Goal: Task Accomplishment & Management: Complete application form

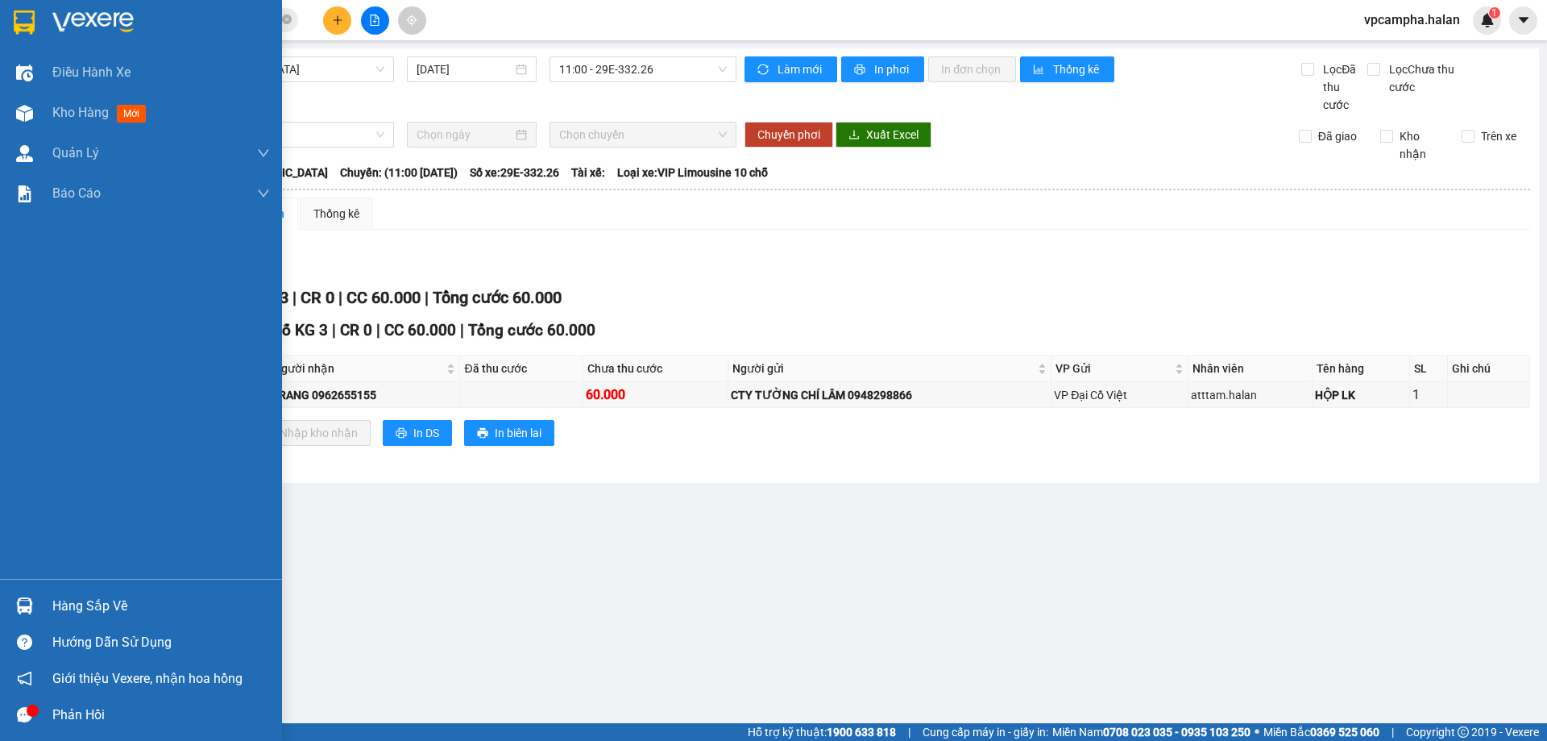
click at [40, 604] on div "Hàng sắp về" at bounding box center [141, 605] width 282 height 36
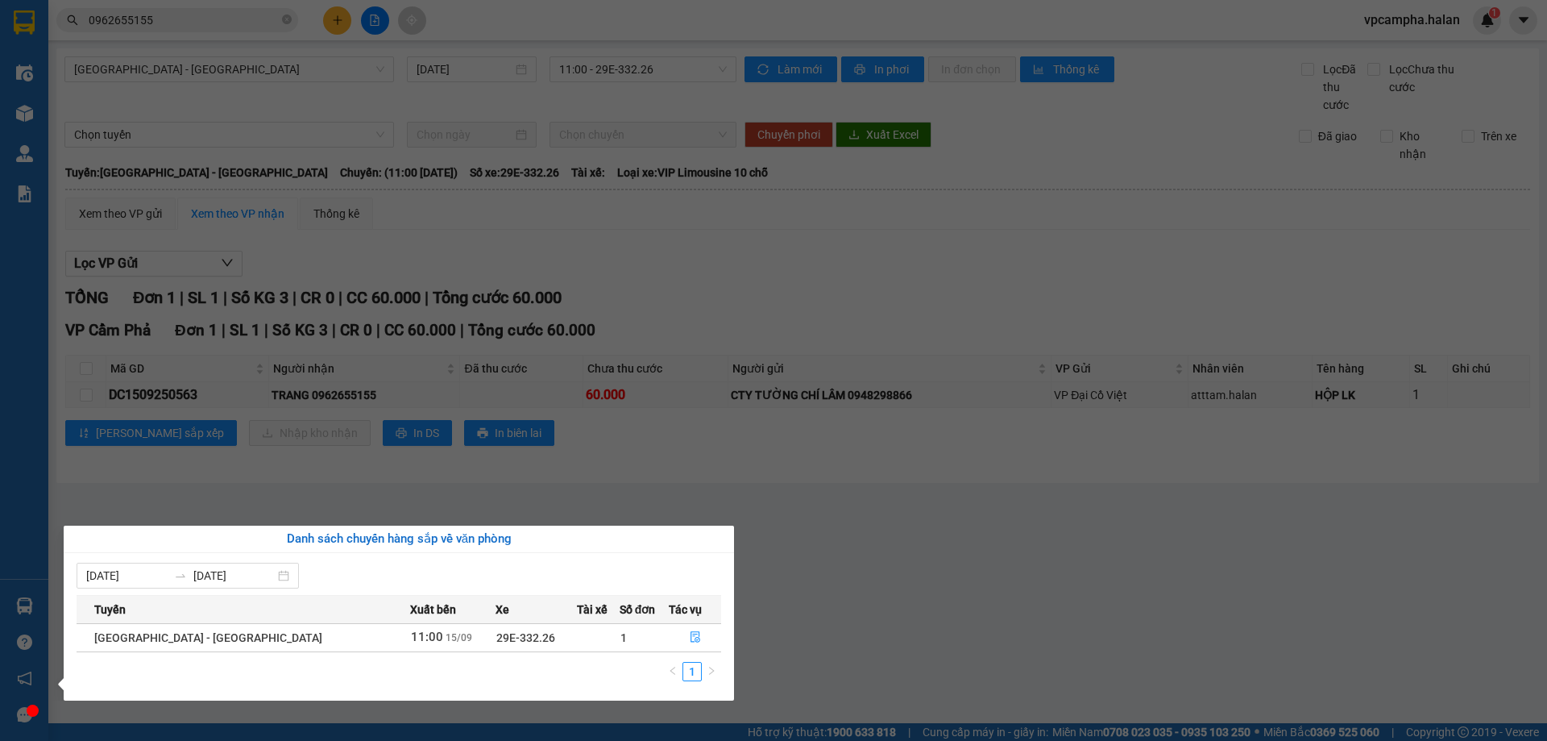
drag, startPoint x: 25, startPoint y: 587, endPoint x: 26, endPoint y: 596, distance: 8.1
click at [26, 588] on div "Điều hành xe Kho hàng mới Quản [PERSON_NAME] lý chuyến Quản lý kiểm kho Báo cáo…" at bounding box center [24, 370] width 48 height 741
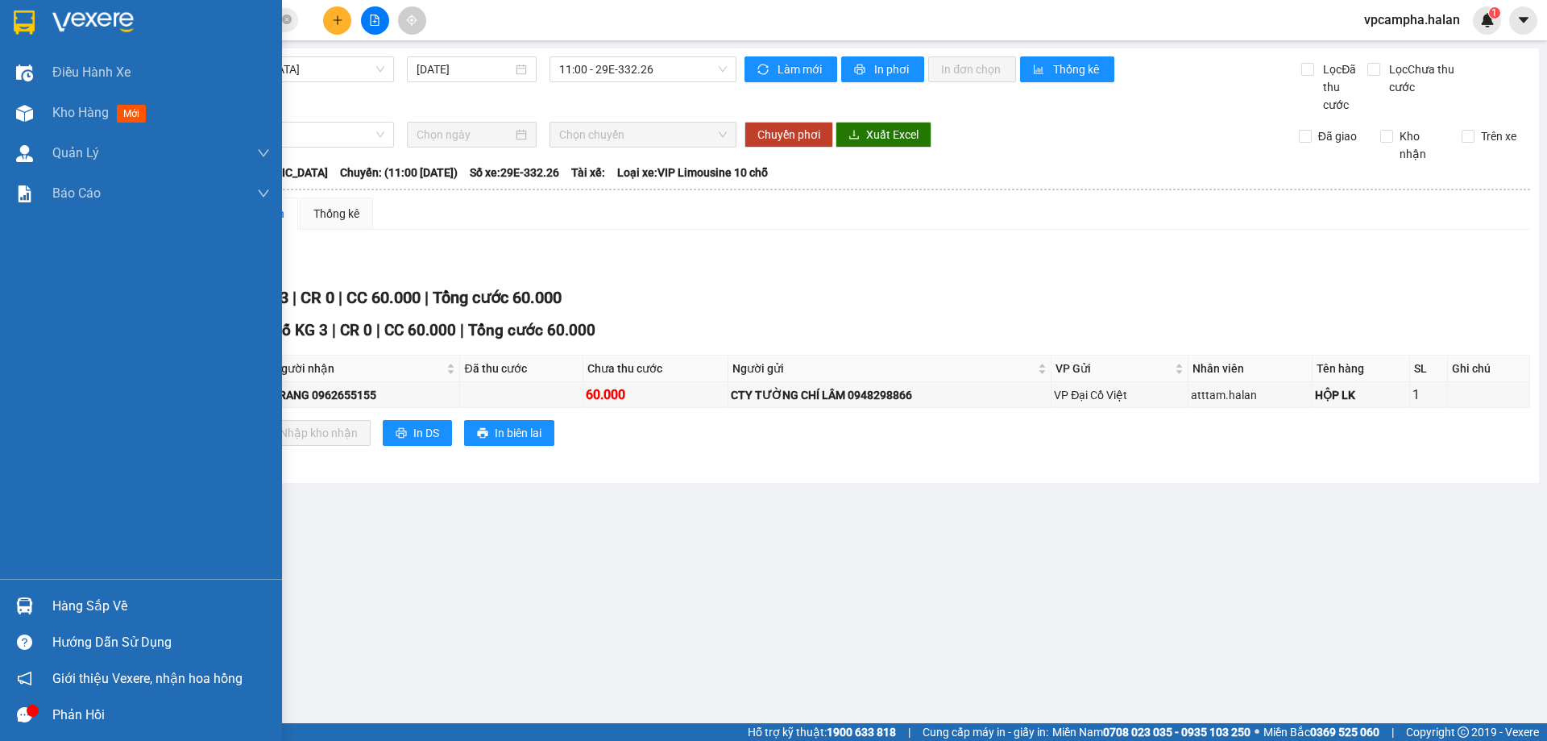
click at [29, 608] on img at bounding box center [24, 605] width 17 height 17
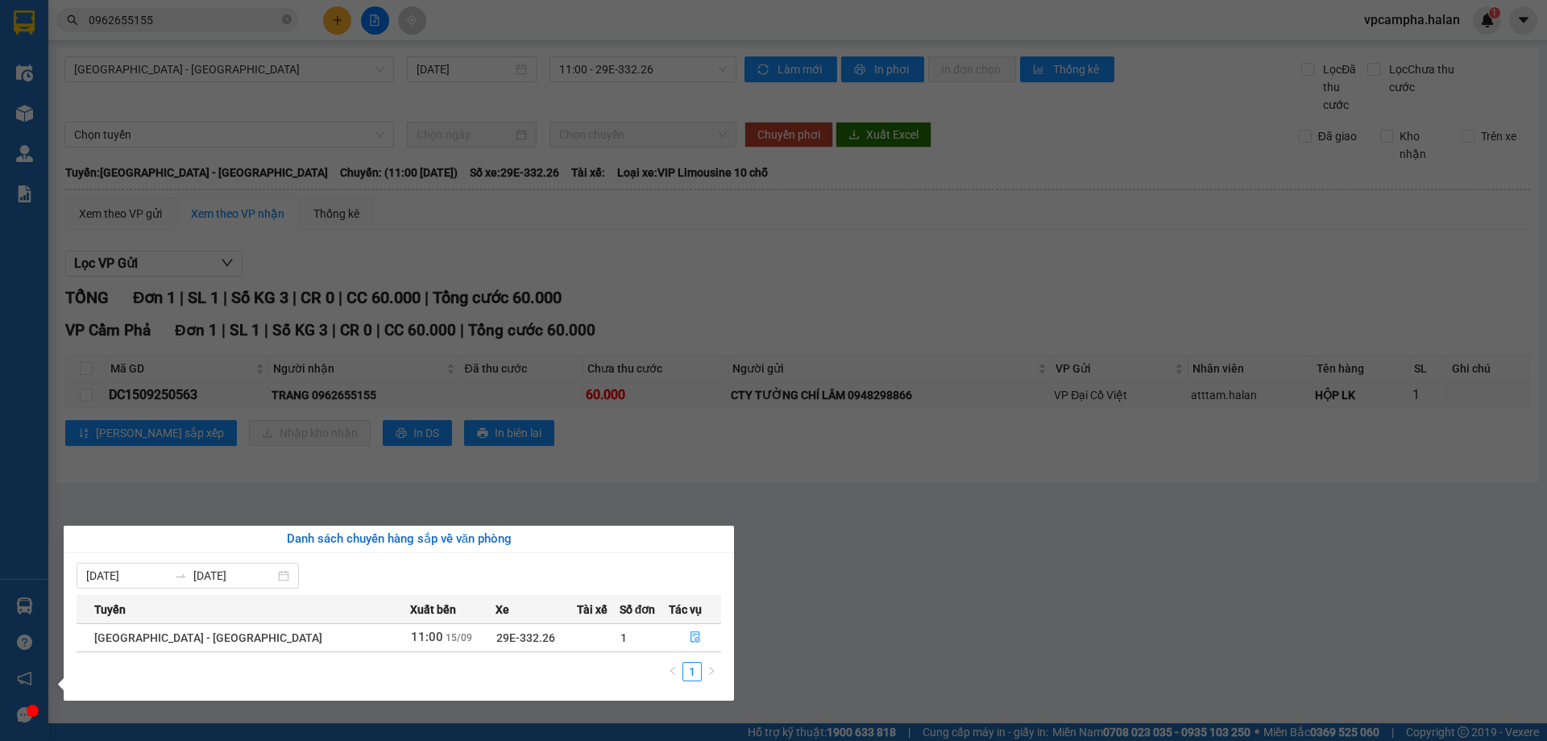
click at [205, 19] on section "Kết quả tìm kiếm ( 2 ) Bộ lọc Mã ĐH Trạng thái Món hàng Thu hộ Tổng cước Chưa c…" at bounding box center [773, 370] width 1547 height 741
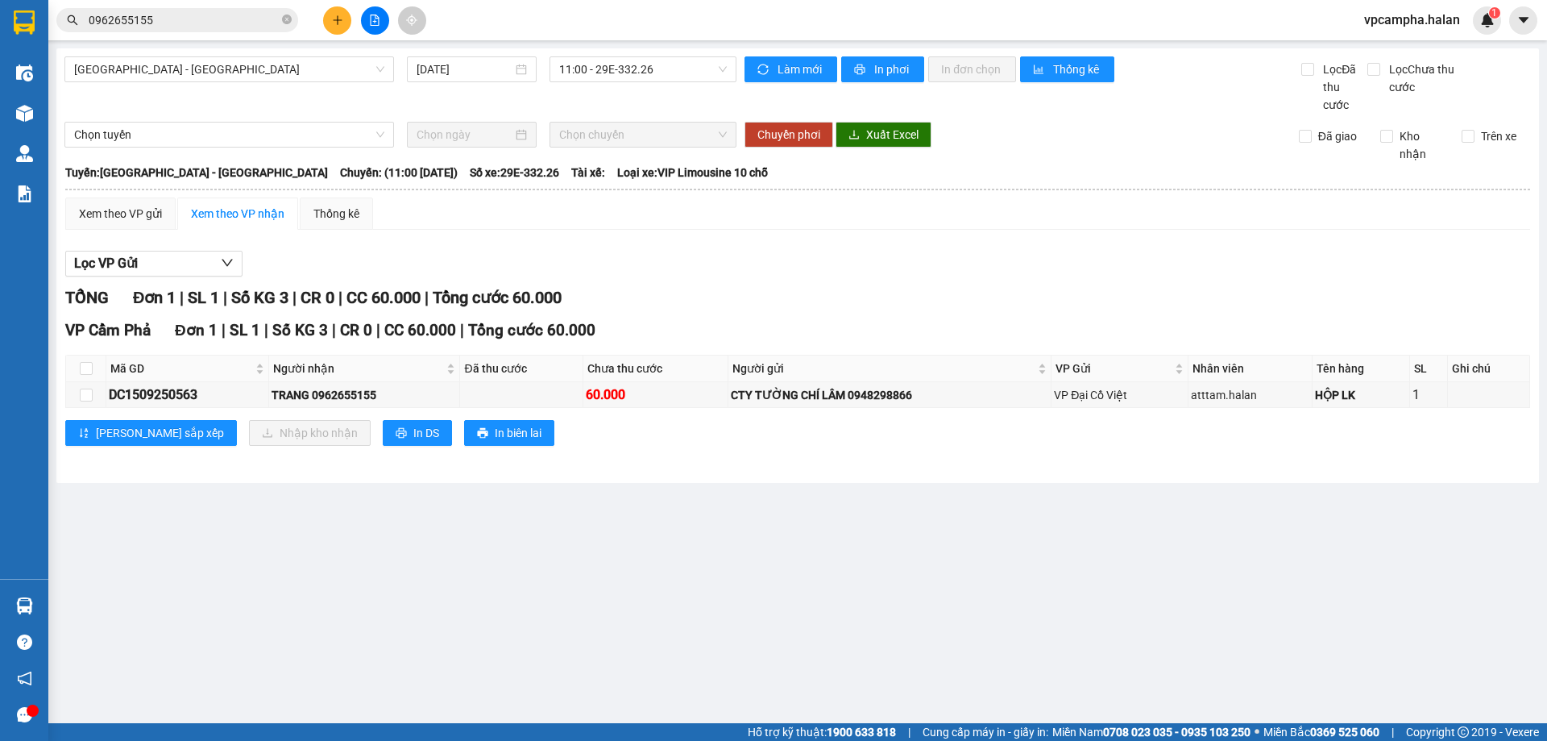
click at [205, 19] on input "0962655155" at bounding box center [184, 20] width 190 height 18
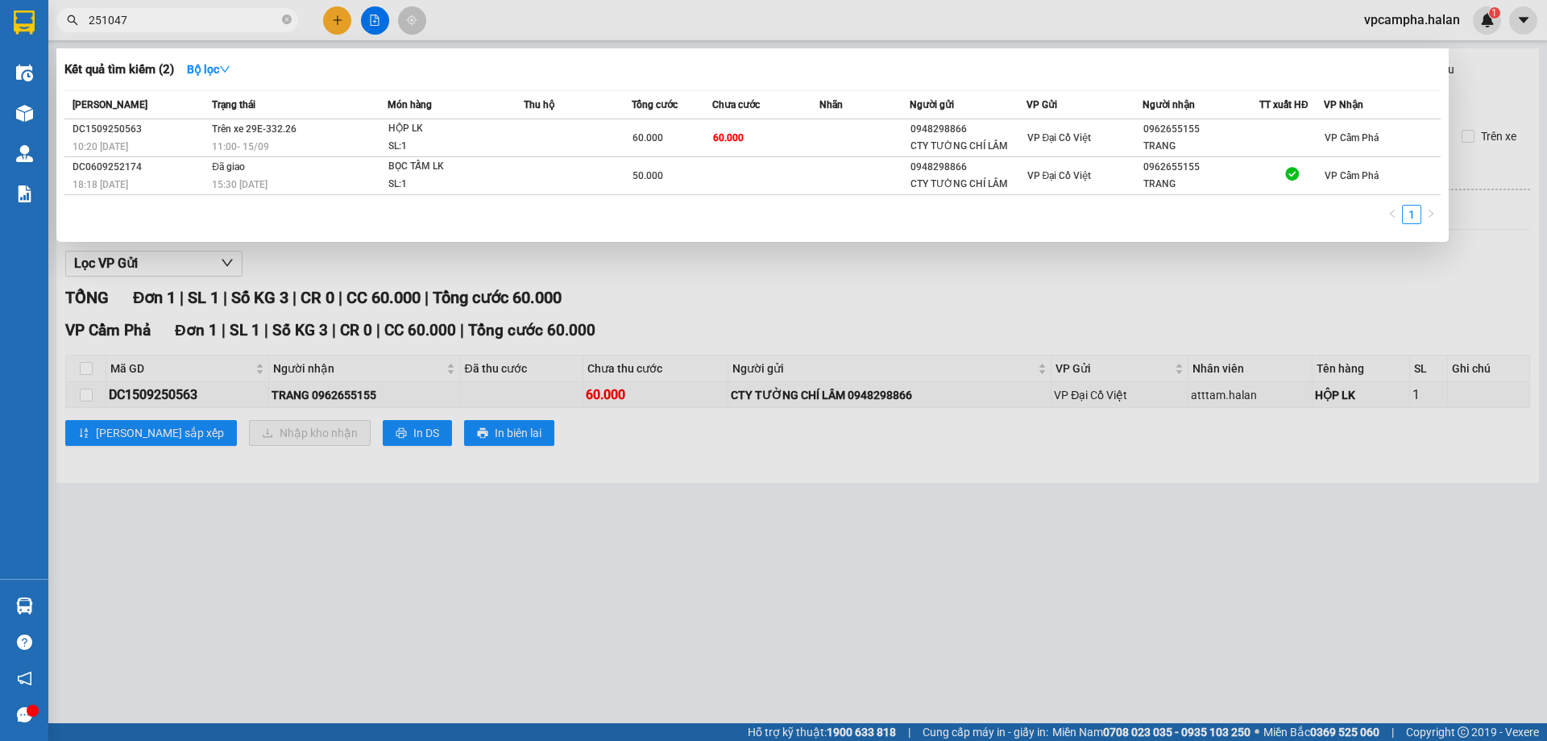
type input "251047"
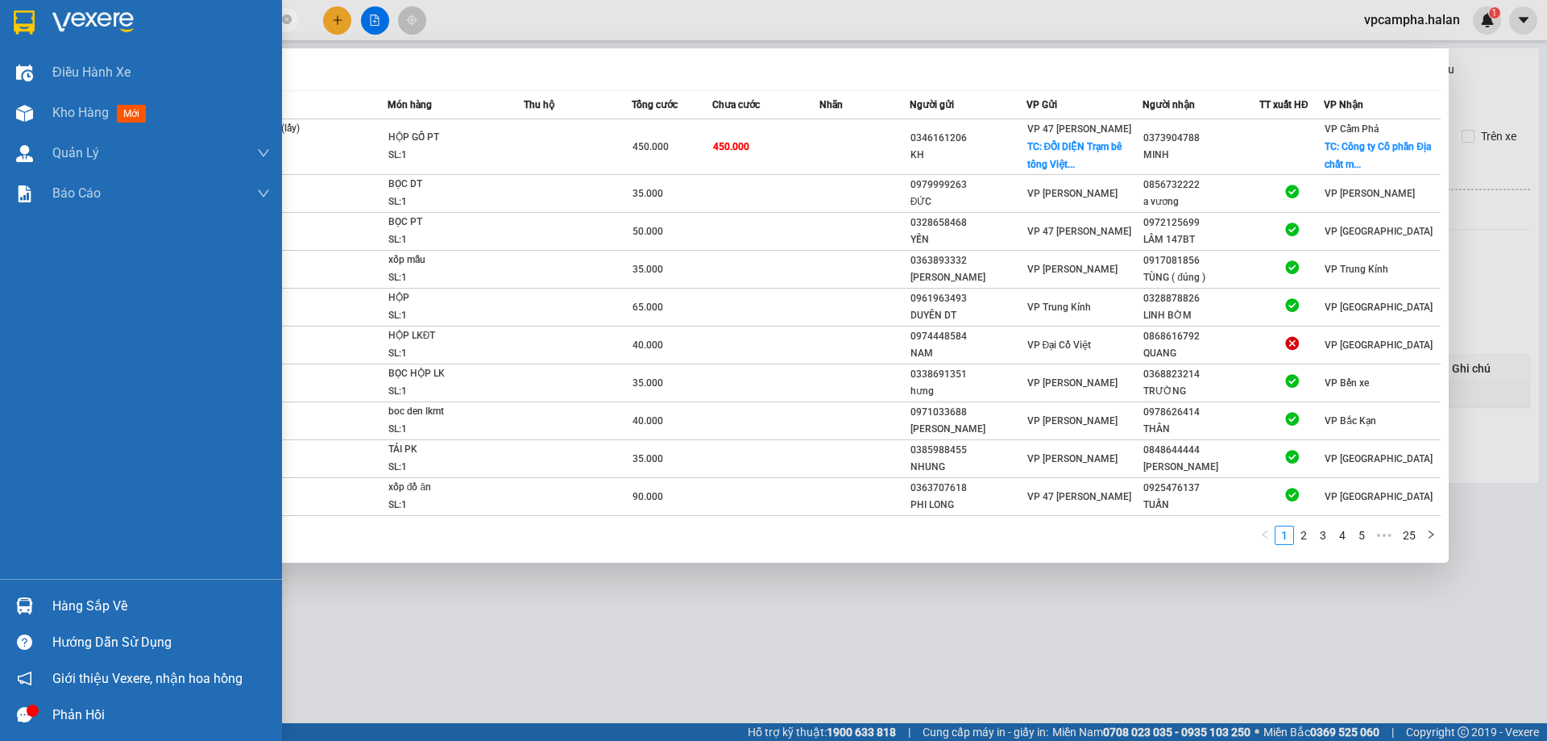
click at [40, 607] on div "Hàng sắp về" at bounding box center [141, 605] width 282 height 36
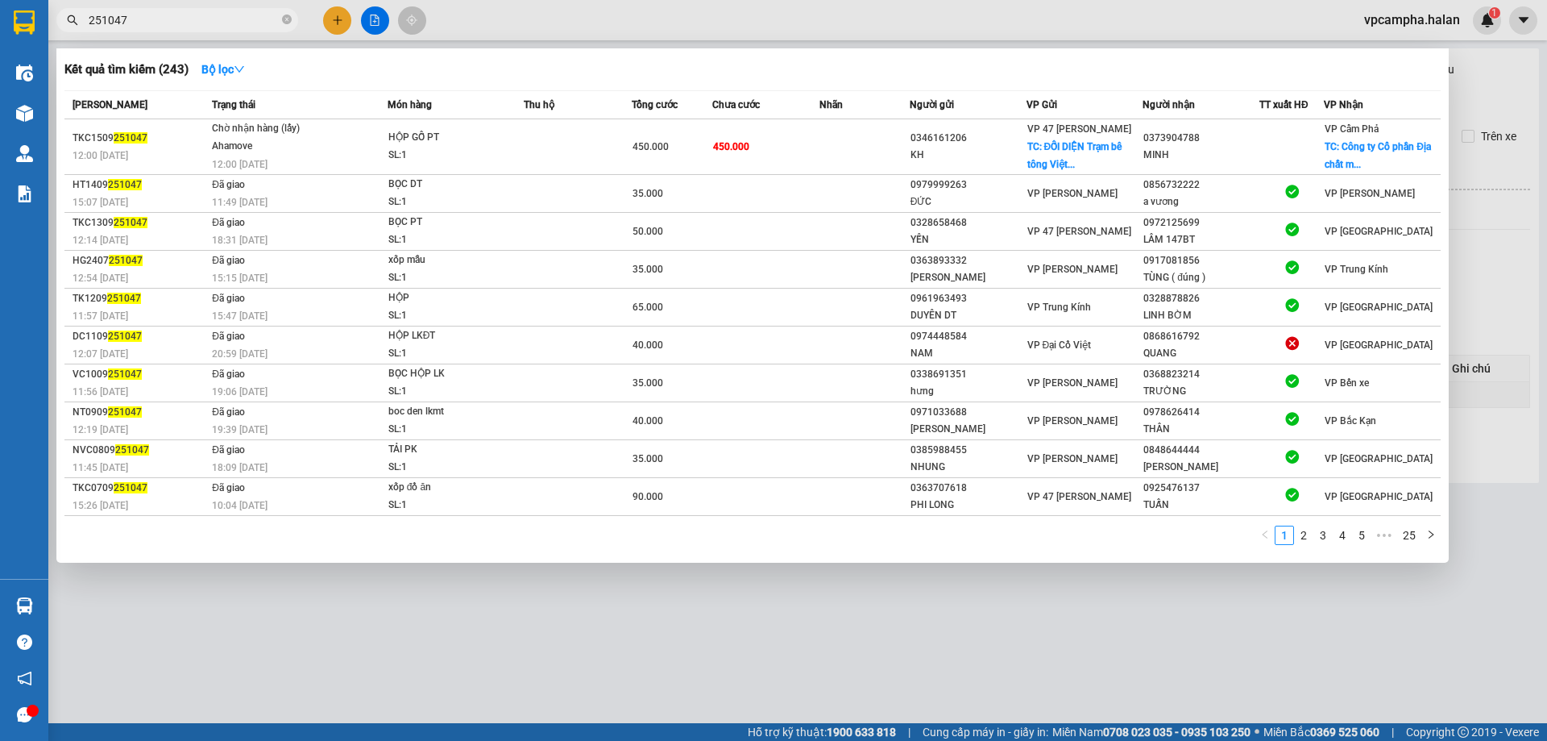
click at [331, 19] on section "Kết quả tìm kiếm ( 243 ) Bộ lọc Mã ĐH Trạng thái Món hàng Thu hộ Tổng cước Chưa…" at bounding box center [773, 370] width 1547 height 741
click at [331, 19] on div at bounding box center [773, 370] width 1547 height 741
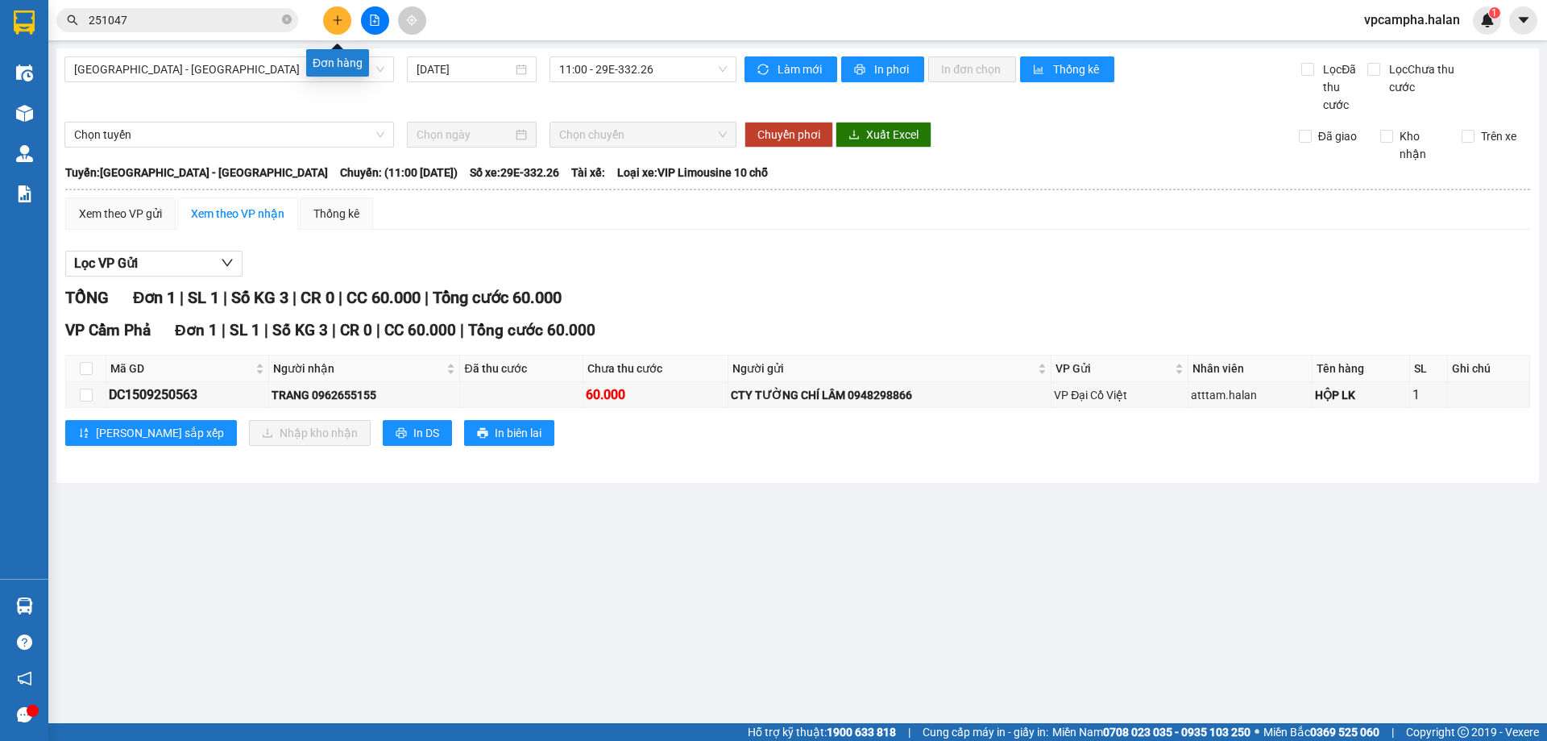
click at [340, 19] on icon "plus" at bounding box center [337, 20] width 11 height 11
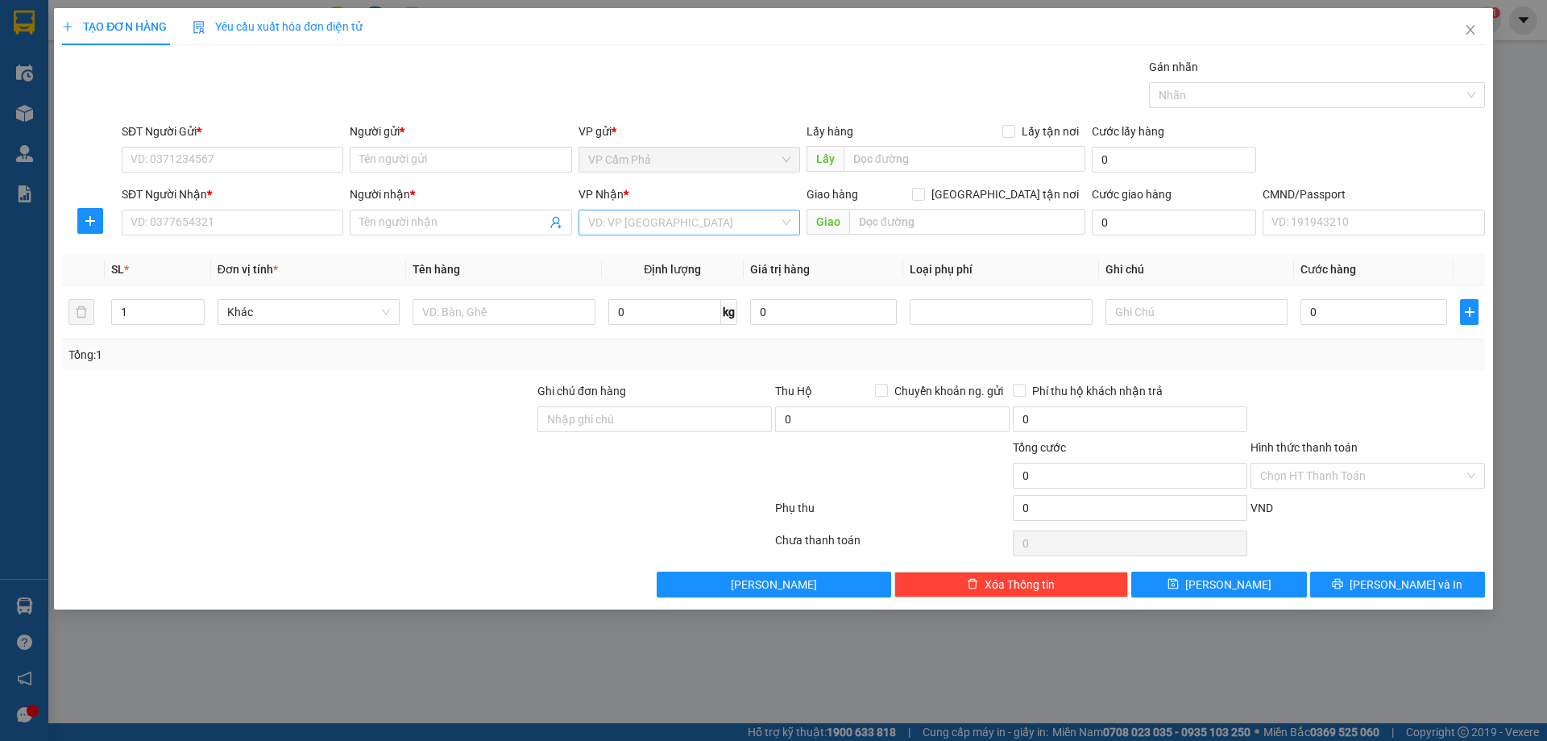
click at [700, 217] on input "search" at bounding box center [683, 222] width 191 height 24
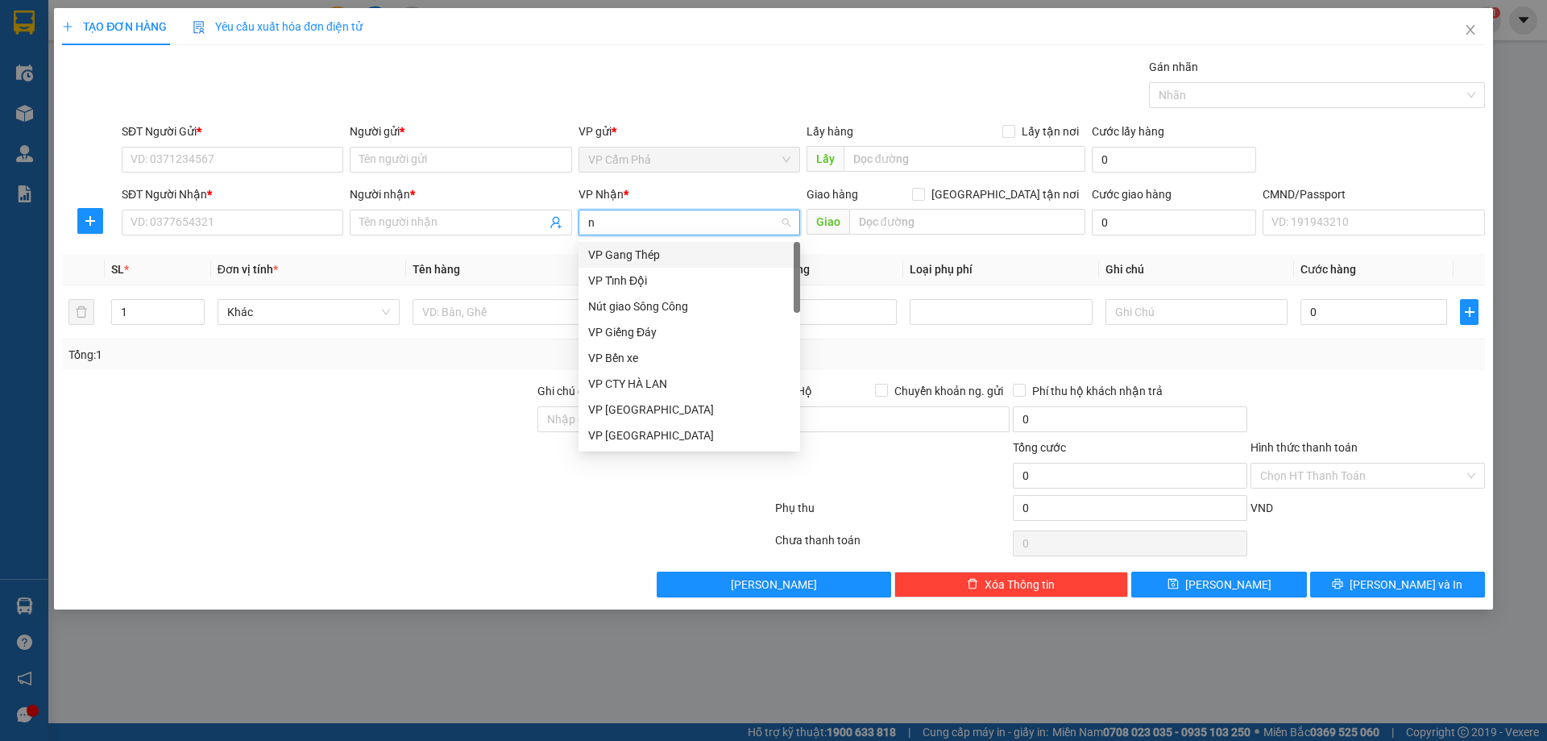
type input "nt"
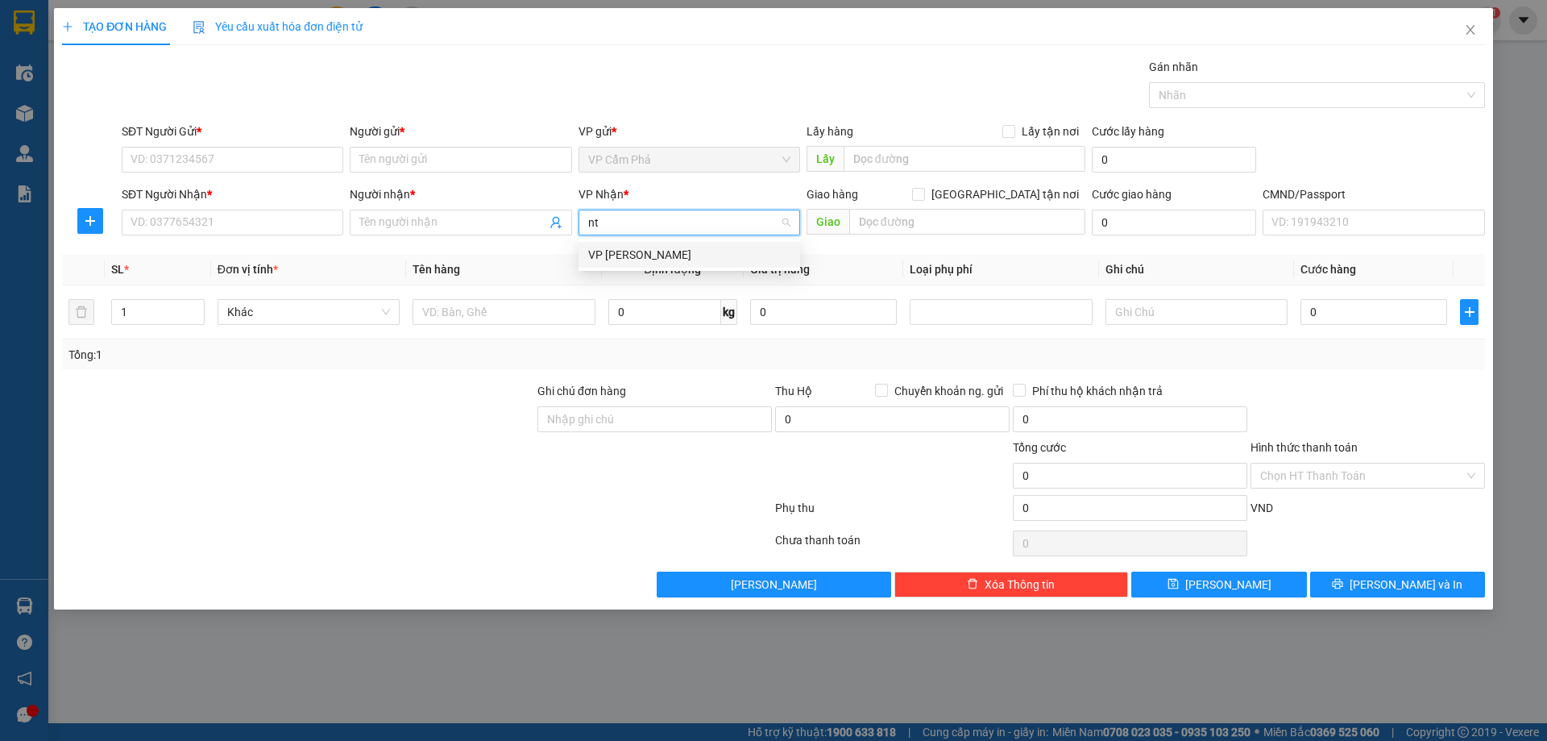
click at [674, 252] on div "VP Nguyễn Trãi" at bounding box center [689, 255] width 202 height 18
click at [923, 195] on input "Giao tận nơi" at bounding box center [917, 193] width 11 height 11
checkbox input "true"
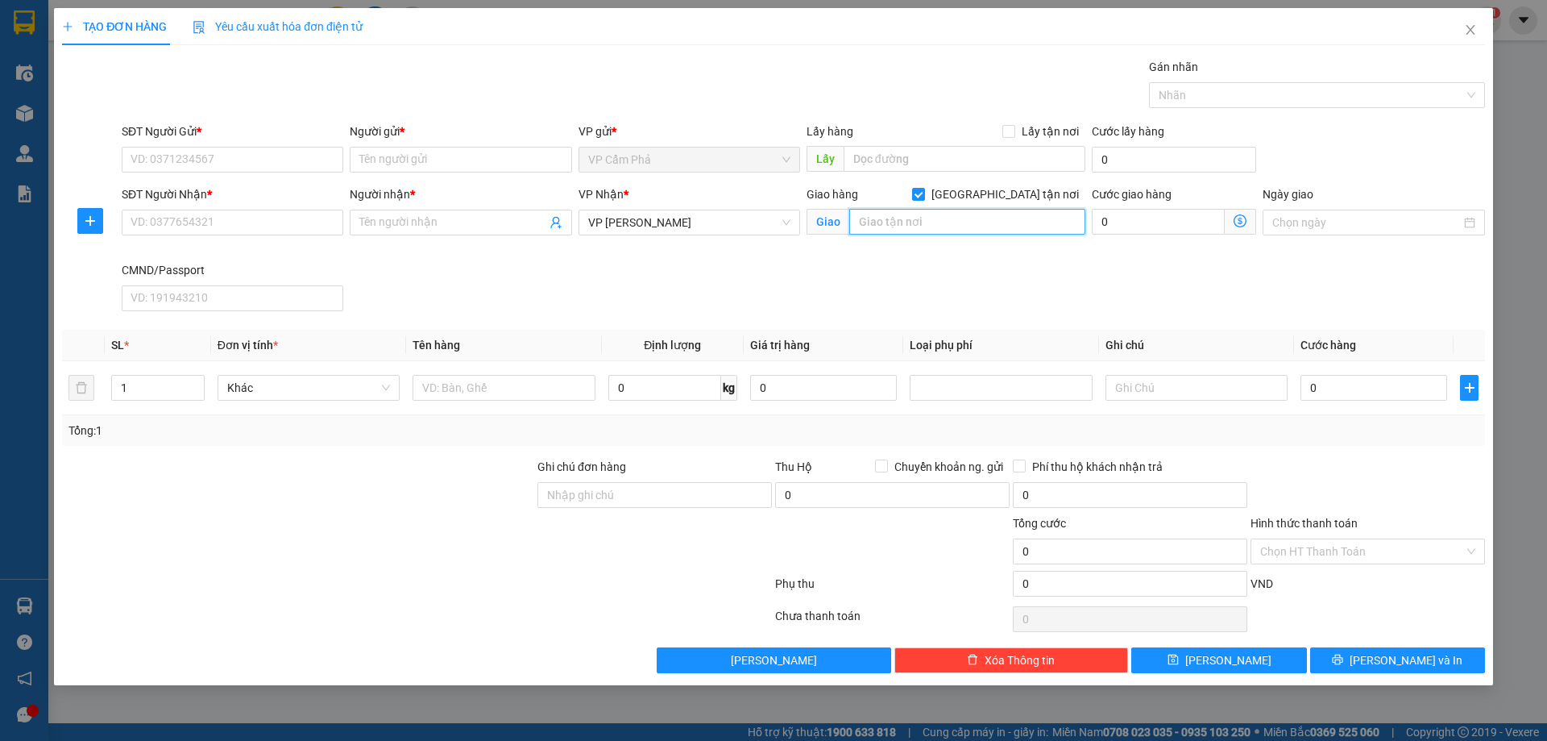
click at [981, 217] on input "text" at bounding box center [967, 222] width 236 height 26
paste input "66 P. Triều Khúc, Thanh Xuân Bắc, Thanh Trì, Hà Nội, Việt Nam"
type input "66 P. Triều Khúc, Thanh Xuân Bắc, Thanh Trì, Hà Nội, Việt Nam"
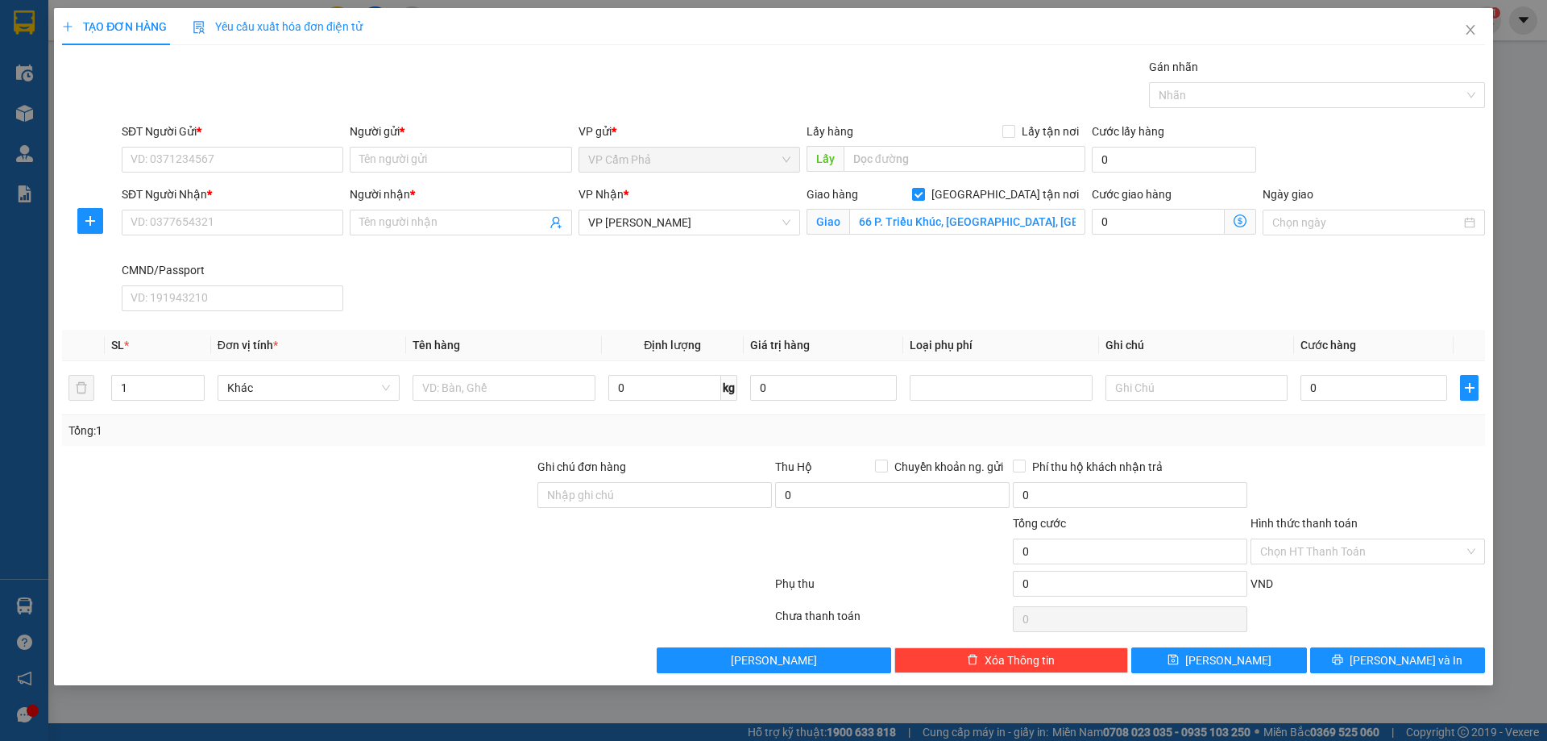
click at [1239, 220] on icon "dollar-circle" at bounding box center [1240, 220] width 13 height 13
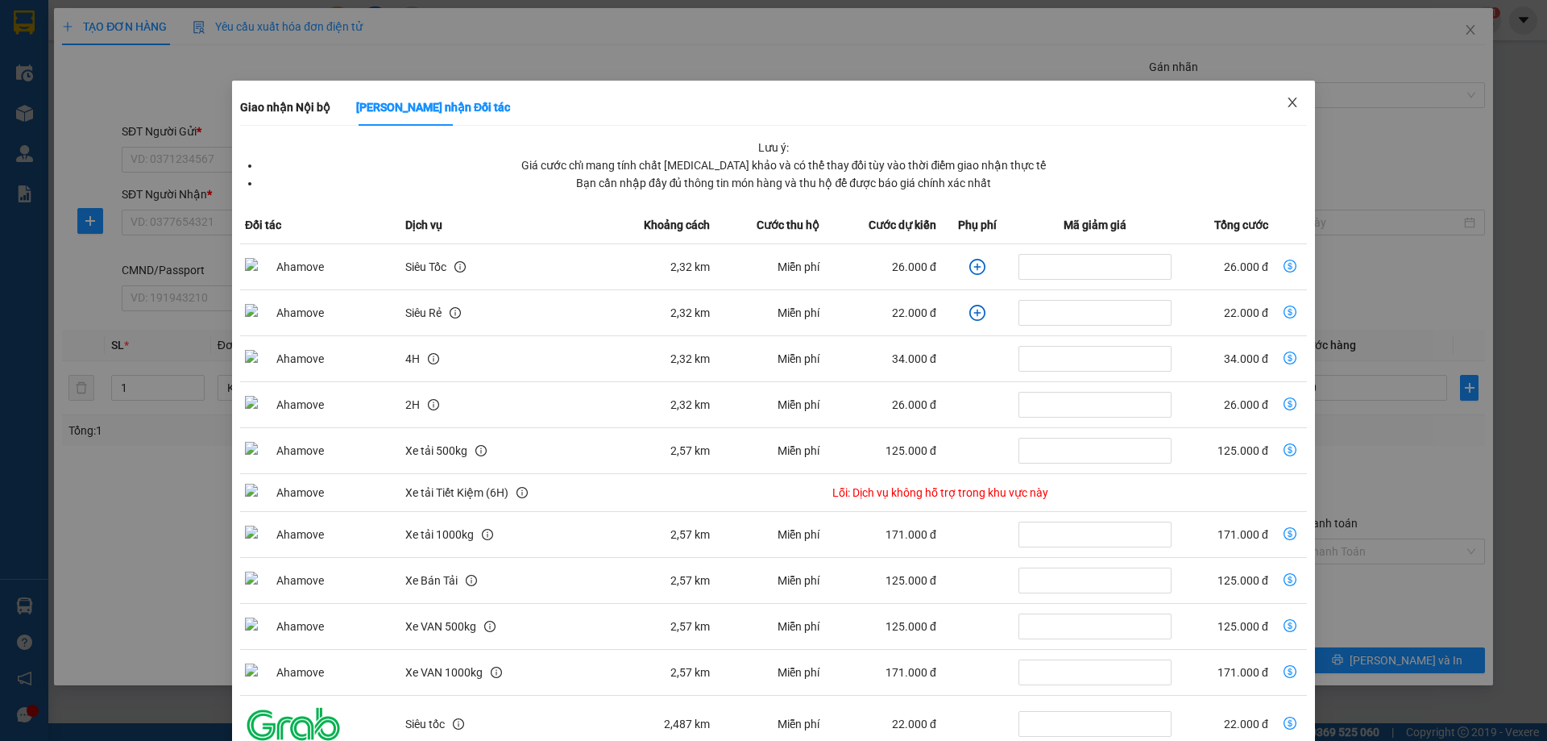
click at [1283, 91] on span "Close" at bounding box center [1292, 103] width 45 height 45
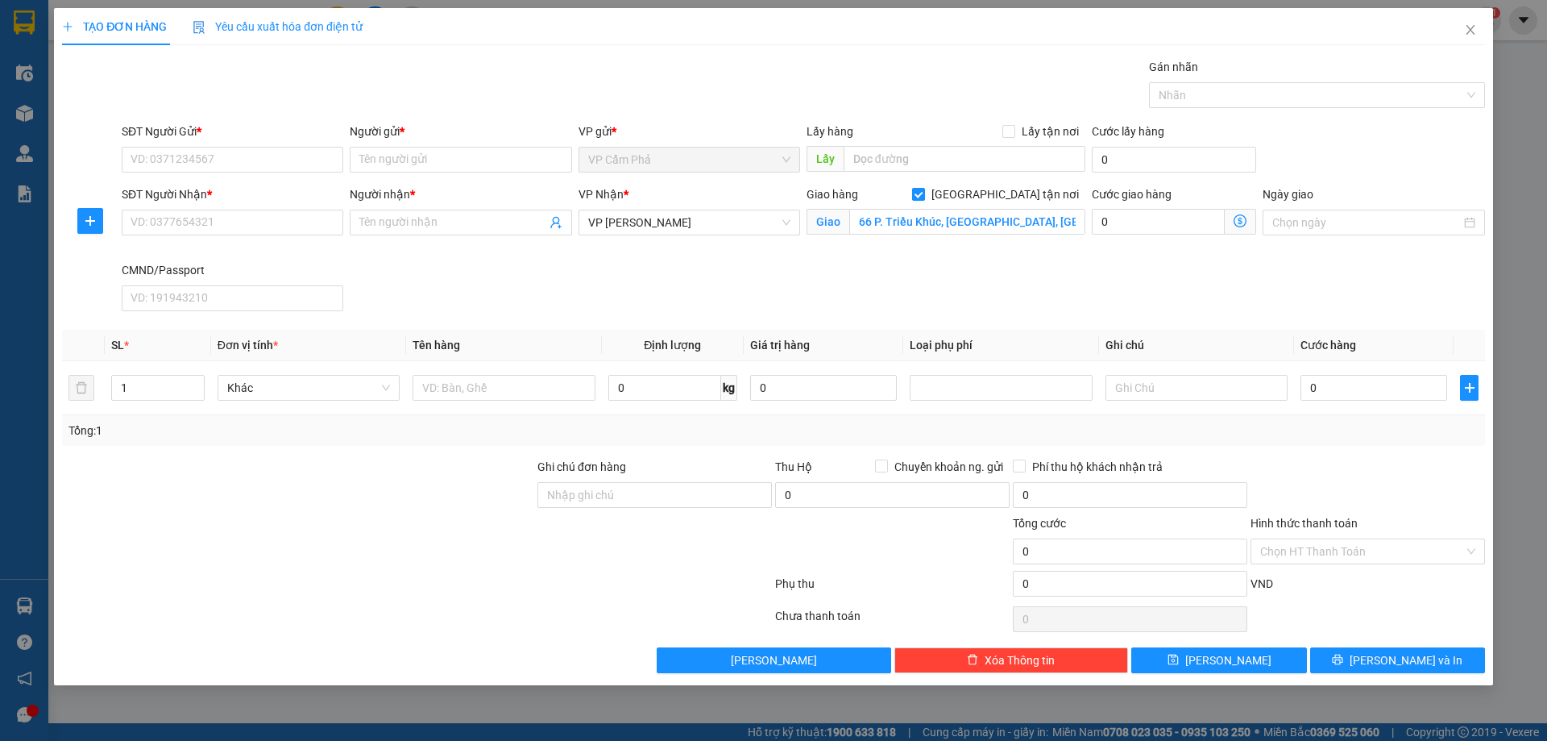
click at [923, 193] on input "Giao tận nơi" at bounding box center [917, 193] width 11 height 11
checkbox input "false"
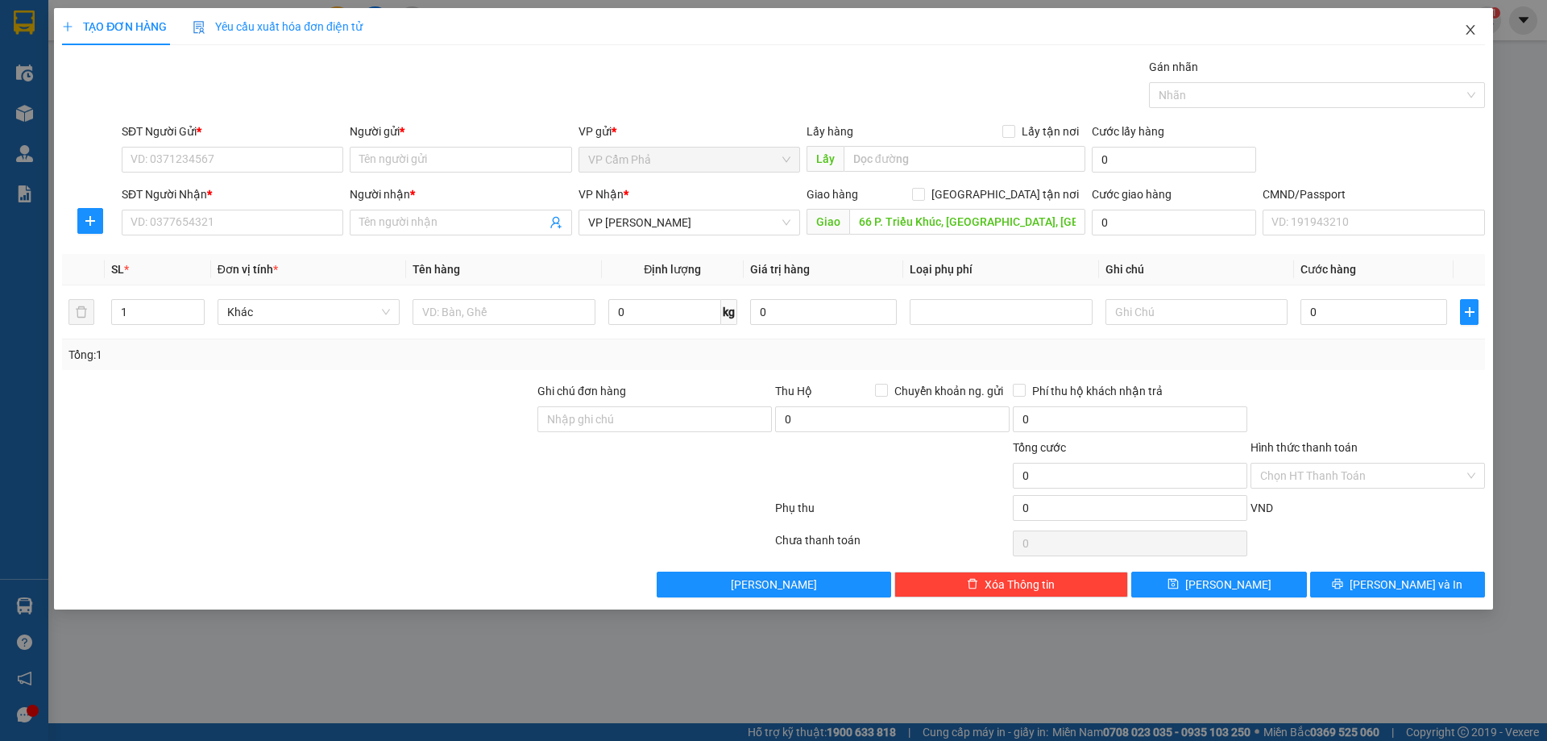
click at [1478, 30] on span "Close" at bounding box center [1470, 30] width 45 height 45
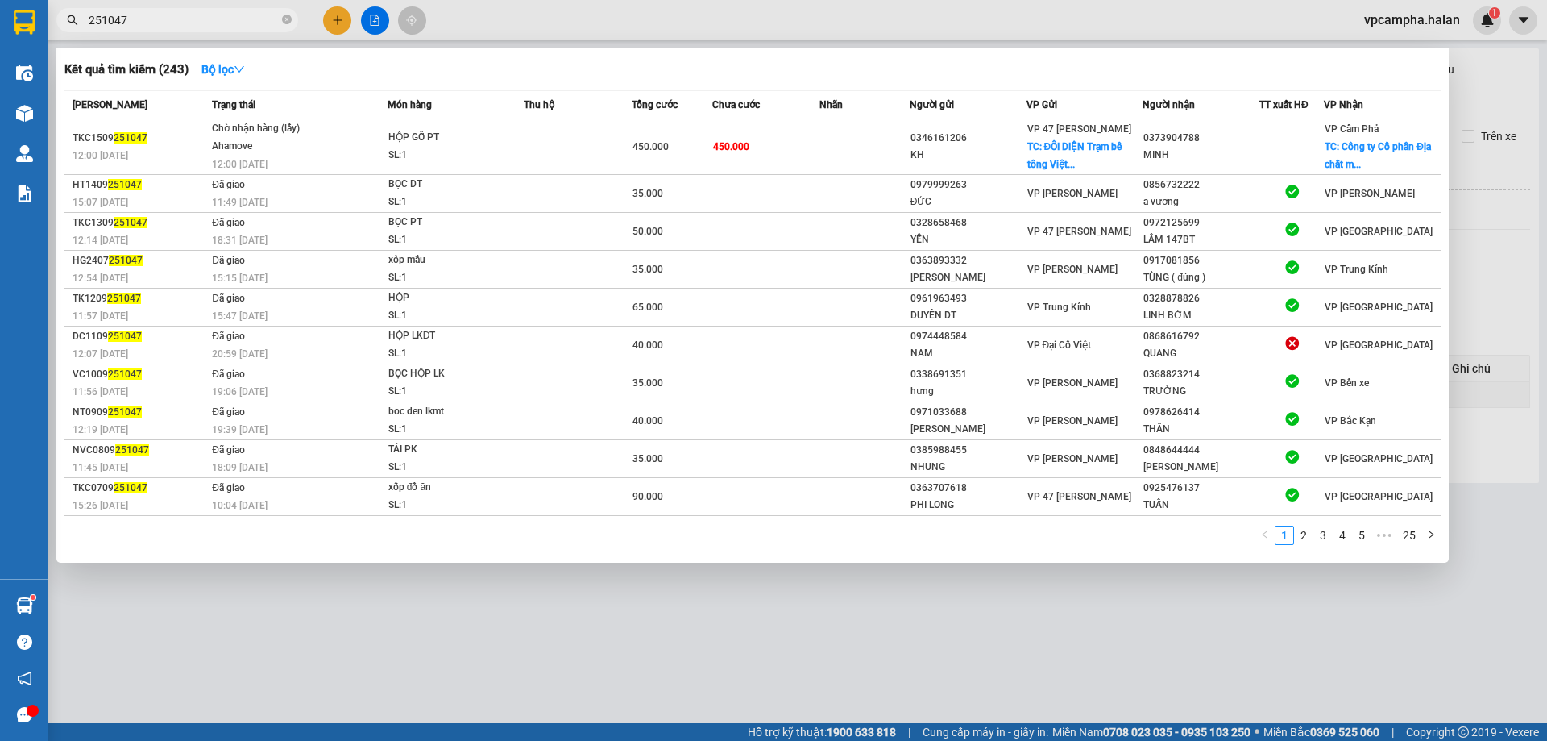
click at [186, 29] on span "251047" at bounding box center [177, 20] width 242 height 24
click at [210, 17] on input "251047" at bounding box center [184, 20] width 190 height 18
click at [534, 674] on div at bounding box center [773, 370] width 1547 height 741
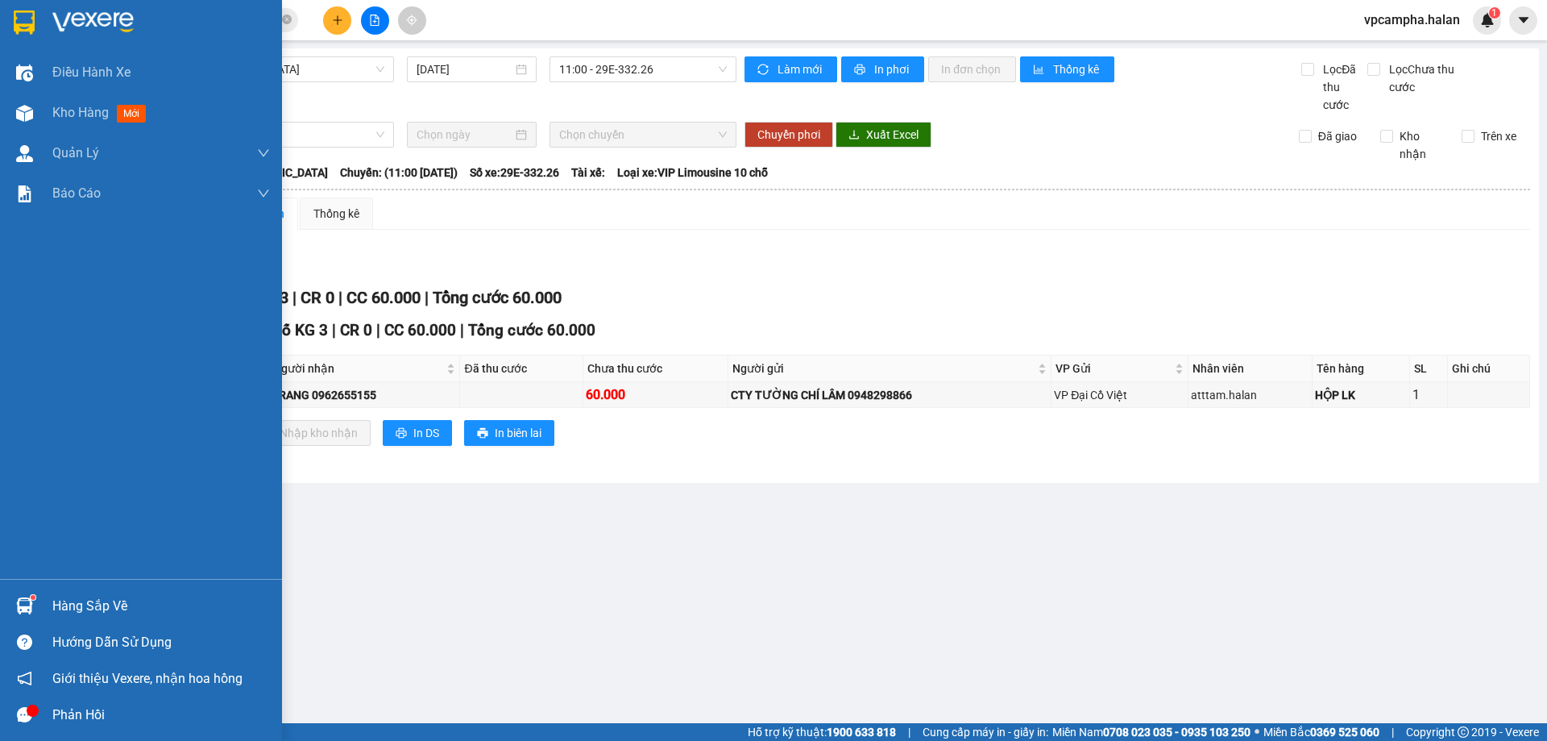
click at [71, 604] on div "Hàng sắp về" at bounding box center [161, 606] width 218 height 24
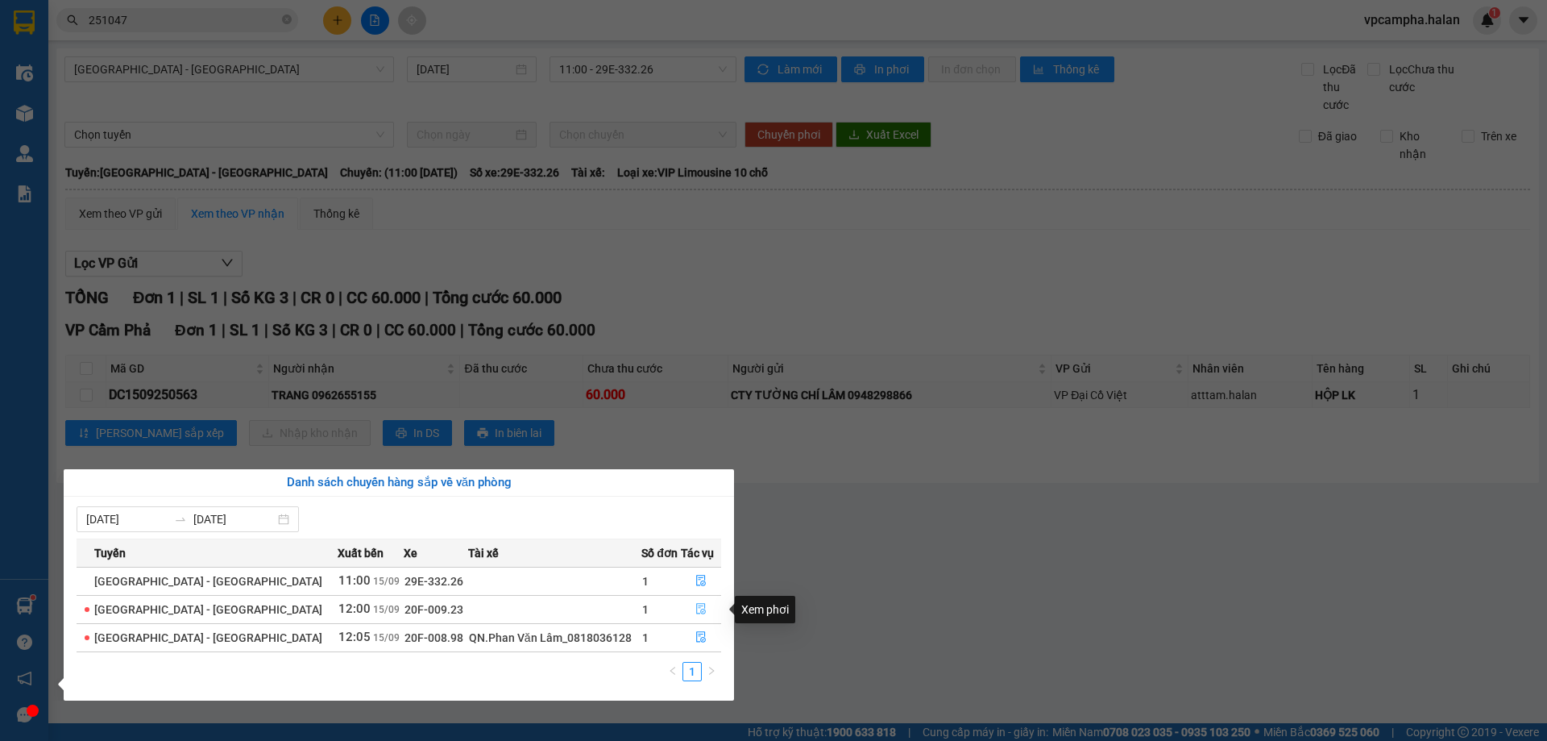
click at [703, 608] on button "button" at bounding box center [701, 609] width 39 height 26
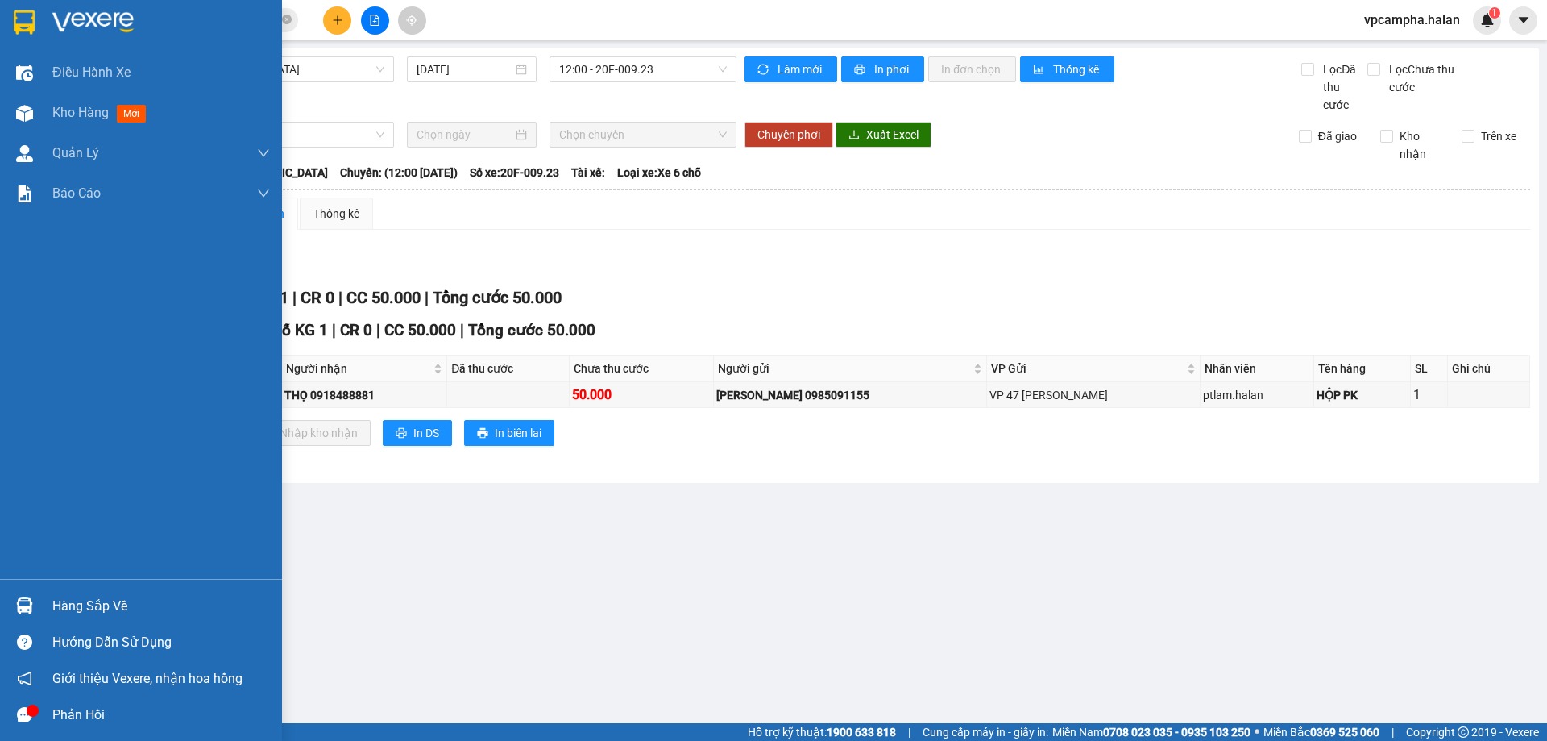
click at [51, 596] on div "Hàng sắp về" at bounding box center [141, 605] width 282 height 36
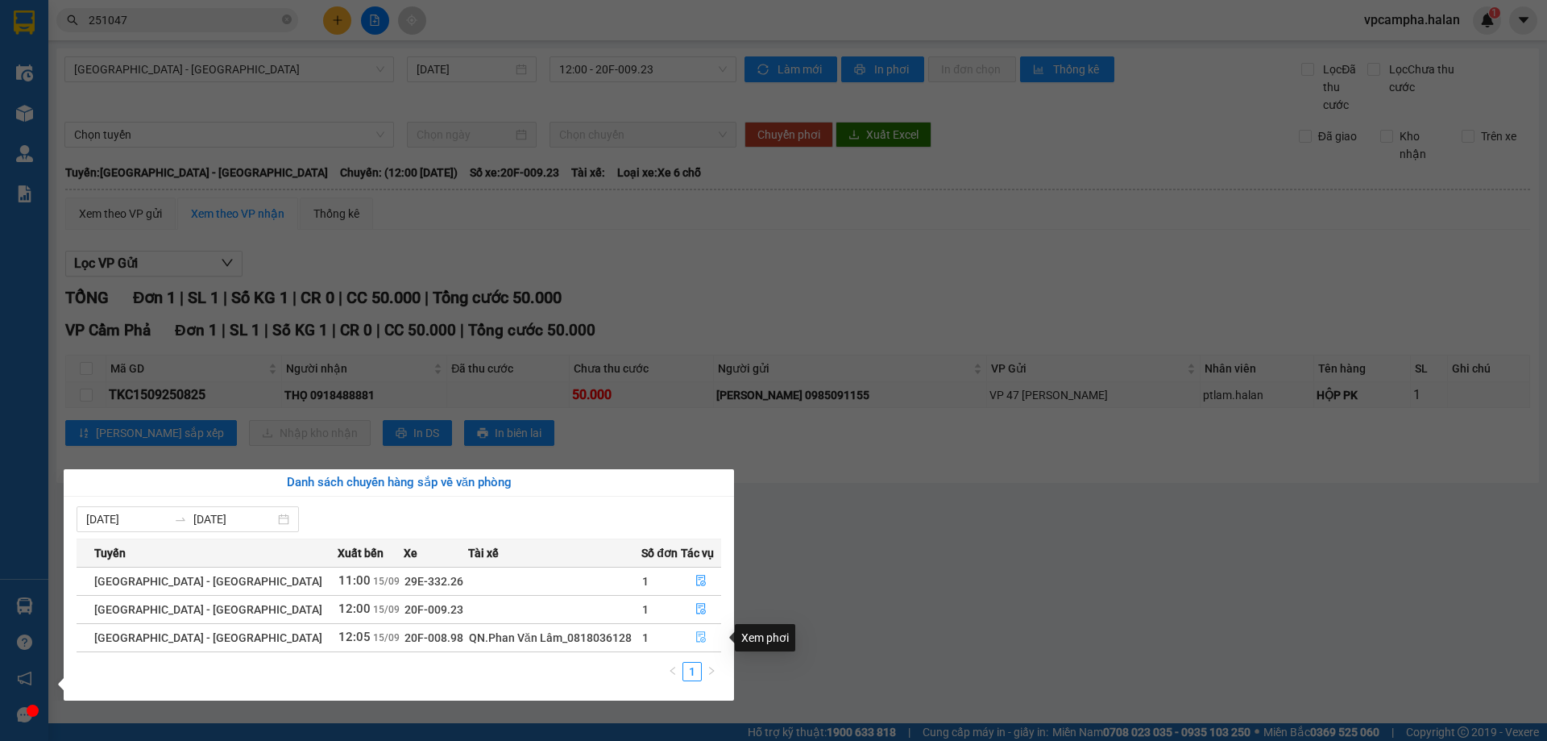
click at [695, 633] on icon "file-done" at bounding box center [700, 636] width 11 height 11
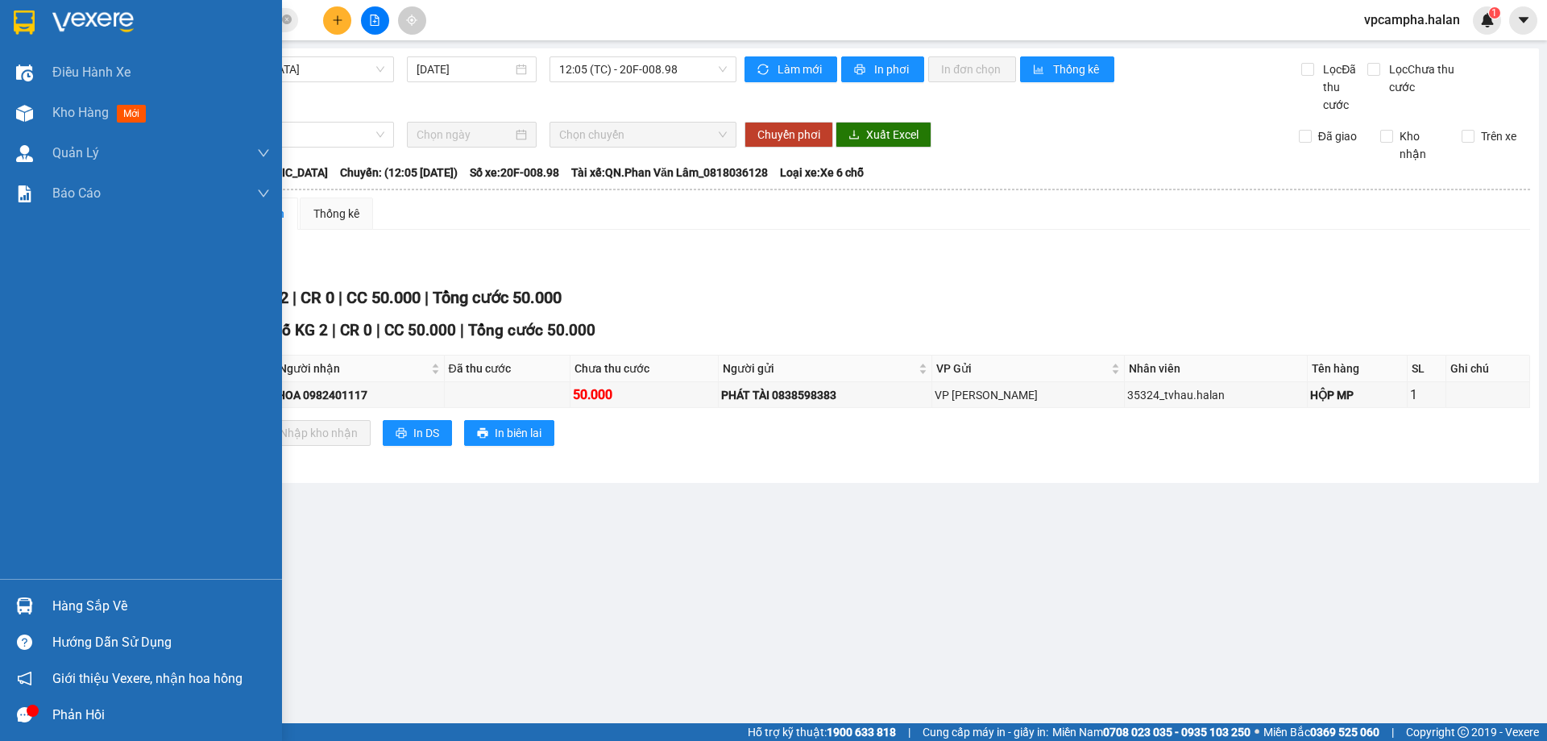
click at [70, 598] on div "Hàng sắp về" at bounding box center [161, 606] width 218 height 24
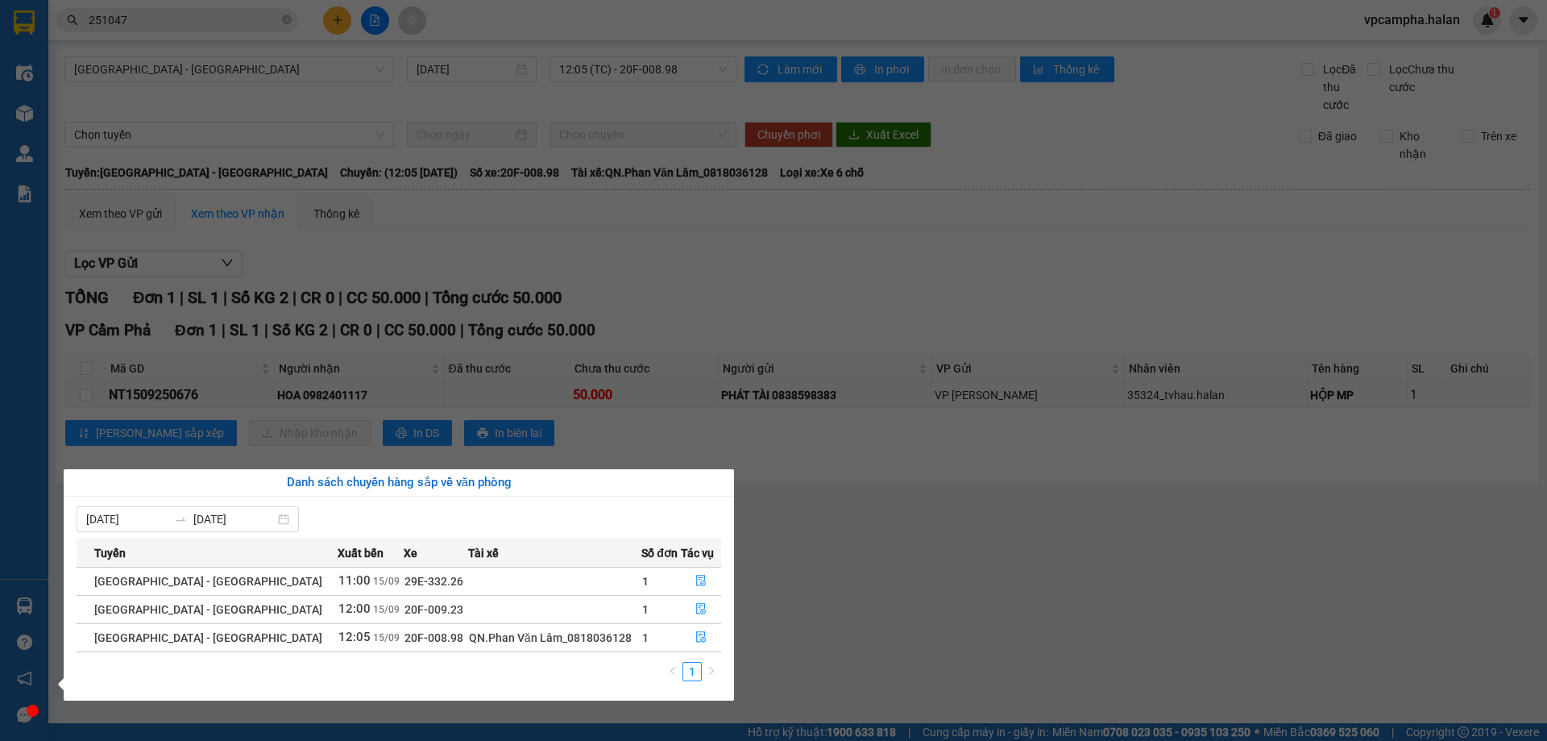
click at [31, 600] on div "Điều hành xe Kho hàng mới Quản Lý Quản lý chuyến Quản lý kiểm kho Báo cáo 12. T…" at bounding box center [24, 370] width 48 height 741
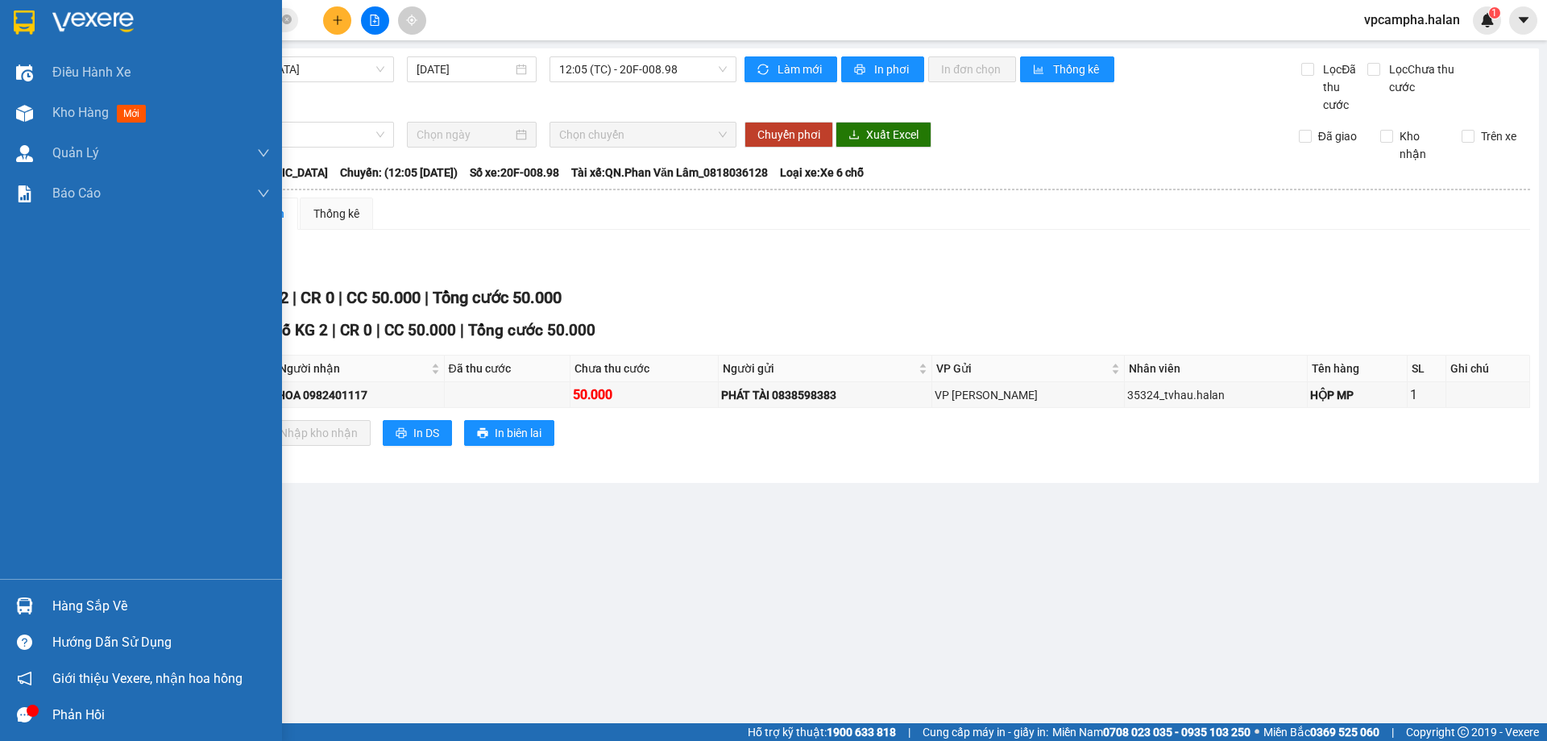
click at [31, 600] on img at bounding box center [24, 605] width 17 height 17
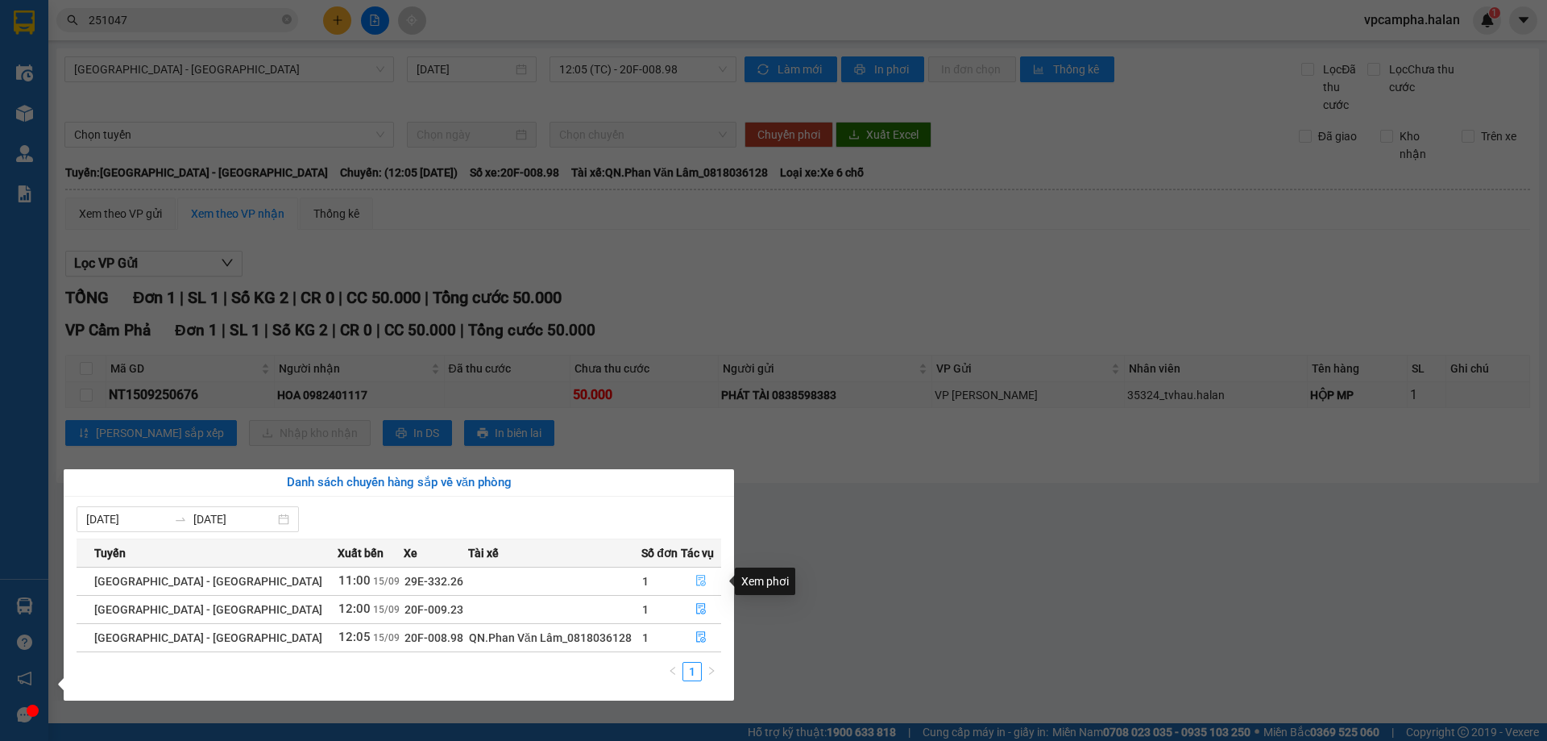
click at [695, 579] on icon "file-done" at bounding box center [700, 580] width 11 height 11
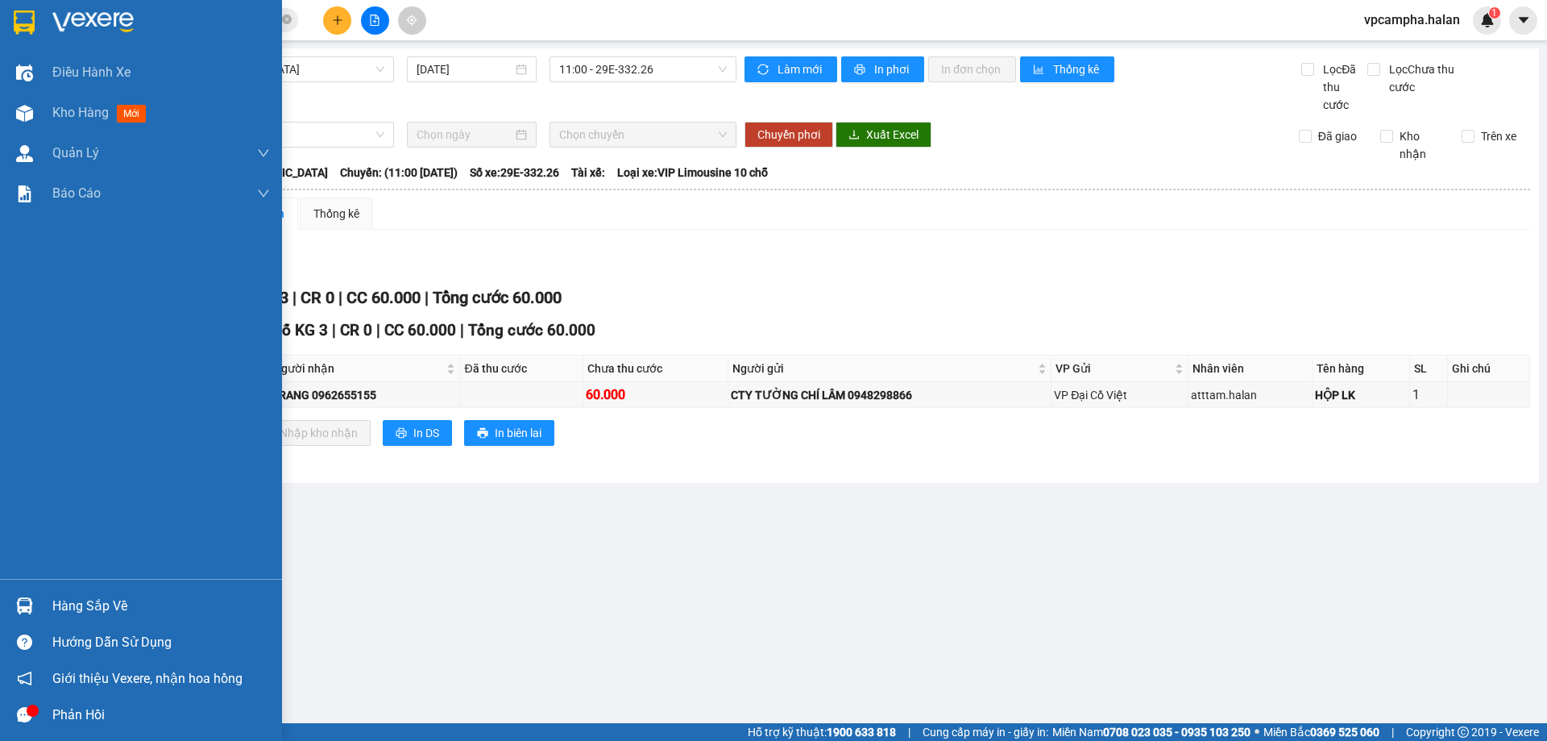
click at [114, 610] on div "Hàng sắp về" at bounding box center [161, 606] width 218 height 24
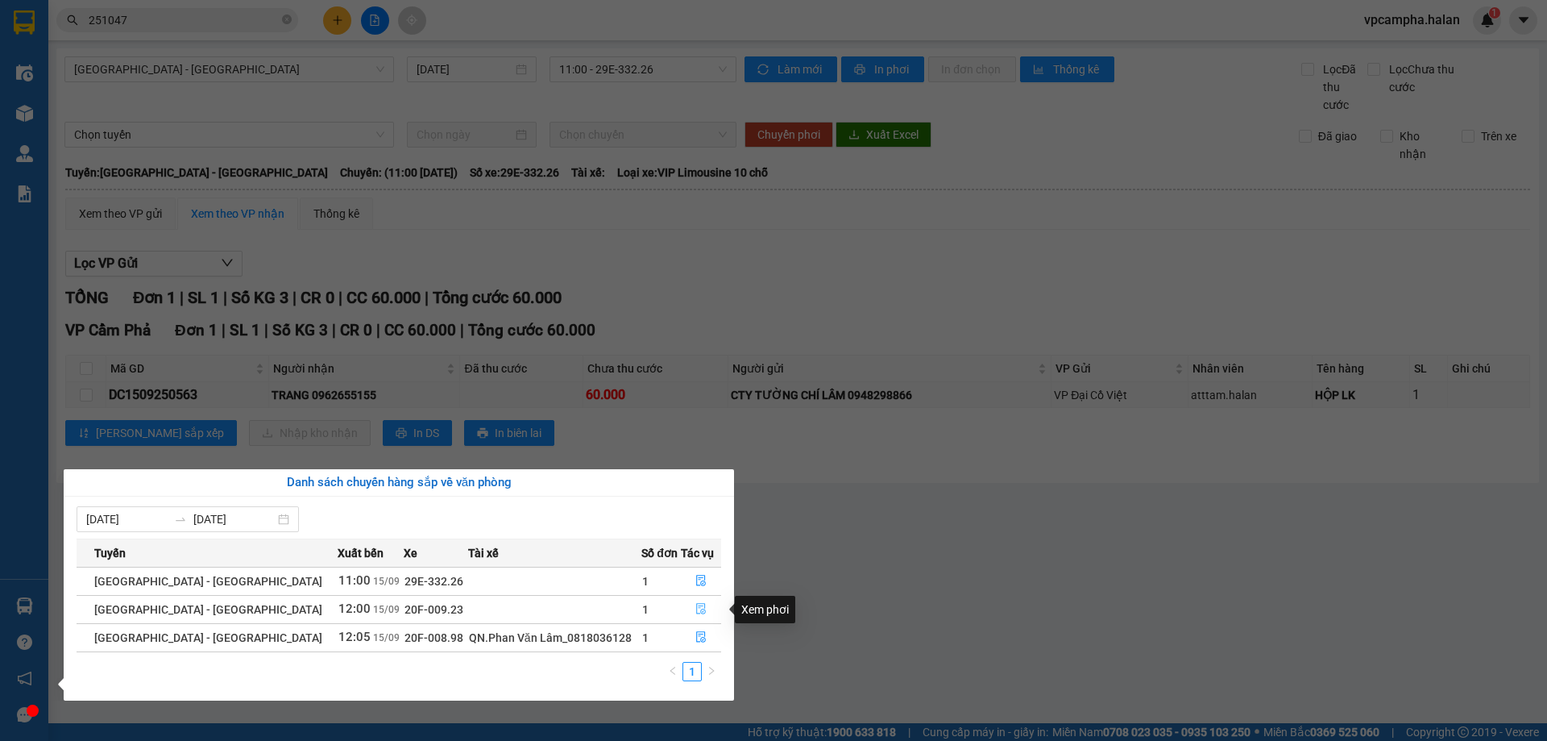
click at [695, 612] on icon "file-done" at bounding box center [700, 608] width 11 height 11
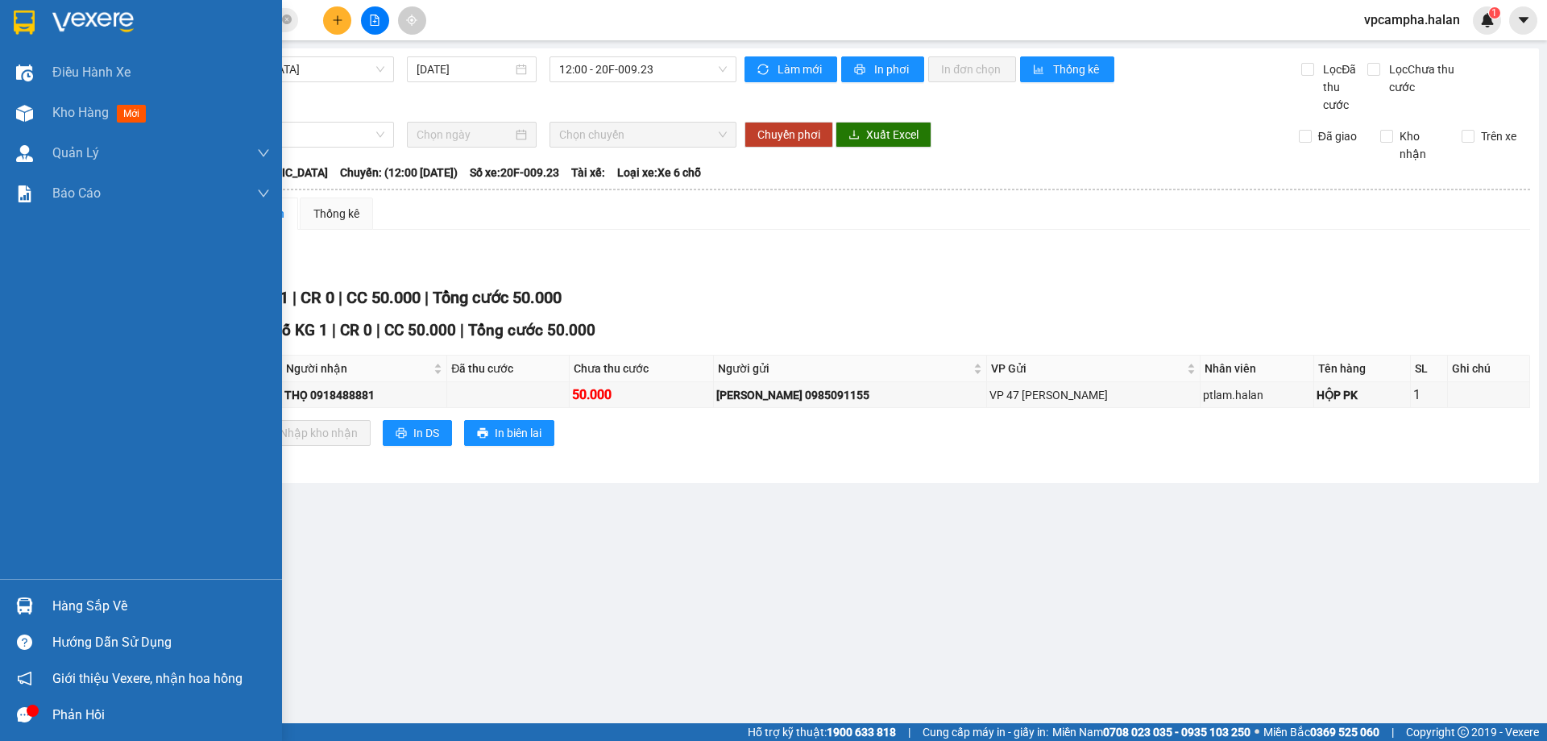
click at [106, 604] on div "Hàng sắp về" at bounding box center [161, 606] width 218 height 24
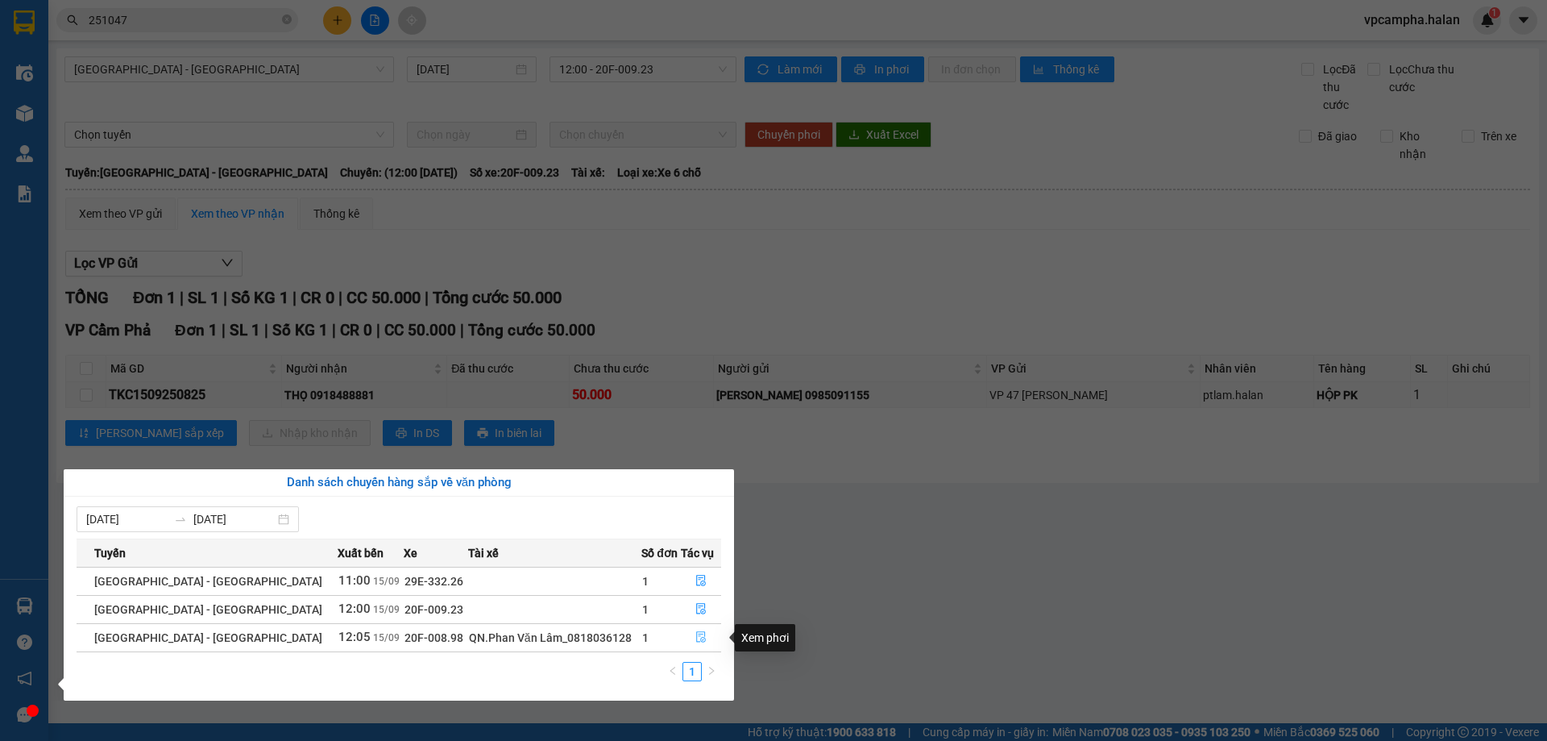
click at [695, 640] on icon "file-done" at bounding box center [700, 636] width 11 height 11
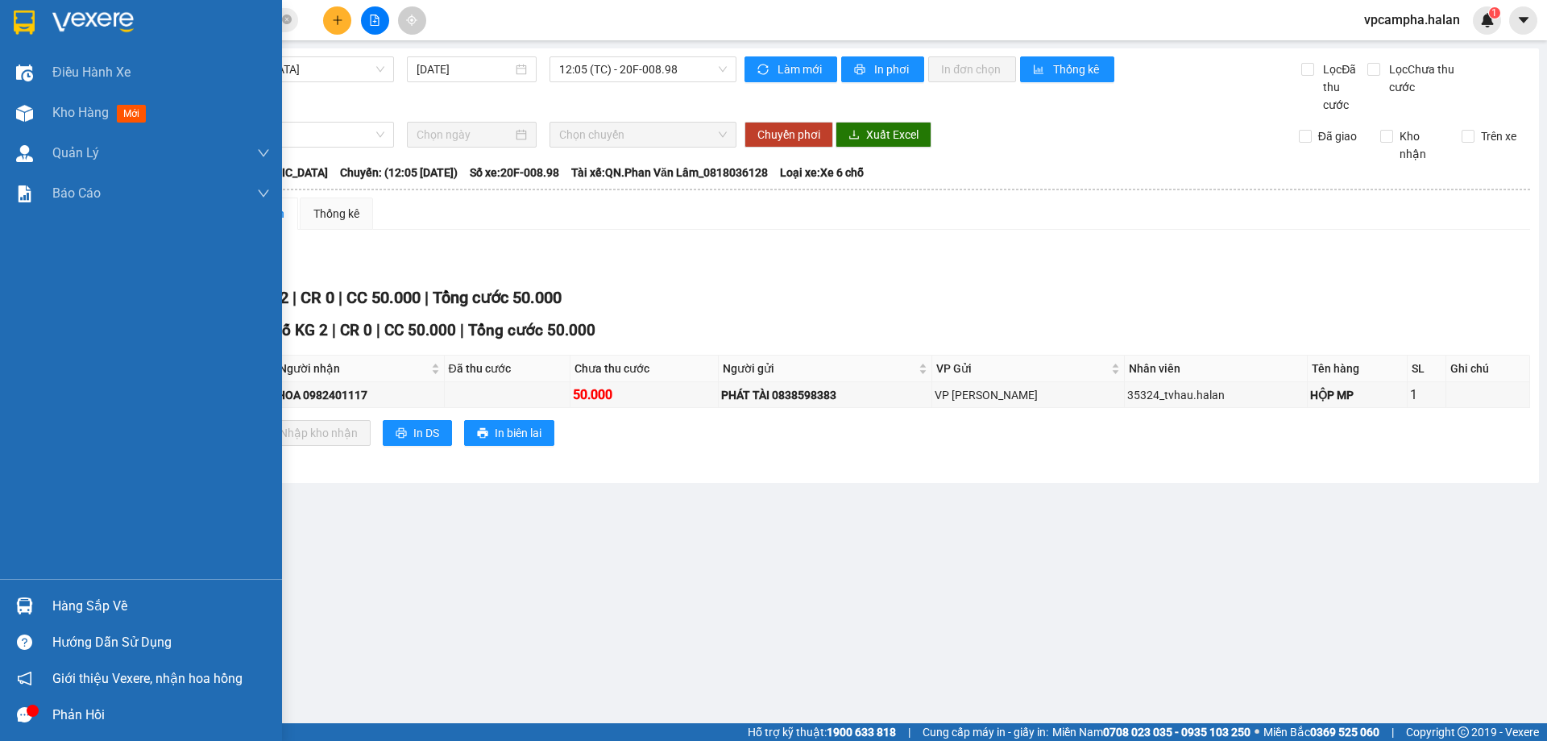
click at [56, 709] on div "Phản hồi" at bounding box center [161, 715] width 218 height 24
click at [19, 719] on icon "message" at bounding box center [24, 714] width 15 height 15
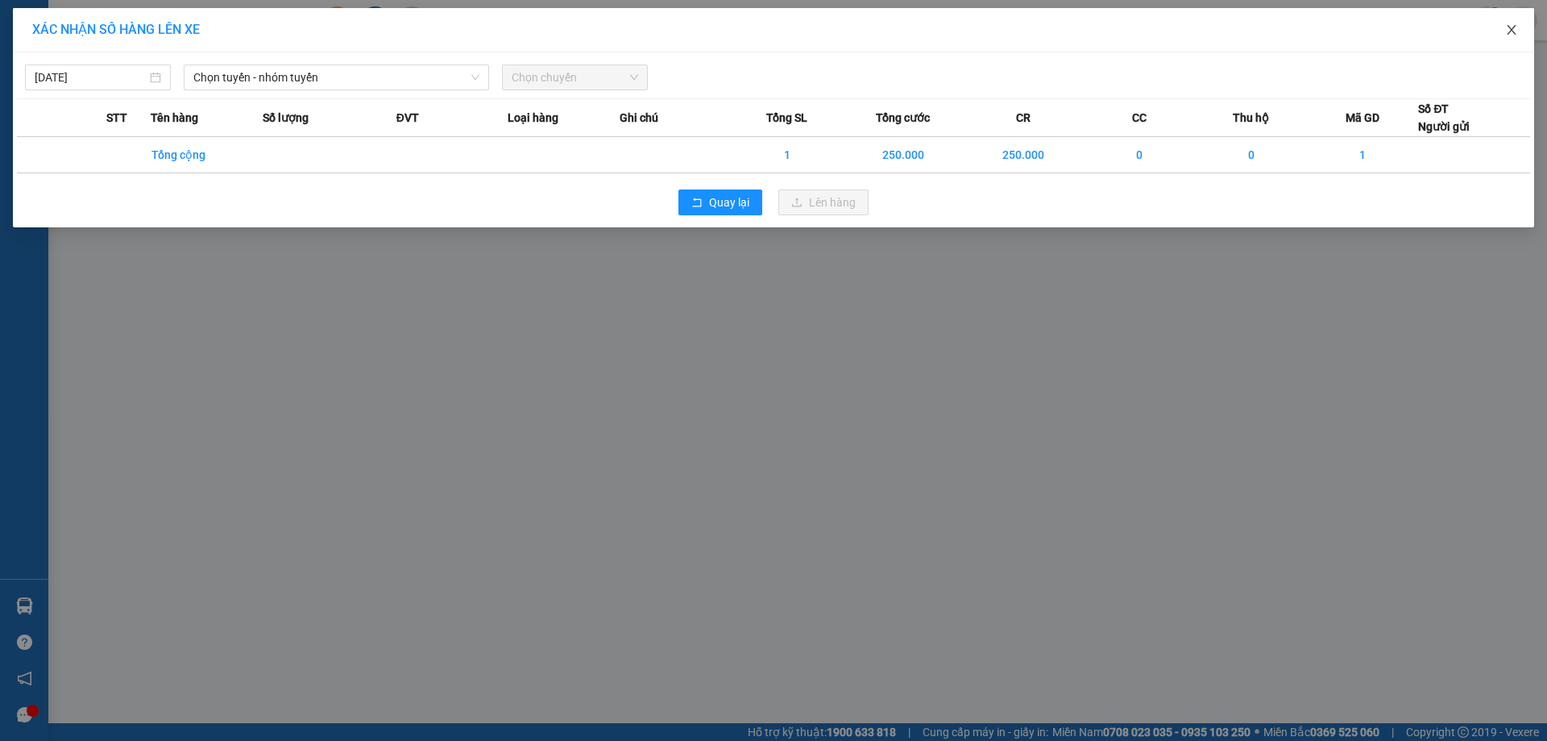
click at [1504, 31] on span "Close" at bounding box center [1511, 30] width 45 height 45
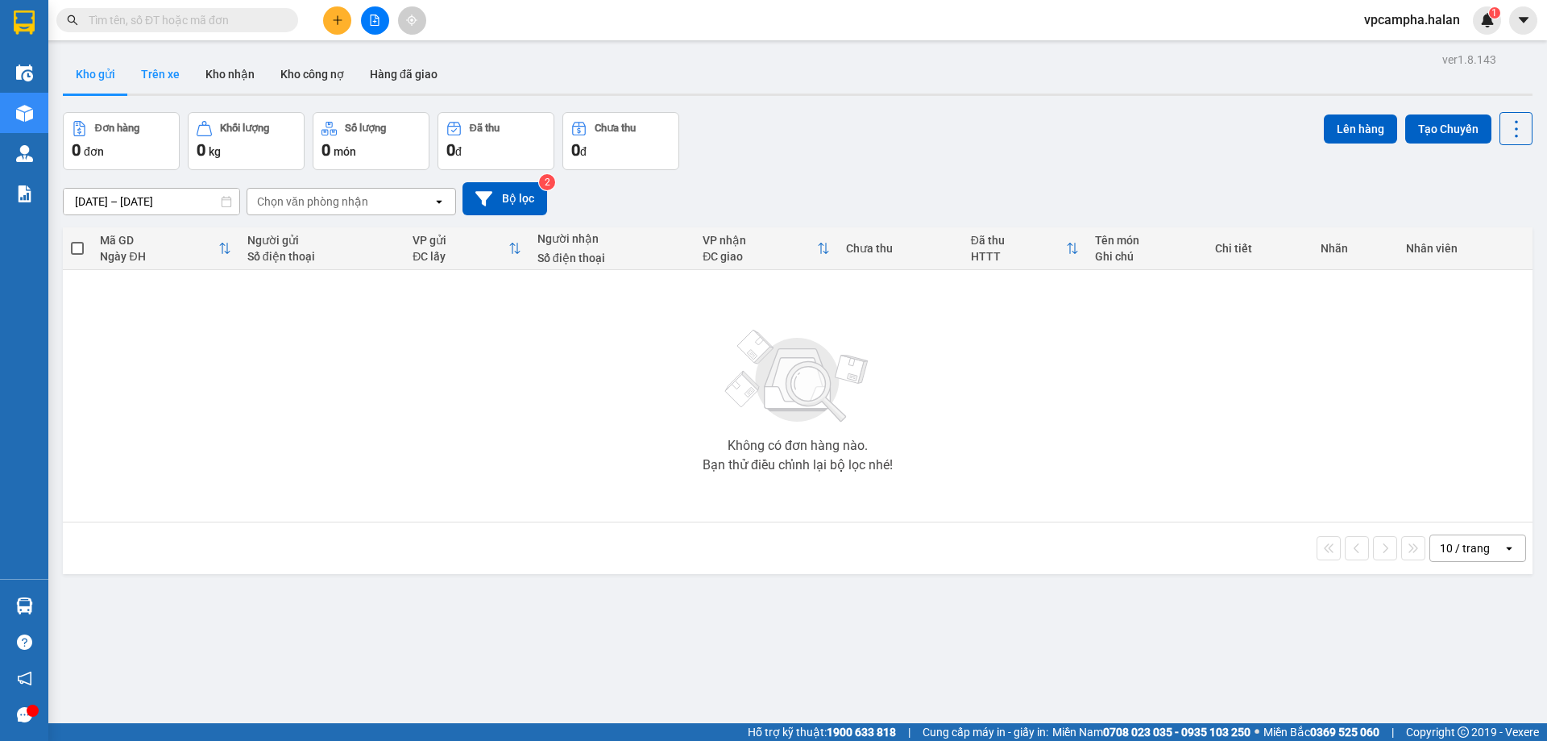
click at [168, 66] on button "Trên xe" at bounding box center [160, 74] width 64 height 39
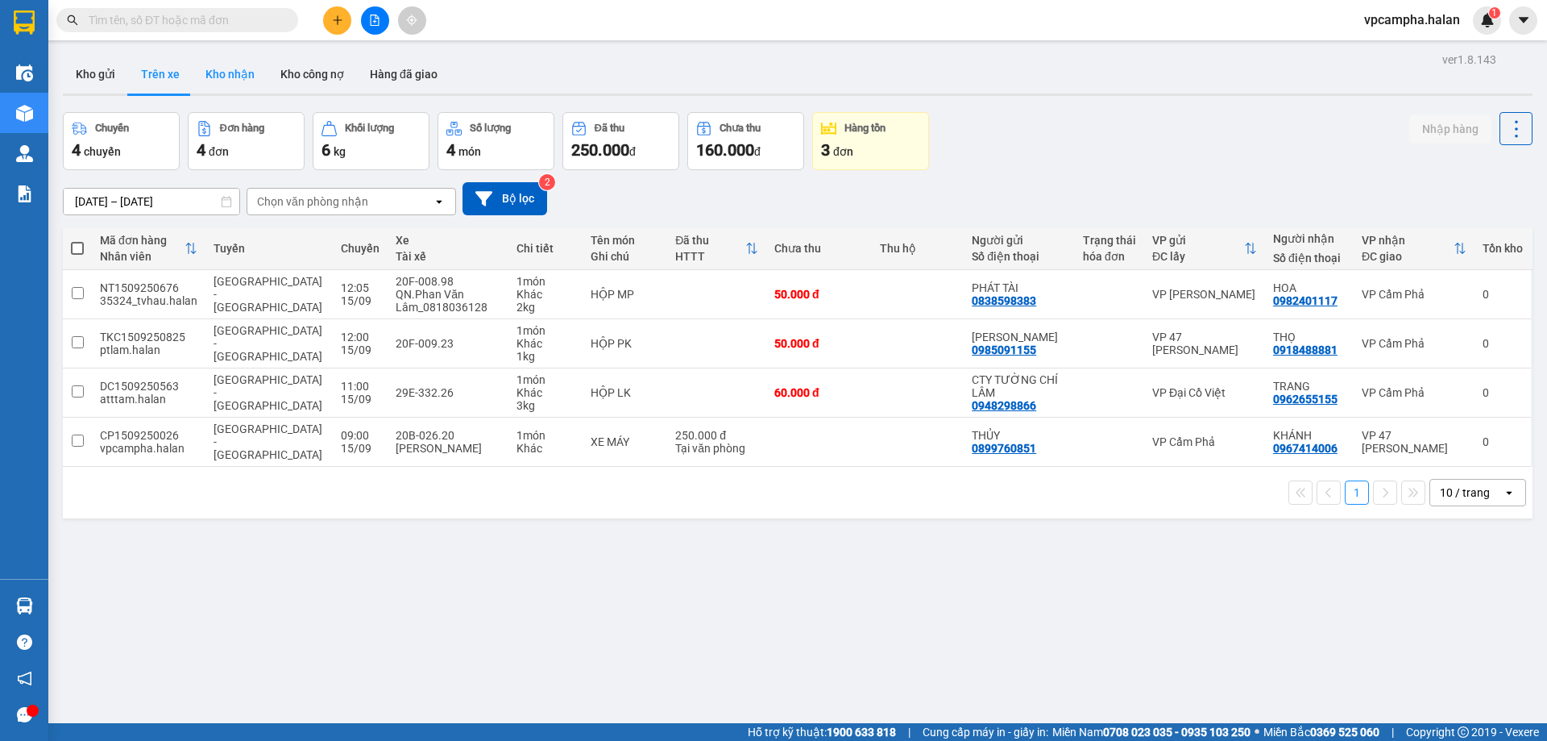
click at [243, 78] on button "Kho nhận" at bounding box center [230, 74] width 75 height 39
type input "18/07/2025 – 15/09/2025"
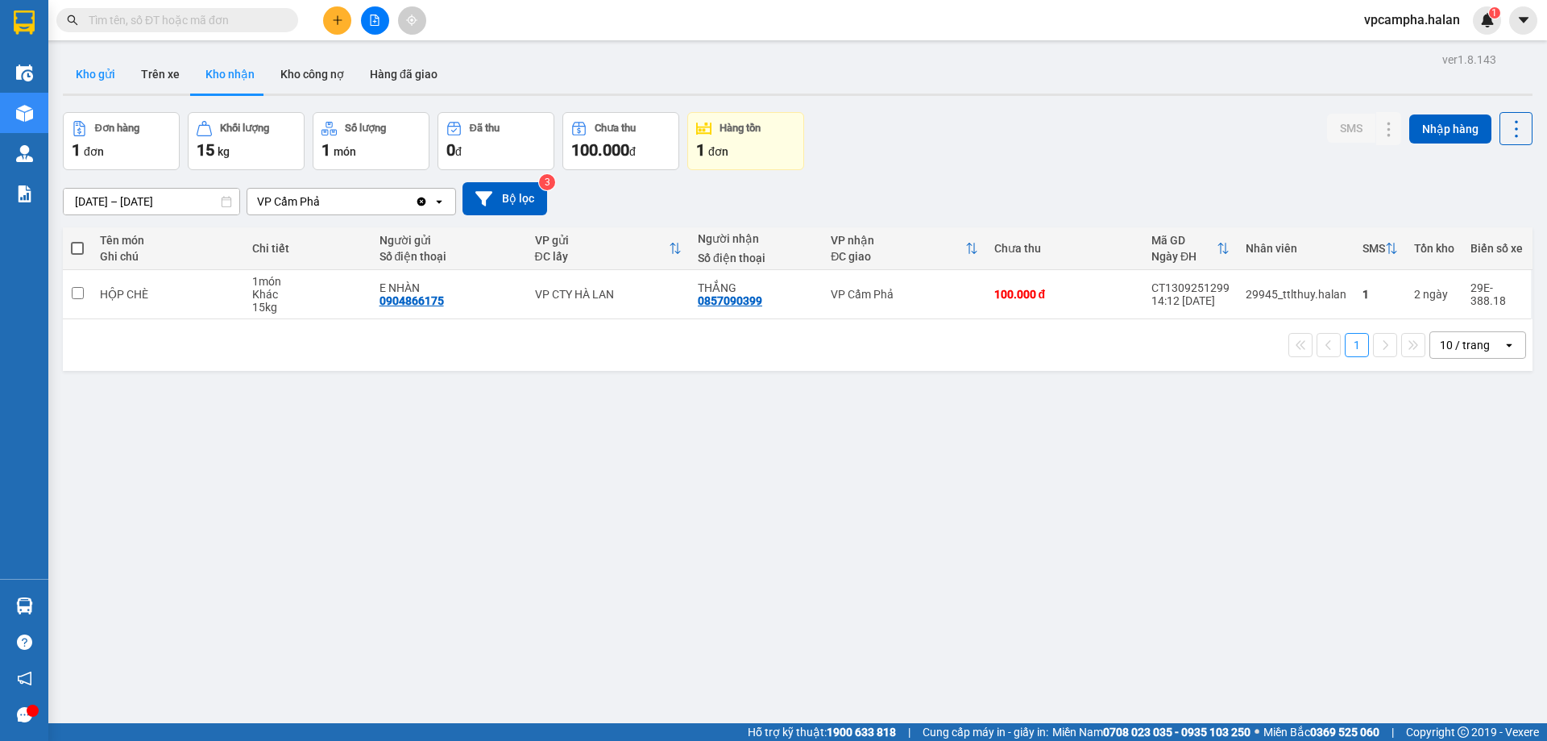
click at [112, 75] on button "Kho gửi" at bounding box center [95, 74] width 65 height 39
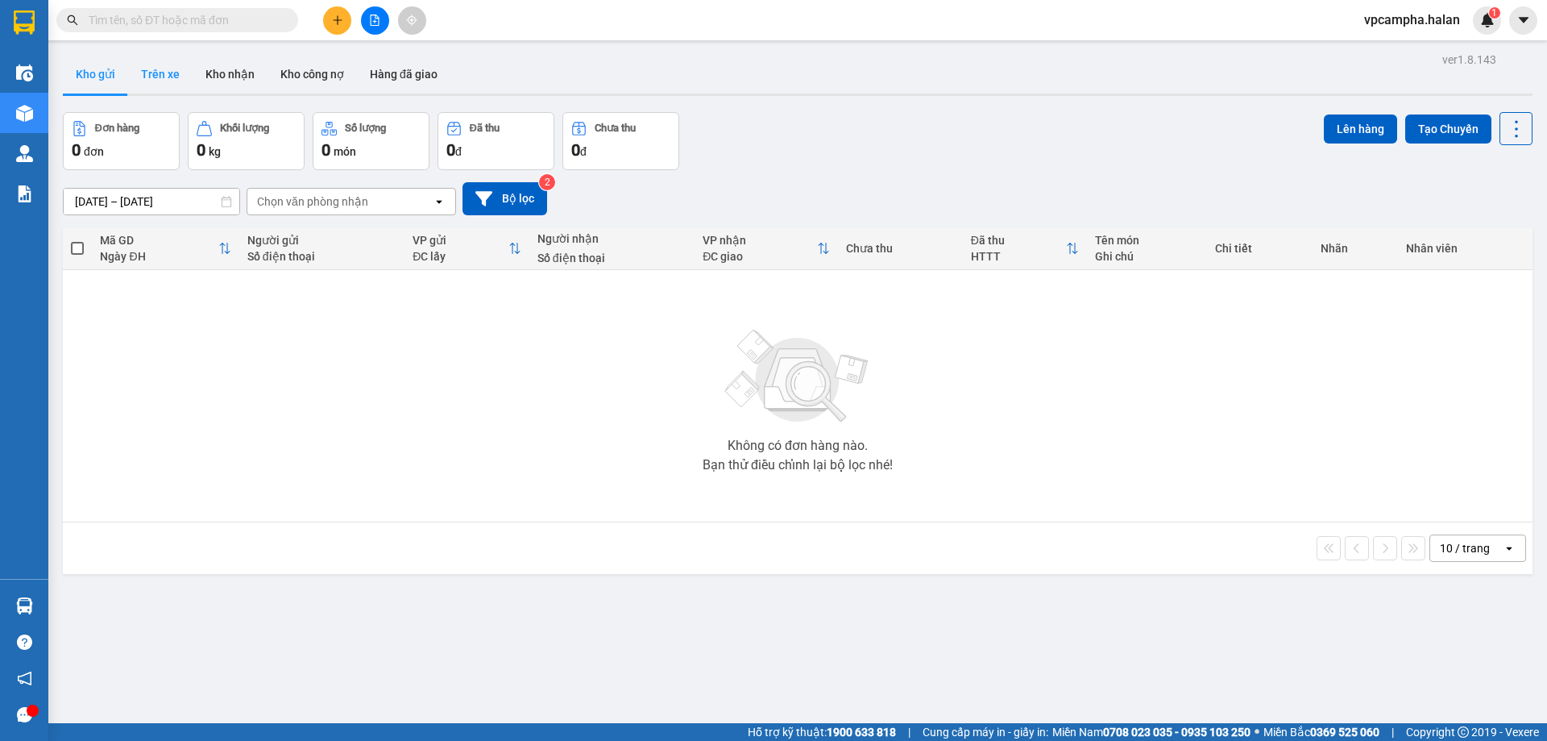
click at [146, 78] on button "Trên xe" at bounding box center [160, 74] width 64 height 39
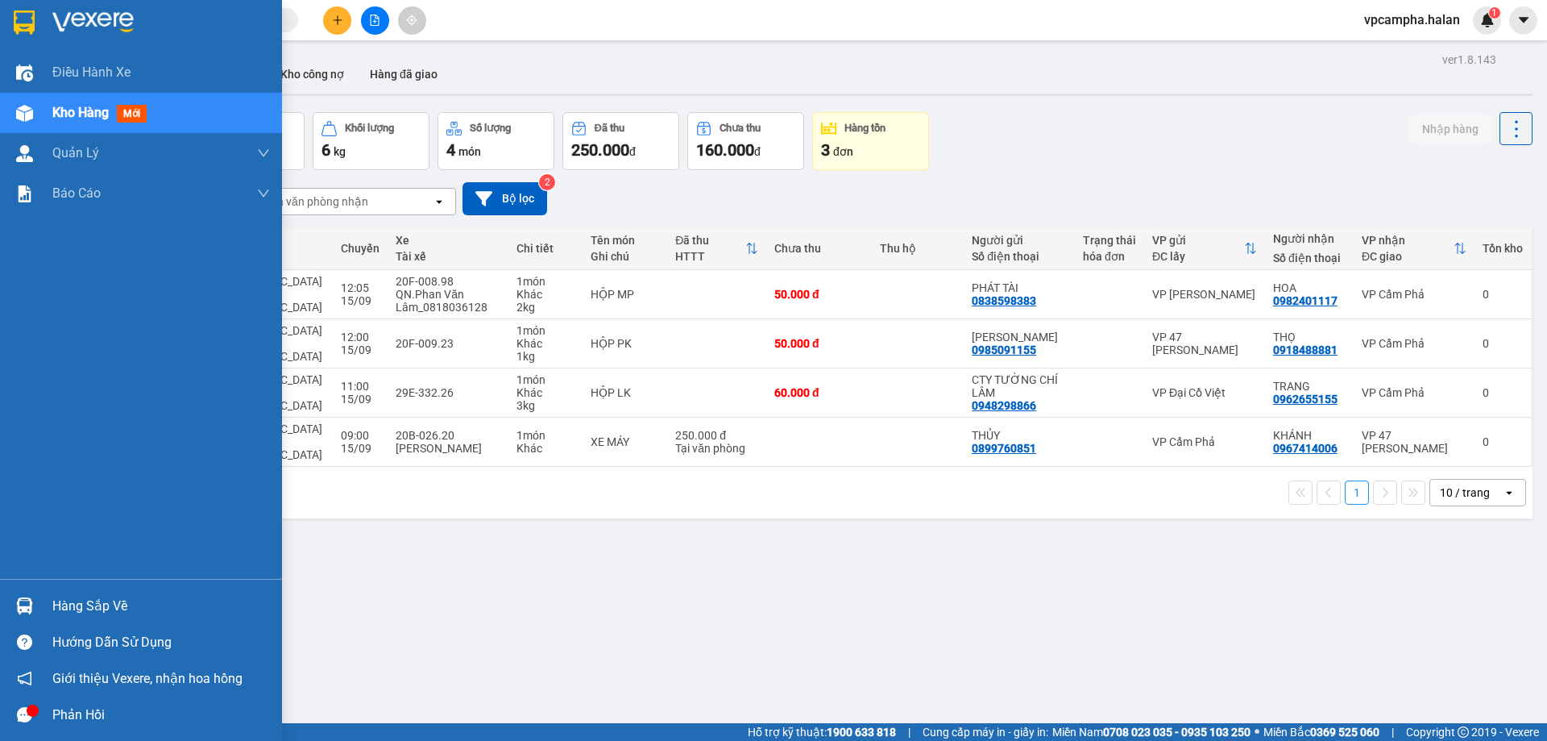
click at [35, 605] on div at bounding box center [24, 605] width 28 height 28
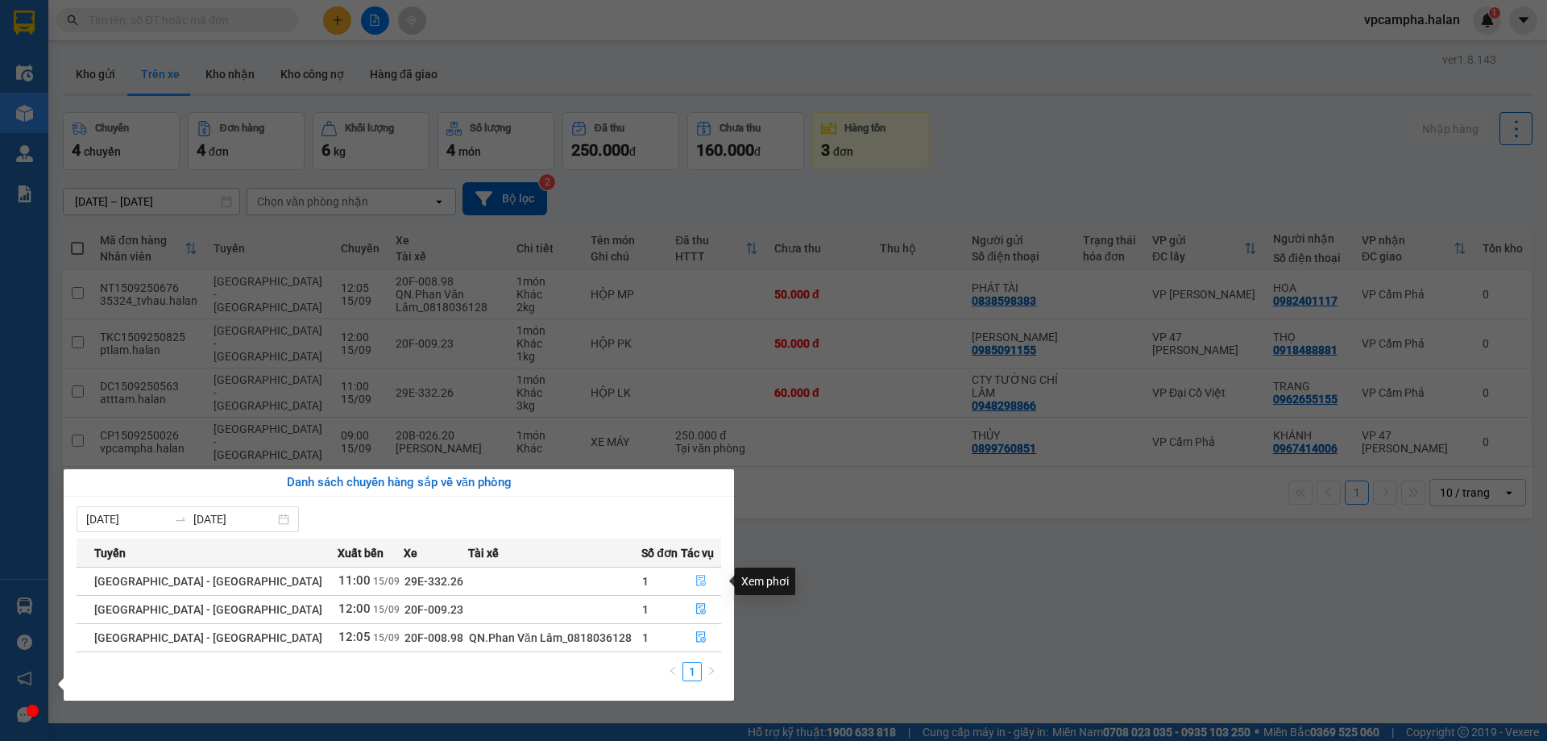
click at [695, 580] on icon "file-done" at bounding box center [700, 580] width 11 height 11
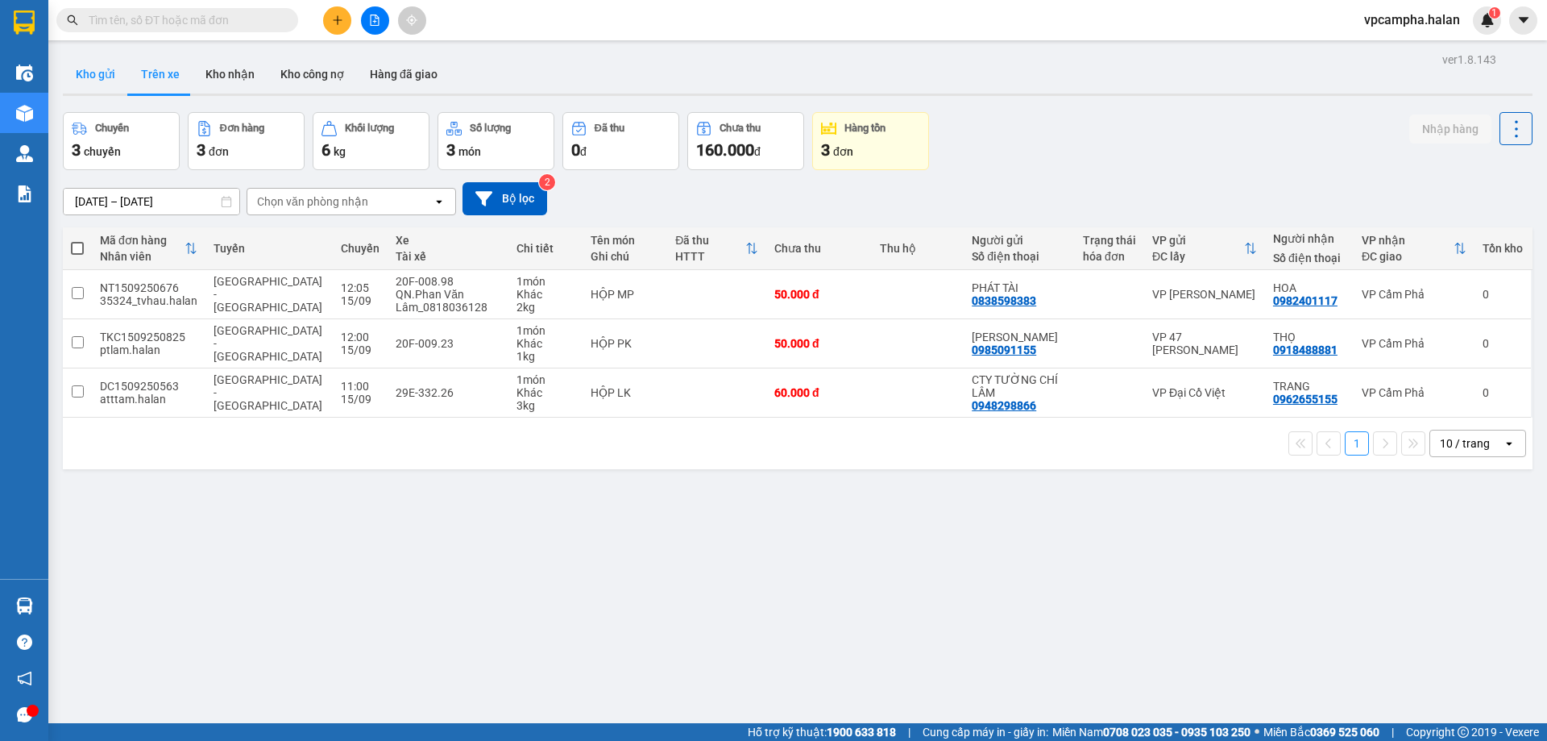
click at [96, 67] on button "Kho gửi" at bounding box center [95, 74] width 65 height 39
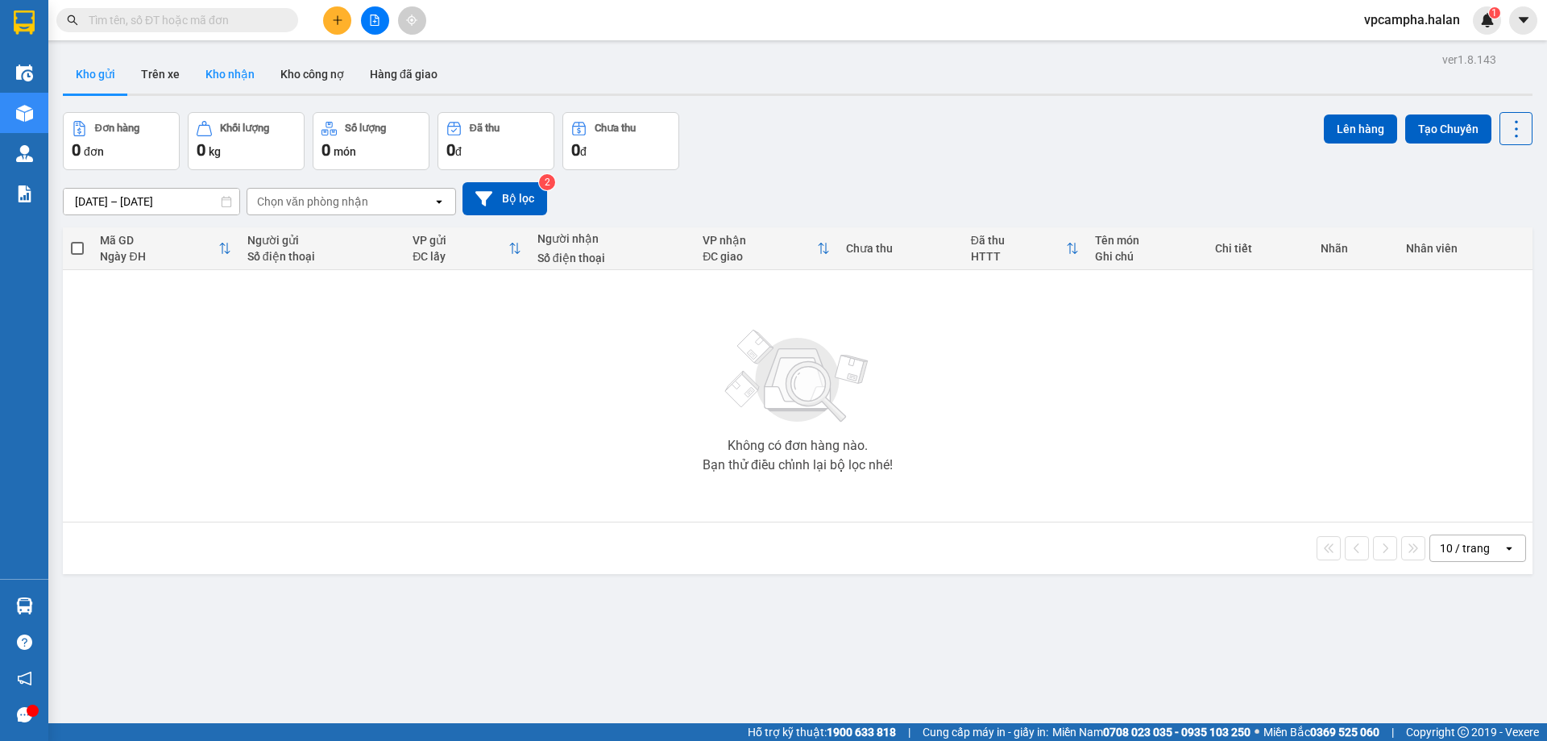
click at [219, 69] on button "Kho nhận" at bounding box center [230, 74] width 75 height 39
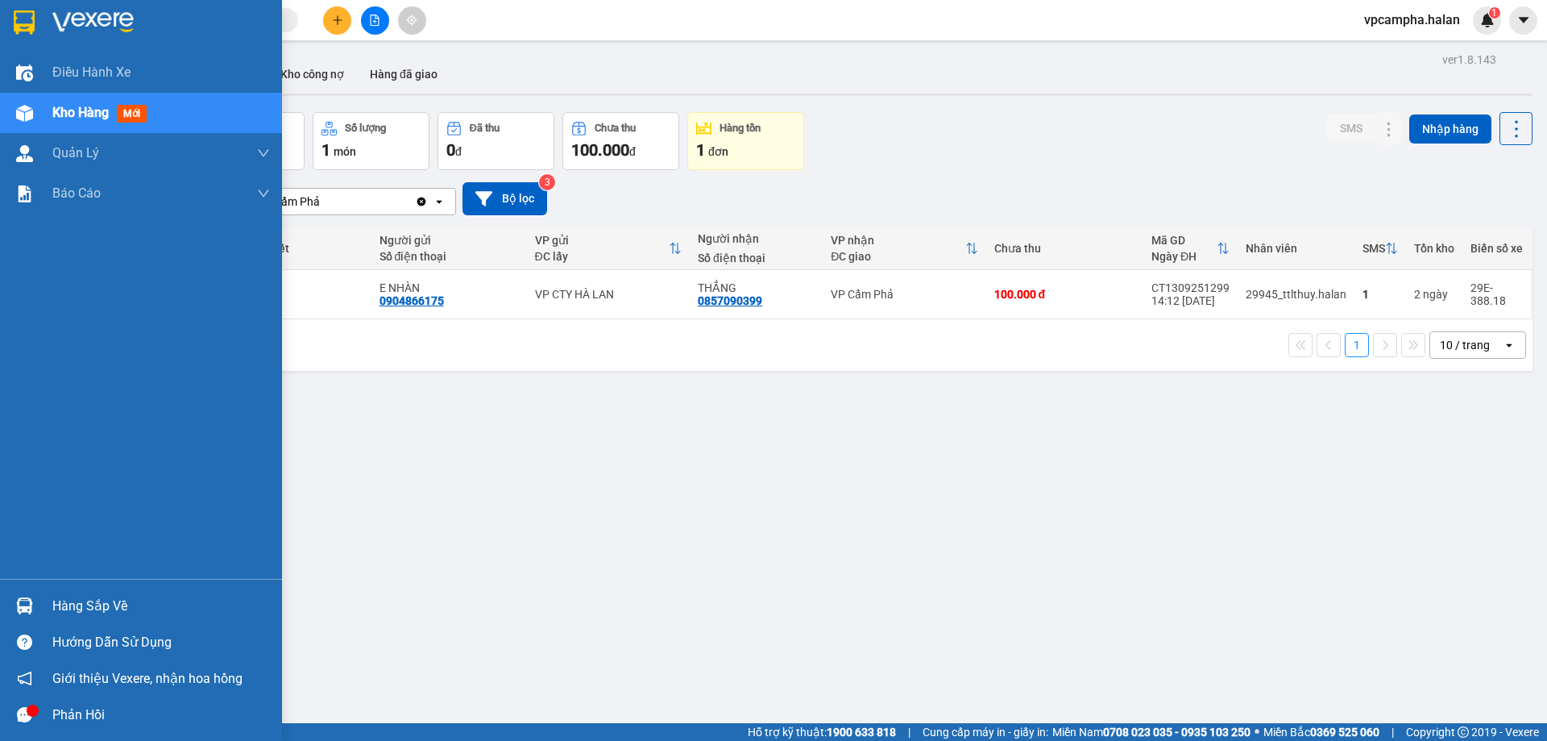
click at [131, 606] on div "Hàng sắp về" at bounding box center [161, 606] width 218 height 24
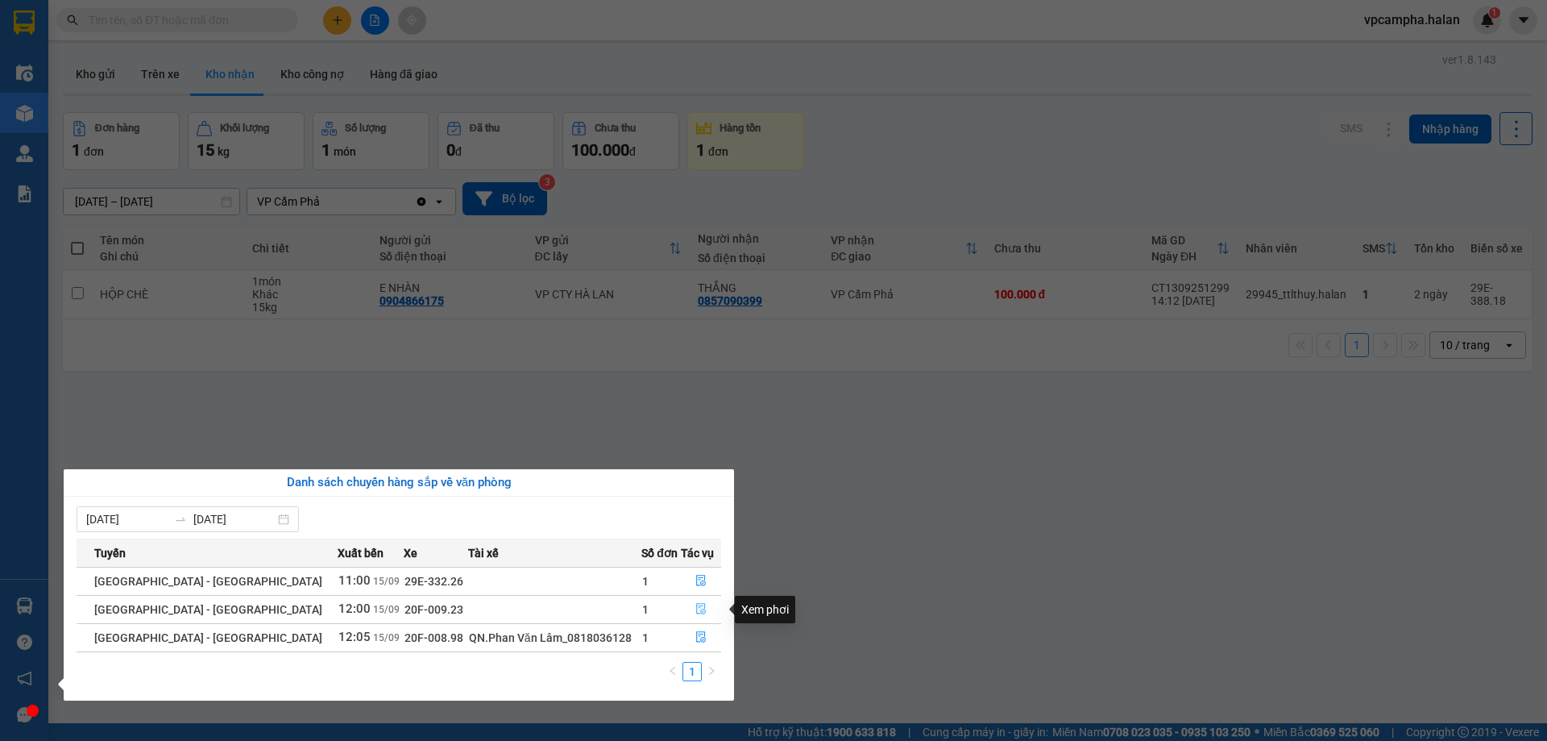
click at [698, 606] on icon "file-done" at bounding box center [701, 609] width 10 height 11
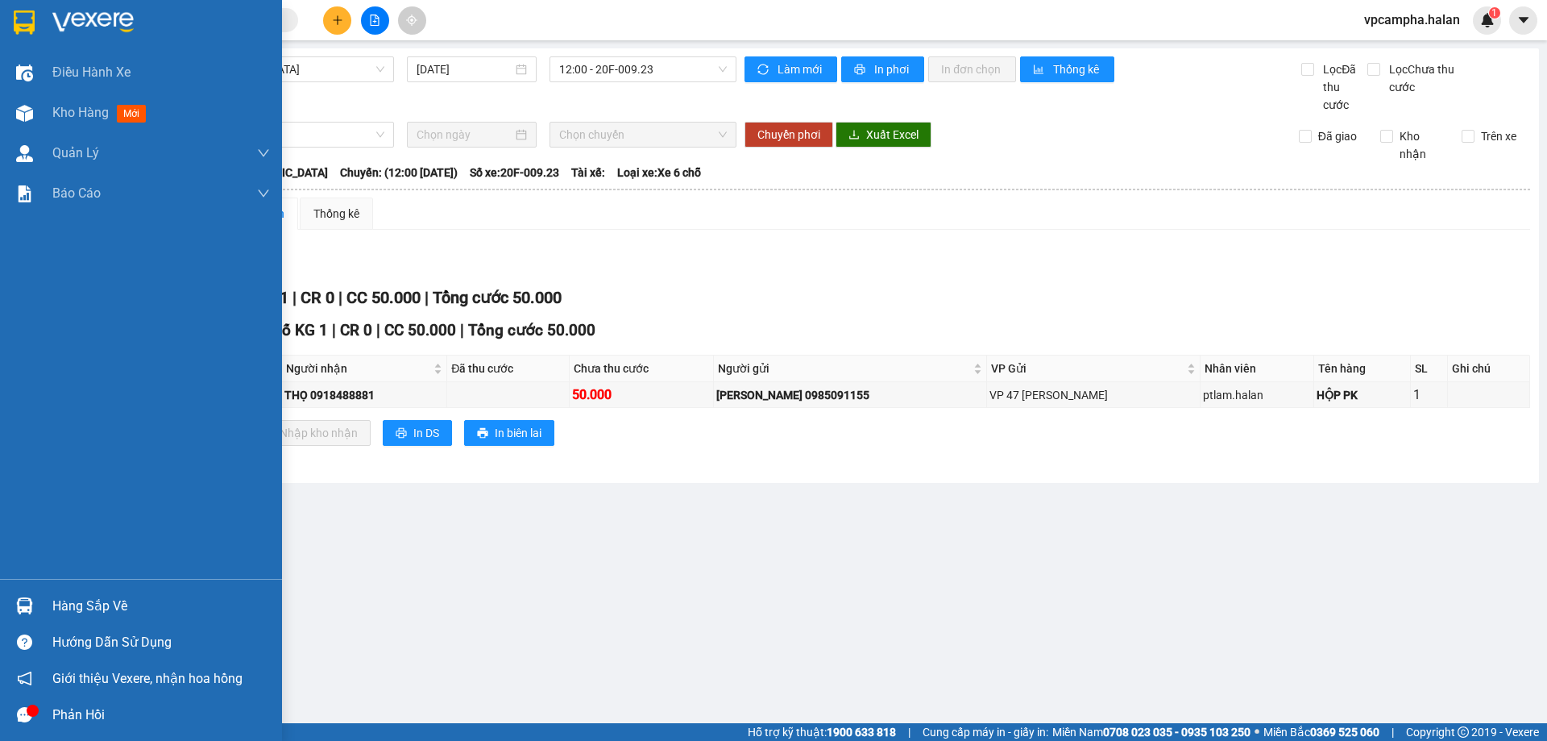
click at [83, 601] on div "Hàng sắp về" at bounding box center [161, 606] width 218 height 24
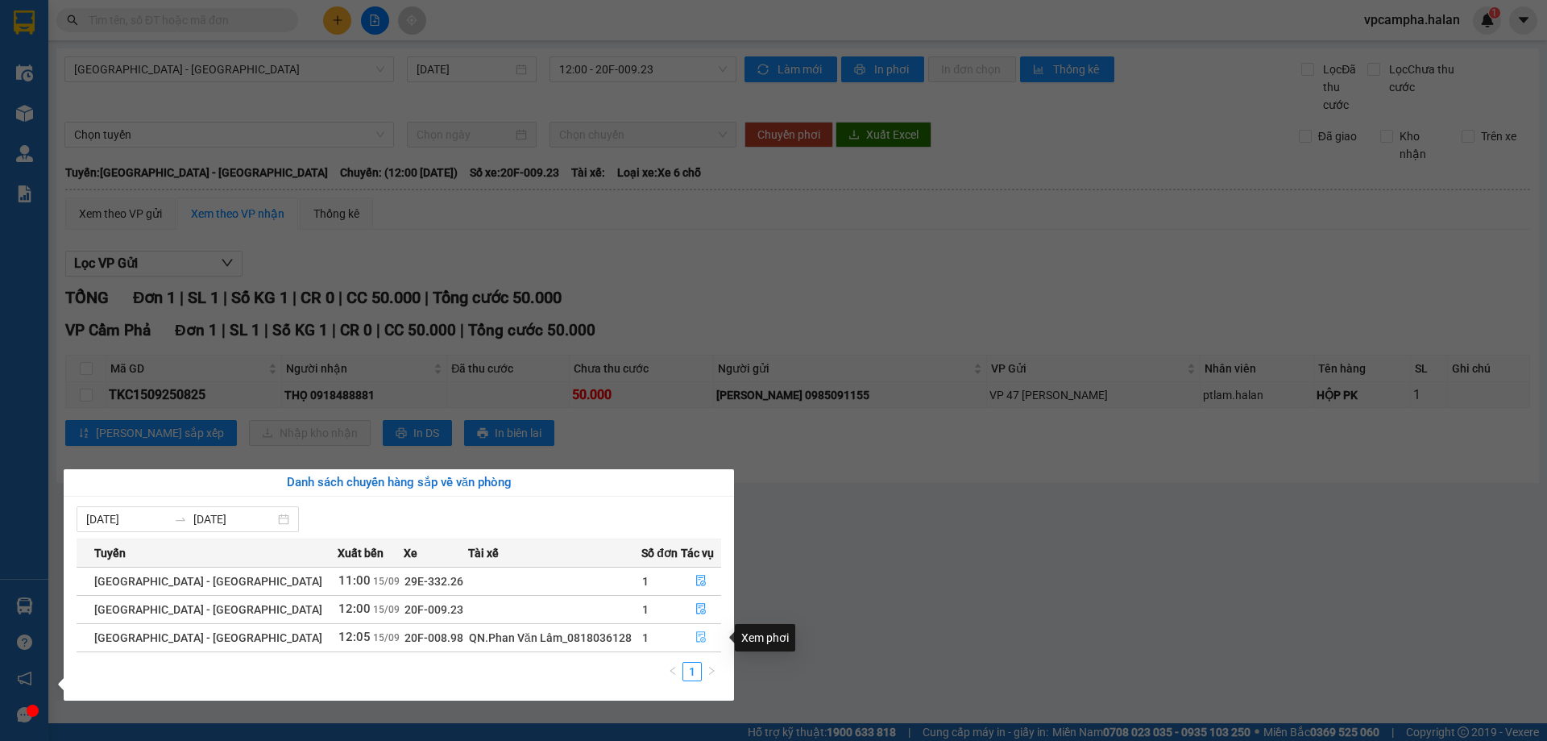
click at [687, 640] on button "button" at bounding box center [701, 638] width 39 height 26
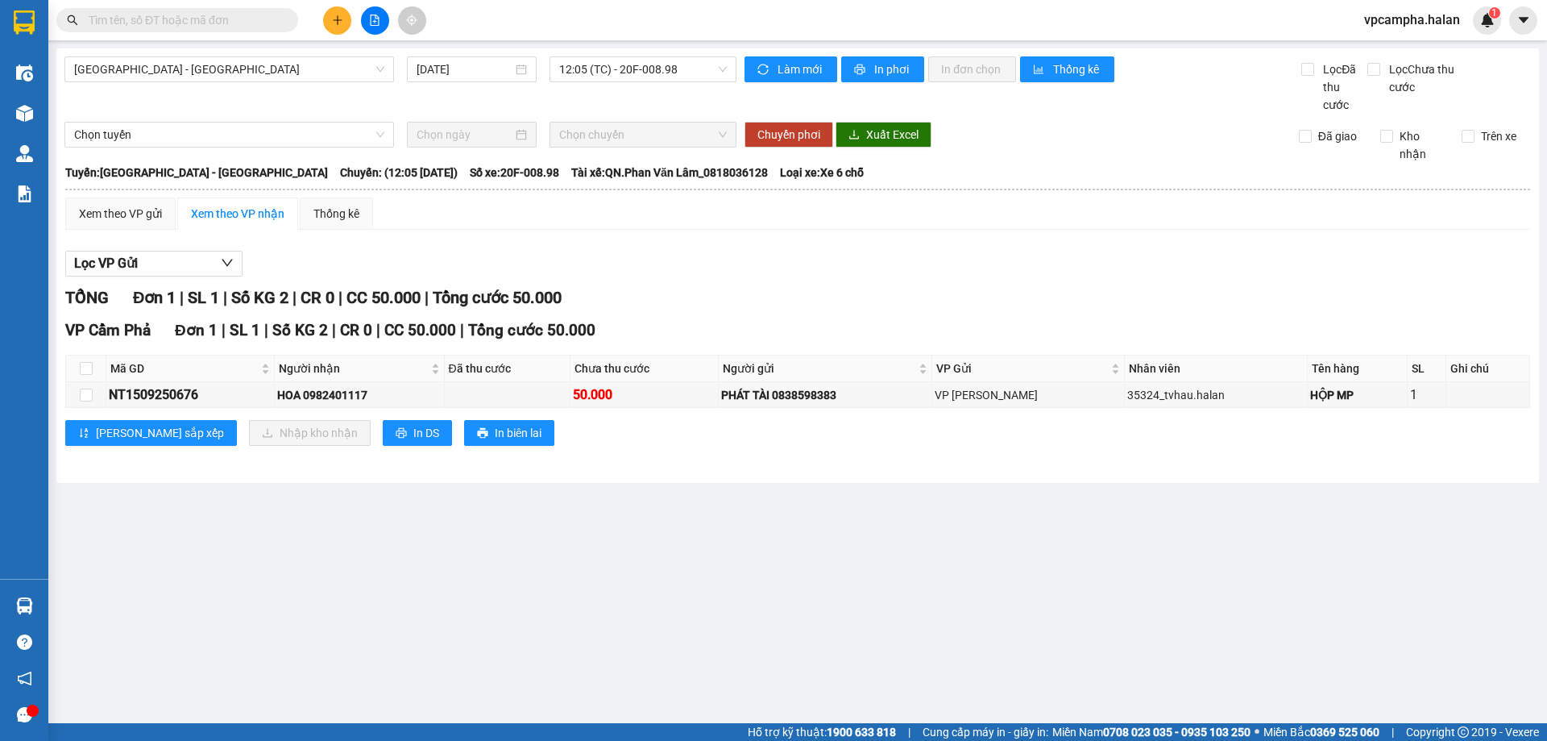
click at [182, 24] on input "text" at bounding box center [184, 20] width 190 height 18
click at [128, 15] on input "text" at bounding box center [184, 20] width 190 height 18
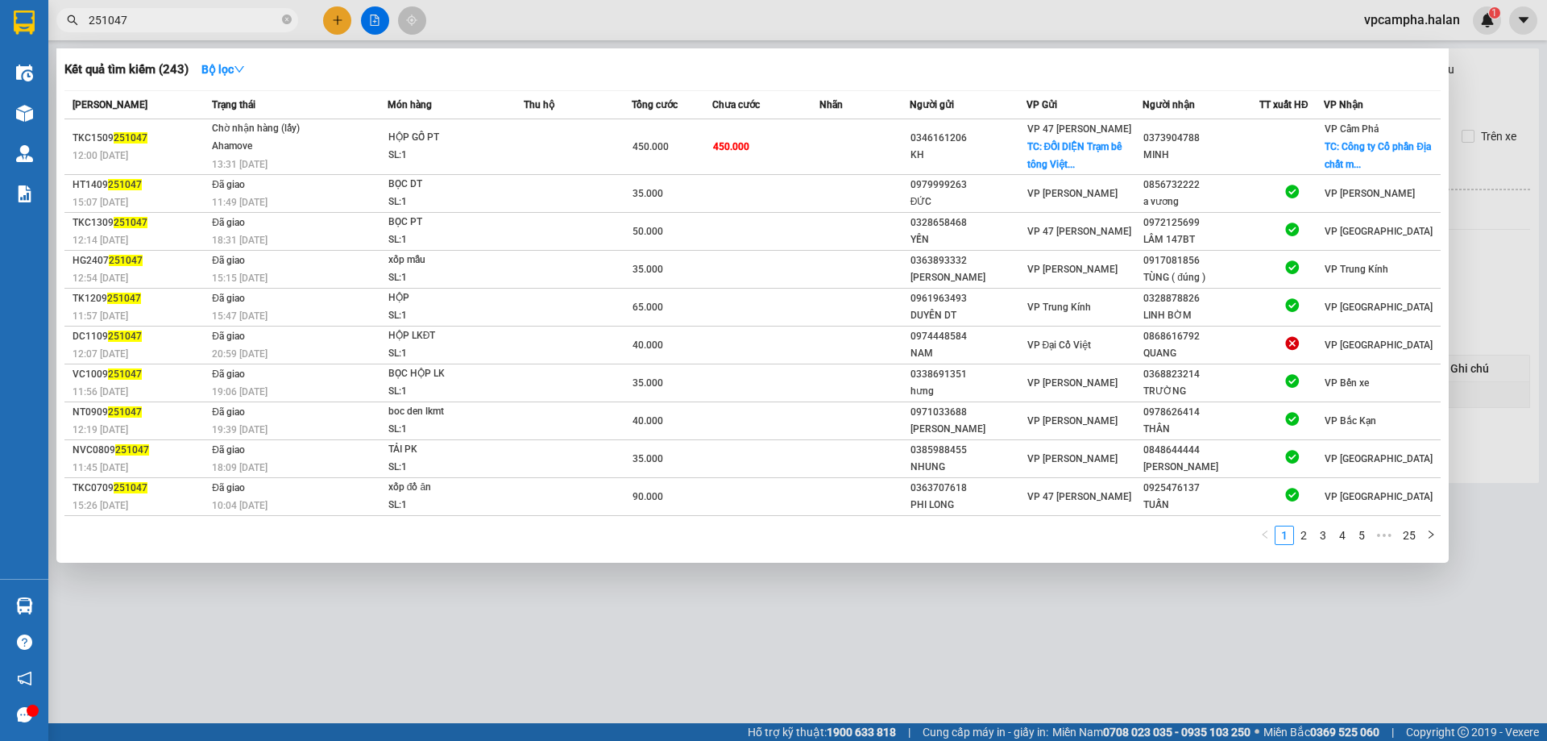
type input "251047"
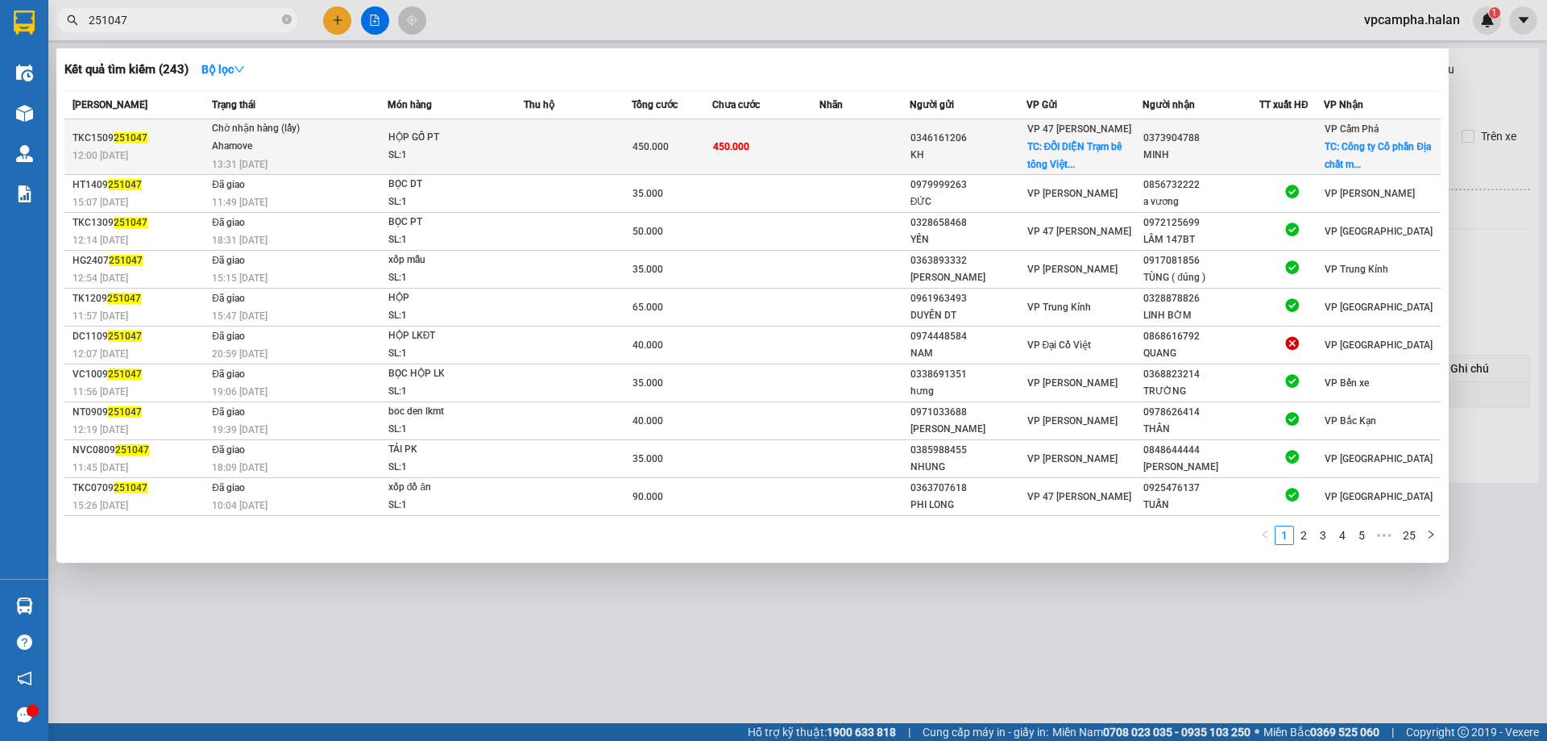
click at [768, 153] on td "450.000" at bounding box center [766, 147] width 108 height 56
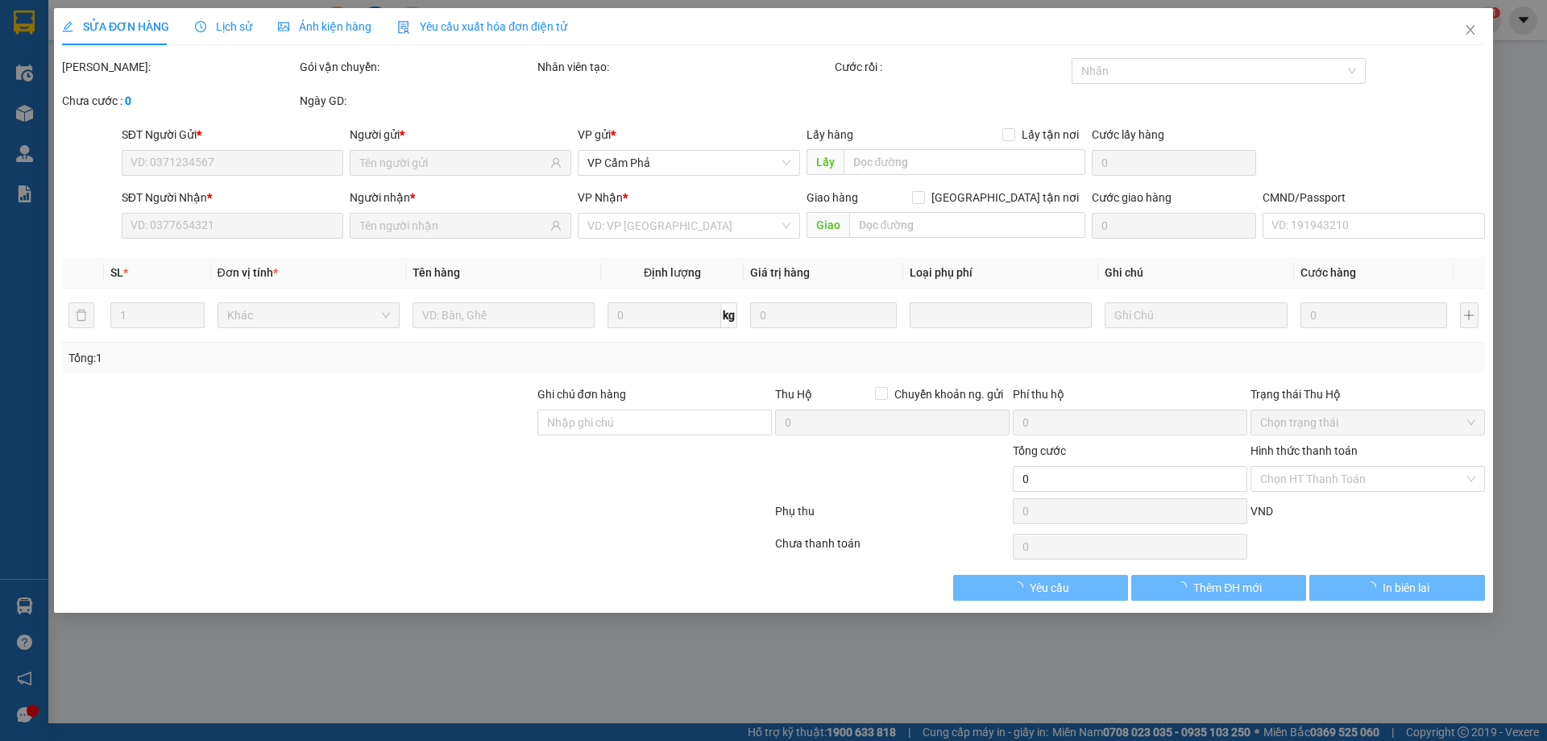
type input "0346161206"
type input "KH"
checkbox input "true"
type input "ĐỐI DIỆN Trạm bê tông Việt Nam, Thanh Trì, Hoàng Mai, Hà Nội, Việt Nam"
type input "250.000"
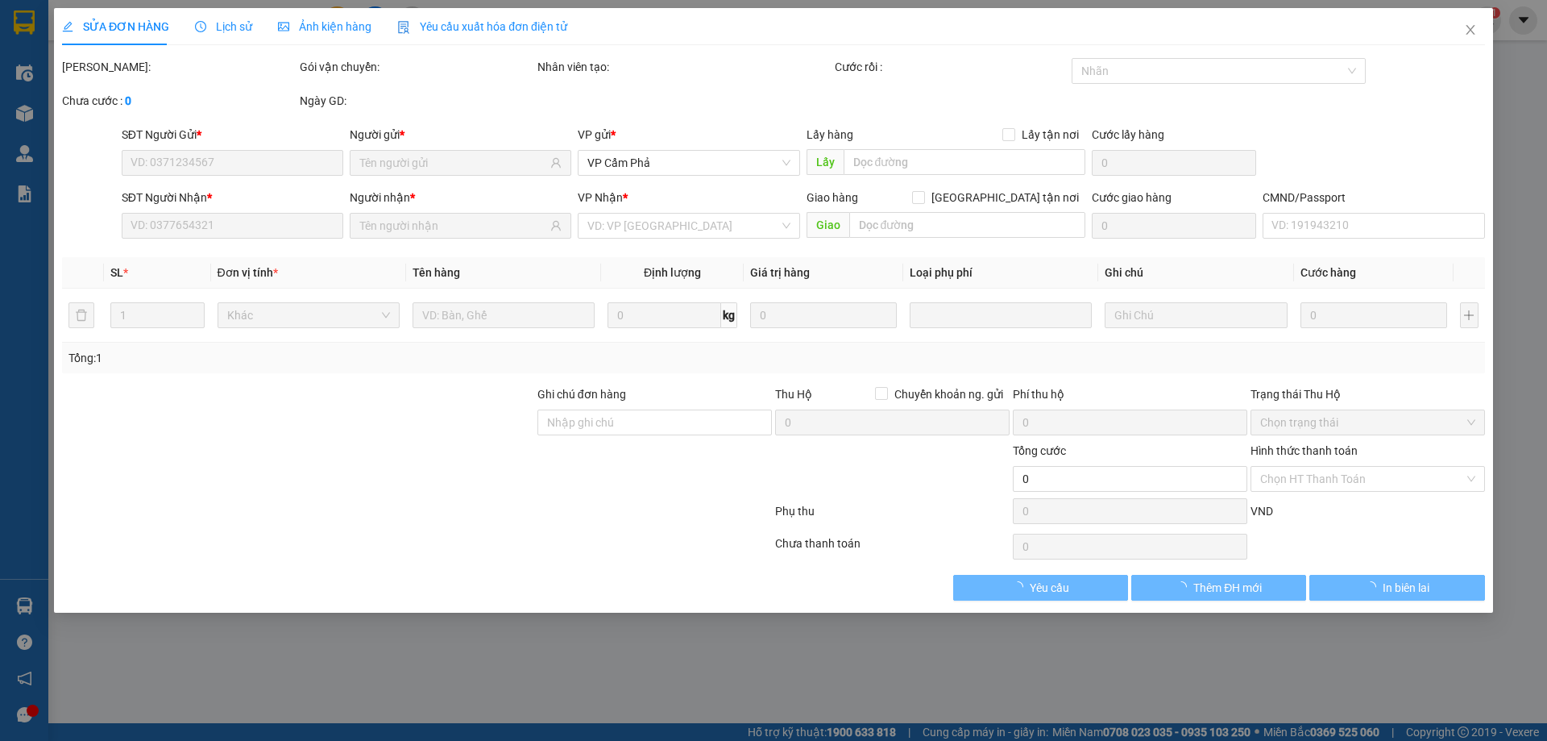
type input "0373904788"
type input "MINH"
checkbox input "true"
type input "Công ty Cổ phần Địa chất mỏ - TKV, 304 Trần Phú, Cẩm Thành, Cẩm Phả, Quảng Ninh…"
type input "LH SĐT 0941683762 ĐỌC MÃ NZQ-21-2"
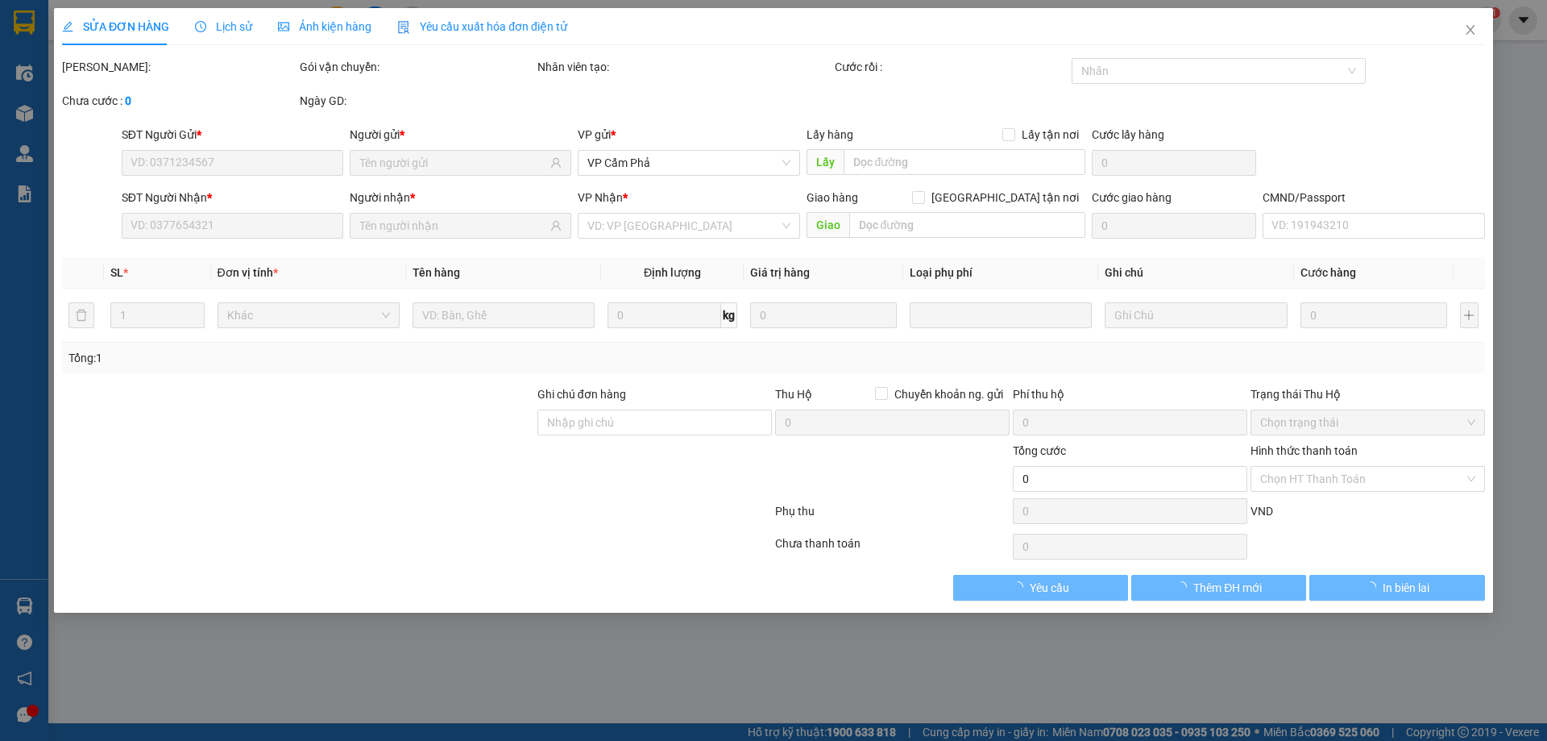
type input "450.000"
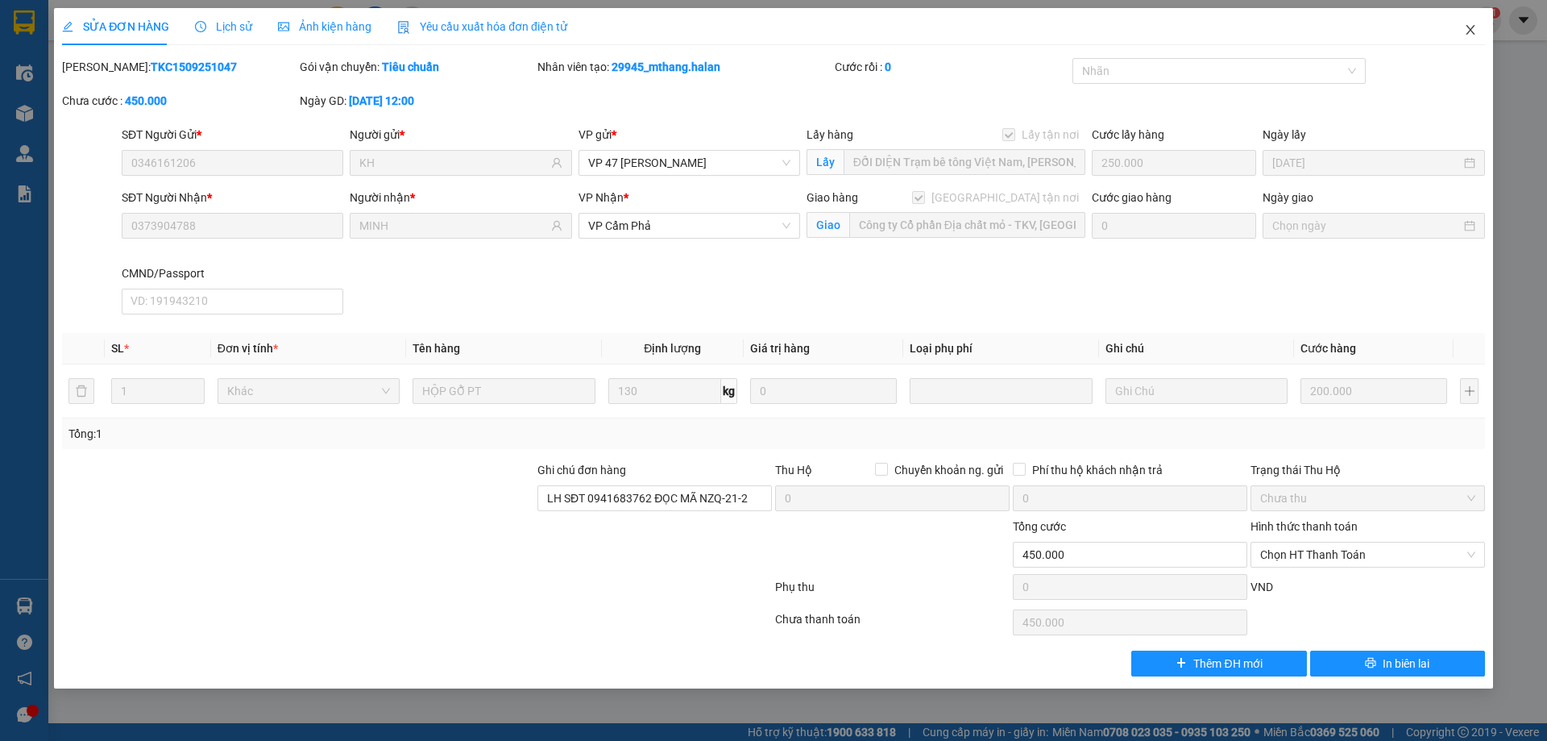
click at [1465, 25] on icon "close" at bounding box center [1470, 29] width 13 height 13
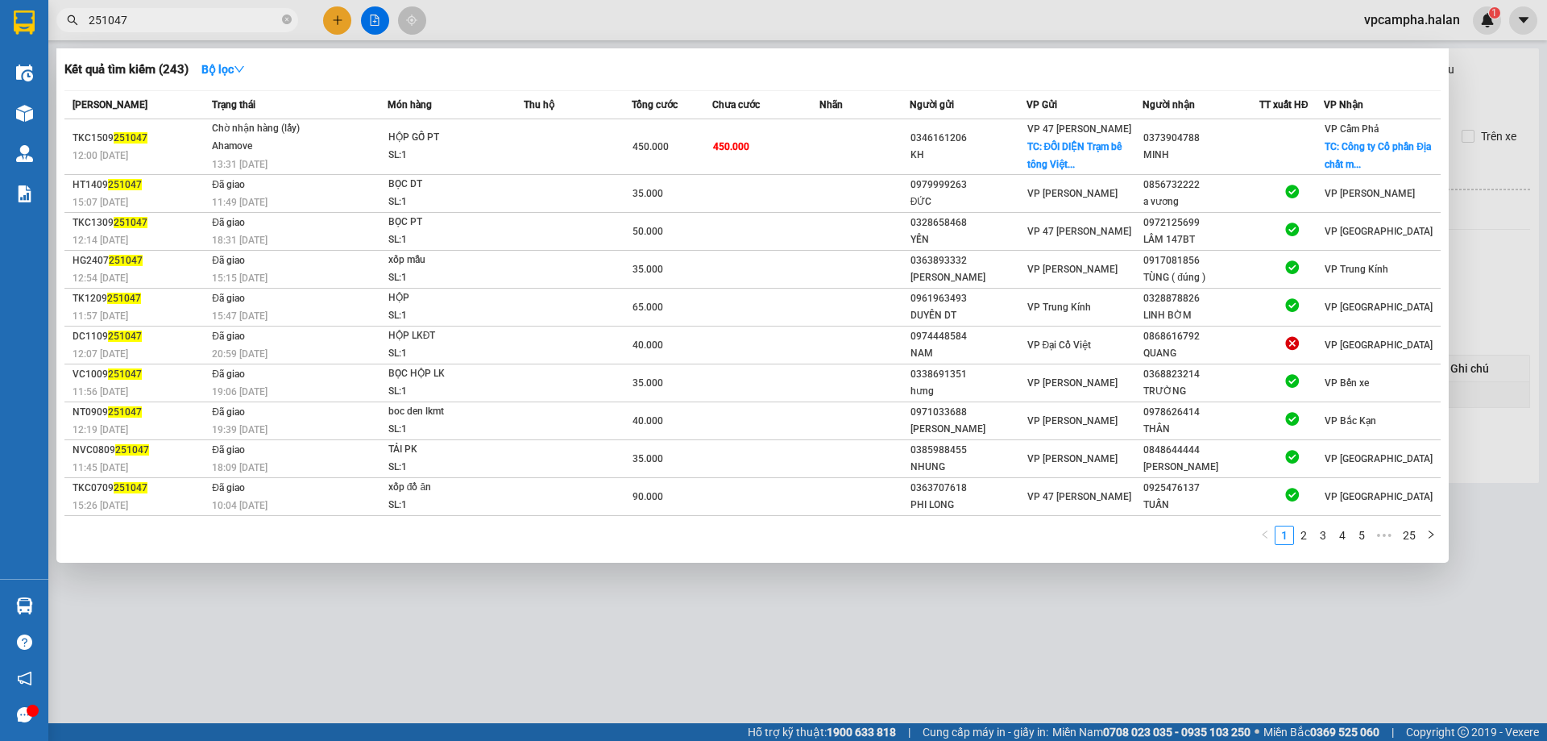
click at [274, 18] on input "251047" at bounding box center [184, 20] width 190 height 18
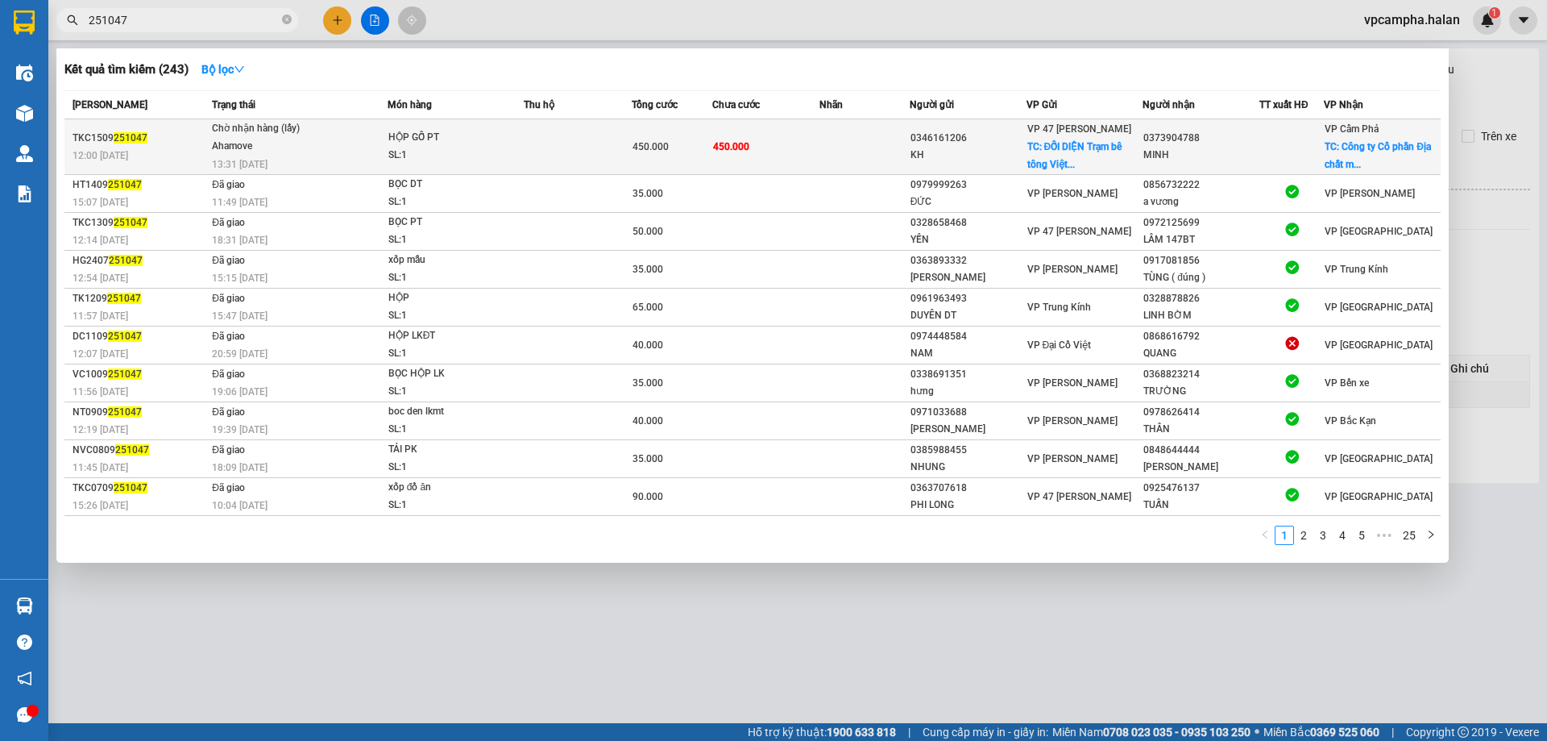
click at [1015, 152] on div "KH" at bounding box center [968, 155] width 115 height 17
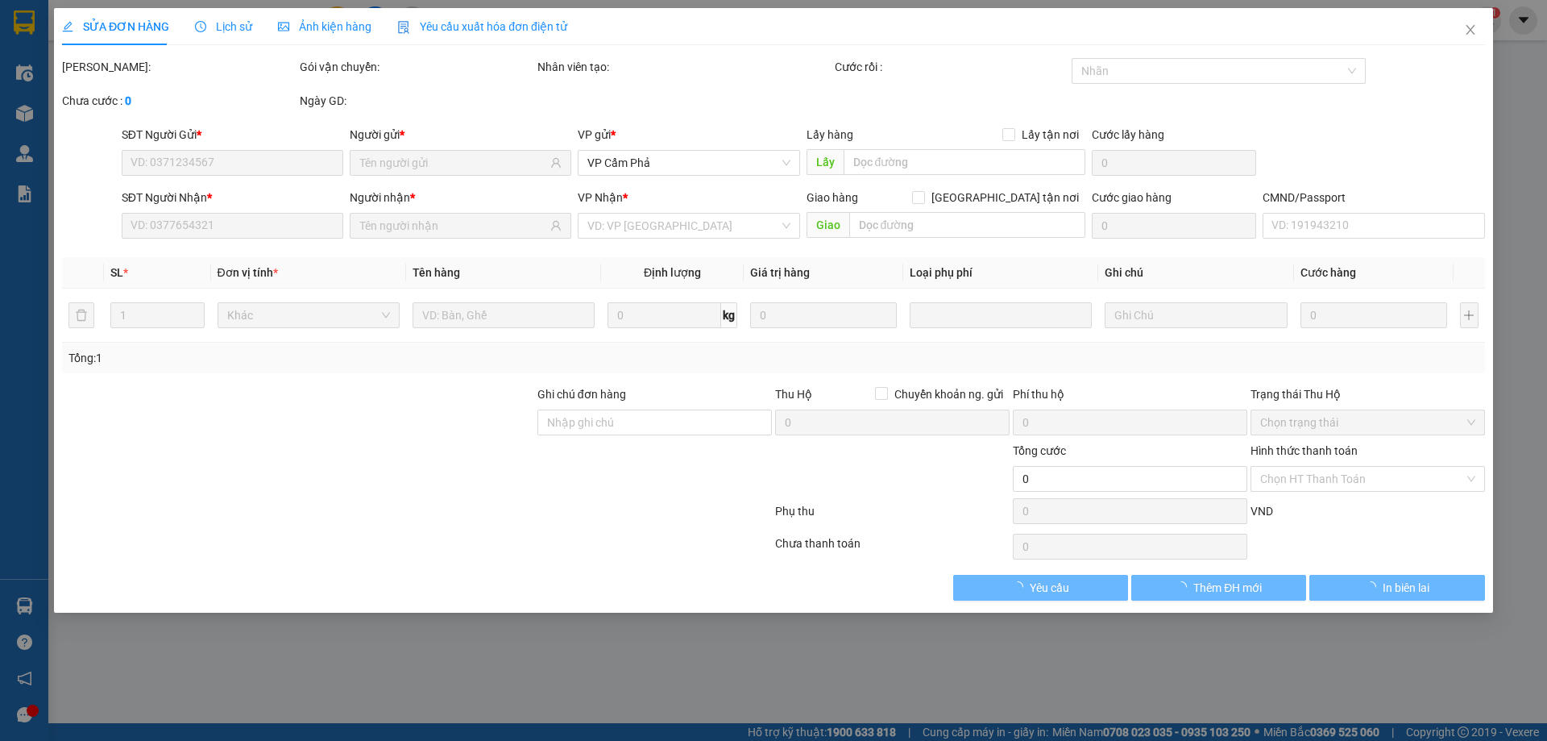
type input "0346161206"
type input "KH"
checkbox input "true"
type input "ĐỐI DIỆN Trạm bê tông Việt Nam, Thanh Trì, Hoàng Mai, Hà Nội, Việt Nam"
type input "250.000"
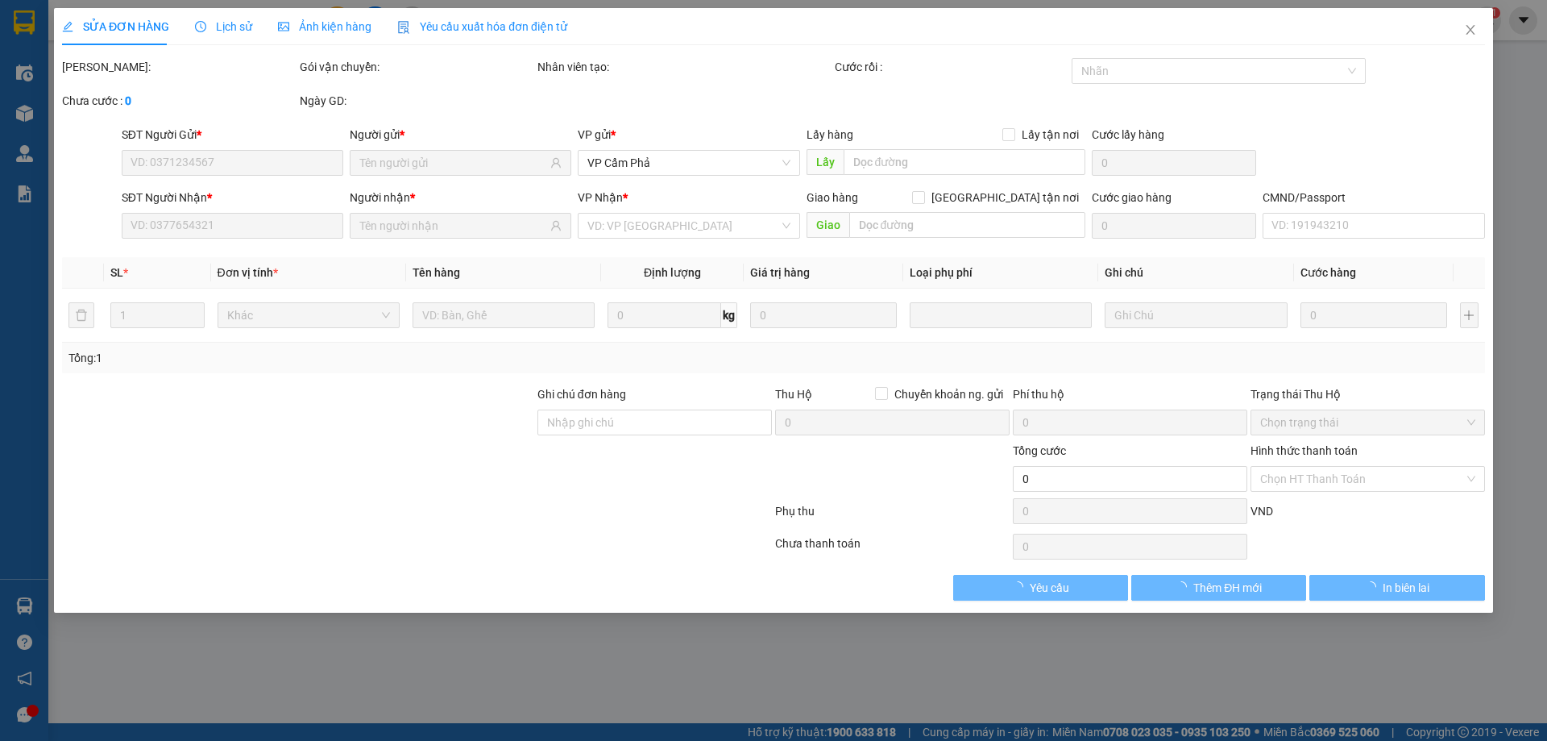
type input "0373904788"
type input "MINH"
checkbox input "true"
type input "Công ty Cổ phần Địa chất mỏ - TKV, 304 Trần Phú, Cẩm Thành, Cẩm Phả, Quảng Ninh…"
type input "LH SĐT 0941683762 ĐỌC MÃ NZQ-21-2"
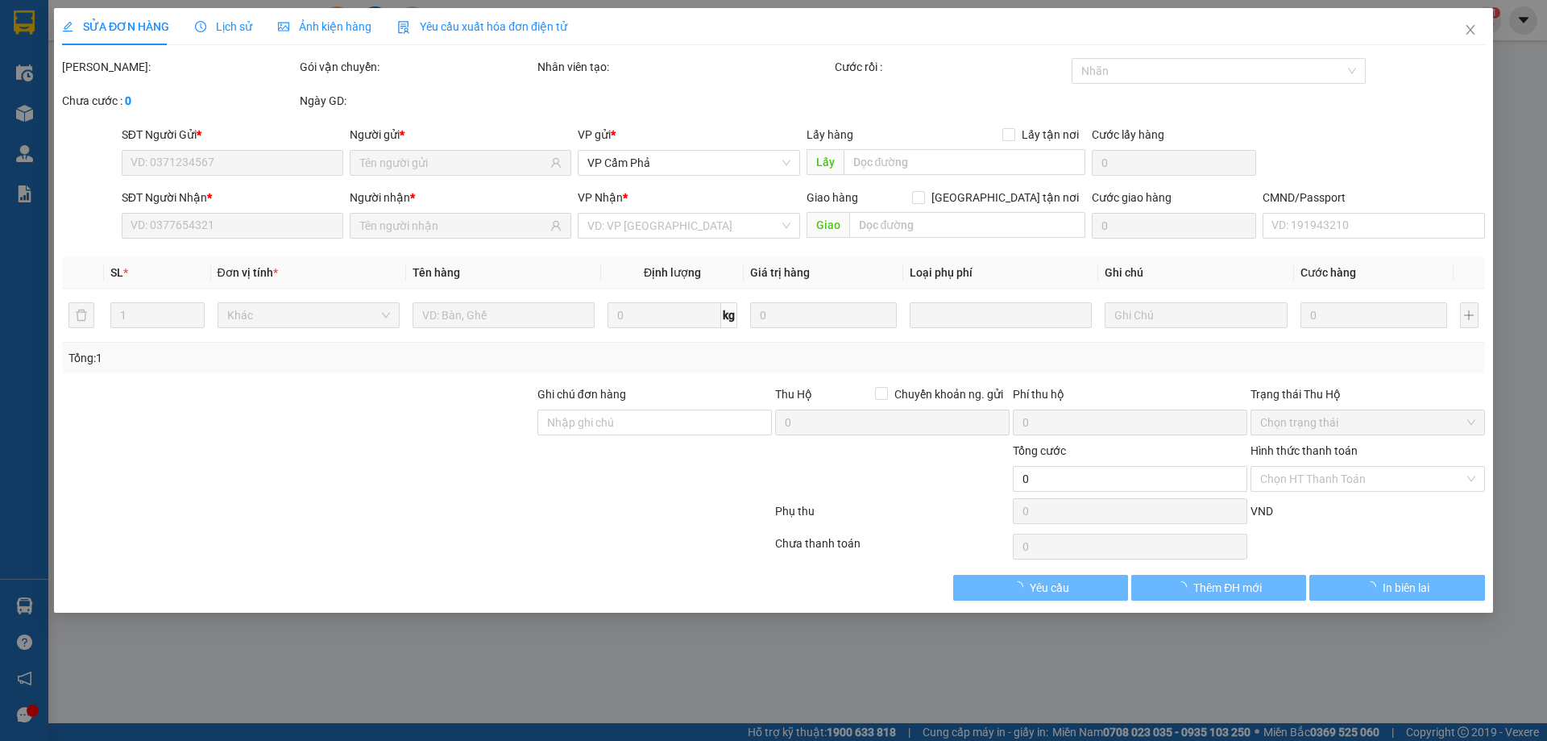
type input "450.000"
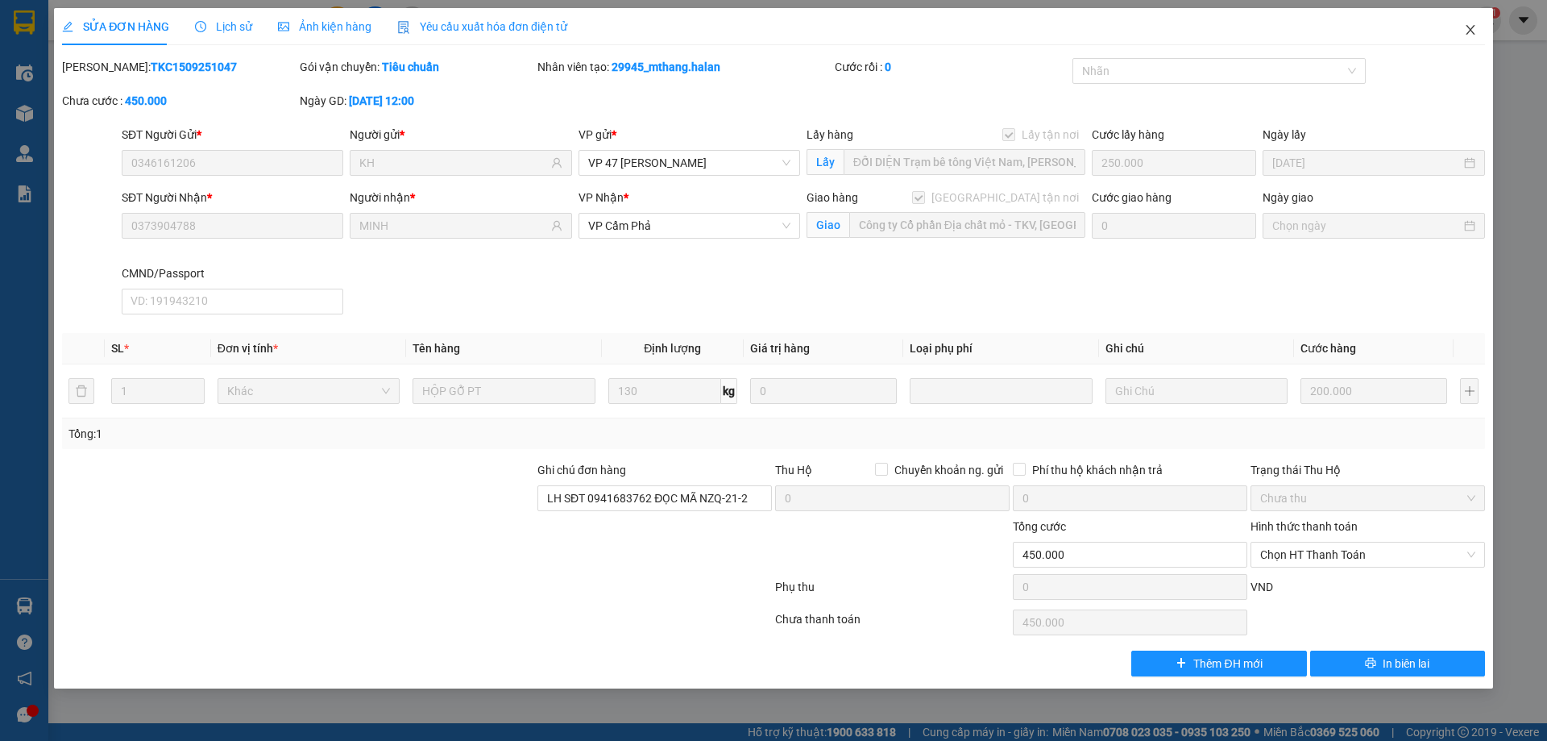
click at [1471, 25] on icon "close" at bounding box center [1470, 29] width 13 height 13
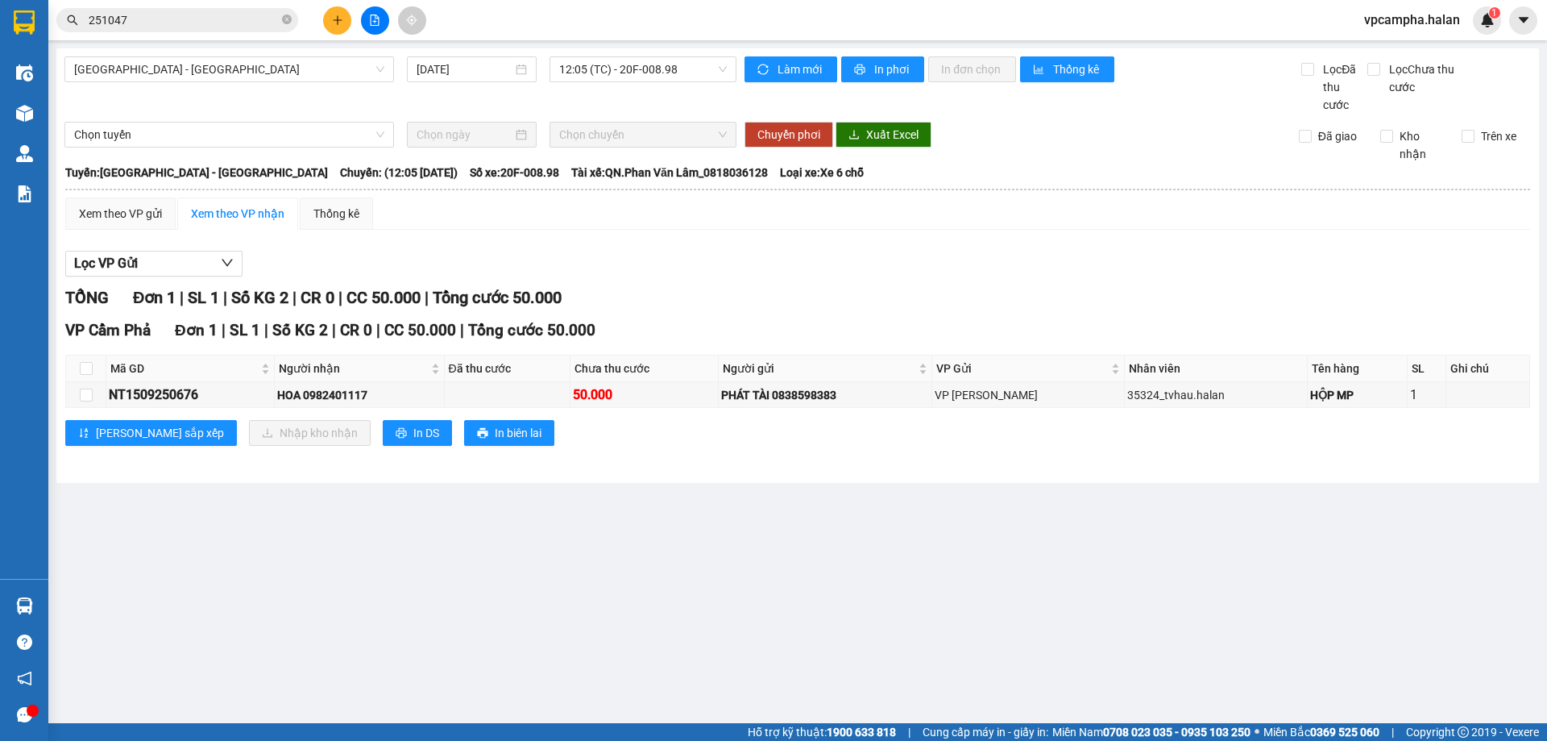
click at [206, 23] on input "251047" at bounding box center [184, 20] width 190 height 18
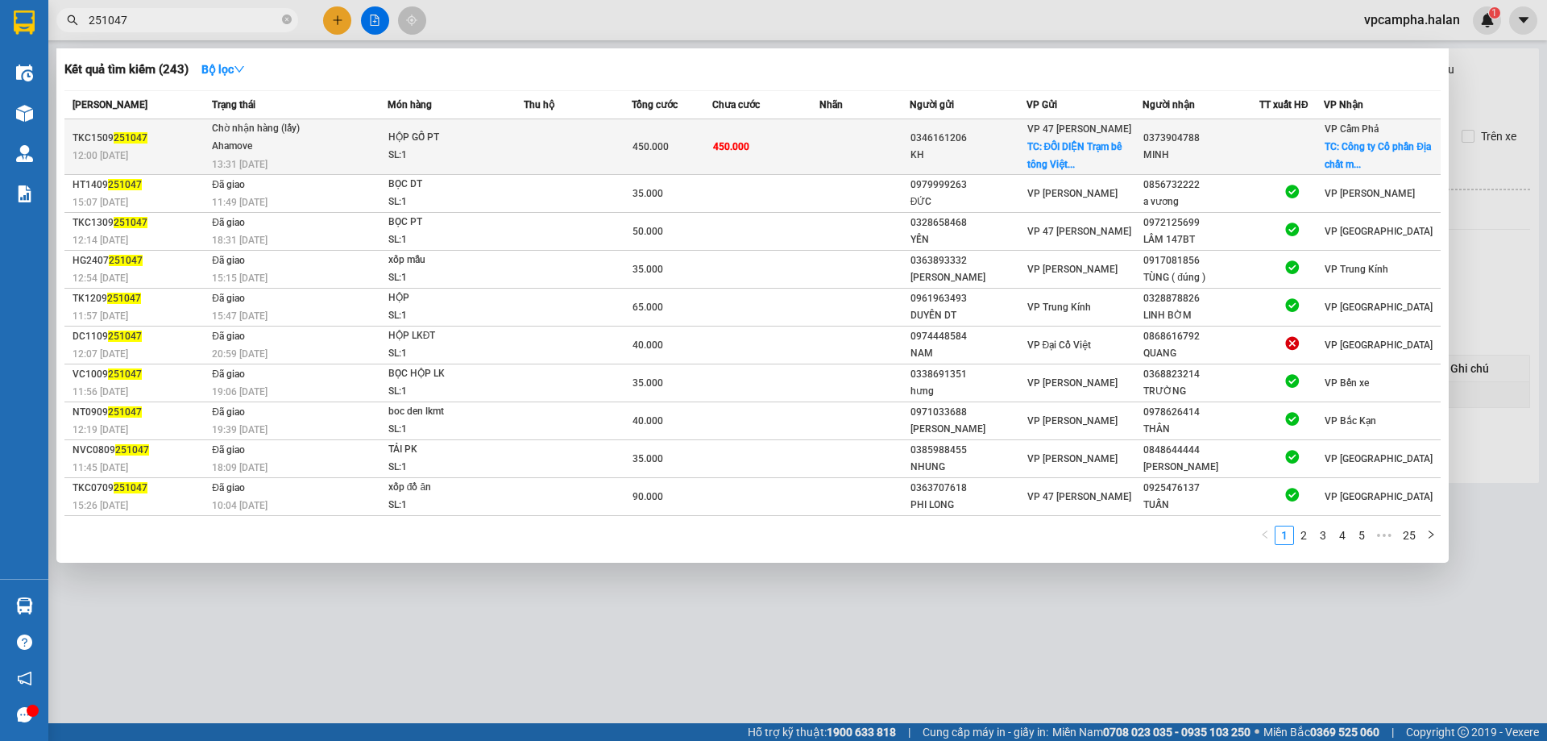
click at [360, 147] on span "Chờ nhận hàng (lấy) Ahamove 13:31 - 15/09" at bounding box center [299, 144] width 175 height 49
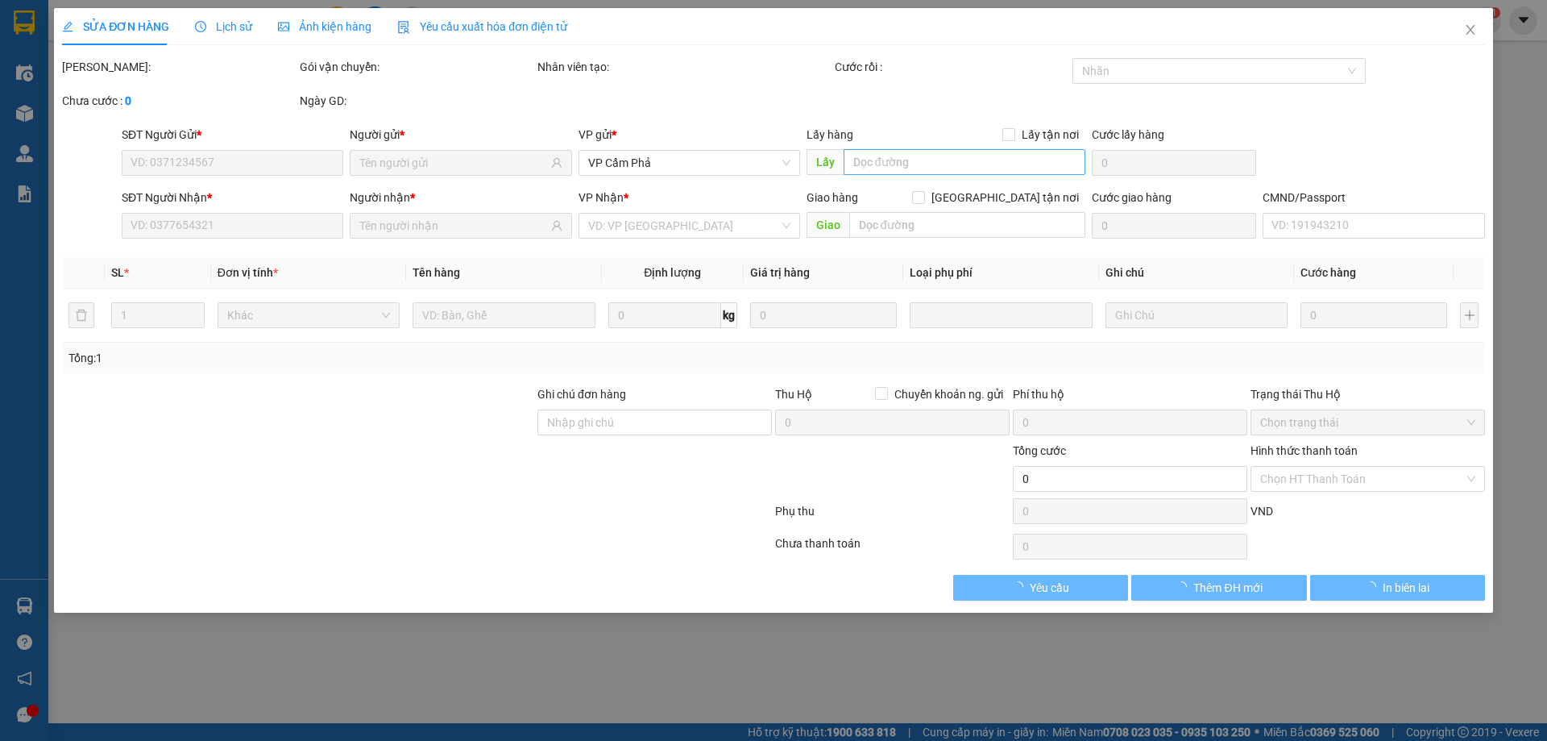
type input "0346161206"
type input "KH"
checkbox input "true"
type input "ĐỐI DIỆN Trạm bê tông Việt Nam, Thanh Trì, Hoàng Mai, Hà Nội, Việt Nam"
type input "250.000"
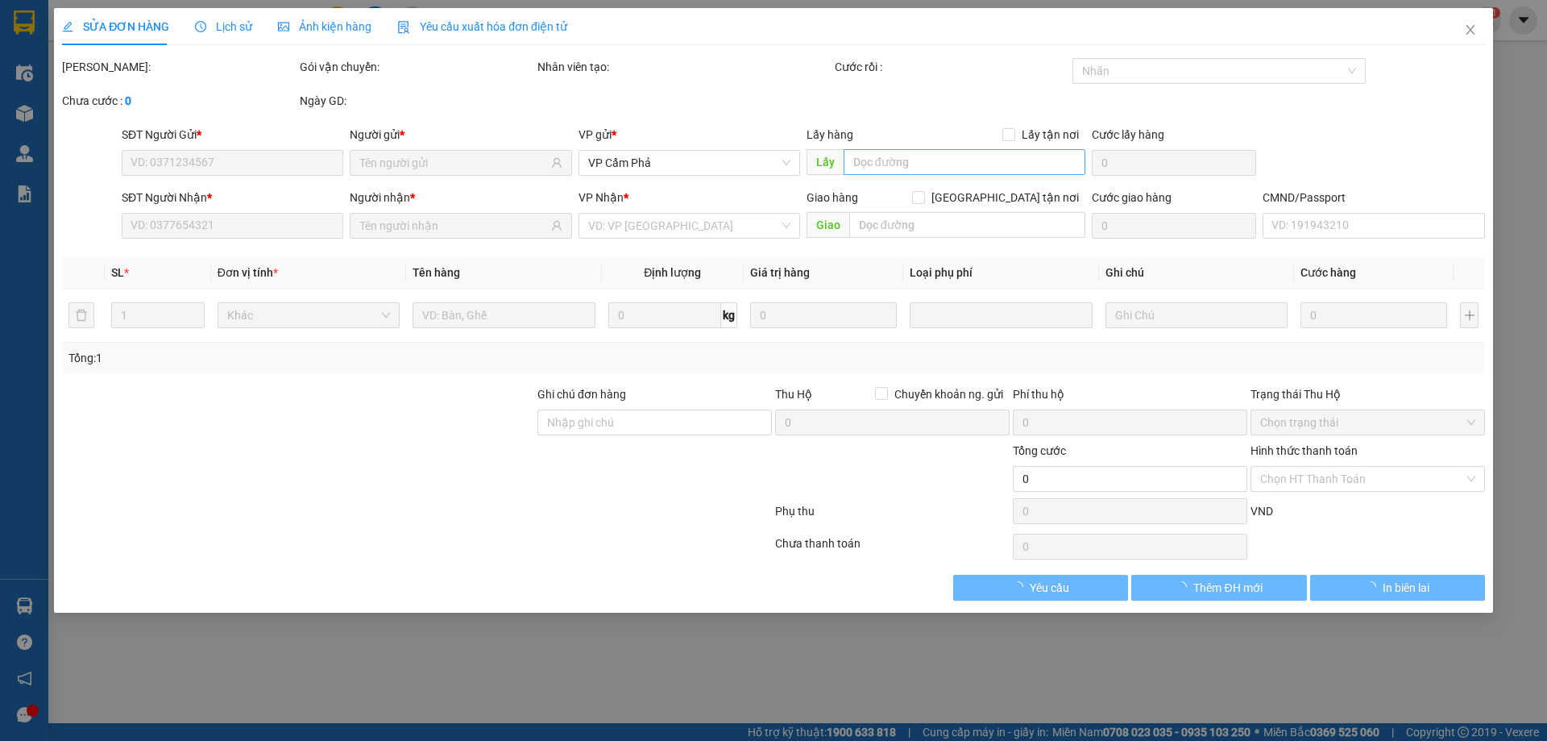
type input "0373904788"
type input "MINH"
checkbox input "true"
type input "Công ty Cổ phần Địa chất mỏ - TKV, 304 Trần Phú, Cẩm Thành, Cẩm Phả, Quảng Ninh…"
type input "LH SĐT 0941683762 ĐỌC MÃ NZQ-21-2"
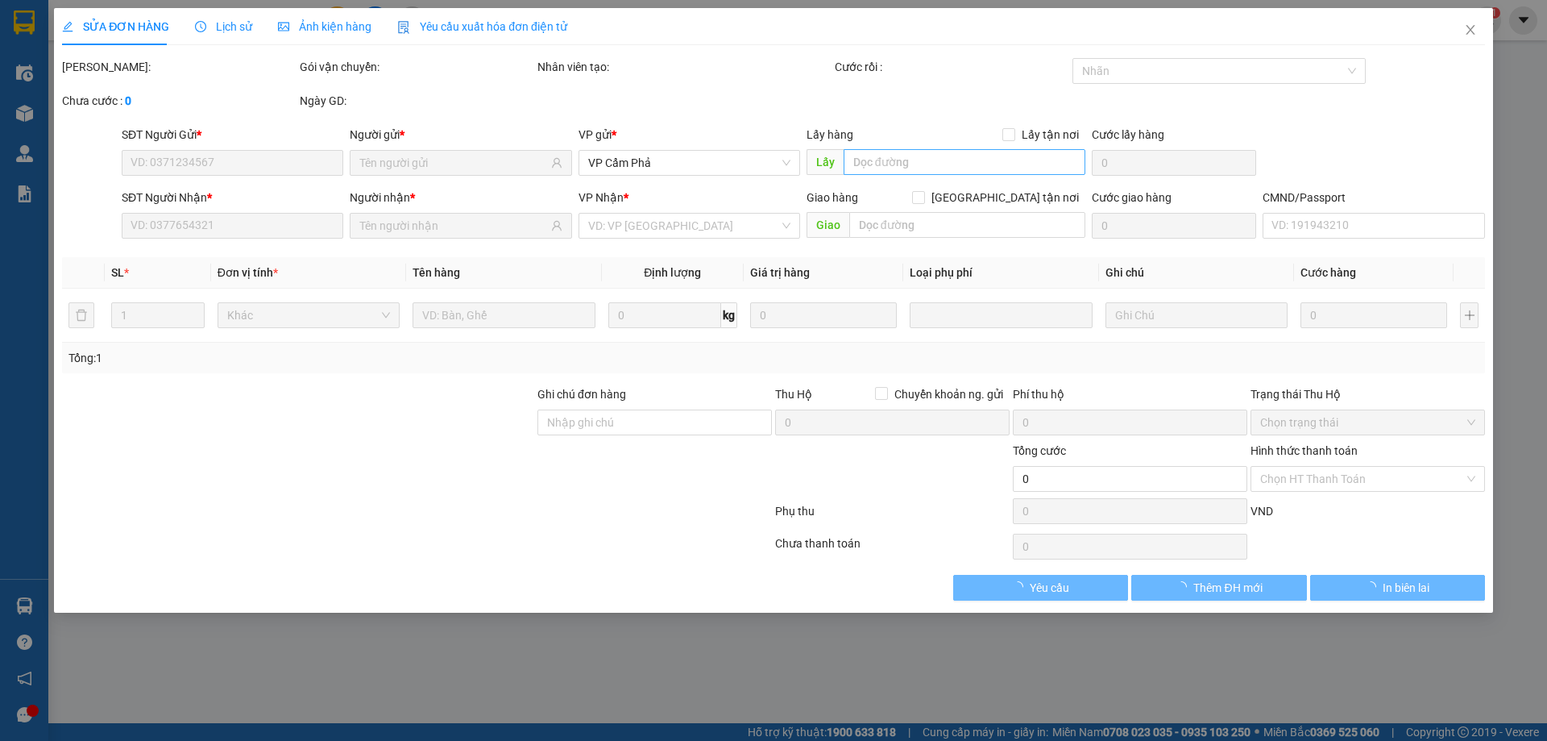
type input "450.000"
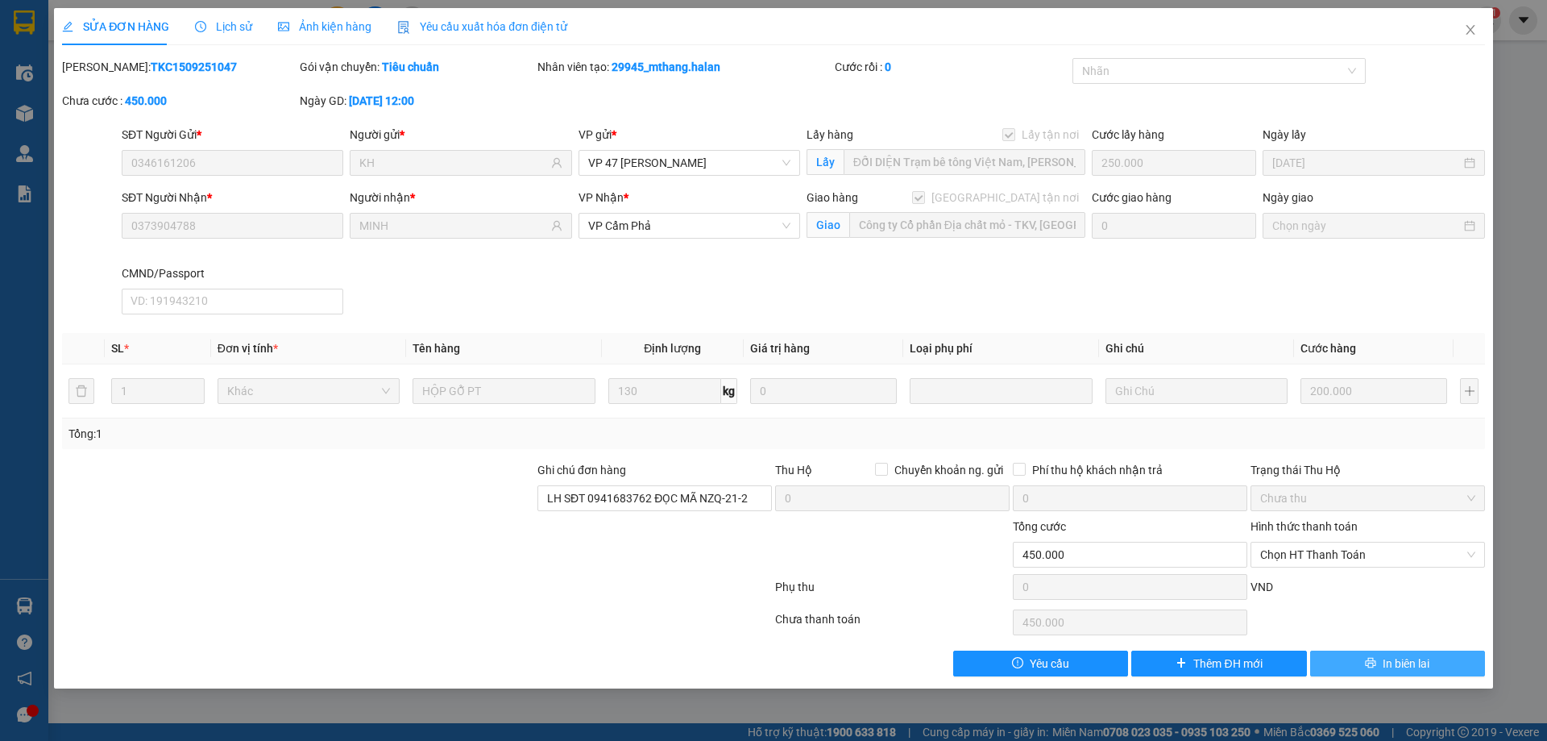
click at [1404, 662] on span "In biên lai" at bounding box center [1406, 663] width 47 height 18
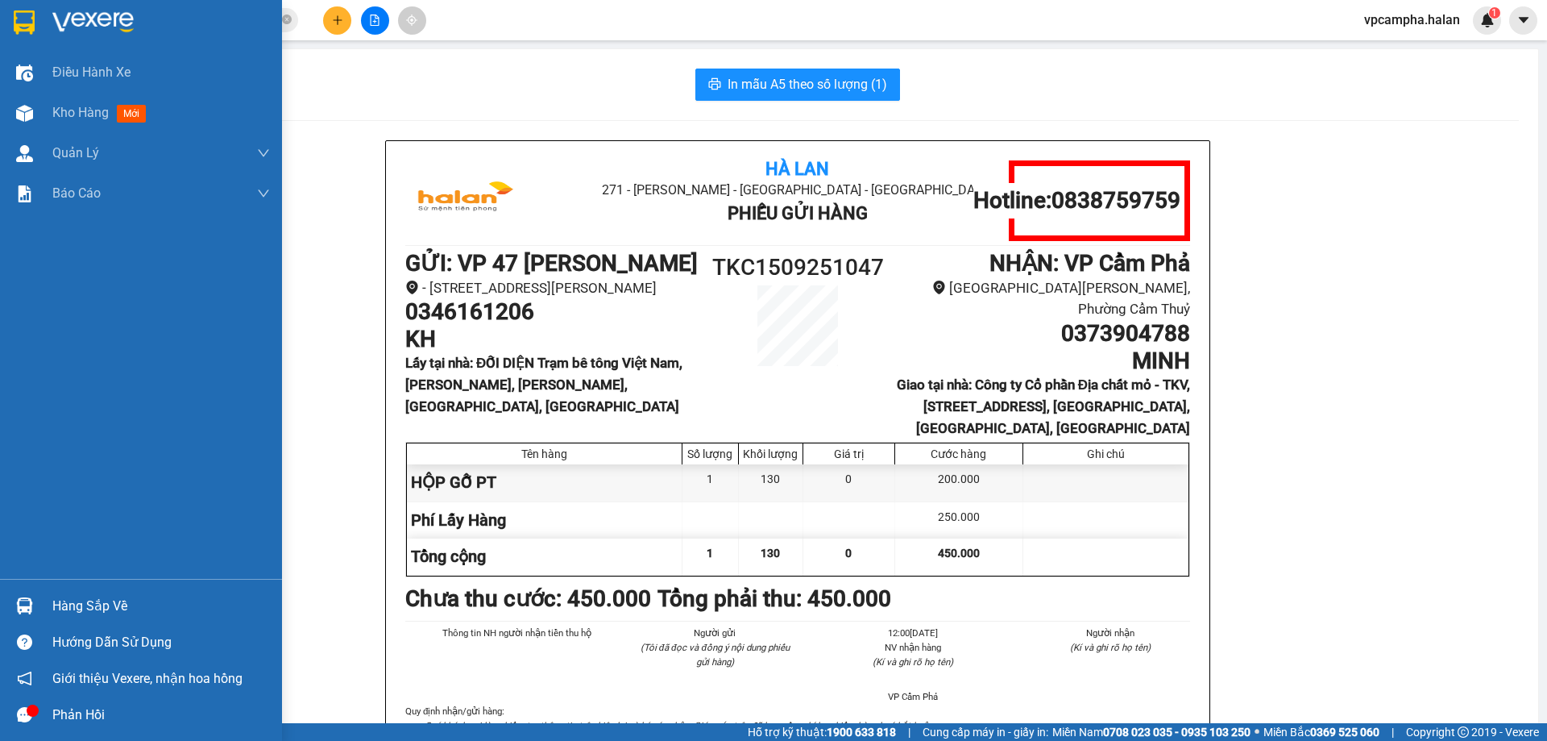
click at [148, 603] on div "Hàng sắp về" at bounding box center [161, 606] width 218 height 24
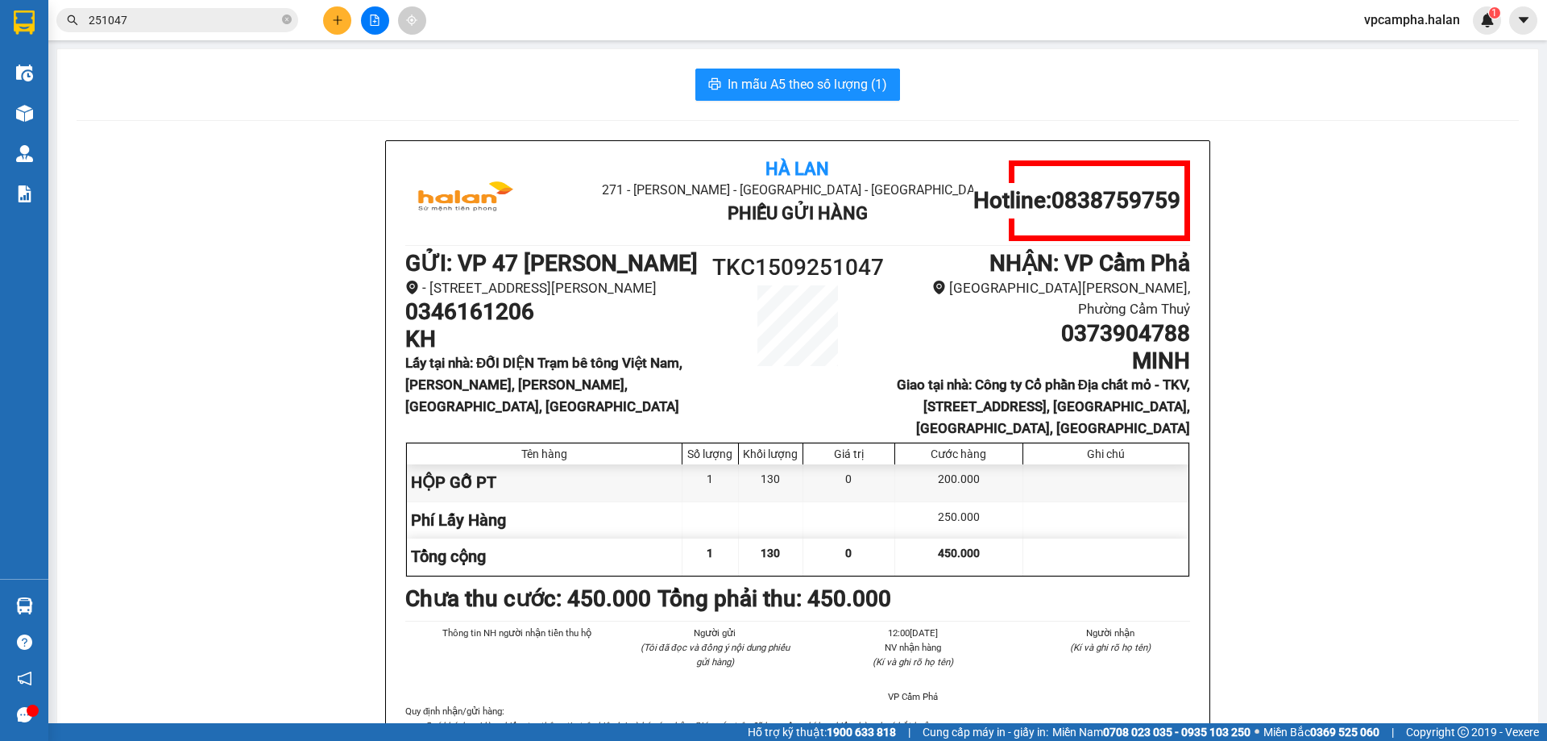
click at [193, 342] on section "Kết quả tìm kiếm ( 243 ) Bộ lọc Mã ĐH Trạng thái Món hàng Thu hộ Tổng cước Chưa…" at bounding box center [773, 370] width 1547 height 741
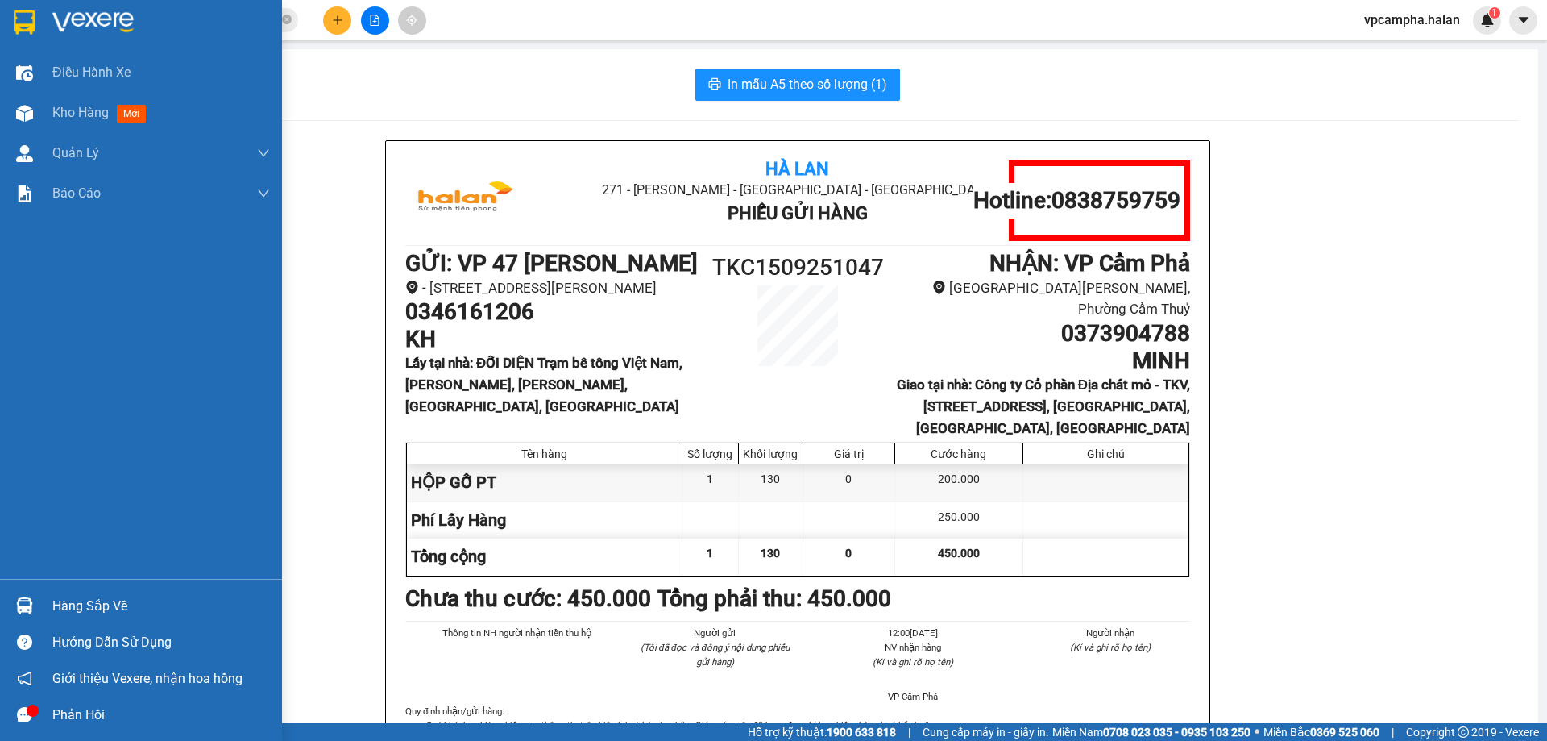
click at [103, 604] on div "Hàng sắp về" at bounding box center [161, 606] width 218 height 24
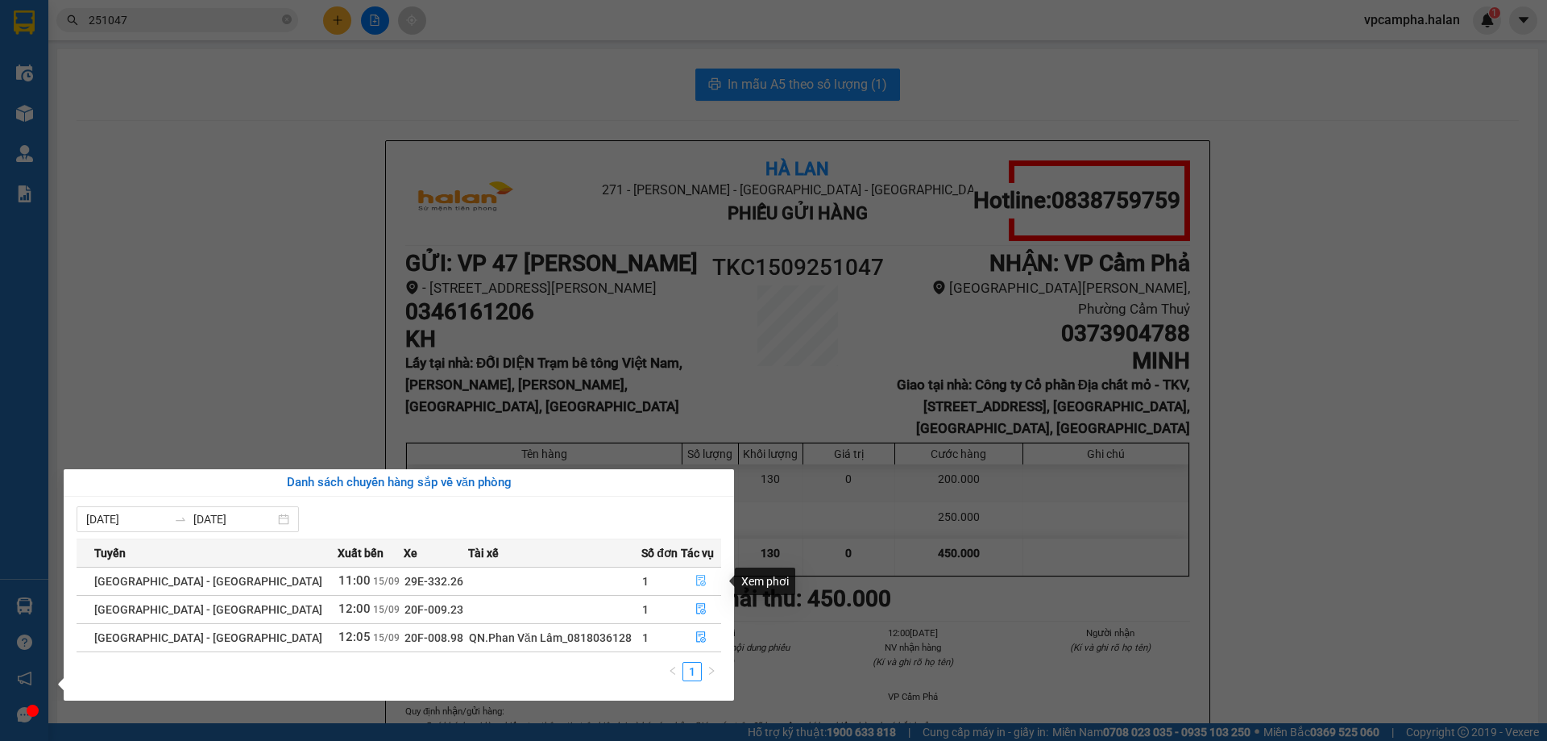
click at [699, 583] on icon "file-done" at bounding box center [701, 580] width 10 height 11
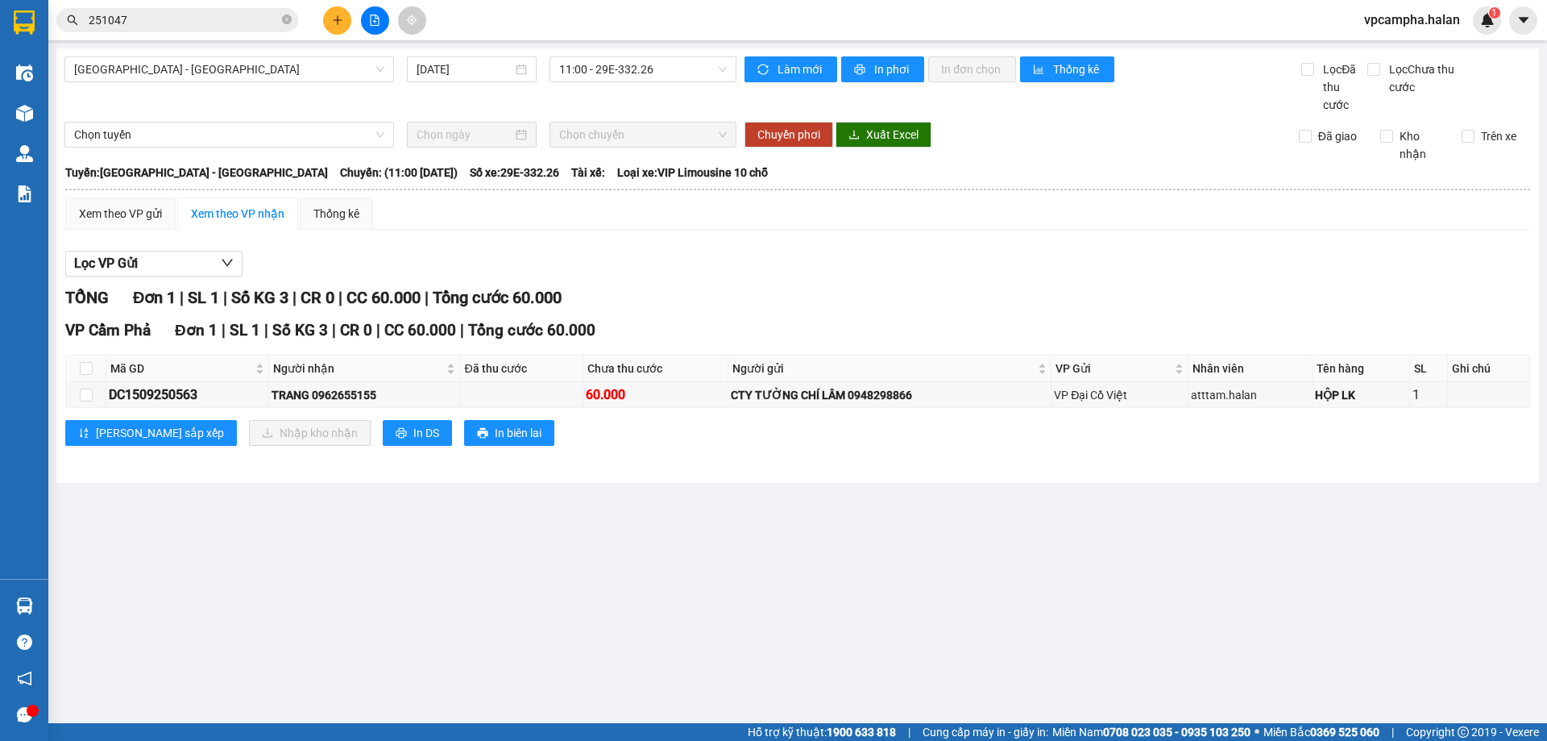
click at [575, 450] on div "VP Cẩm Phả Đơn 1 | SL 1 | Số KG 3 | CR 0 | CC 60.000 | Tổng cước 60.000 Mã GD N…" at bounding box center [797, 387] width 1465 height 139
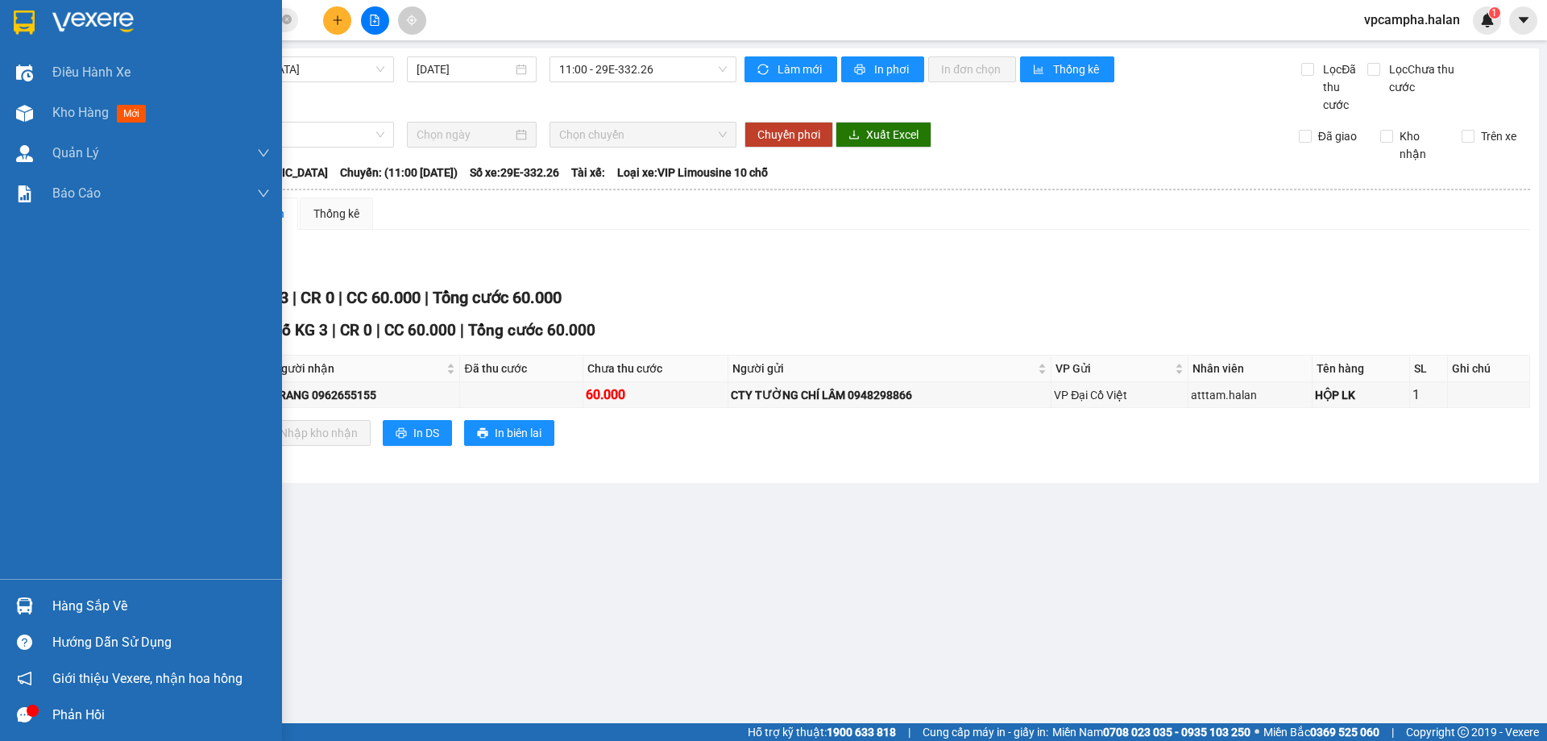
click at [98, 609] on div "Hàng sắp về" at bounding box center [161, 606] width 218 height 24
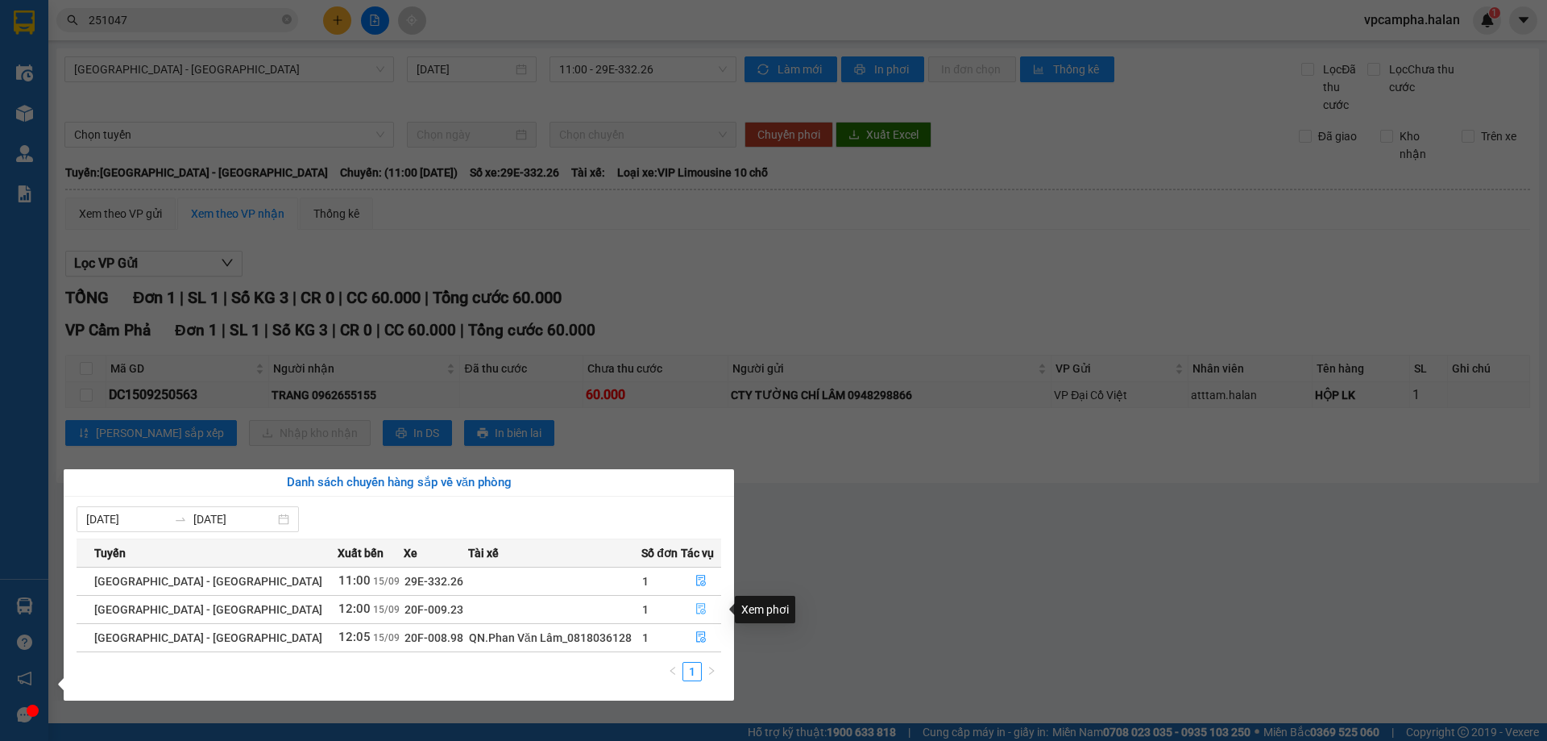
click at [695, 607] on icon "file-done" at bounding box center [700, 608] width 11 height 11
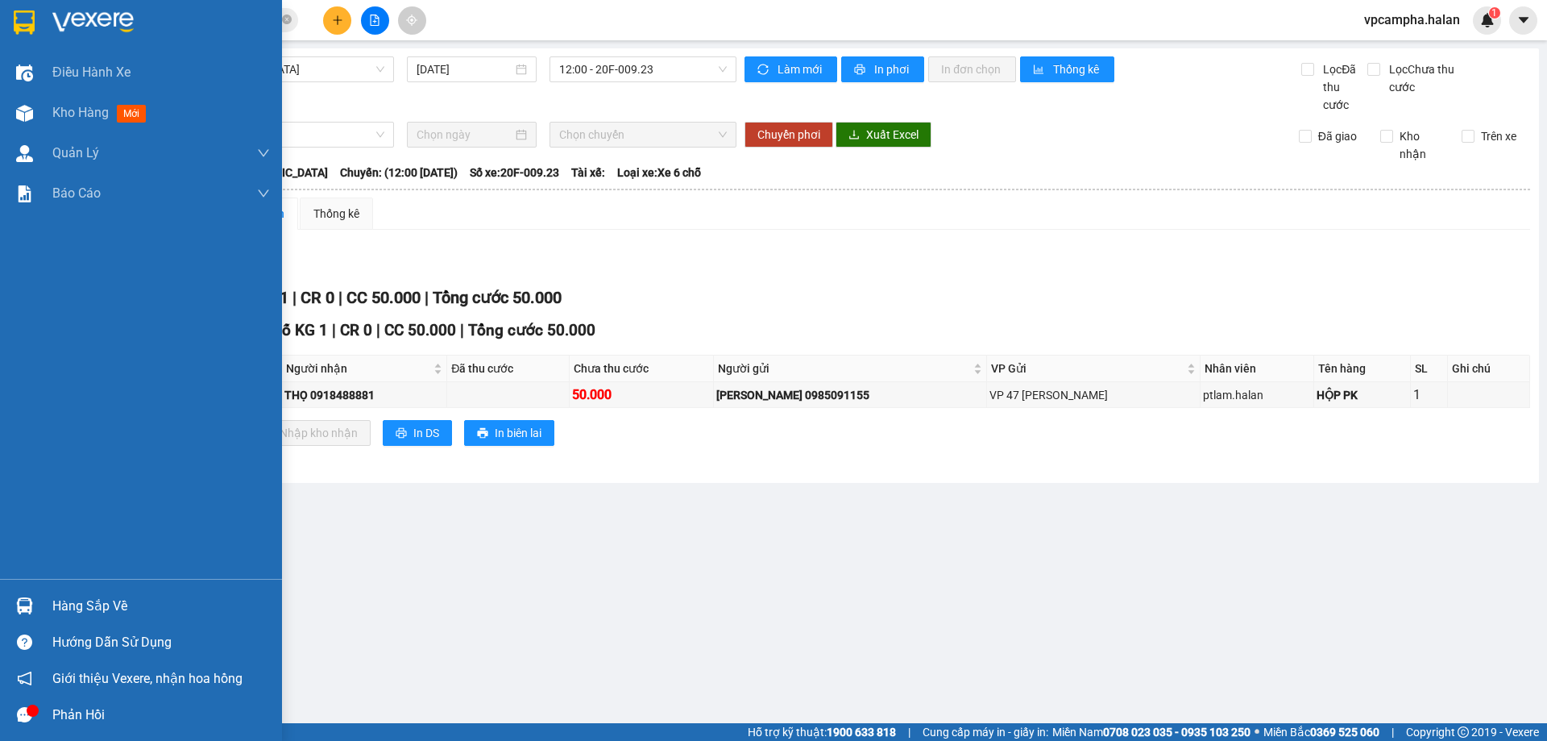
click at [100, 606] on div "Hàng sắp về" at bounding box center [161, 606] width 218 height 24
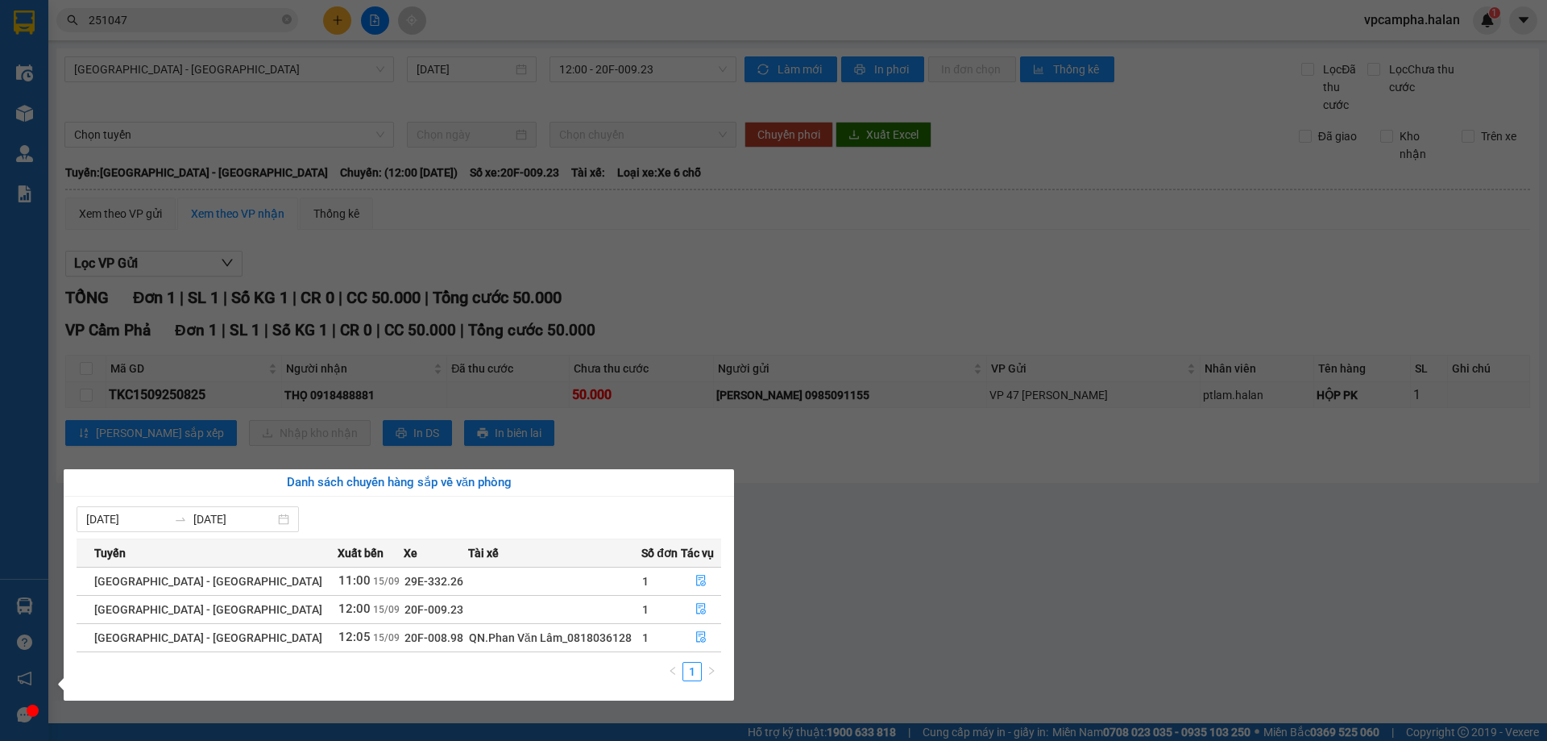
click at [798, 571] on section "Kết quả tìm kiếm ( 243 ) Bộ lọc Mã ĐH Trạng thái Món hàng Thu hộ Tổng cước Chưa…" at bounding box center [773, 370] width 1547 height 741
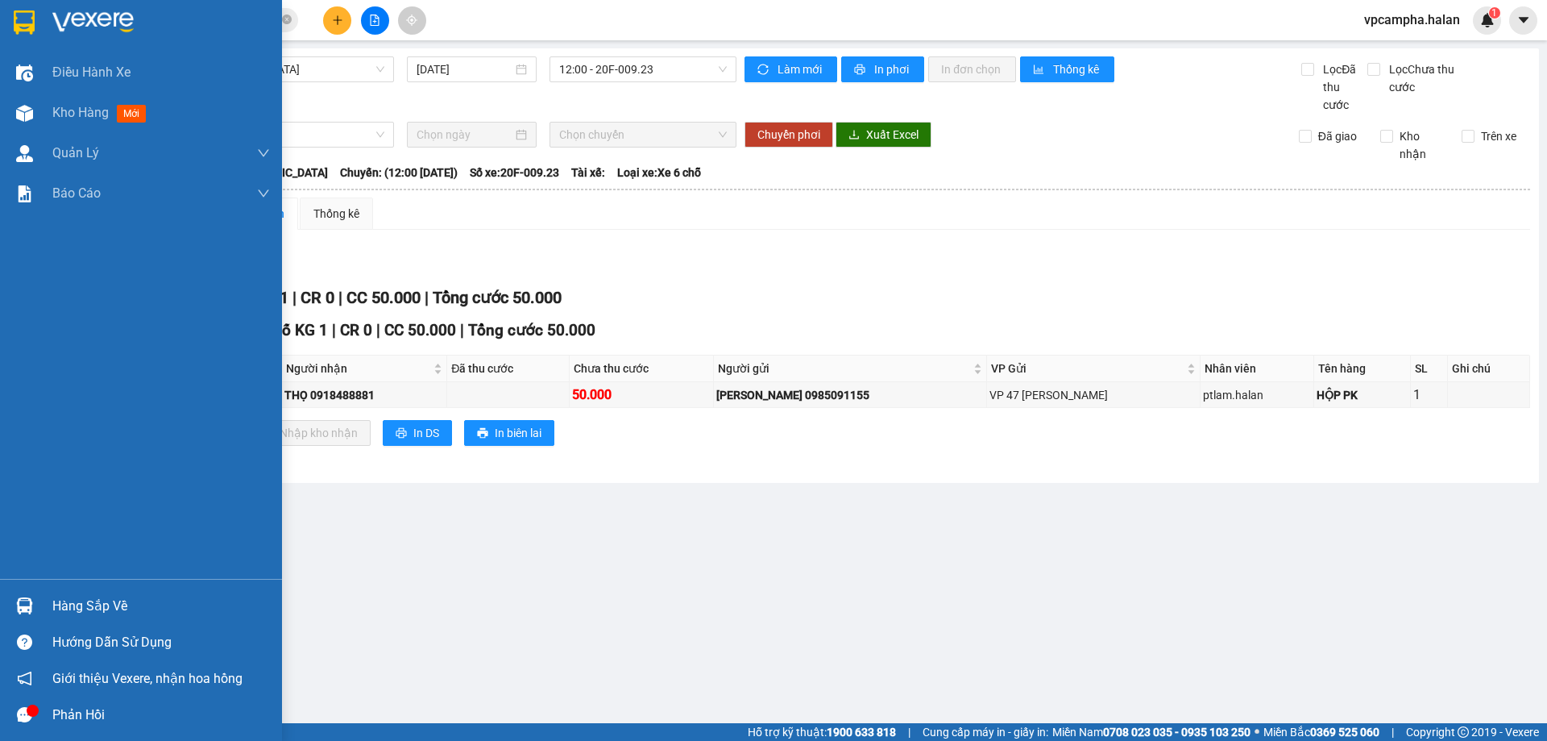
click at [100, 611] on div "Hàng sắp về" at bounding box center [161, 606] width 218 height 24
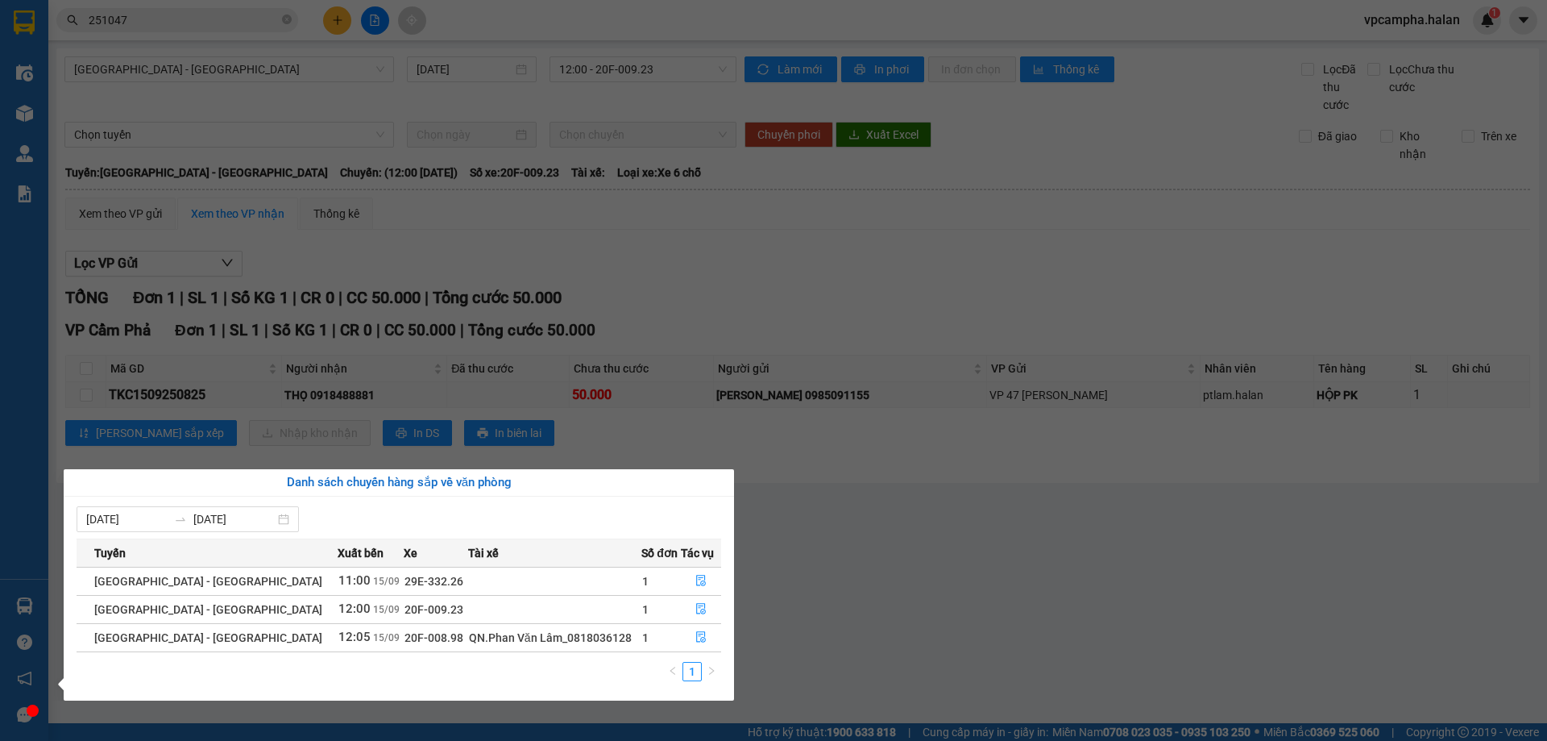
click at [802, 538] on section "Kết quả tìm kiếm ( 243 ) Bộ lọc Mã ĐH Trạng thái Món hàng Thu hộ Tổng cước Chưa…" at bounding box center [773, 370] width 1547 height 741
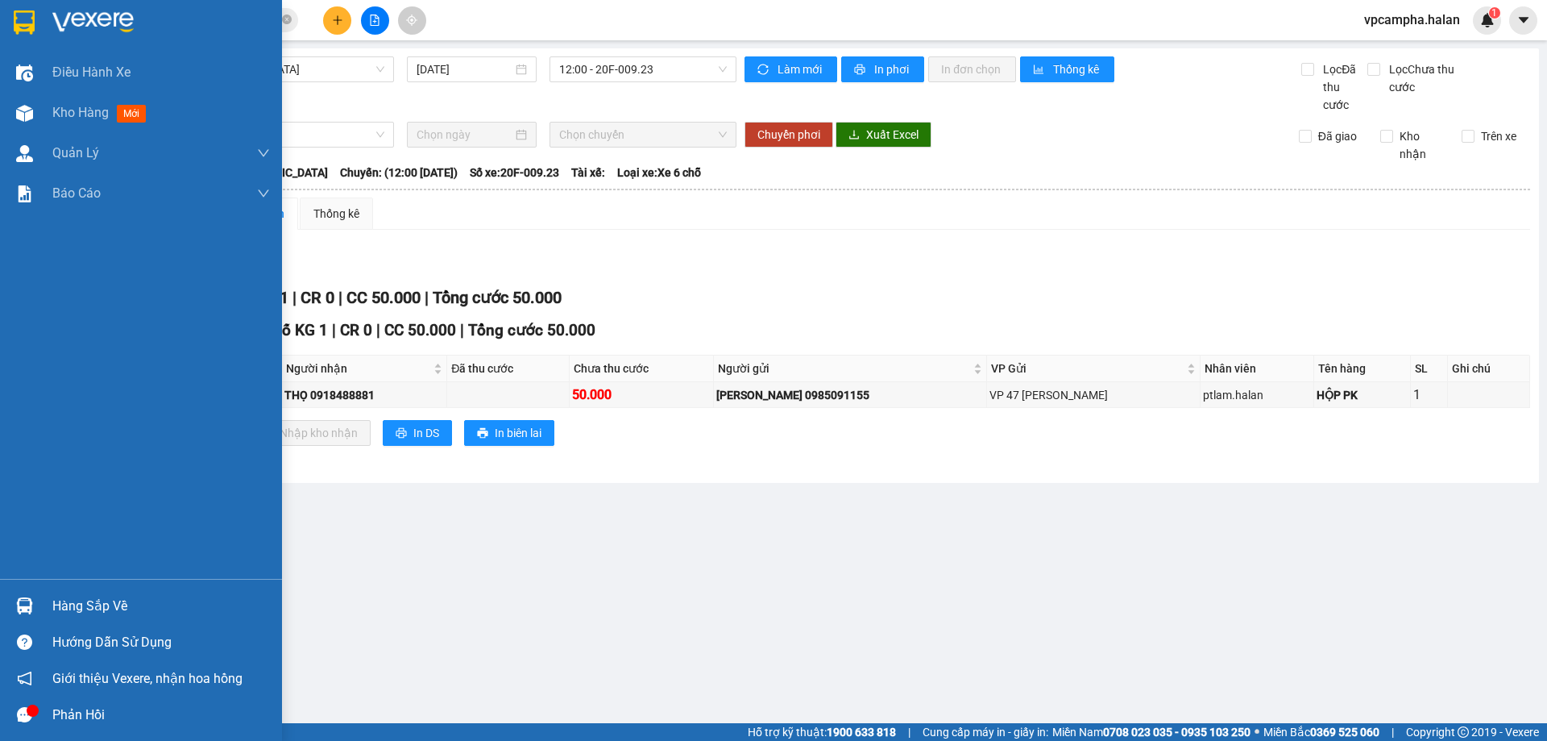
click at [89, 612] on div "Hàng sắp về" at bounding box center [161, 606] width 218 height 24
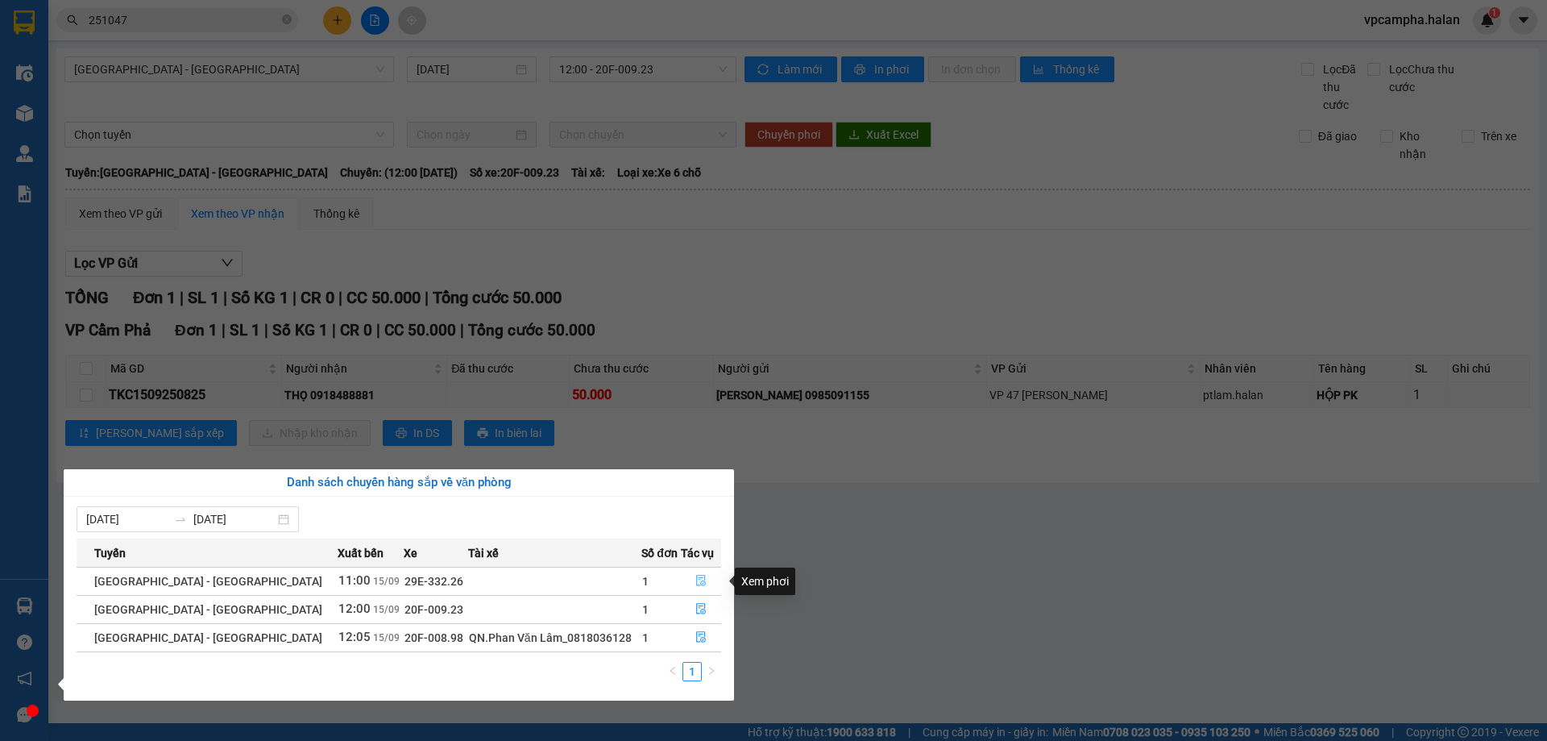
click at [691, 591] on button "button" at bounding box center [701, 581] width 39 height 26
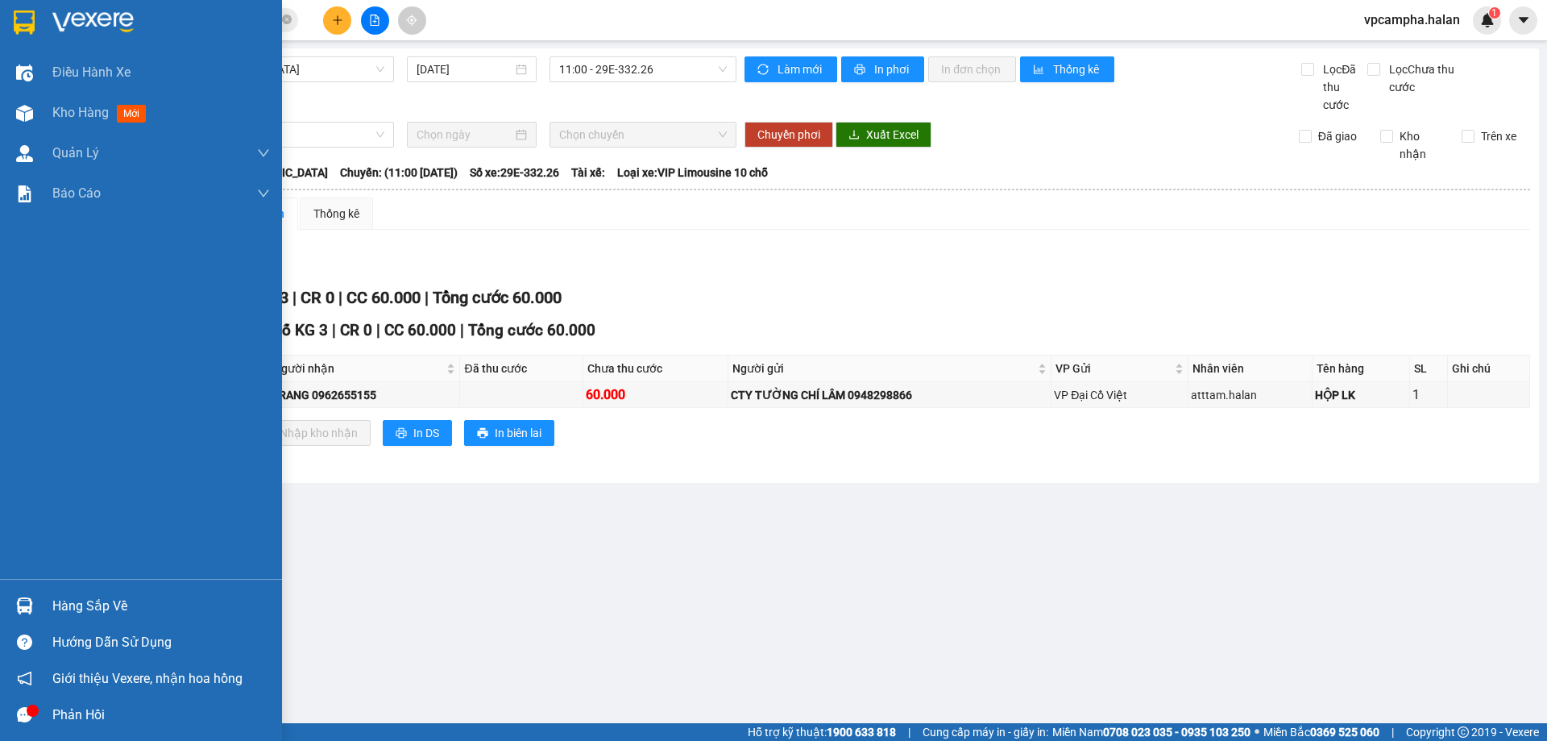
click at [17, 609] on img at bounding box center [24, 605] width 17 height 17
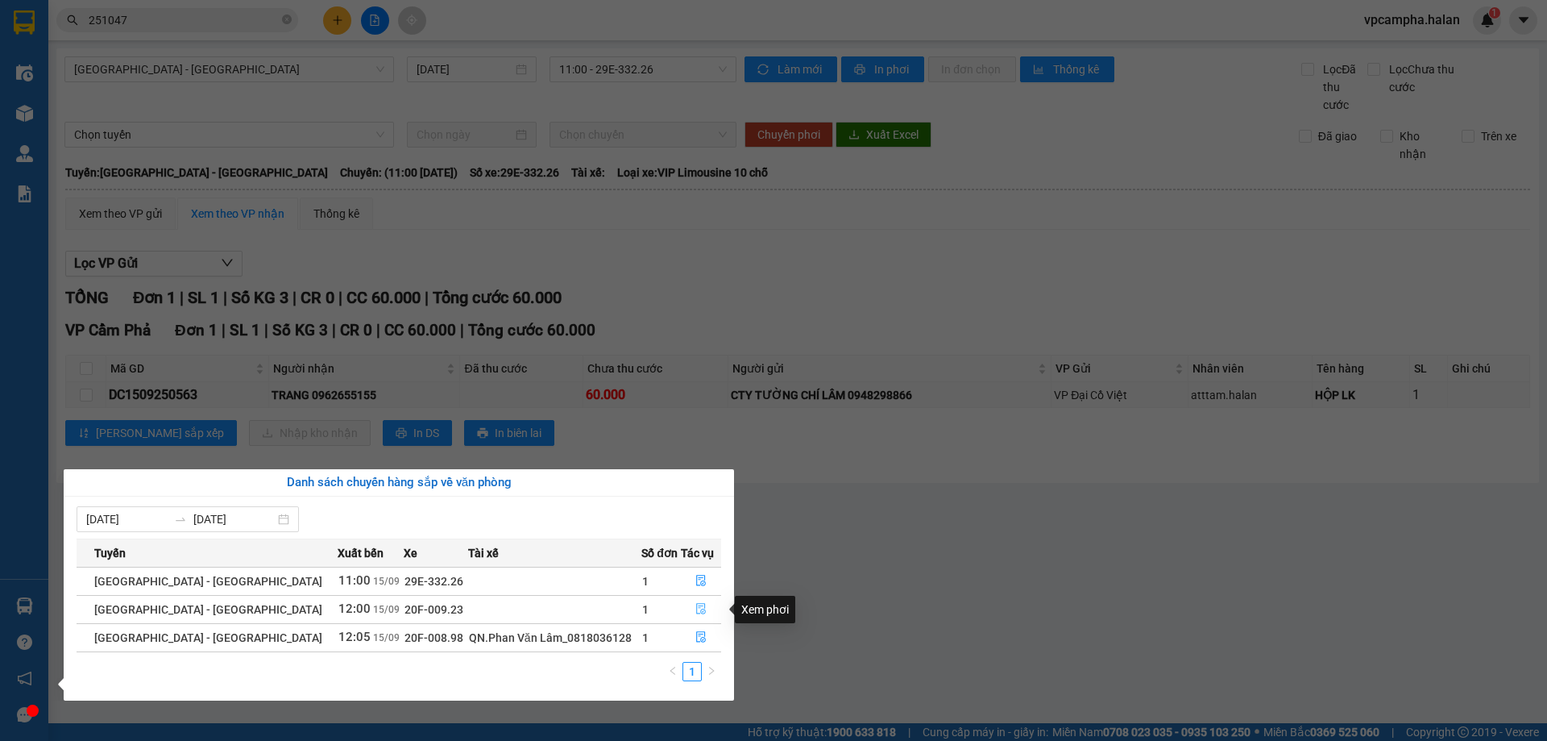
click at [694, 616] on button "button" at bounding box center [701, 609] width 39 height 26
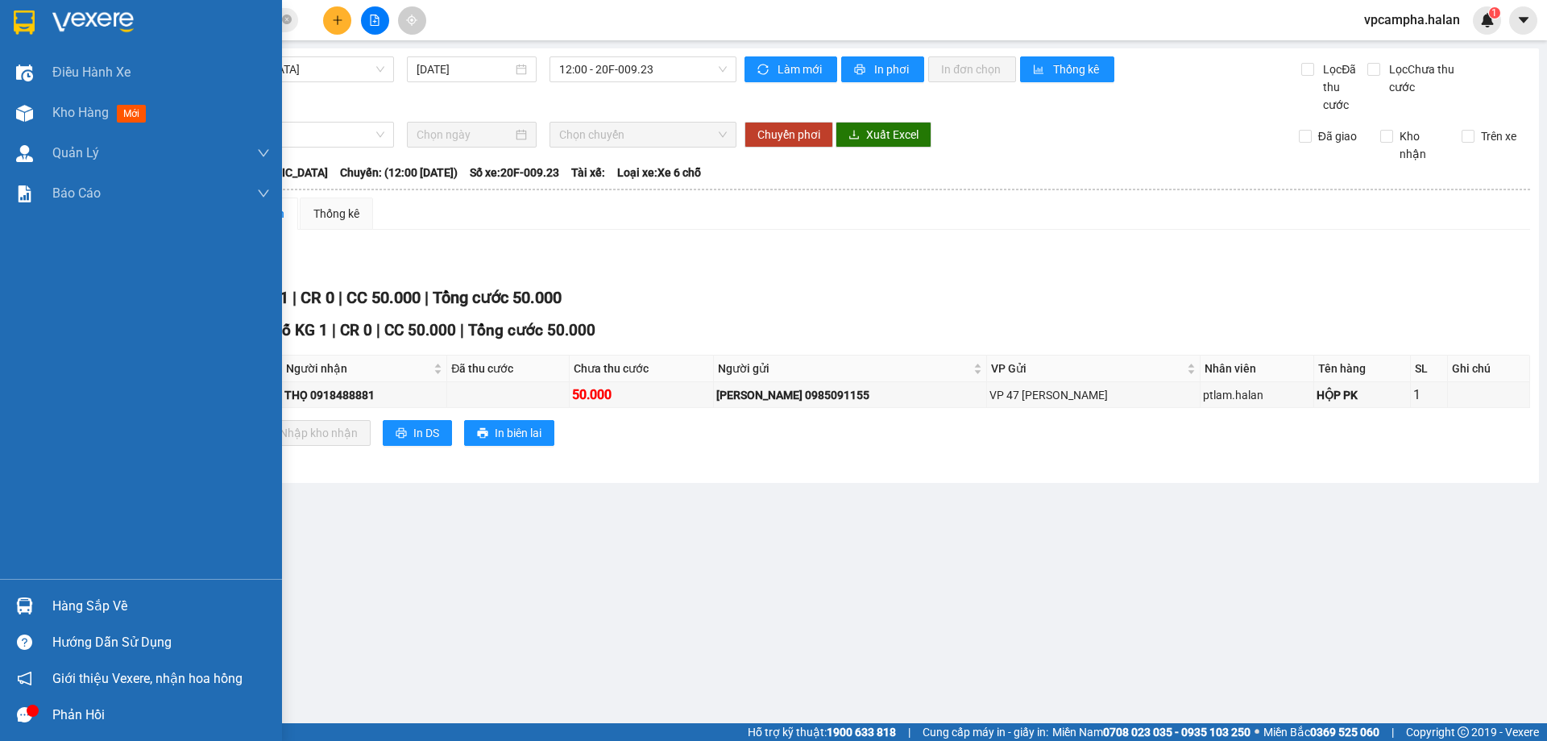
click at [111, 613] on div "Hàng sắp về" at bounding box center [161, 606] width 218 height 24
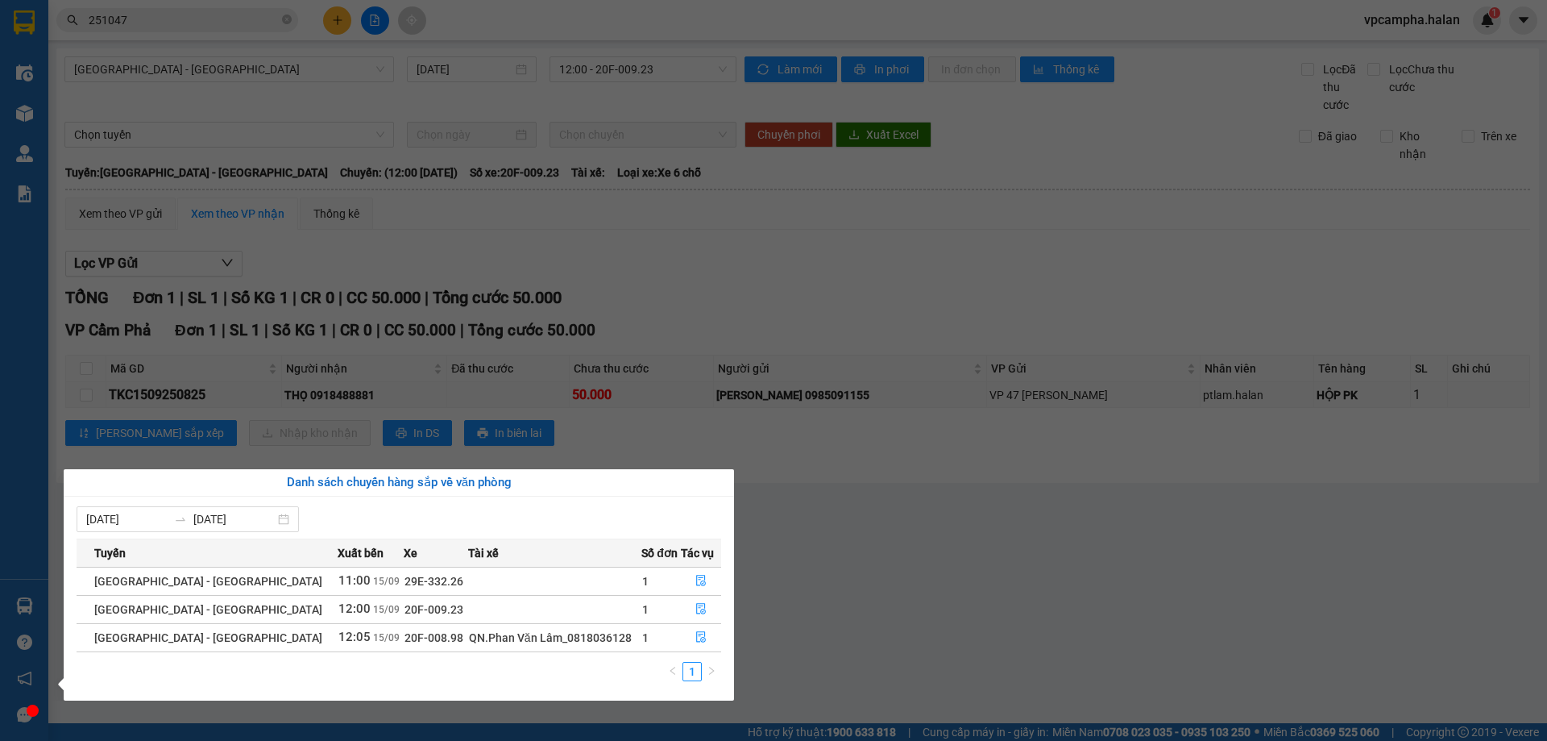
click at [892, 549] on section "Kết quả tìm kiếm ( 243 ) Bộ lọc Mã ĐH Trạng thái Món hàng Thu hộ Tổng cước Chưa…" at bounding box center [773, 370] width 1547 height 741
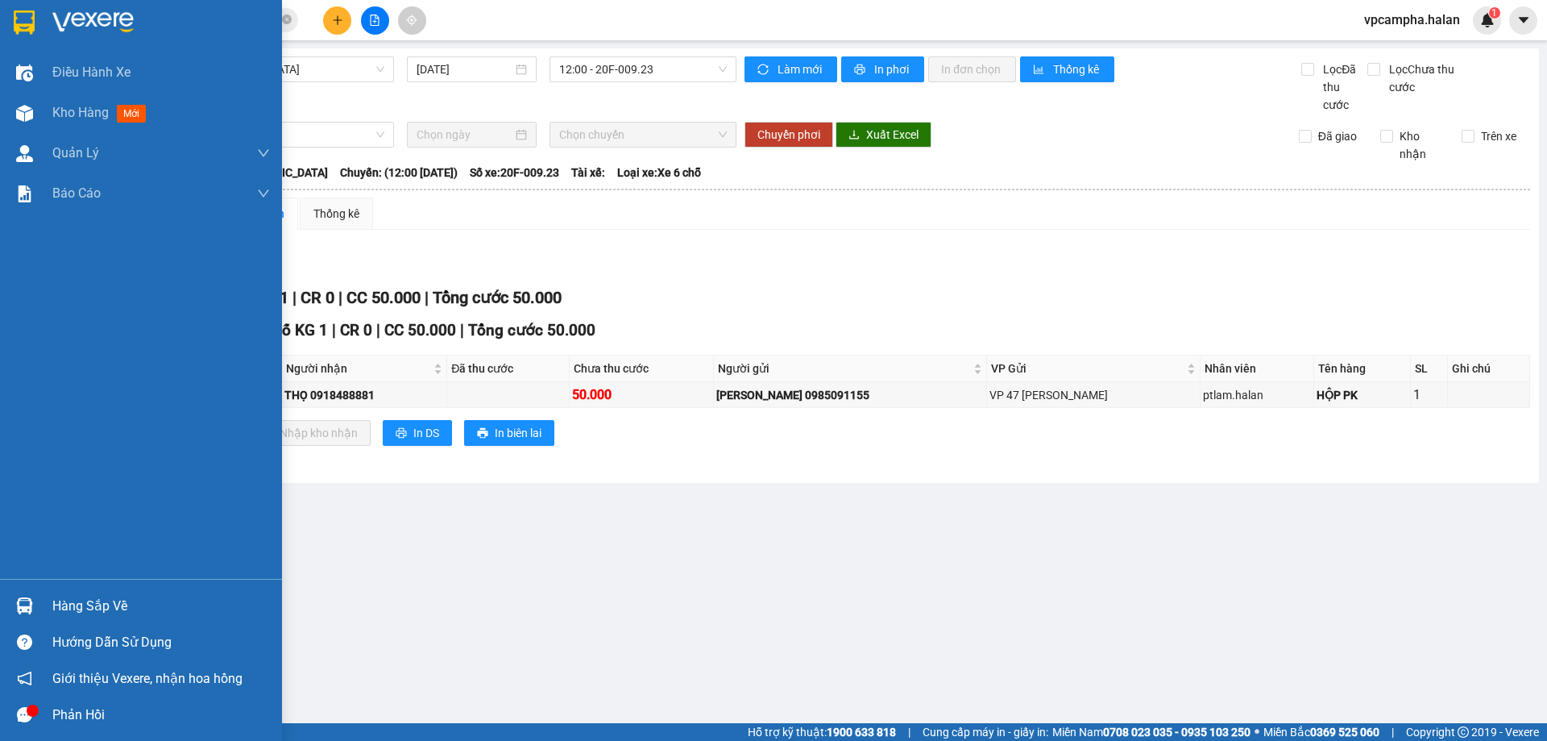
click at [72, 608] on div "Hàng sắp về" at bounding box center [161, 606] width 218 height 24
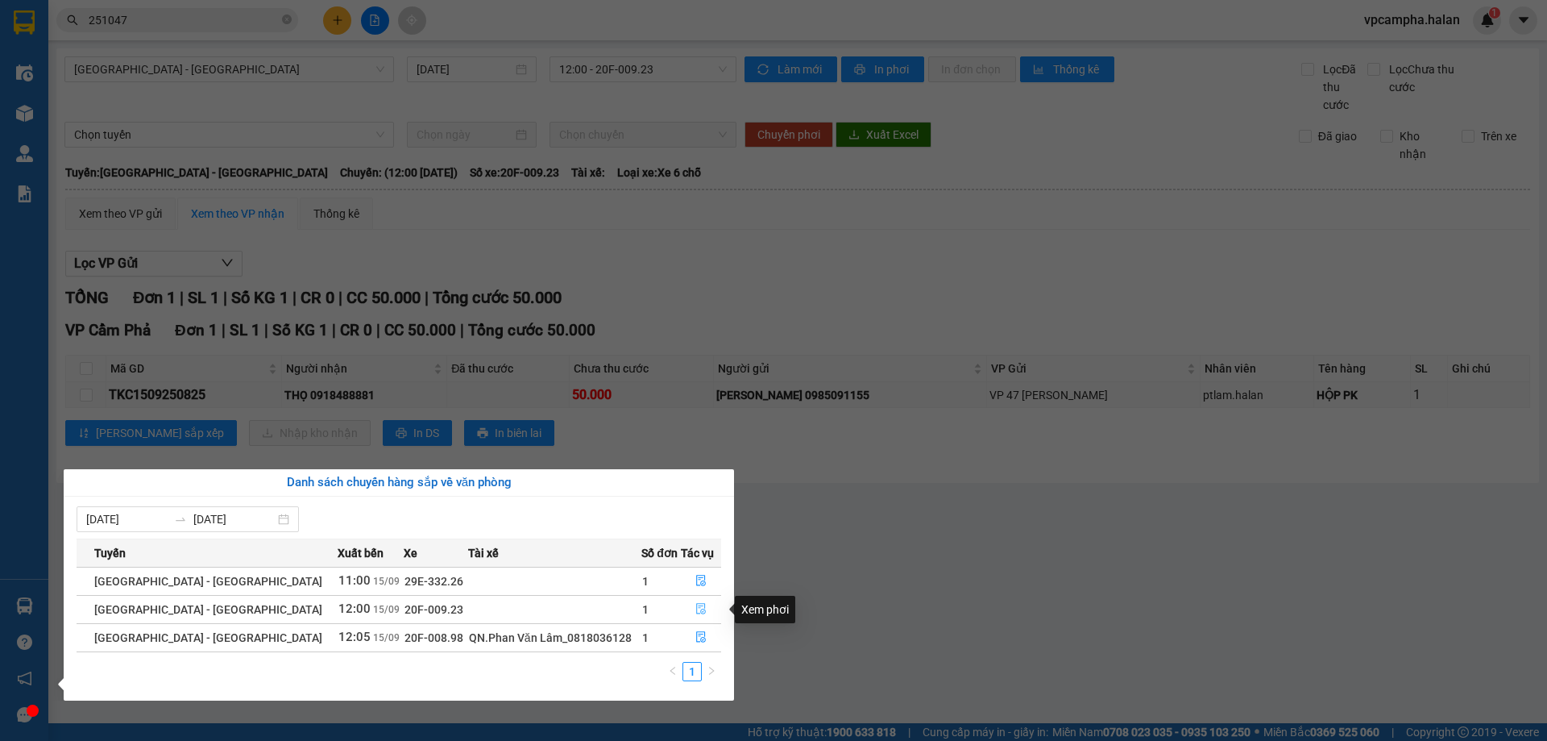
click at [695, 609] on icon "file-done" at bounding box center [700, 608] width 11 height 11
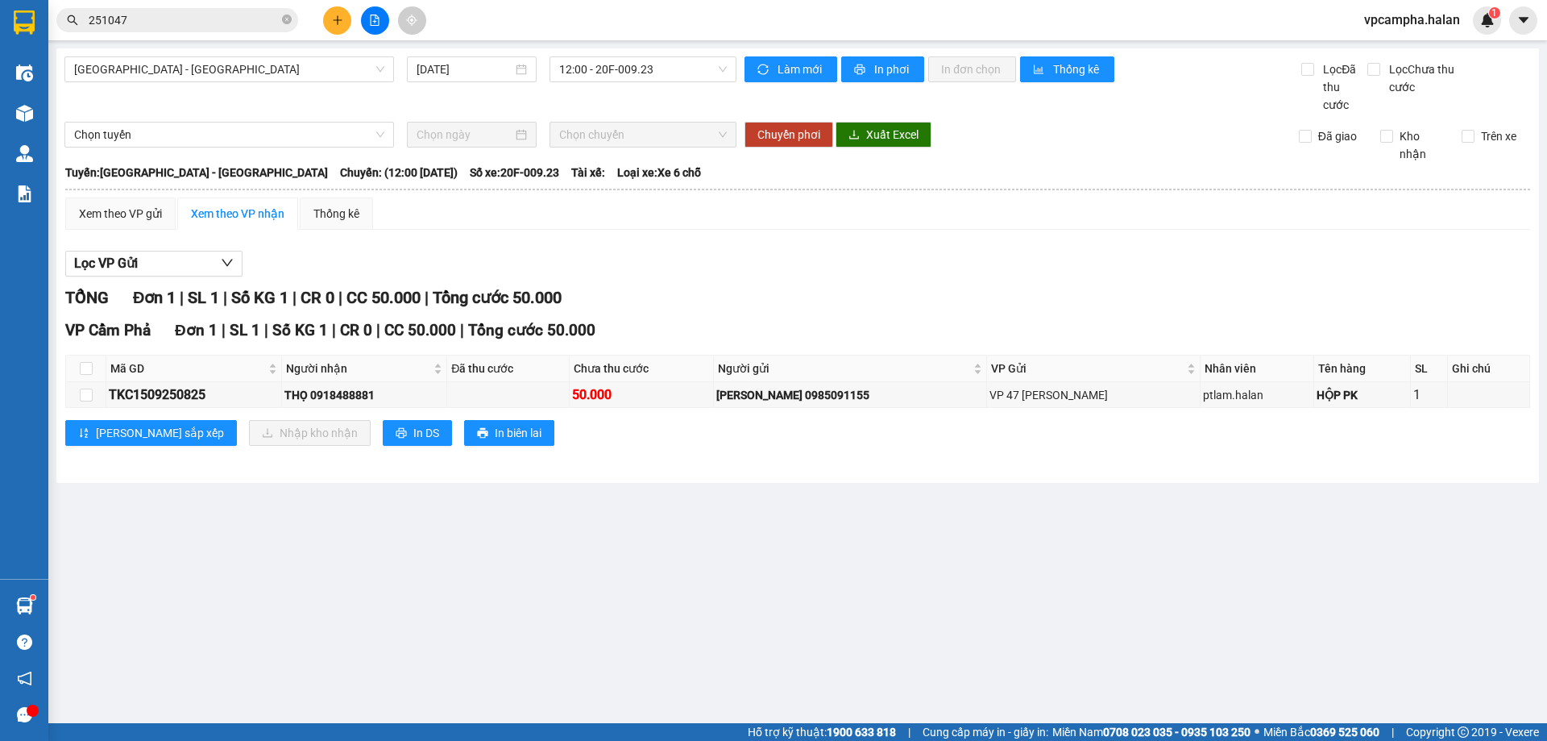
click at [185, 23] on input "251047" at bounding box center [184, 20] width 190 height 18
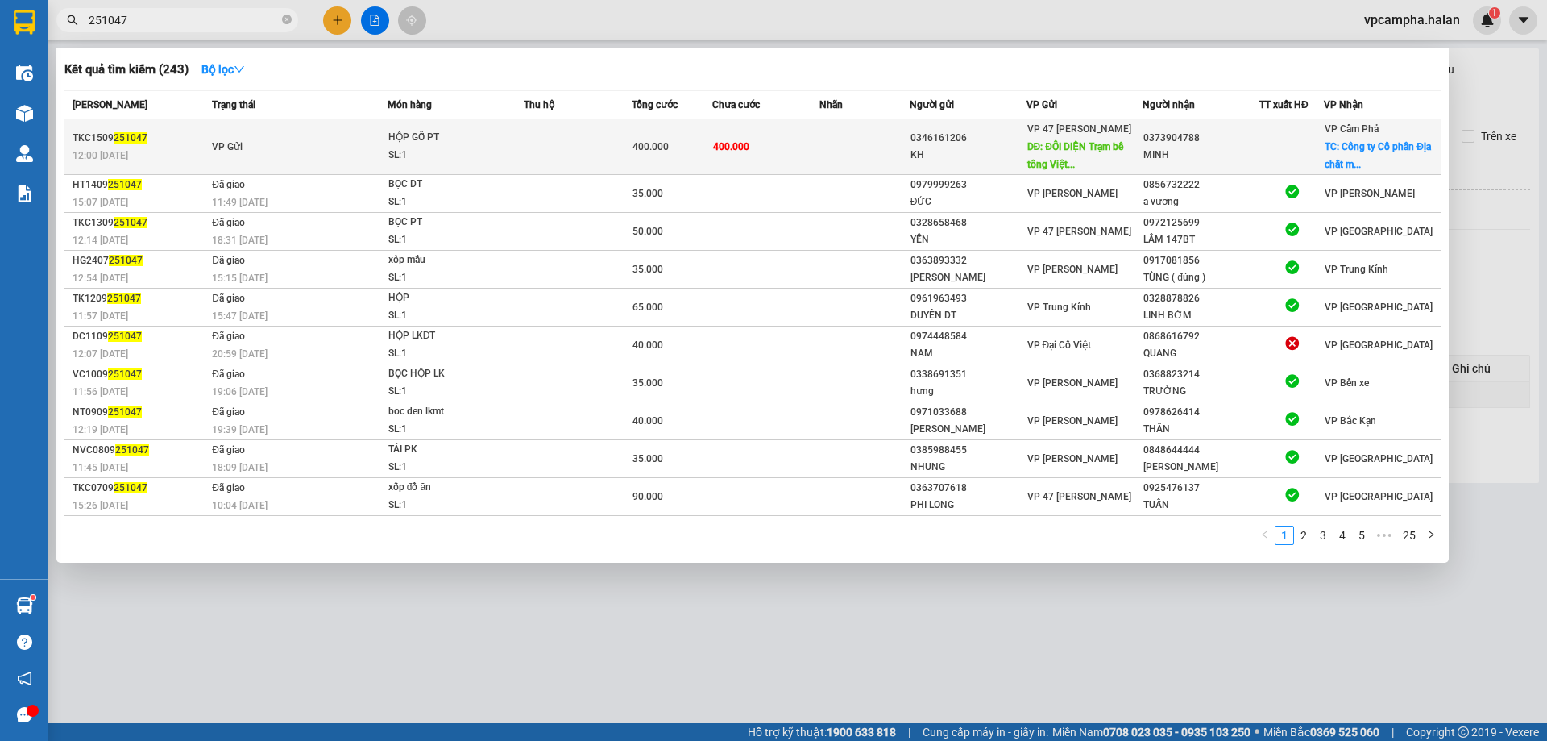
click at [832, 139] on td at bounding box center [864, 147] width 89 height 56
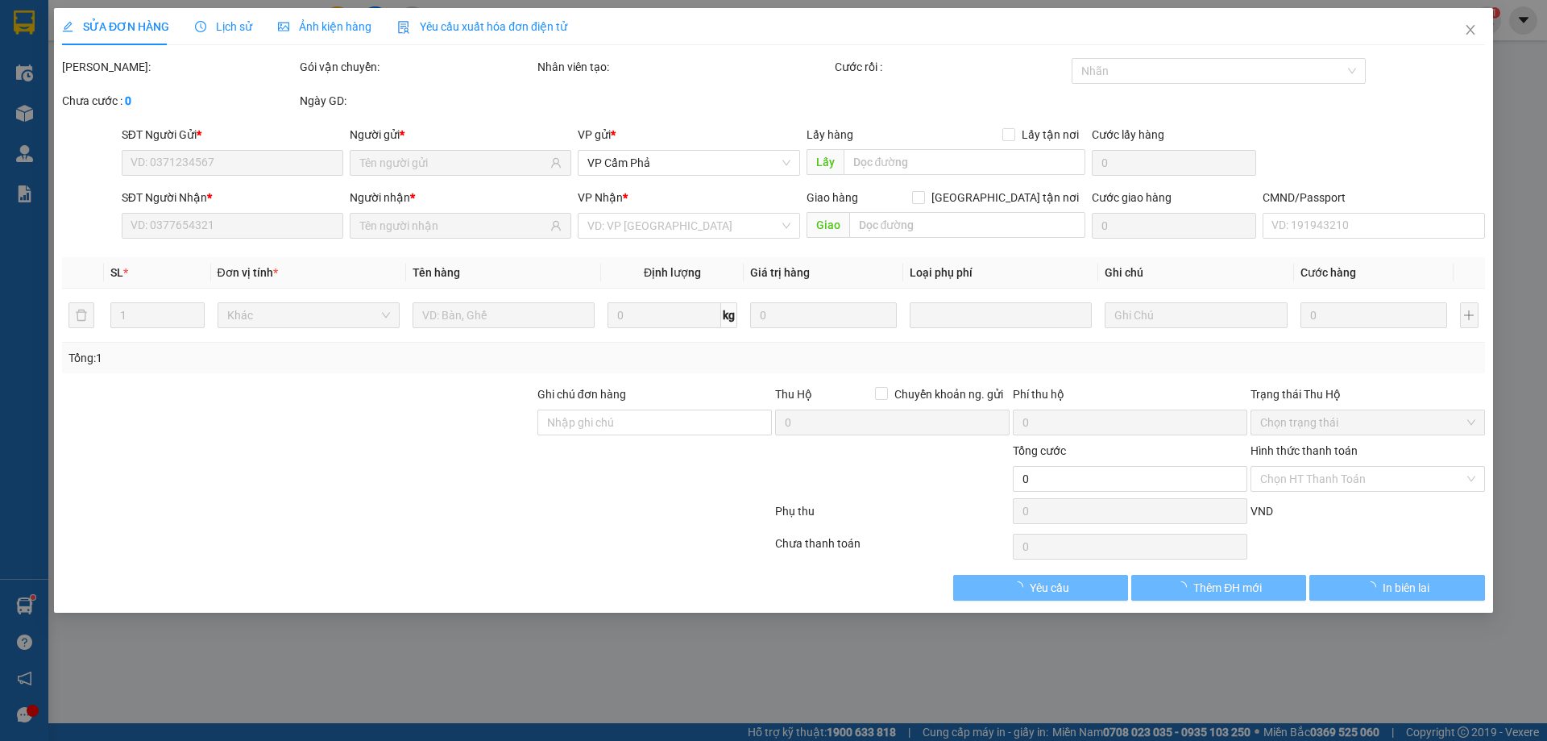
type input "0346161206"
type input "KH"
type input "ĐỐI DIỆN Trạm bê tông Việt Nam, Thanh Trì, Hoàng Mai, Hà Nội, Việt Nam"
type input "150.000"
type input "0373904788"
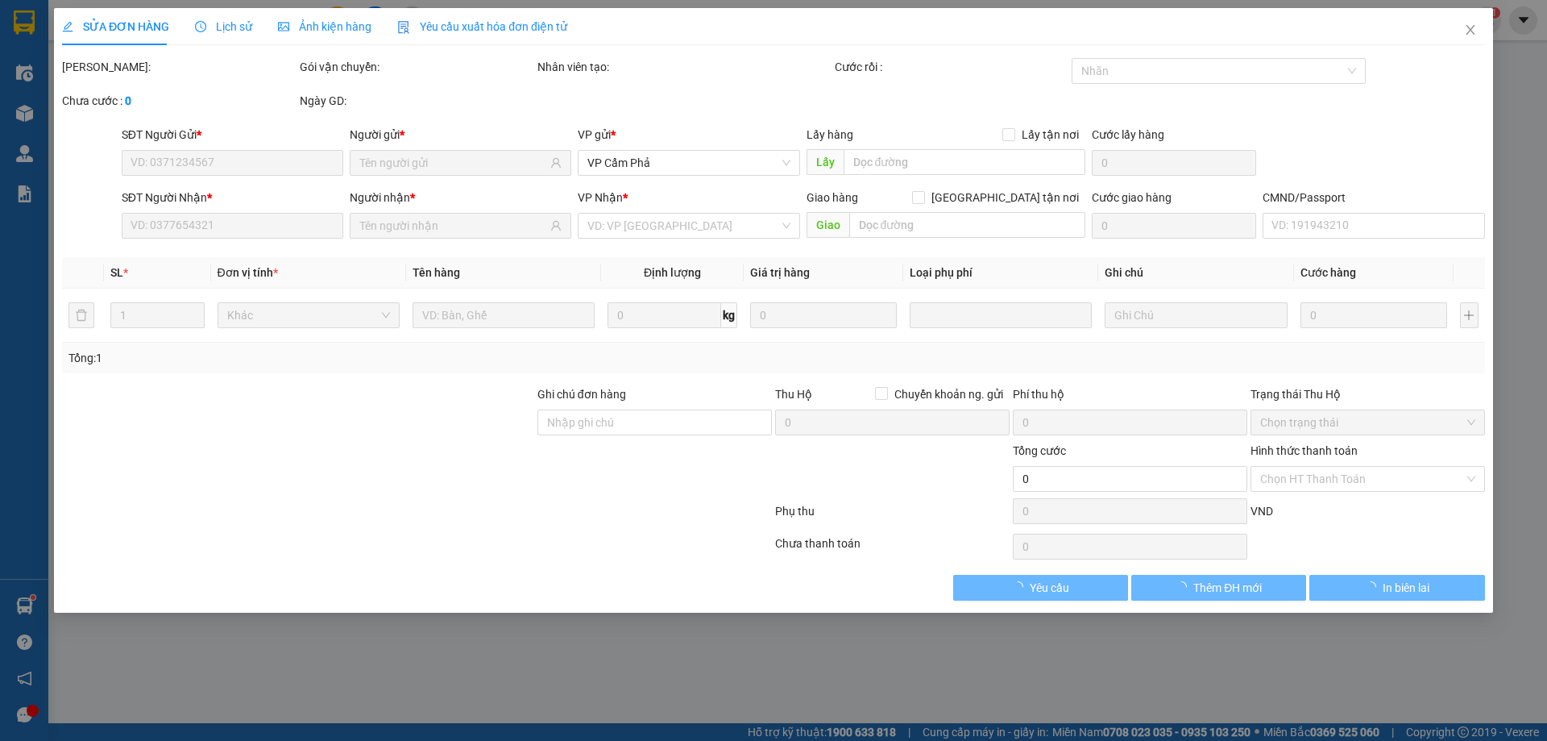
type input "MINH"
checkbox input "true"
type input "Công ty Cổ phần Địa chất mỏ - TKV, 304 Trần Phú, Cẩm Thành, Cẩm Phả, Quảng Ninh…"
type input "50.000"
type input "LH SĐT 0941683762 ĐỌC MÃ NZQ-21-2"
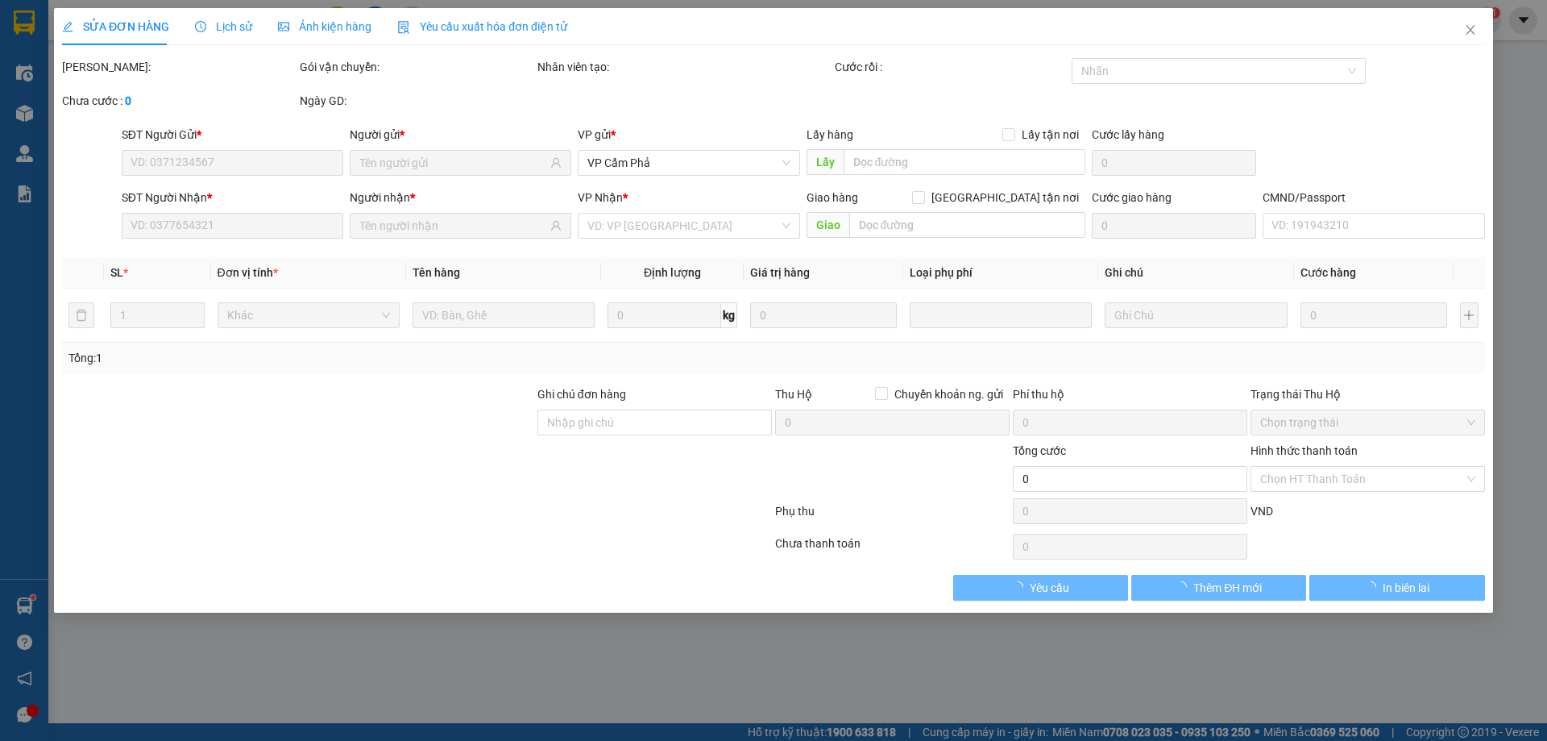
type input "400.000"
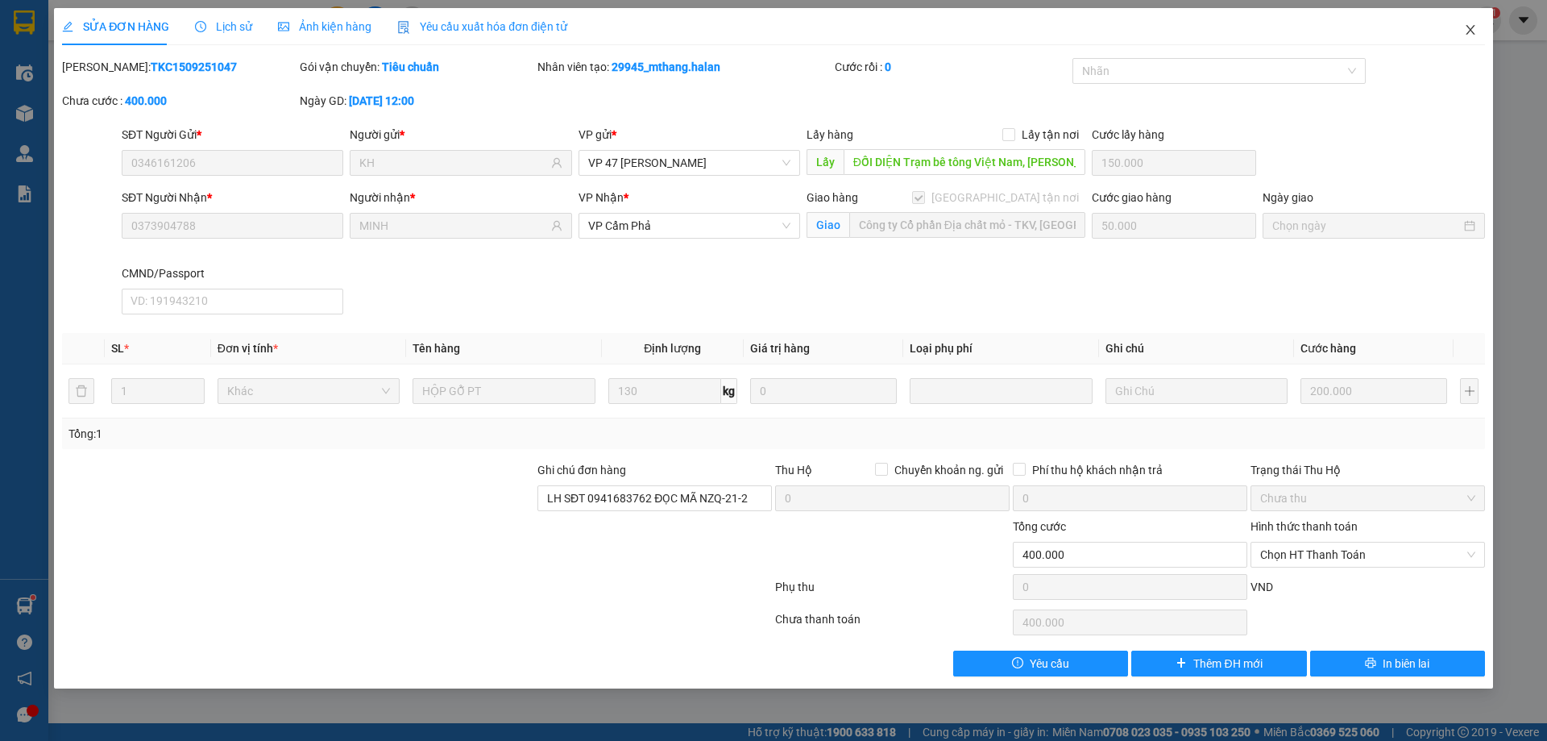
click at [1471, 24] on icon "close" at bounding box center [1470, 29] width 13 height 13
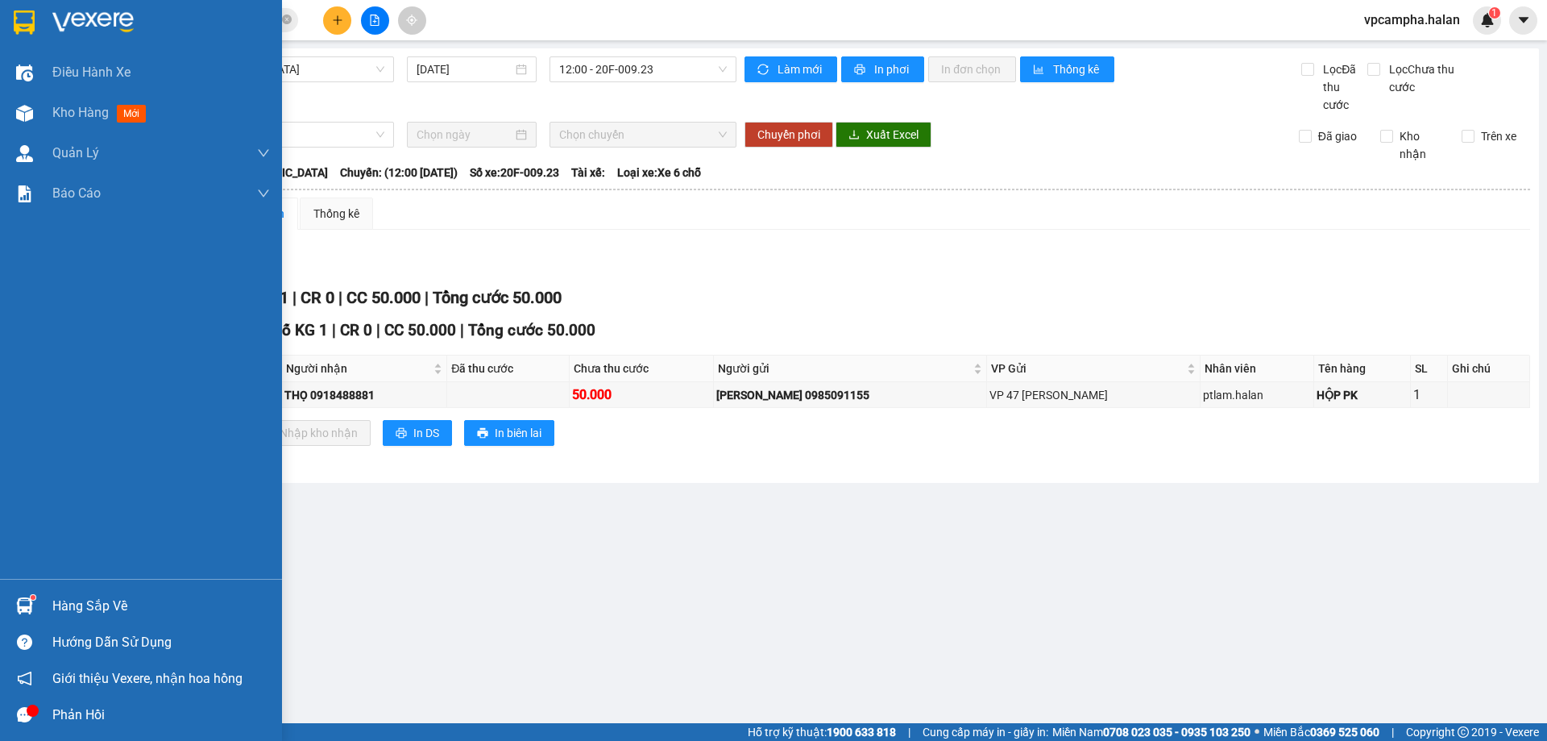
click at [105, 608] on div "Hàng sắp về" at bounding box center [161, 606] width 218 height 24
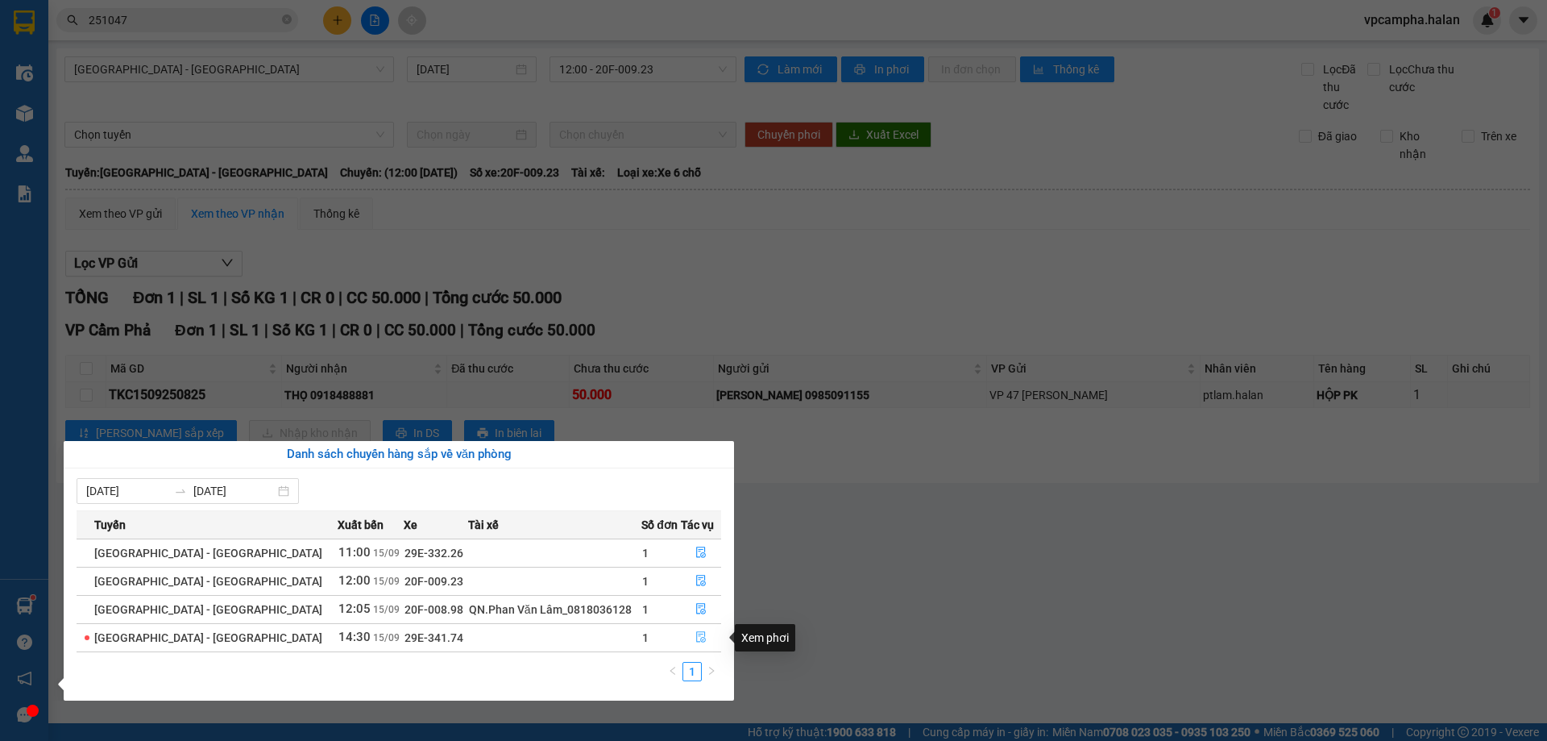
click at [696, 632] on icon "file-done" at bounding box center [701, 637] width 10 height 11
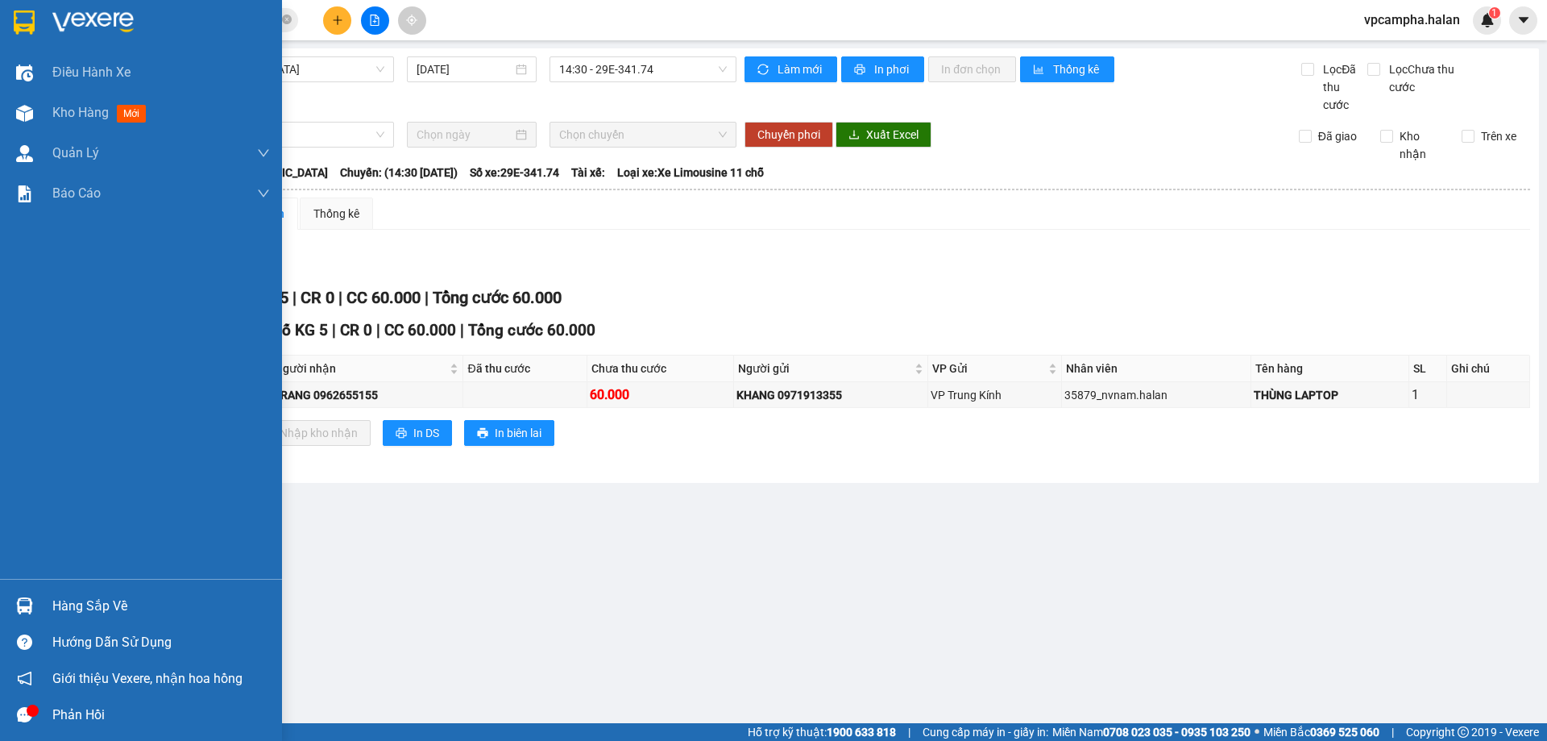
click at [119, 610] on div "Hàng sắp về" at bounding box center [161, 606] width 218 height 24
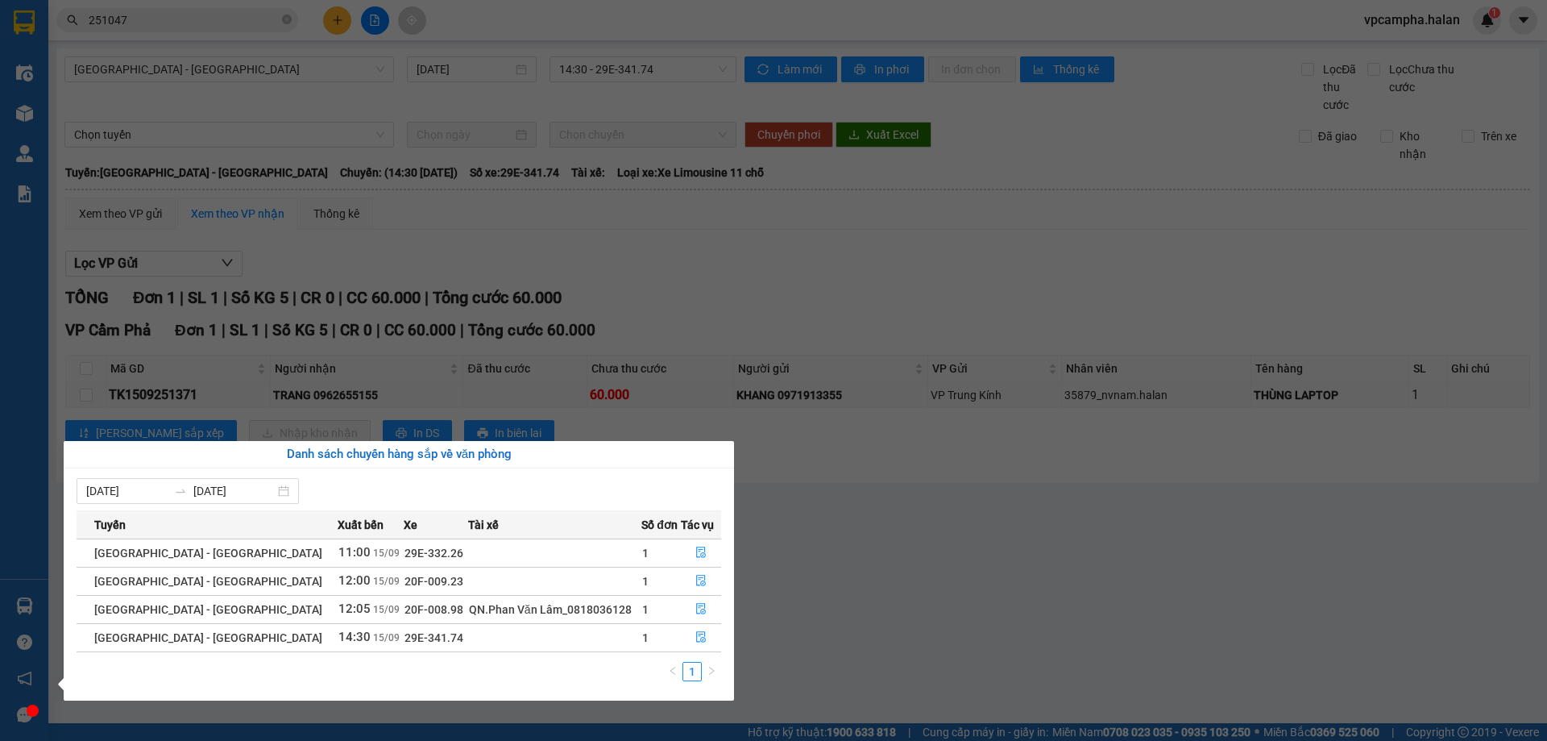
click at [762, 600] on section "Kết quả tìm kiếm ( 243 ) Bộ lọc Mã ĐH Trạng thái Món hàng Thu hộ Tổng cước Chưa…" at bounding box center [773, 370] width 1547 height 741
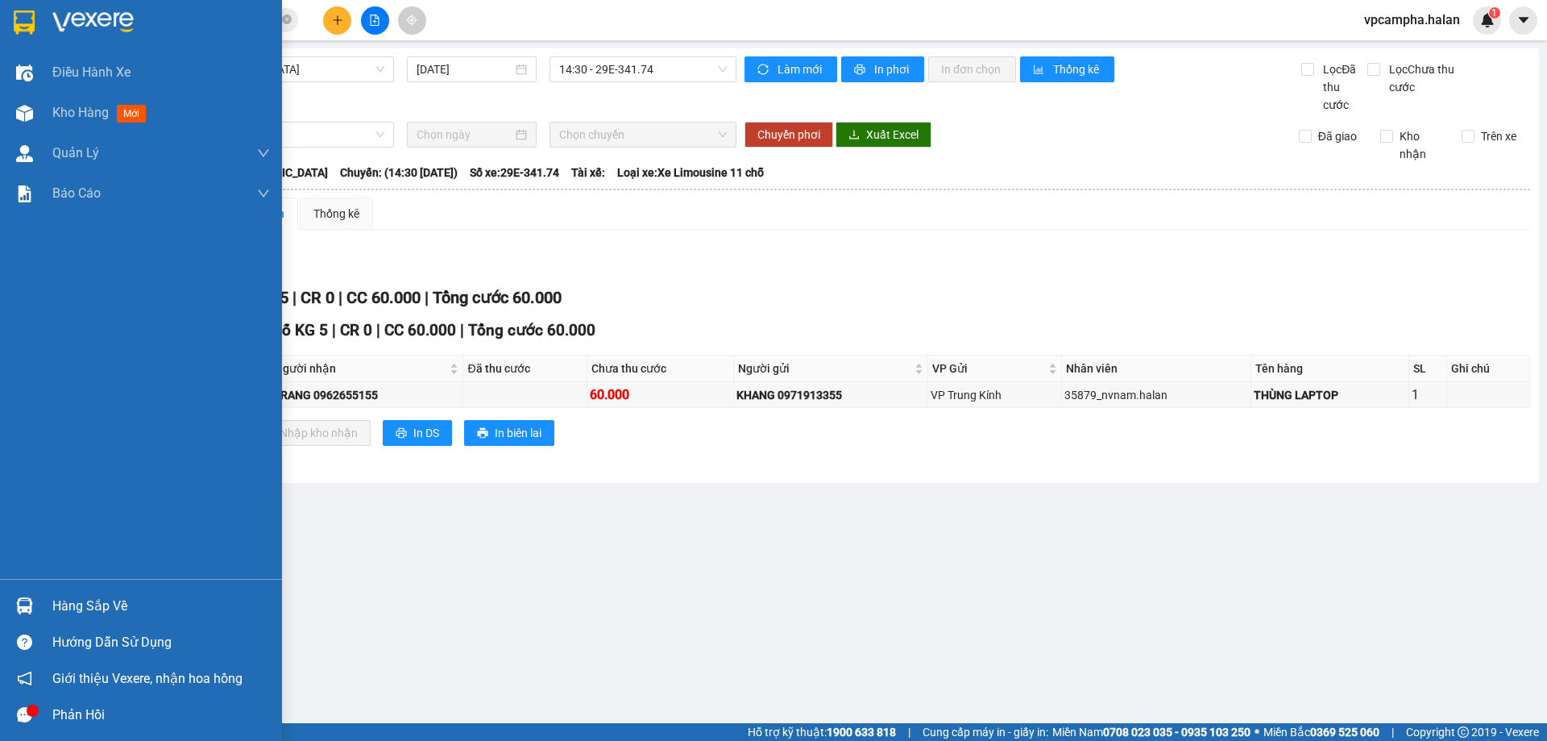
click at [131, 609] on div "Hàng sắp về" at bounding box center [161, 606] width 218 height 24
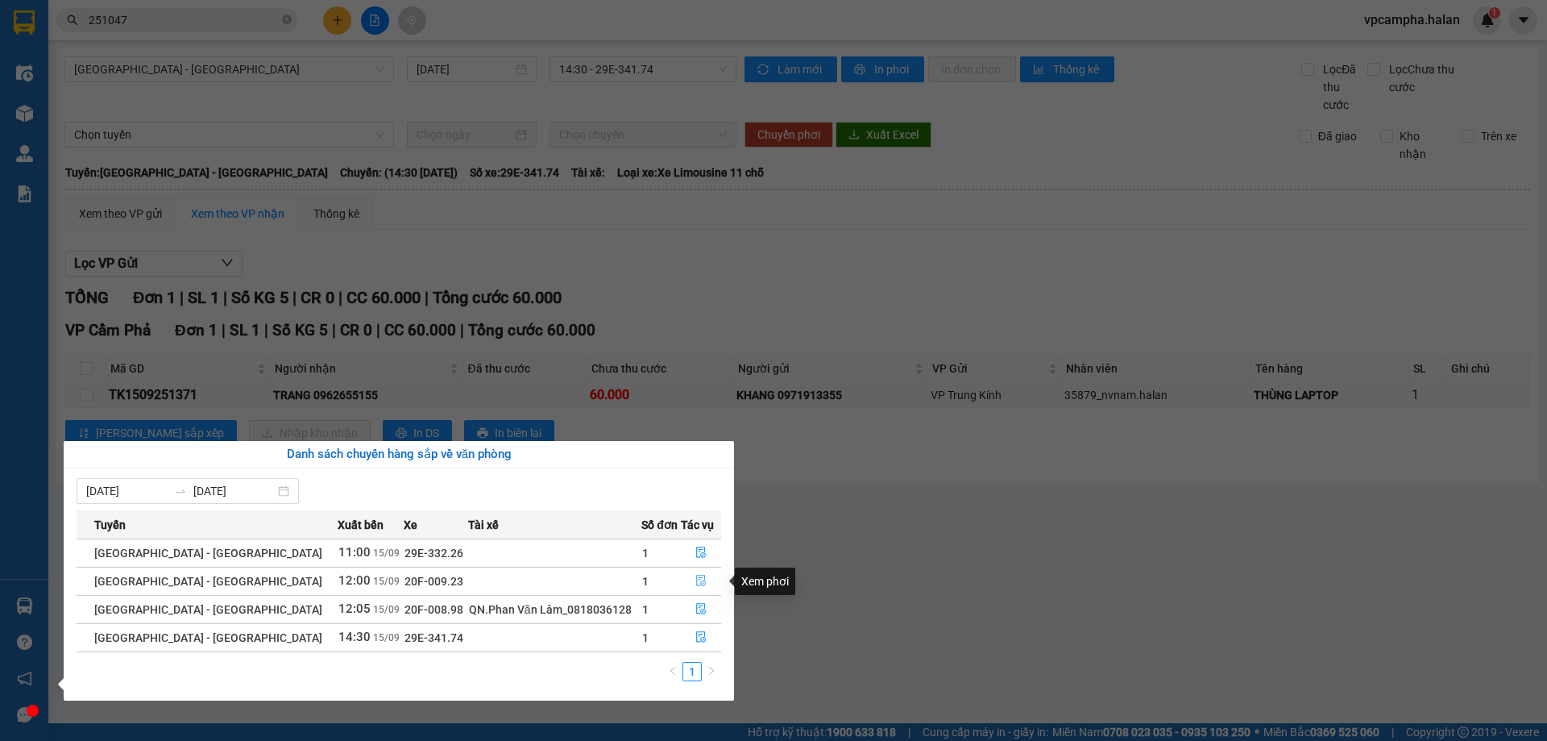
drag, startPoint x: 693, startPoint y: 575, endPoint x: 618, endPoint y: 577, distance: 75.0
click at [695, 576] on icon "file-done" at bounding box center [700, 580] width 11 height 11
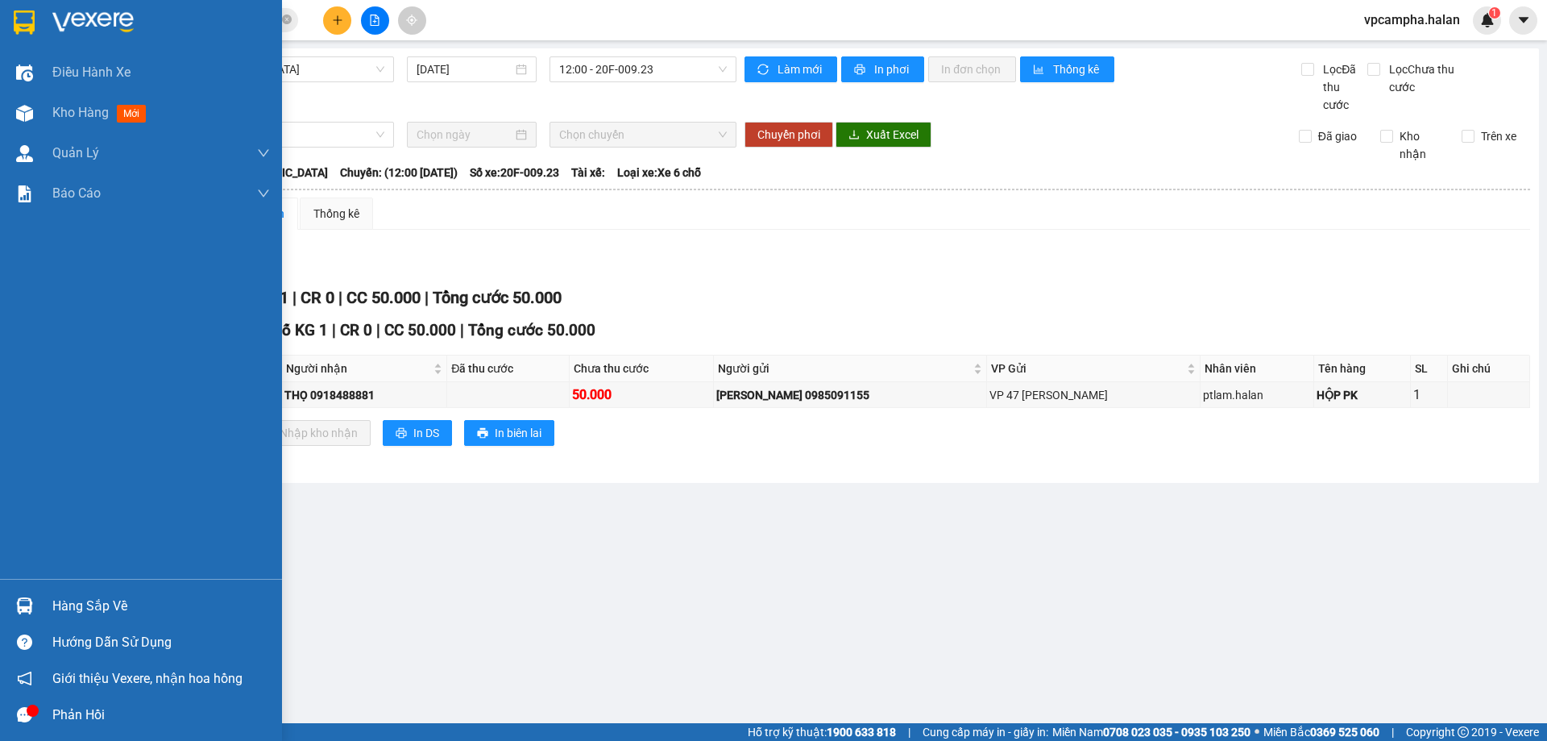
click at [102, 605] on div "Hàng sắp về" at bounding box center [161, 606] width 218 height 24
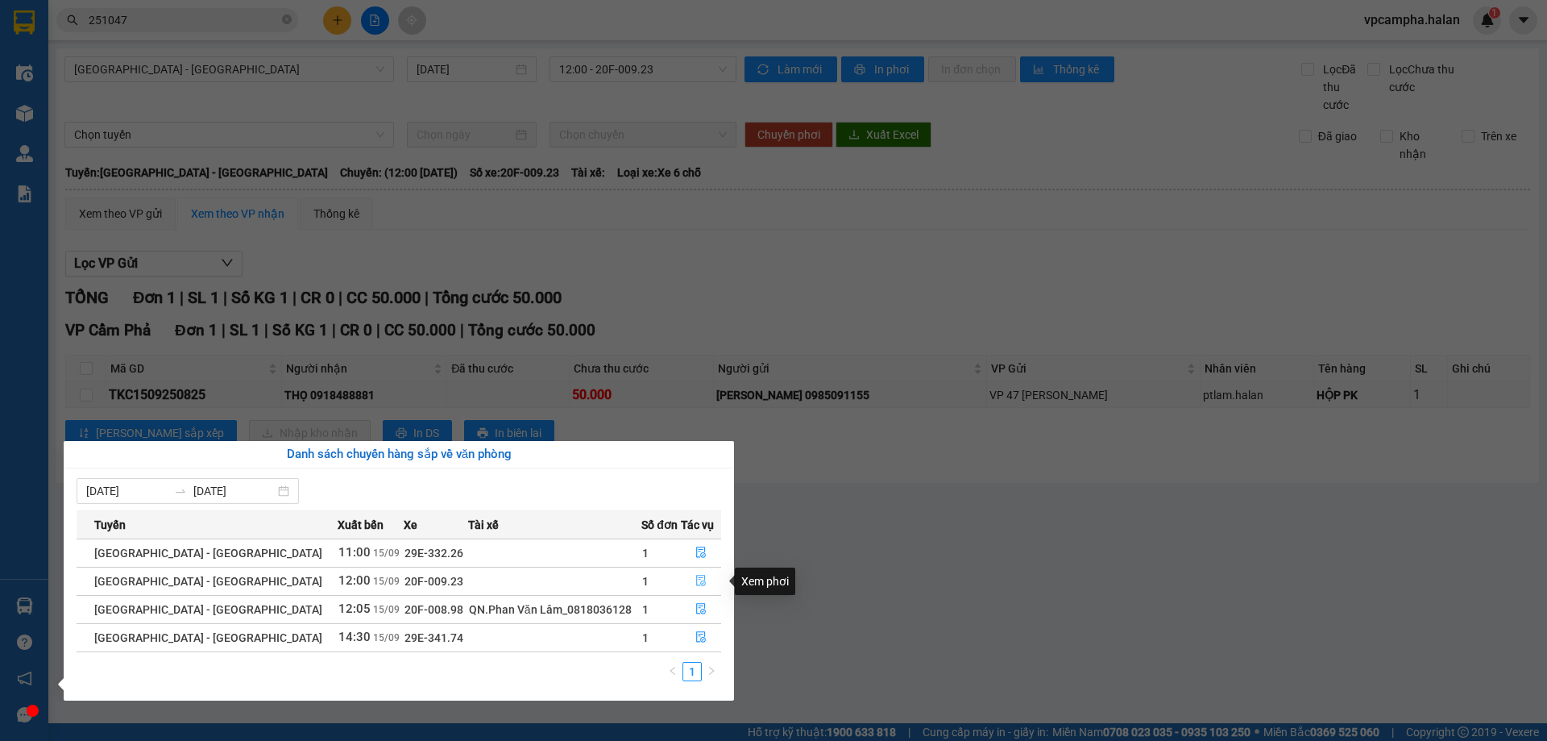
click at [695, 575] on icon "file-done" at bounding box center [700, 580] width 11 height 11
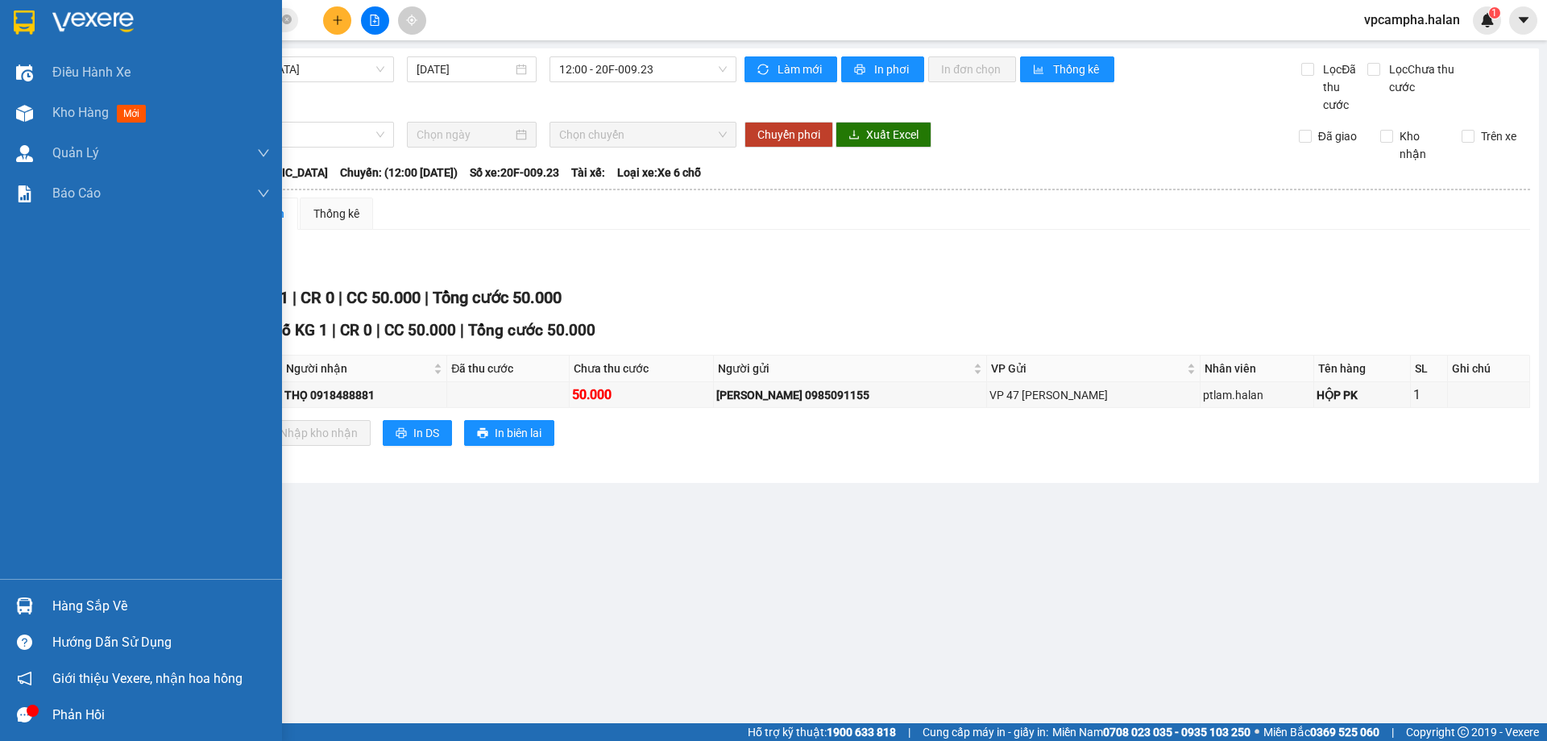
click at [127, 609] on div "Hàng sắp về" at bounding box center [161, 606] width 218 height 24
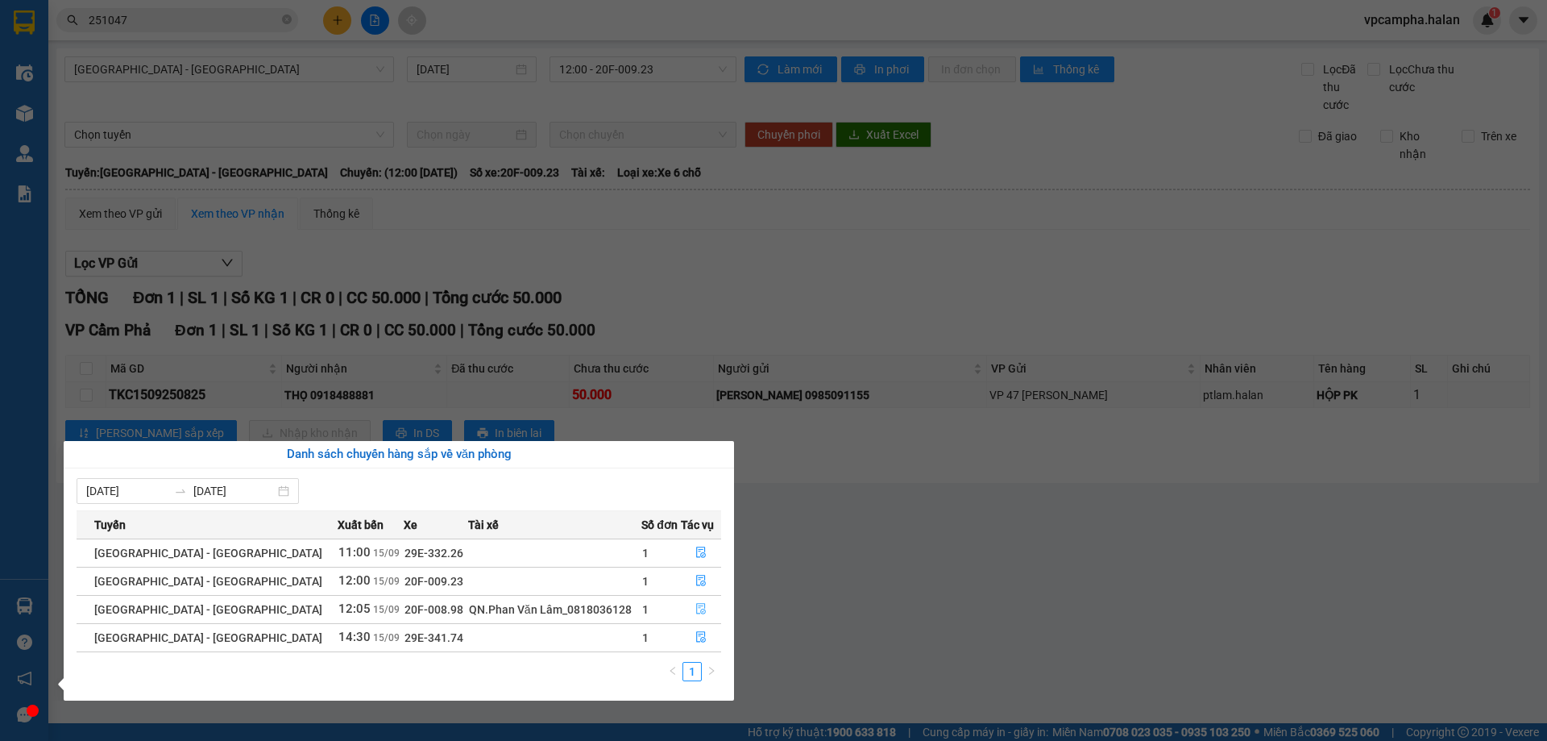
click at [695, 607] on icon "file-done" at bounding box center [700, 608] width 11 height 11
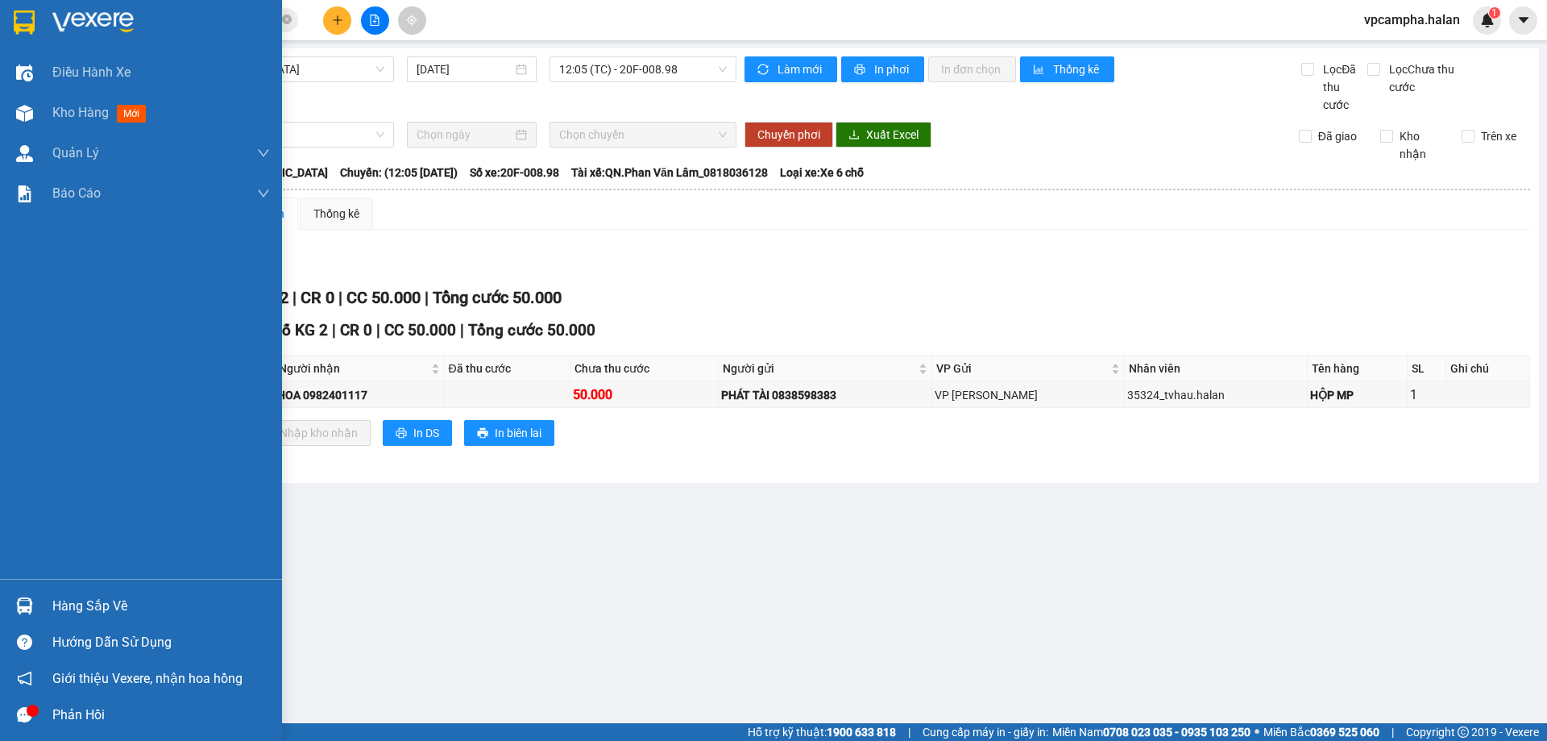
click at [23, 598] on img at bounding box center [24, 605] width 17 height 17
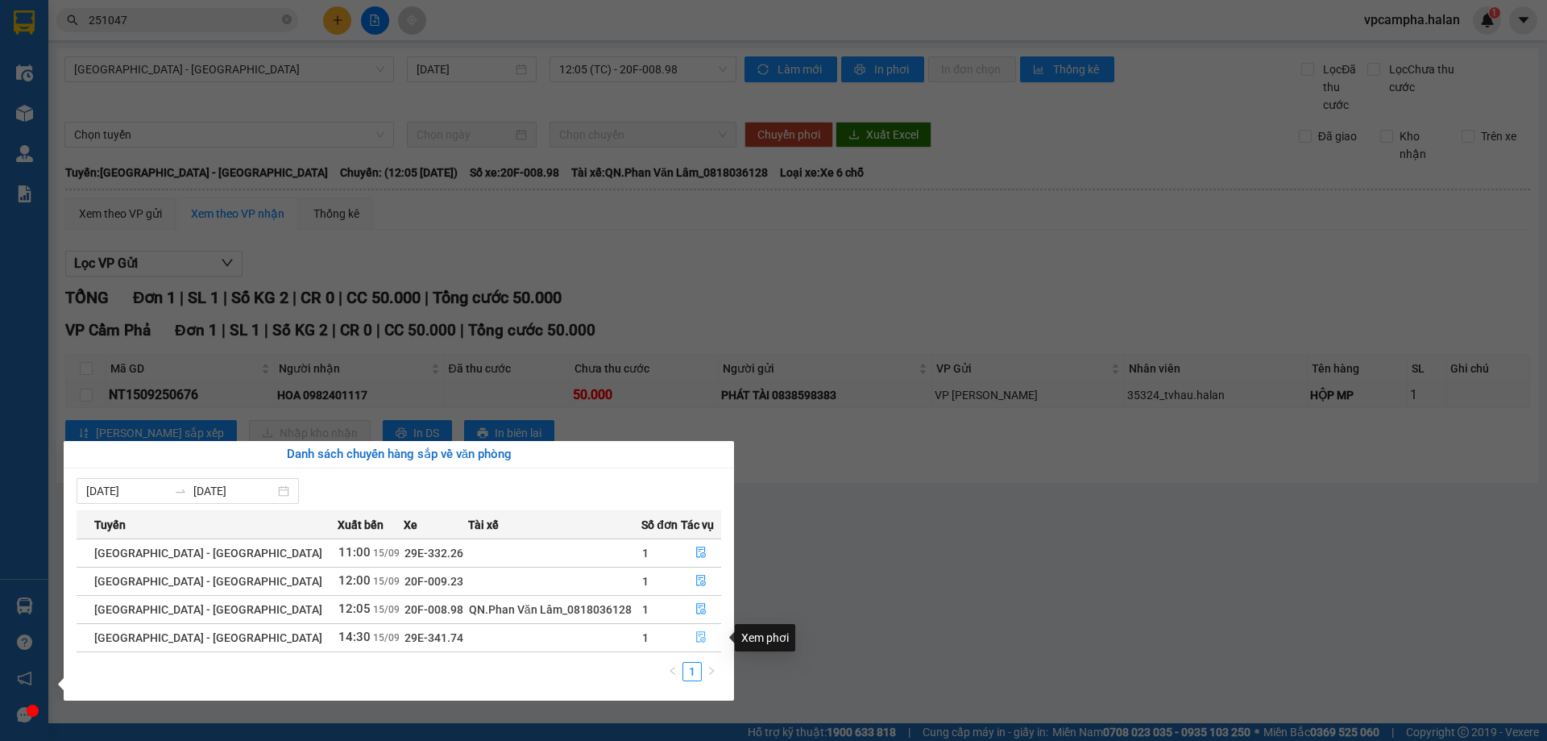
click at [695, 637] on icon "file-done" at bounding box center [700, 636] width 11 height 11
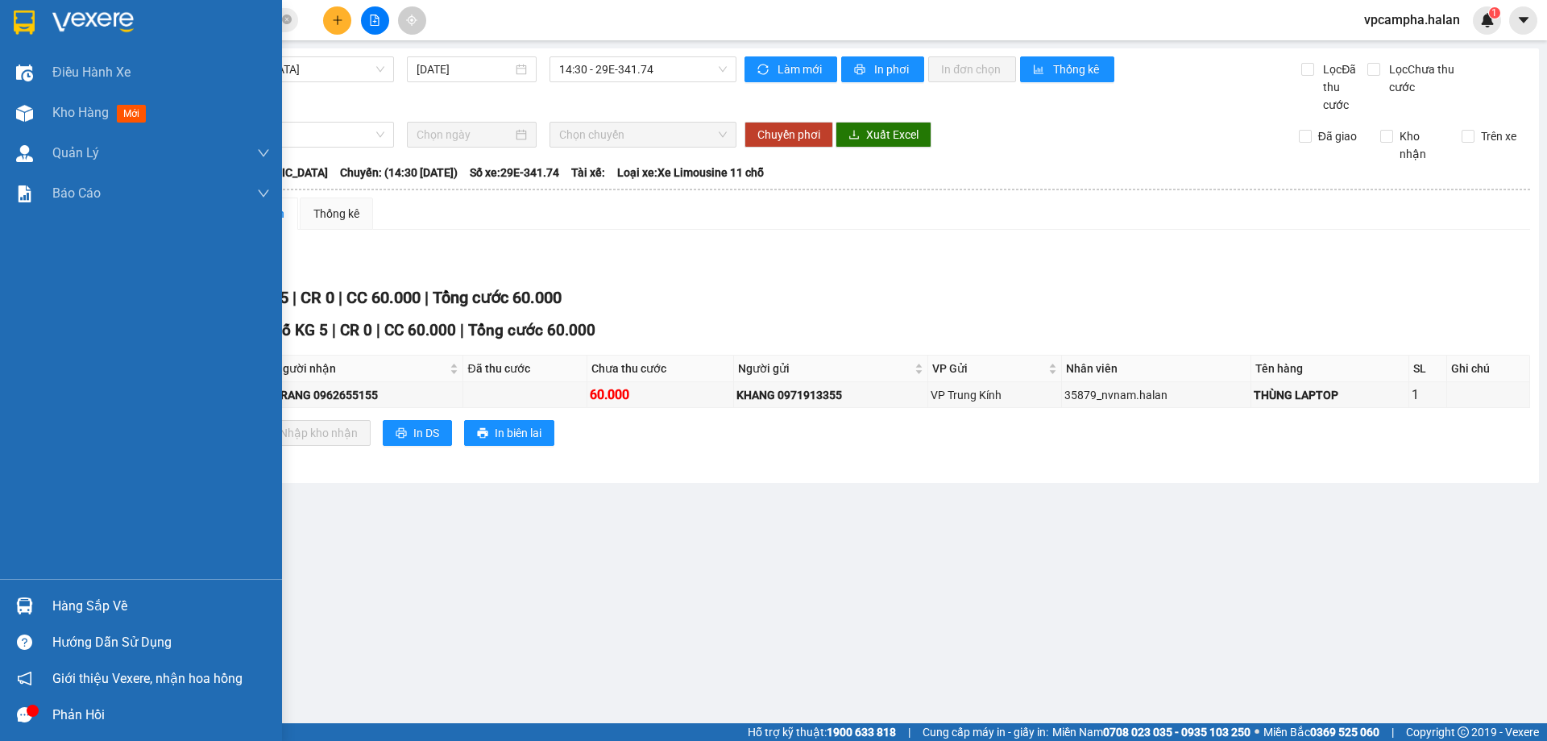
click at [48, 600] on div "Hàng sắp về" at bounding box center [141, 605] width 282 height 36
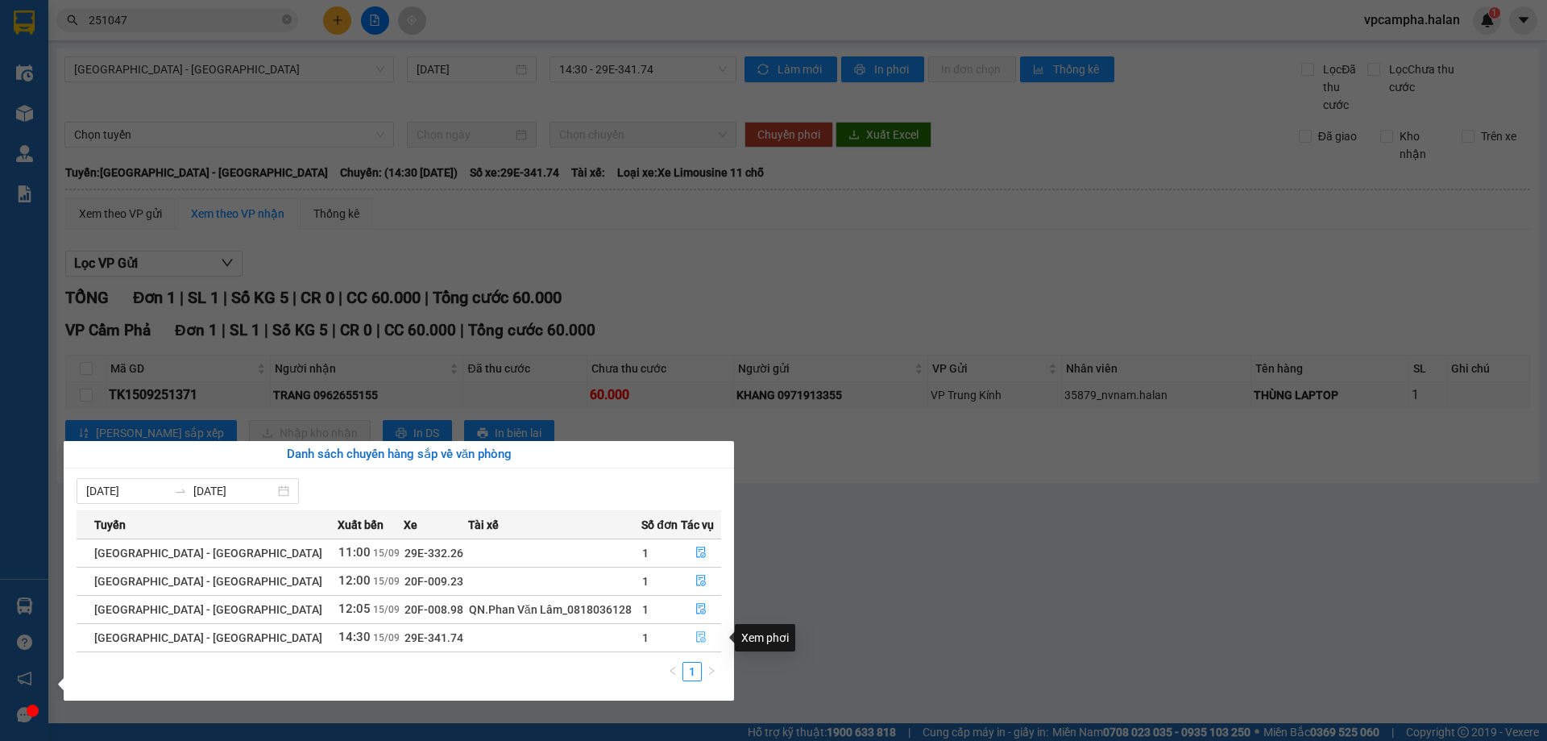
click at [698, 639] on icon "file-done" at bounding box center [700, 636] width 11 height 11
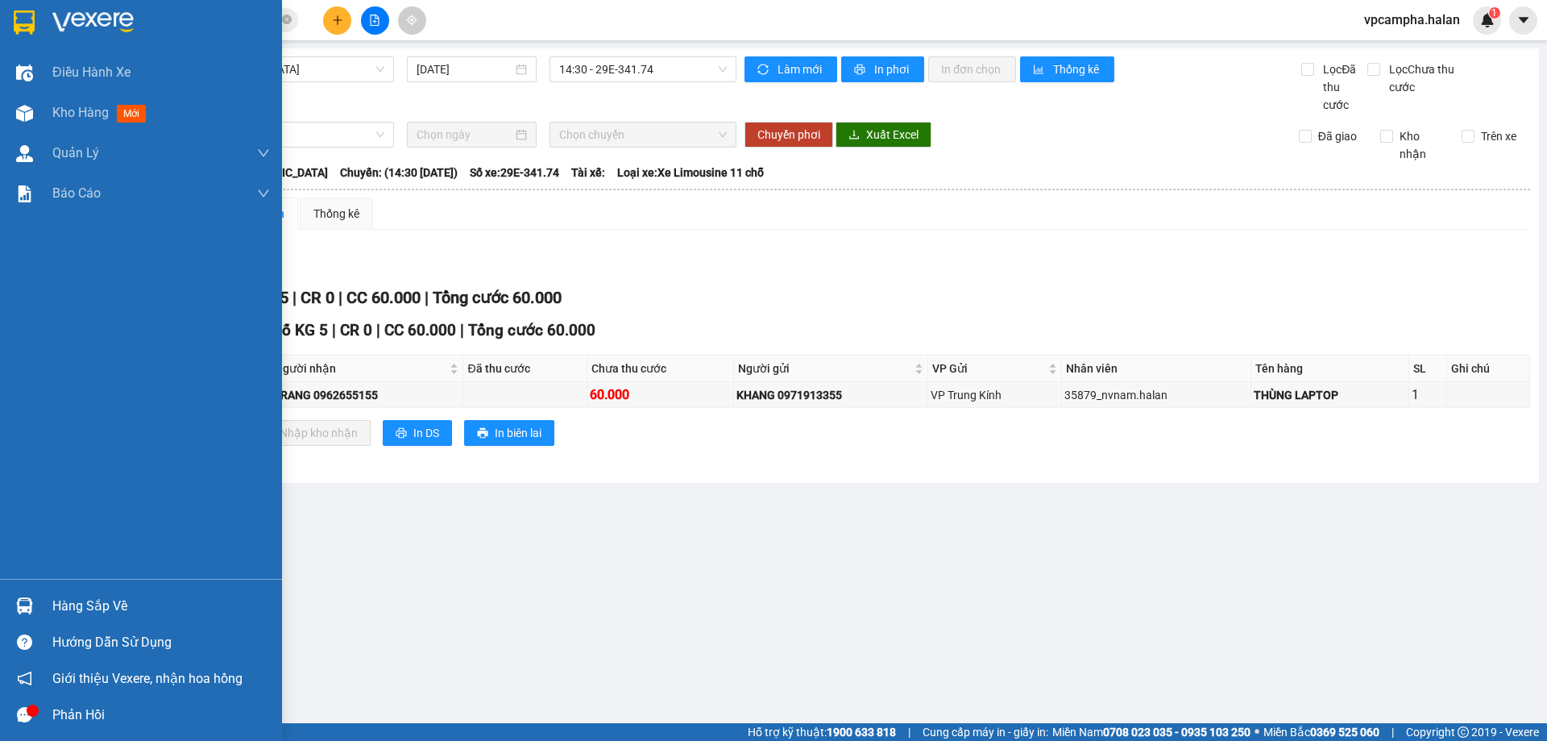
click at [152, 608] on div "Hàng sắp về" at bounding box center [161, 606] width 218 height 24
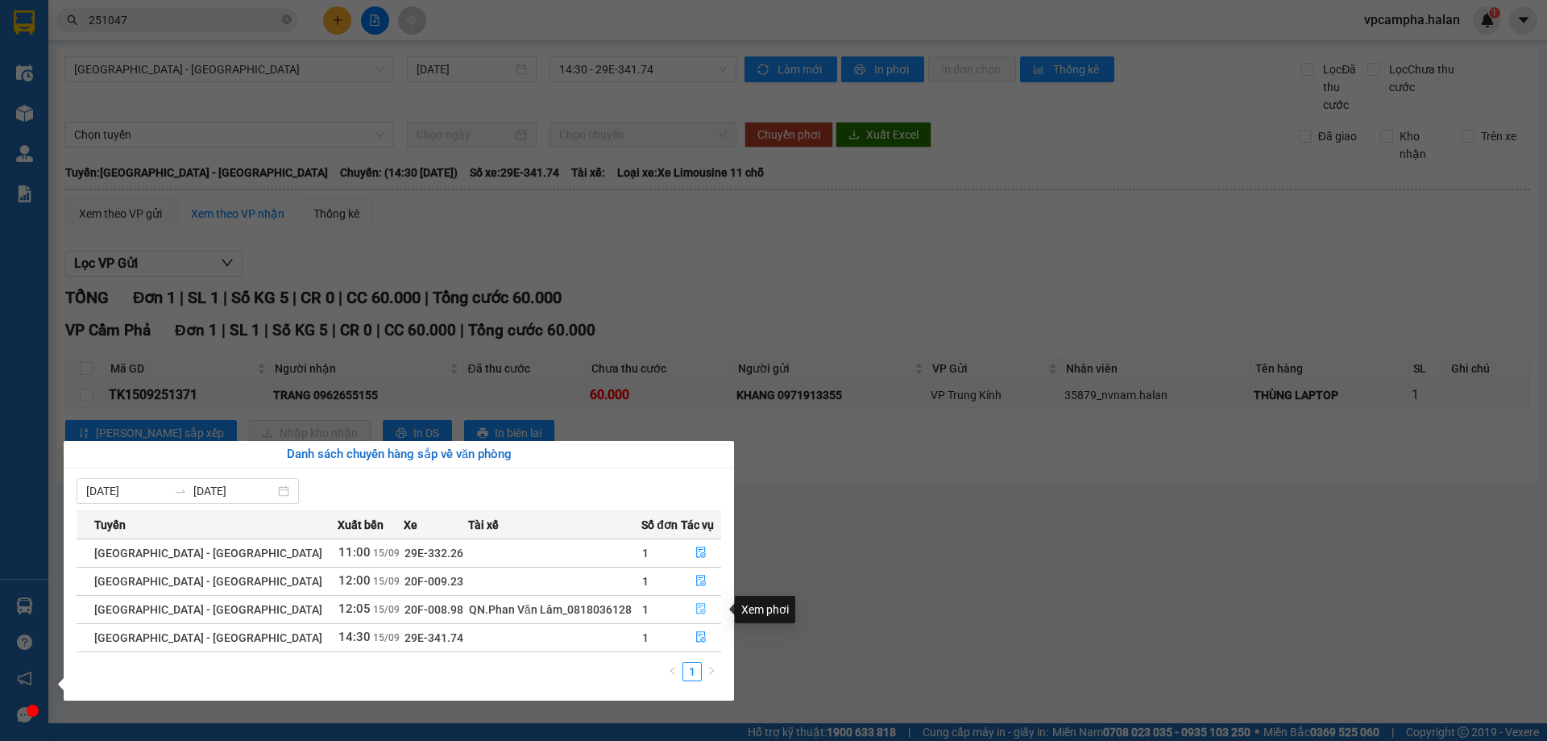
click at [689, 608] on button "button" at bounding box center [701, 609] width 39 height 26
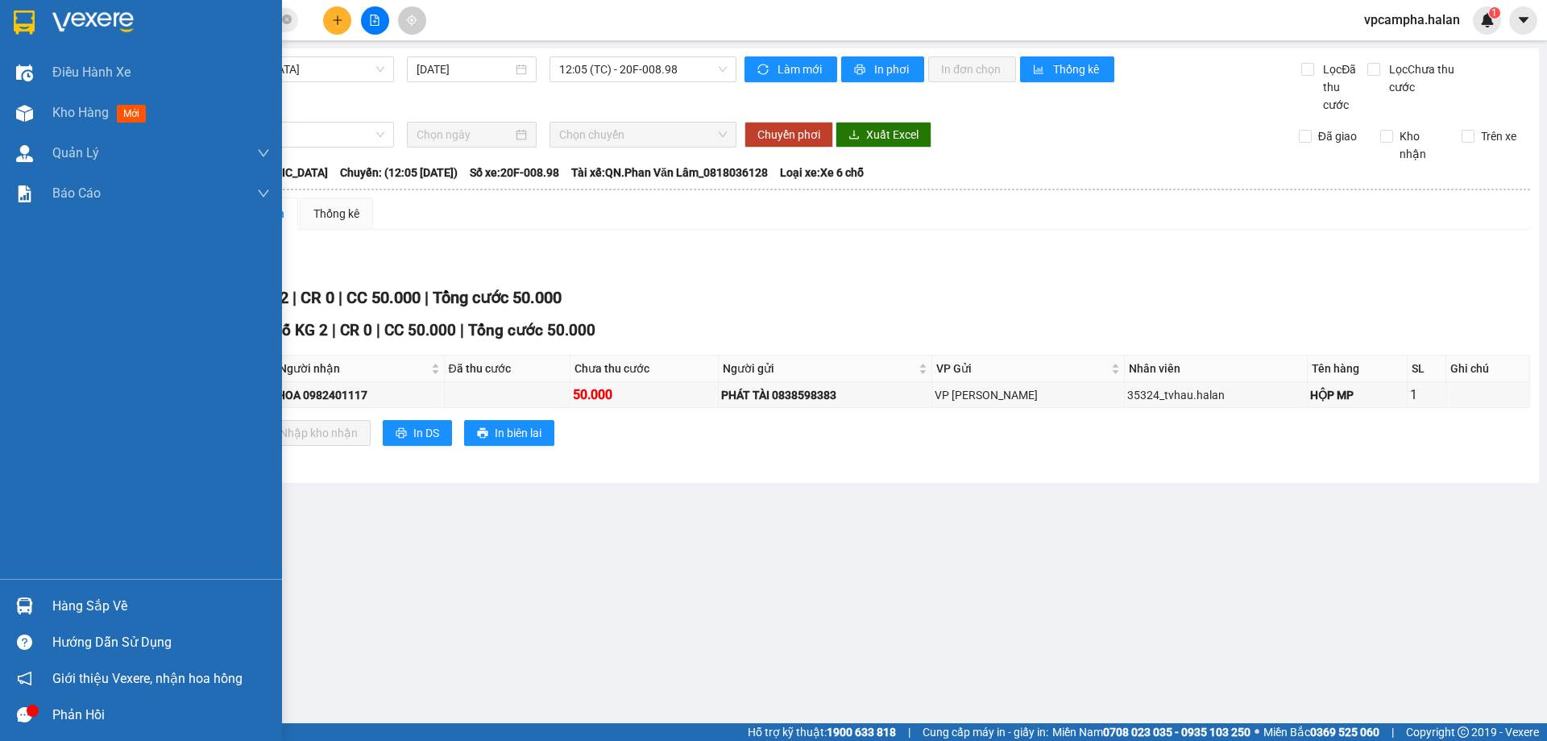
click at [68, 605] on div "Hàng sắp về" at bounding box center [161, 606] width 218 height 24
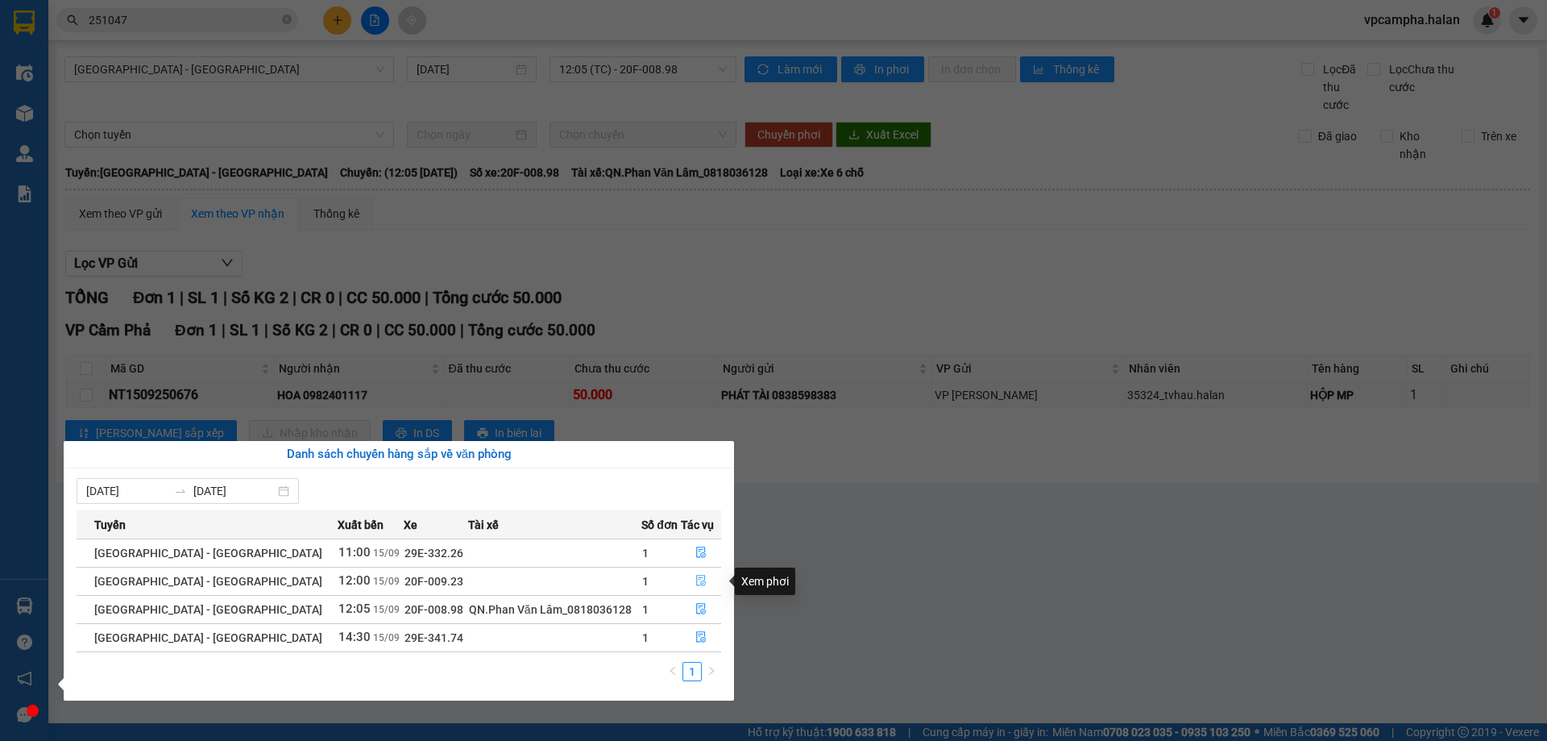
click at [695, 576] on icon "file-done" at bounding box center [700, 580] width 11 height 11
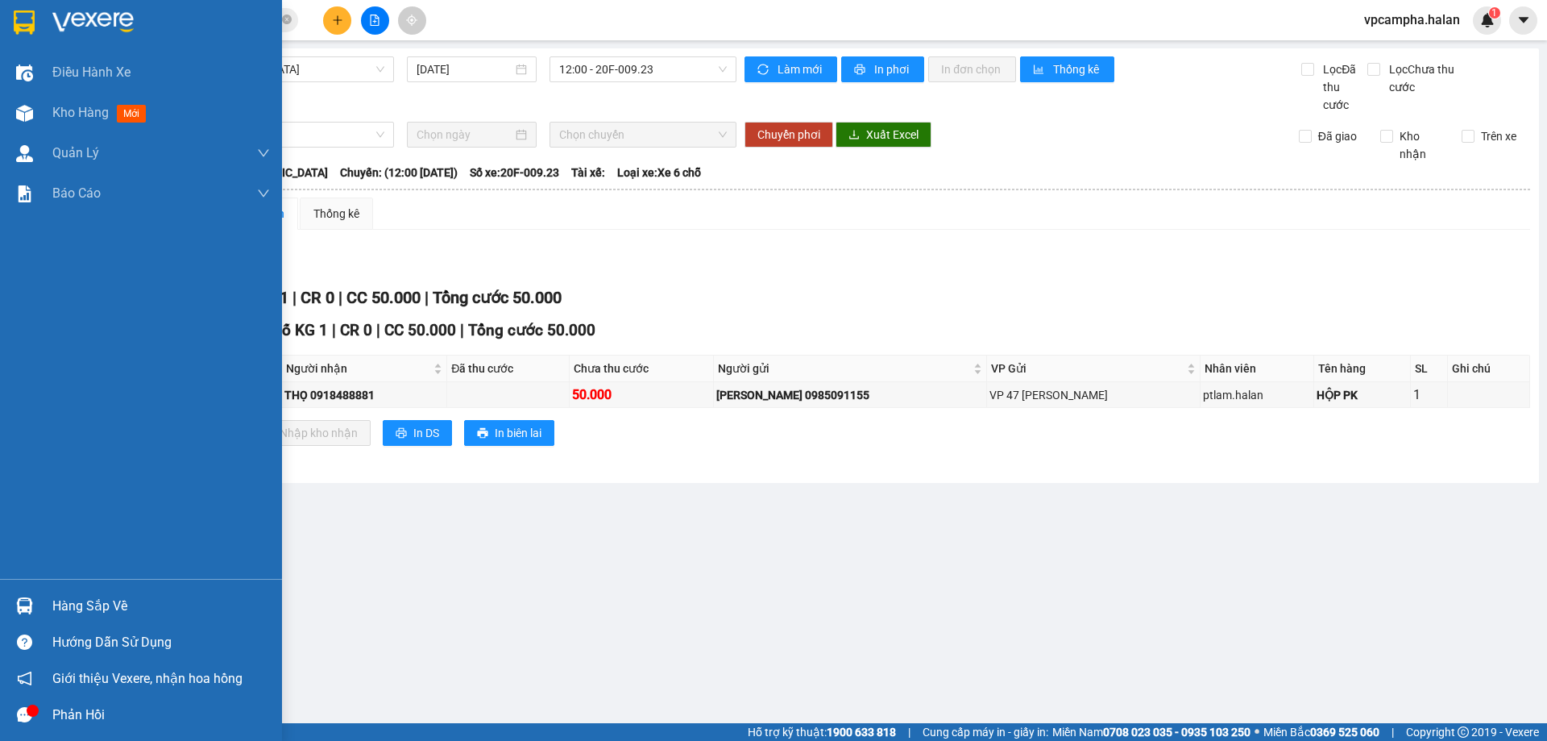
click at [90, 603] on div "Hàng sắp về" at bounding box center [161, 606] width 218 height 24
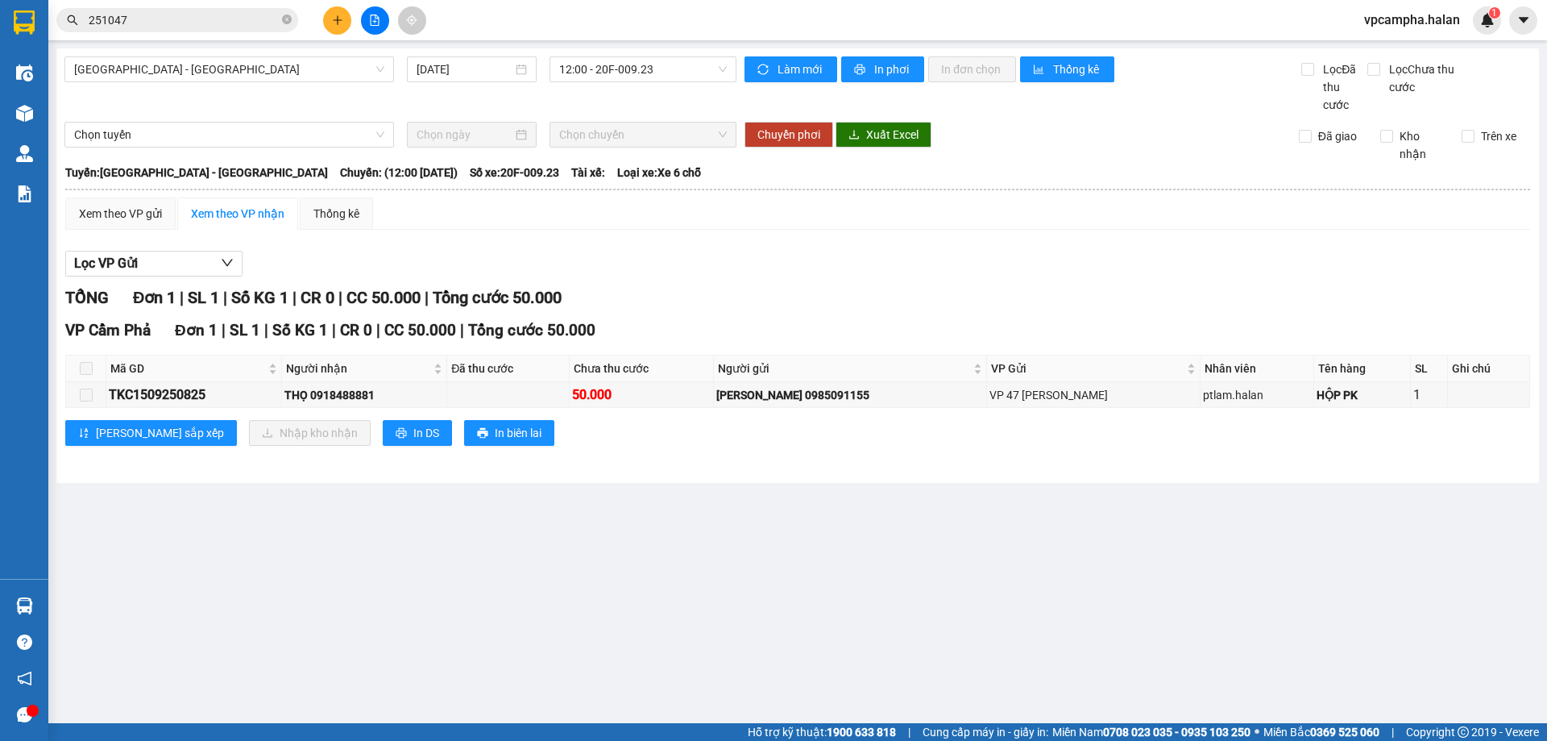
drag, startPoint x: 822, startPoint y: 463, endPoint x: 812, endPoint y: 462, distance: 9.8
click at [822, 463] on section "Kết quả tìm kiếm ( 243 ) Bộ lọc Mã ĐH Trạng thái Món hàng Thu hộ Tổng cước Chưa…" at bounding box center [773, 370] width 1547 height 741
click at [787, 67] on span "Làm mới" at bounding box center [801, 69] width 47 height 18
click at [346, 23] on button at bounding box center [337, 20] width 28 height 28
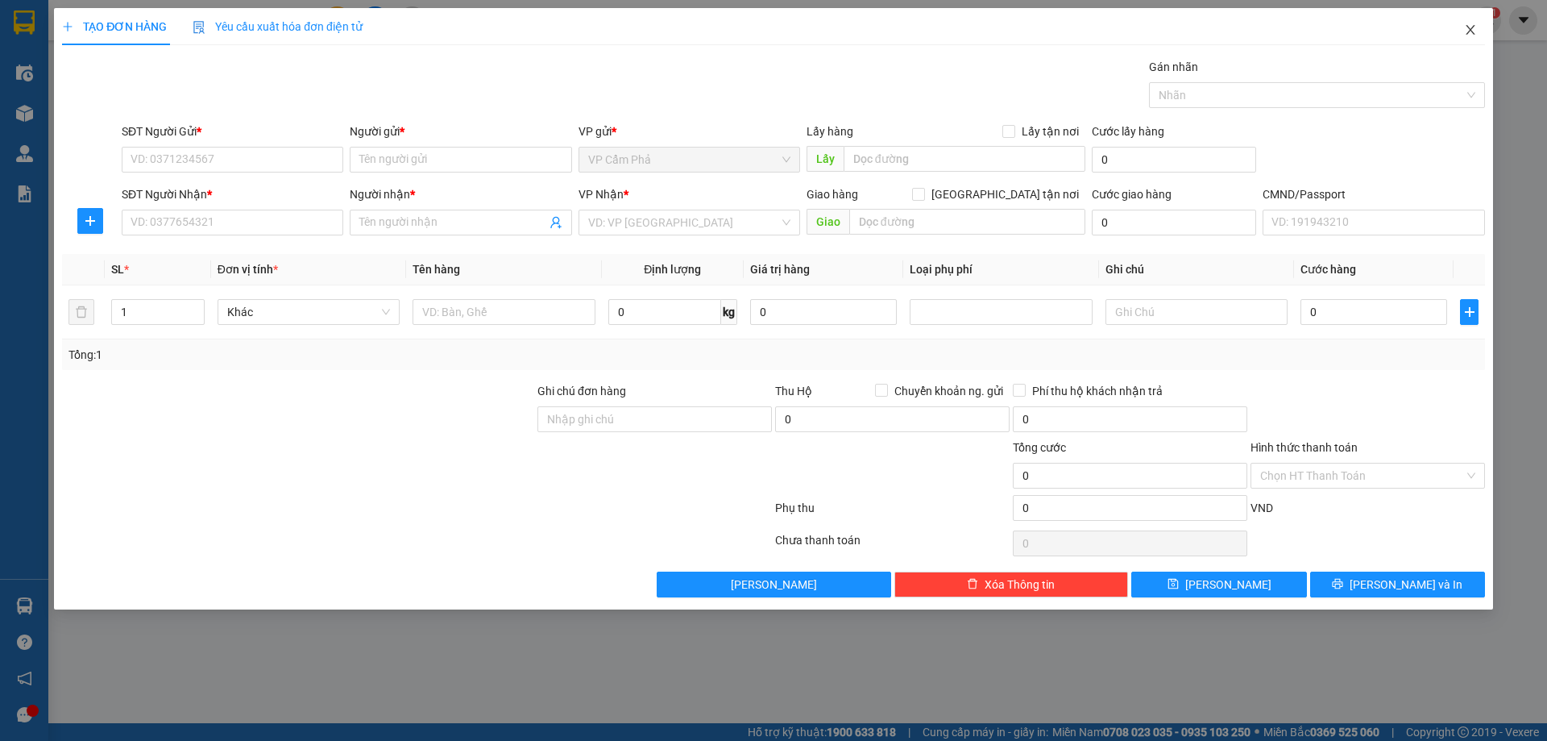
click at [1471, 35] on icon "close" at bounding box center [1470, 29] width 13 height 13
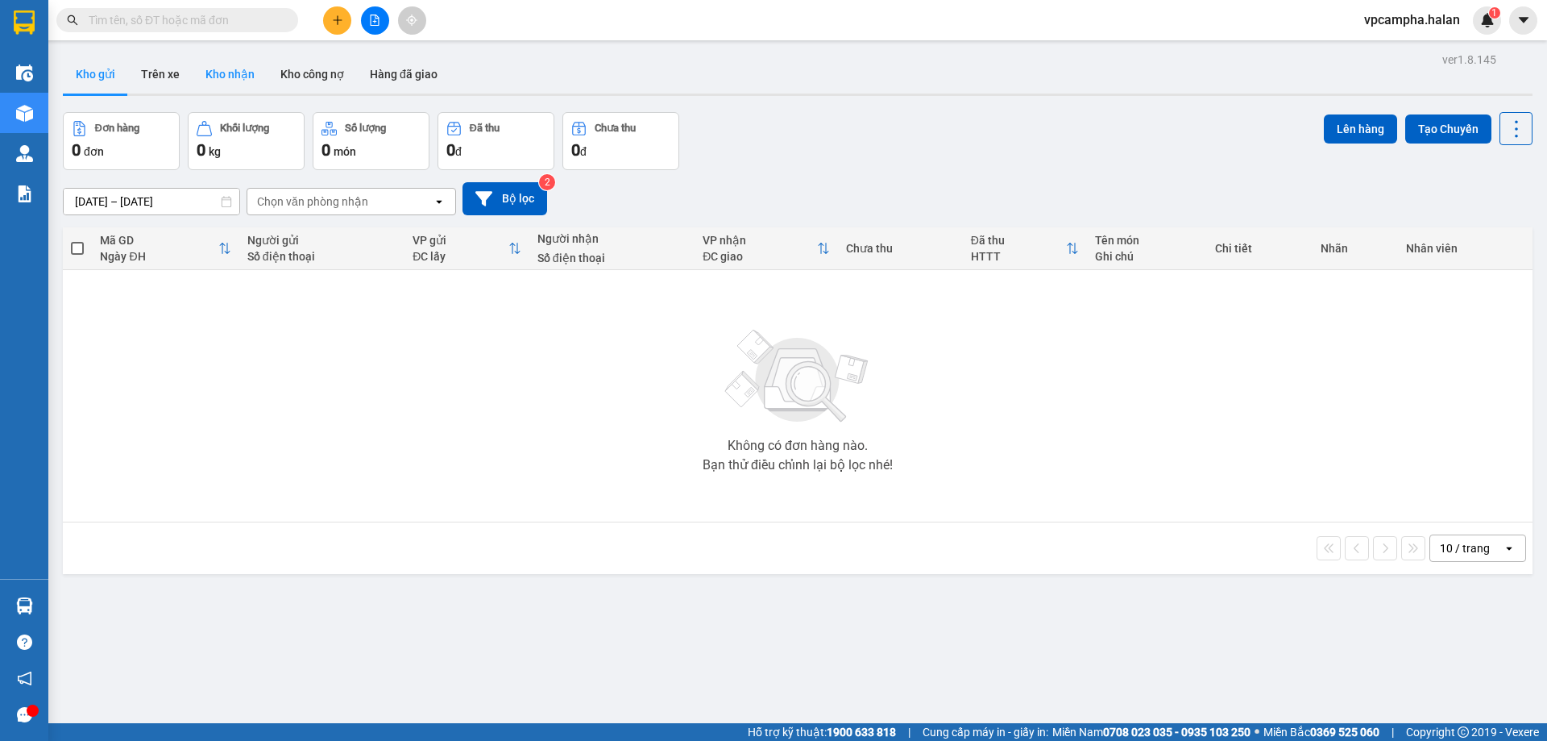
click at [210, 73] on button "Kho nhận" at bounding box center [230, 74] width 75 height 39
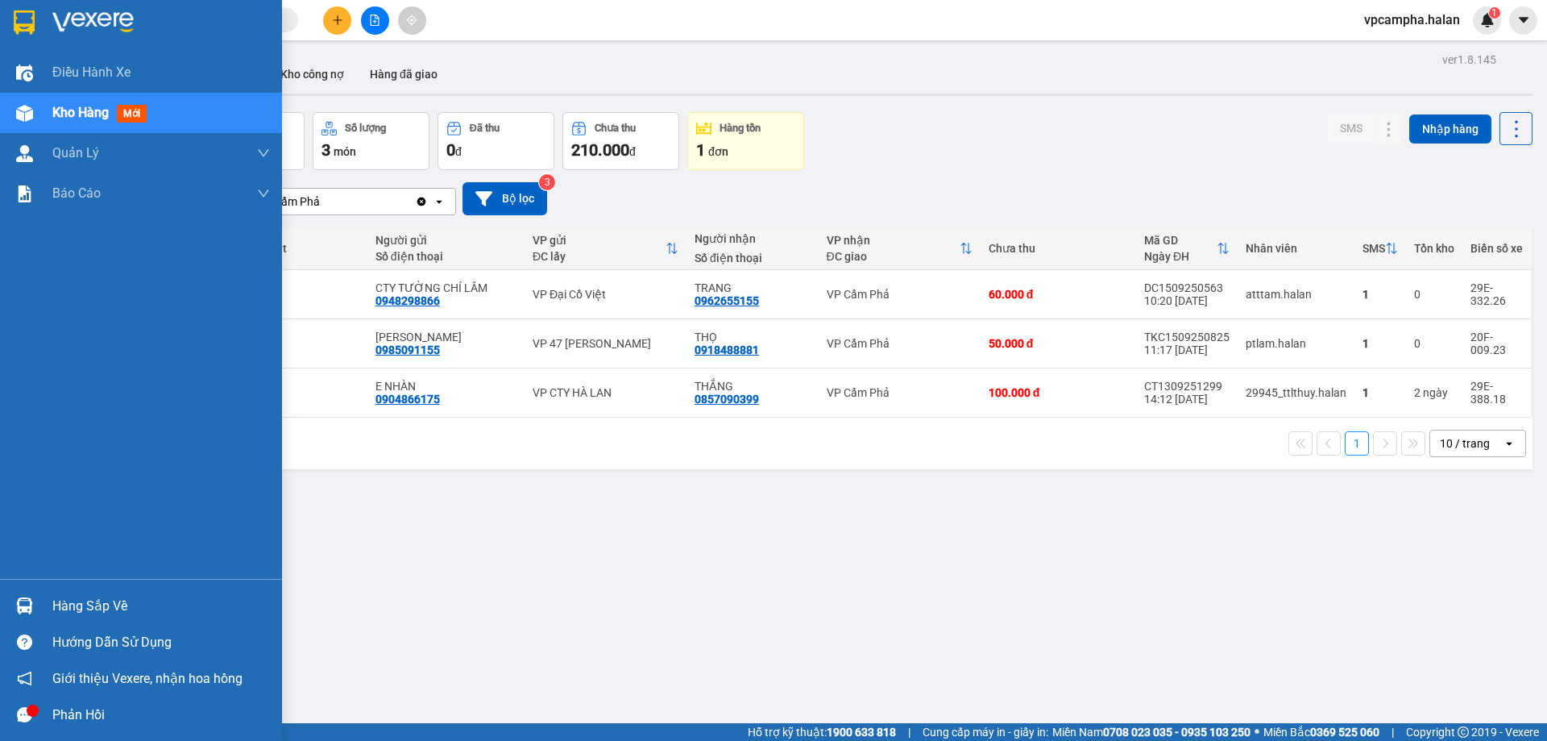
click at [64, 610] on div "Hàng sắp về" at bounding box center [161, 606] width 218 height 24
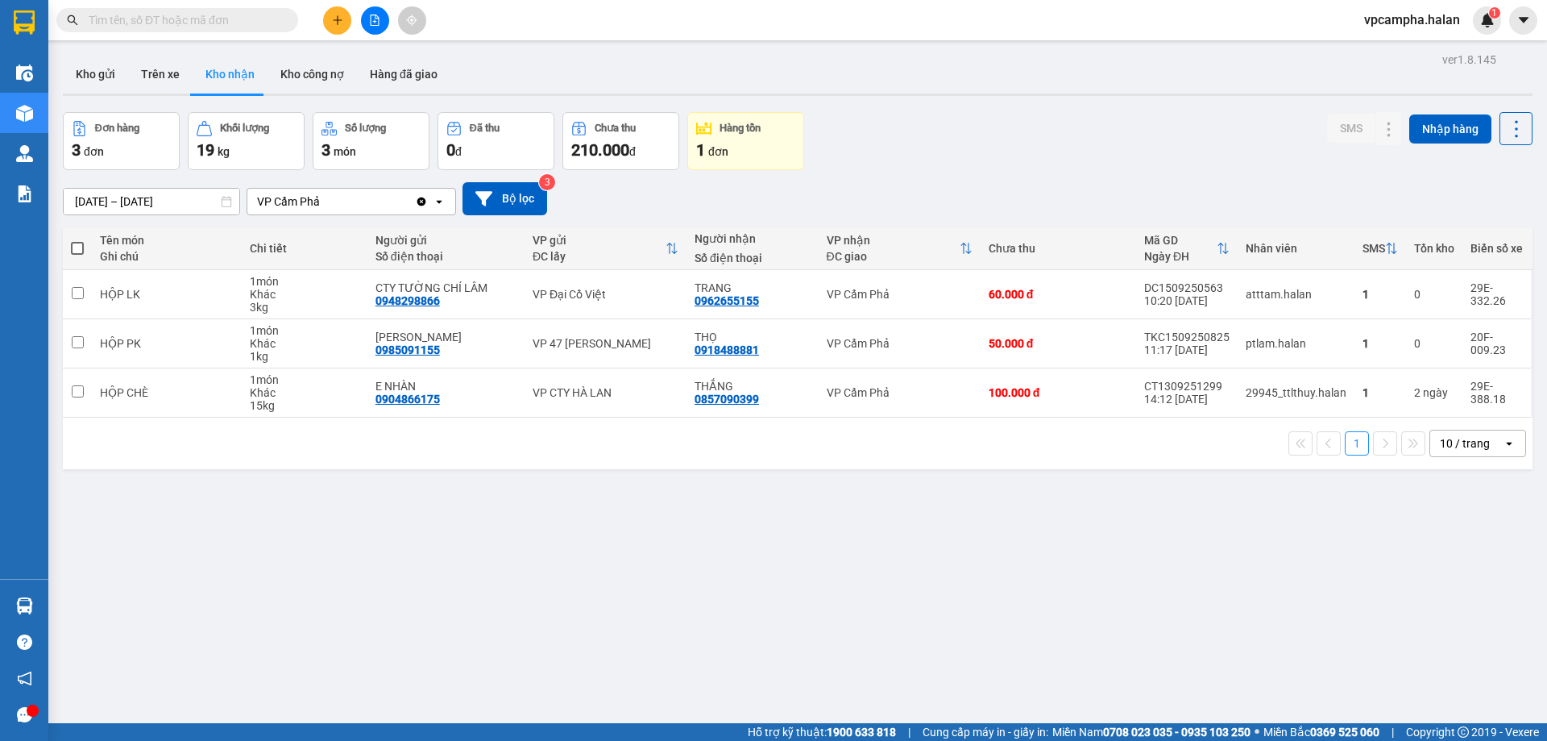
click at [1294, 136] on section "Kết quả tìm kiếm ( 0 ) Bộ lọc No Data vpcampha.halan 1 Điều hành xe Kho hàng mớ…" at bounding box center [773, 370] width 1547 height 741
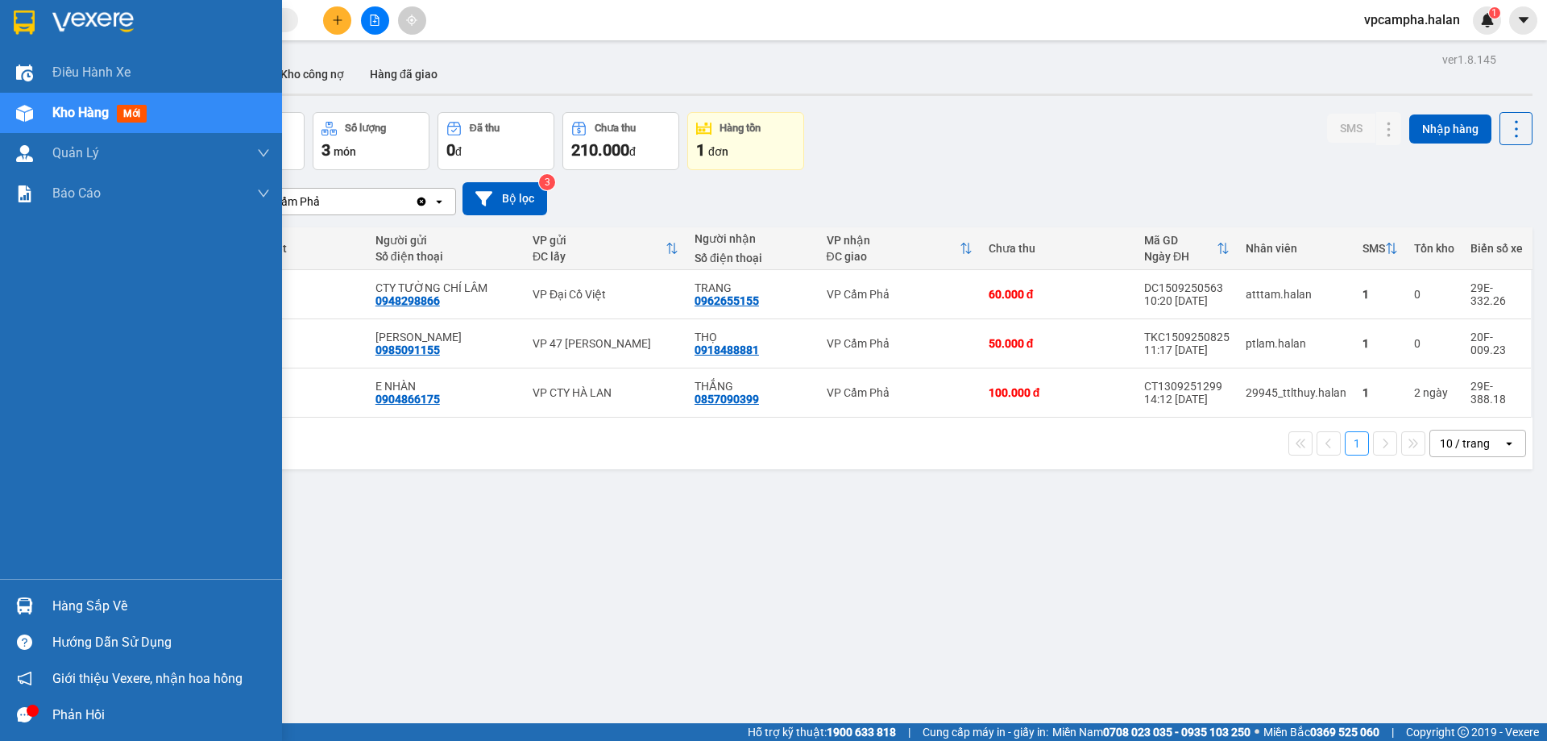
drag, startPoint x: 151, startPoint y: 612, endPoint x: 169, endPoint y: 610, distance: 17.8
click at [153, 611] on div "Hàng sắp về" at bounding box center [161, 606] width 218 height 24
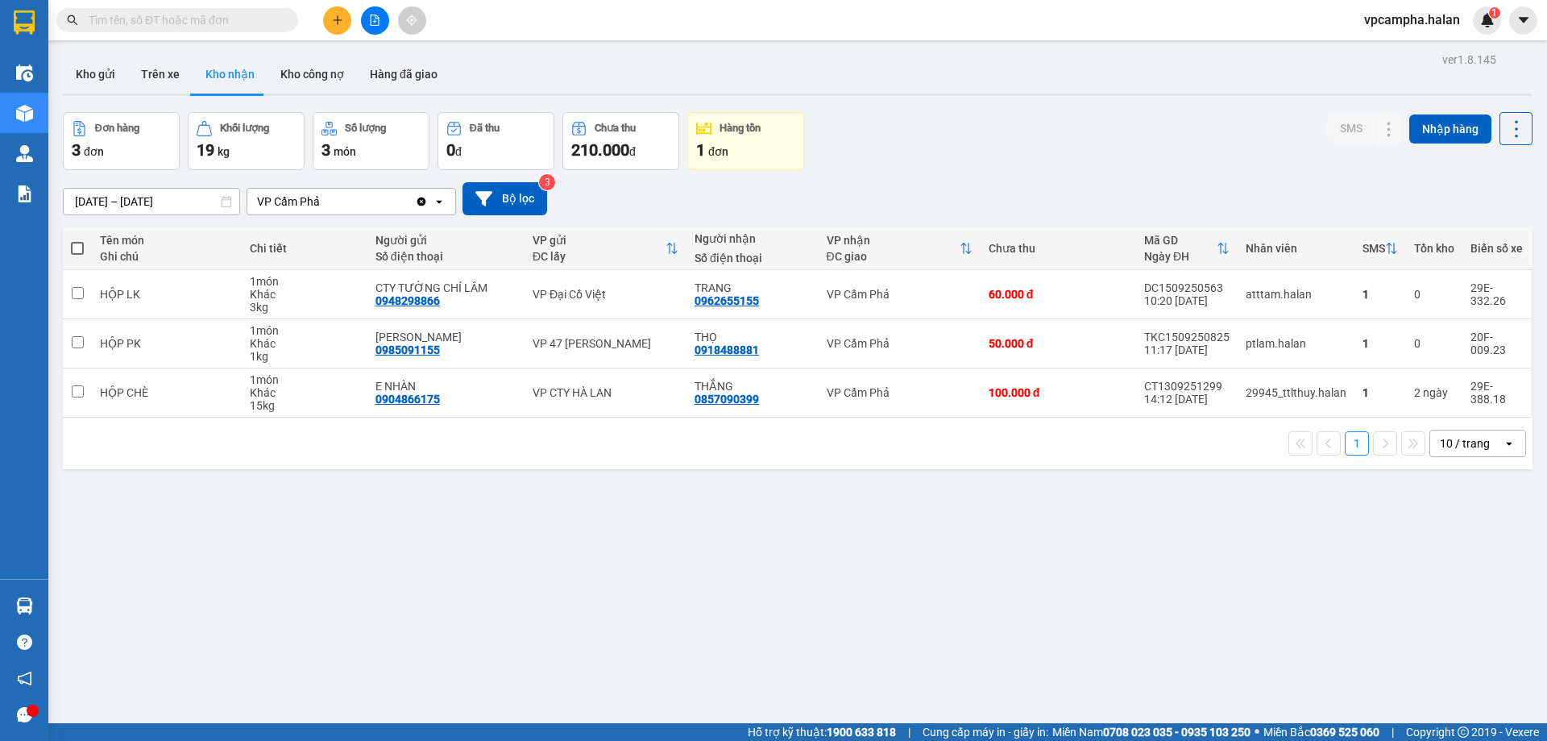
drag, startPoint x: 903, startPoint y: 555, endPoint x: 882, endPoint y: 555, distance: 21.0
click at [898, 555] on section "Kết quả tìm kiếm ( 0 ) Bộ lọc No Data vpcampha.halan 1 Điều hành xe Kho hàng mớ…" at bounding box center [773, 370] width 1547 height 741
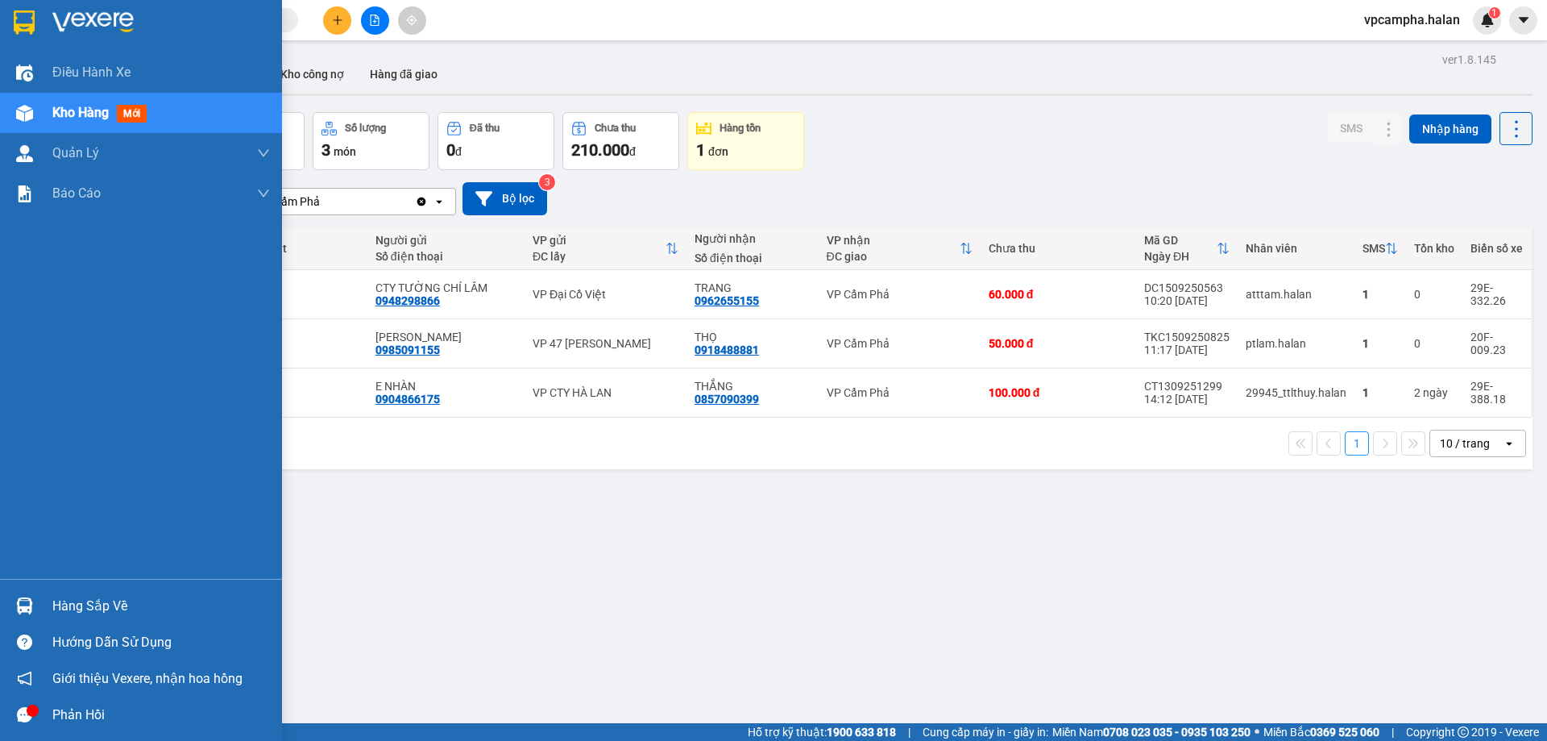
click at [107, 605] on div "Hàng sắp về" at bounding box center [161, 606] width 218 height 24
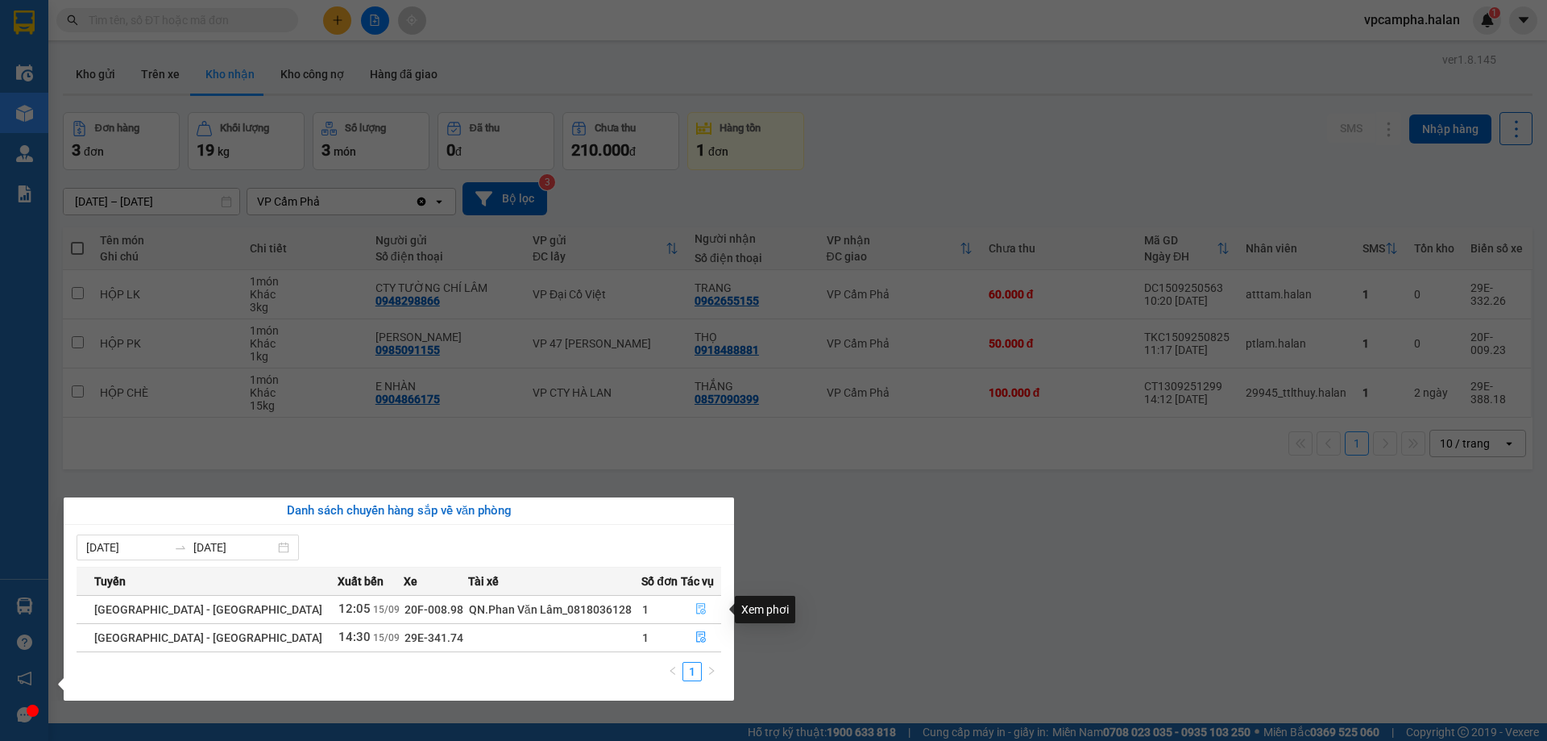
click at [688, 610] on button "button" at bounding box center [701, 609] width 39 height 26
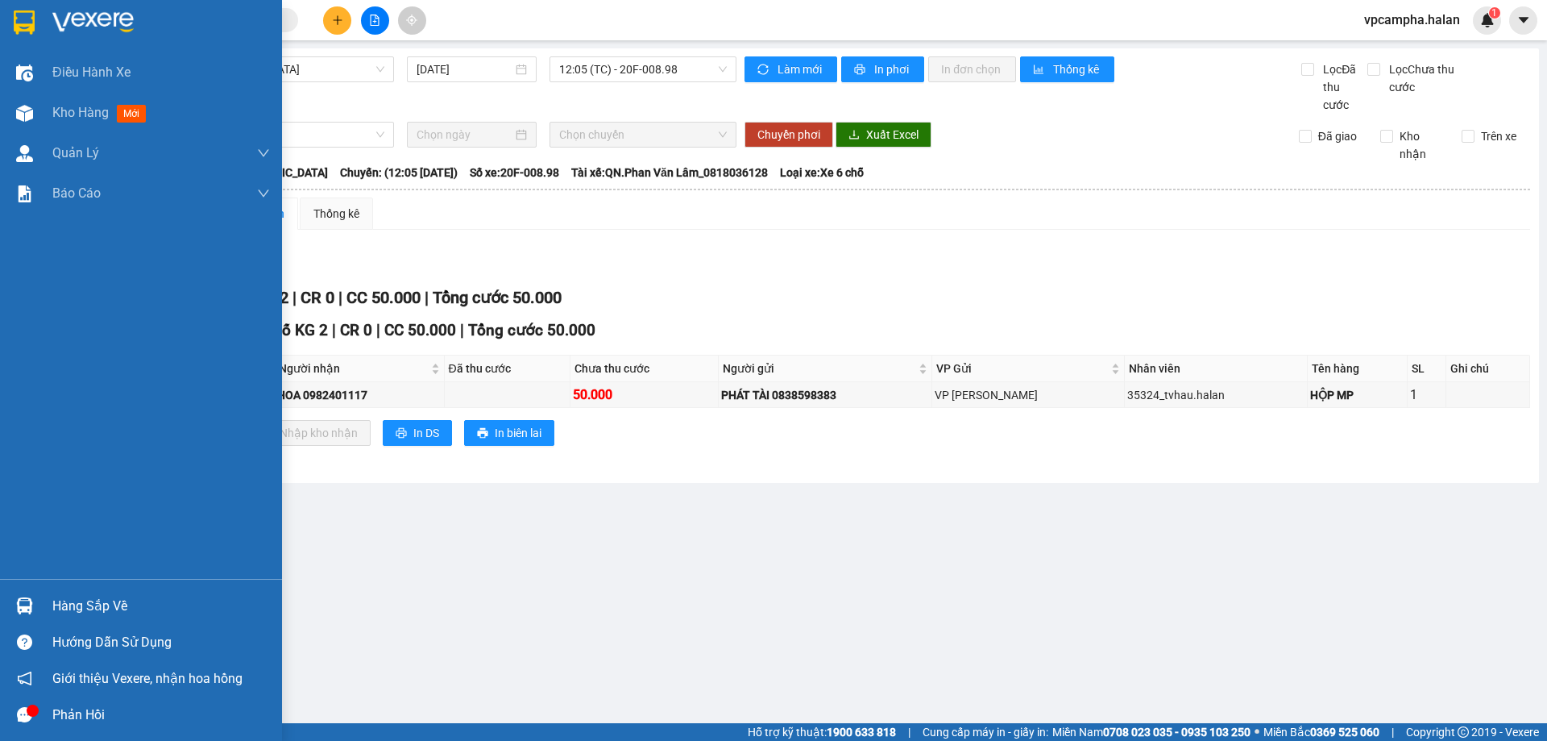
click at [131, 606] on div "Hàng sắp về" at bounding box center [161, 606] width 218 height 24
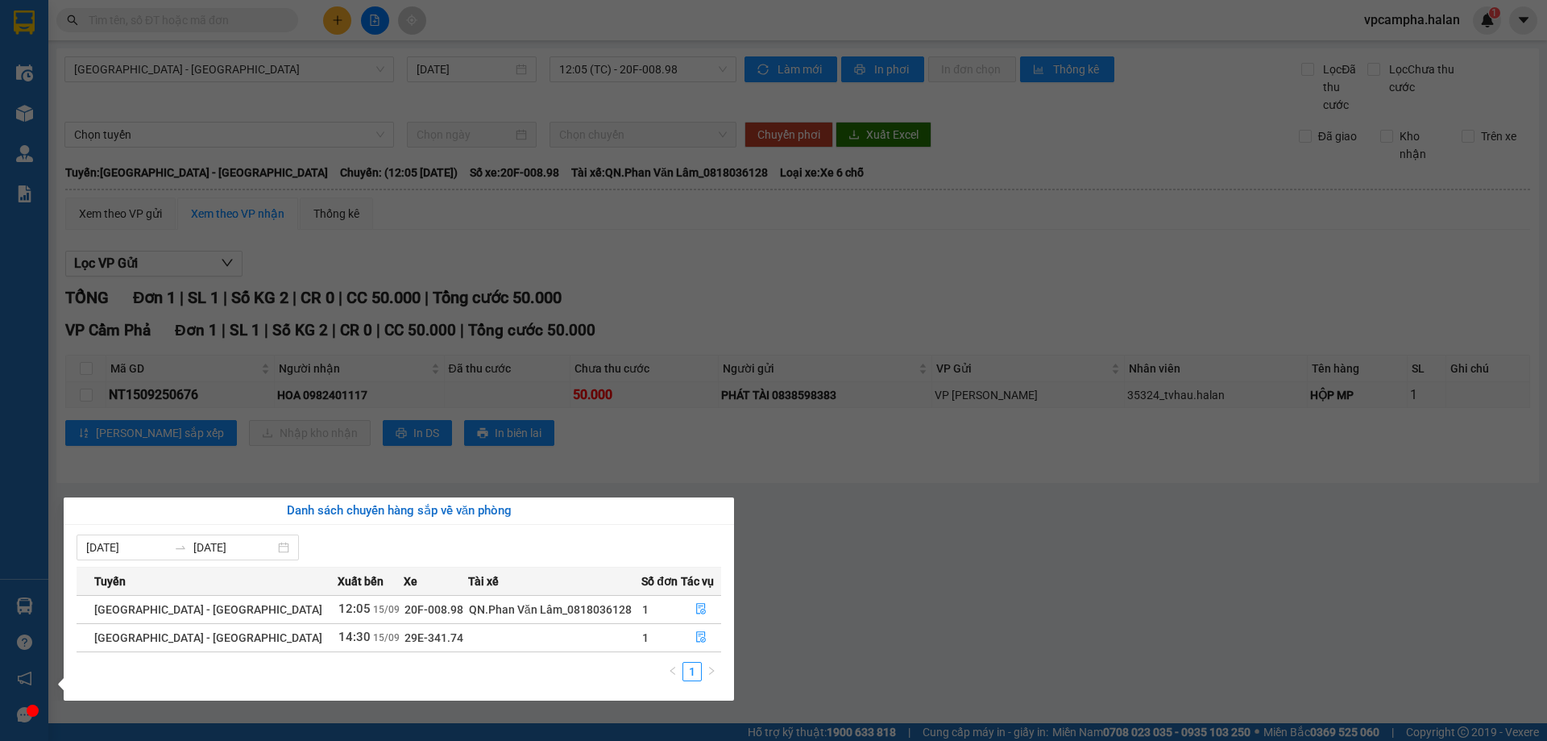
click at [994, 633] on section "Kết quả tìm kiếm ( 0 ) Bộ lọc No Data vpcampha.halan 1 Điều hành xe Kho hàng mớ…" at bounding box center [773, 370] width 1547 height 741
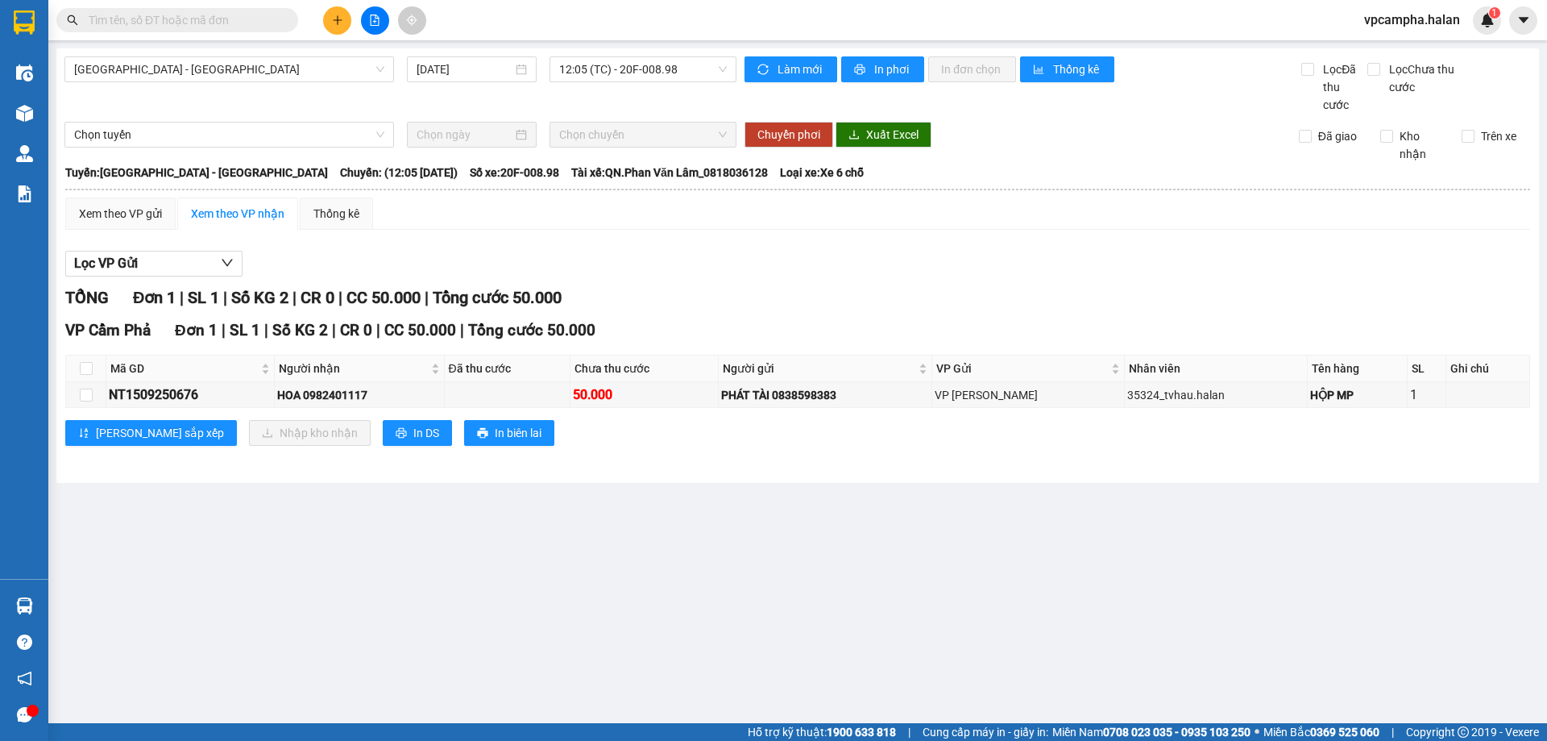
click at [345, 23] on button at bounding box center [337, 20] width 28 height 28
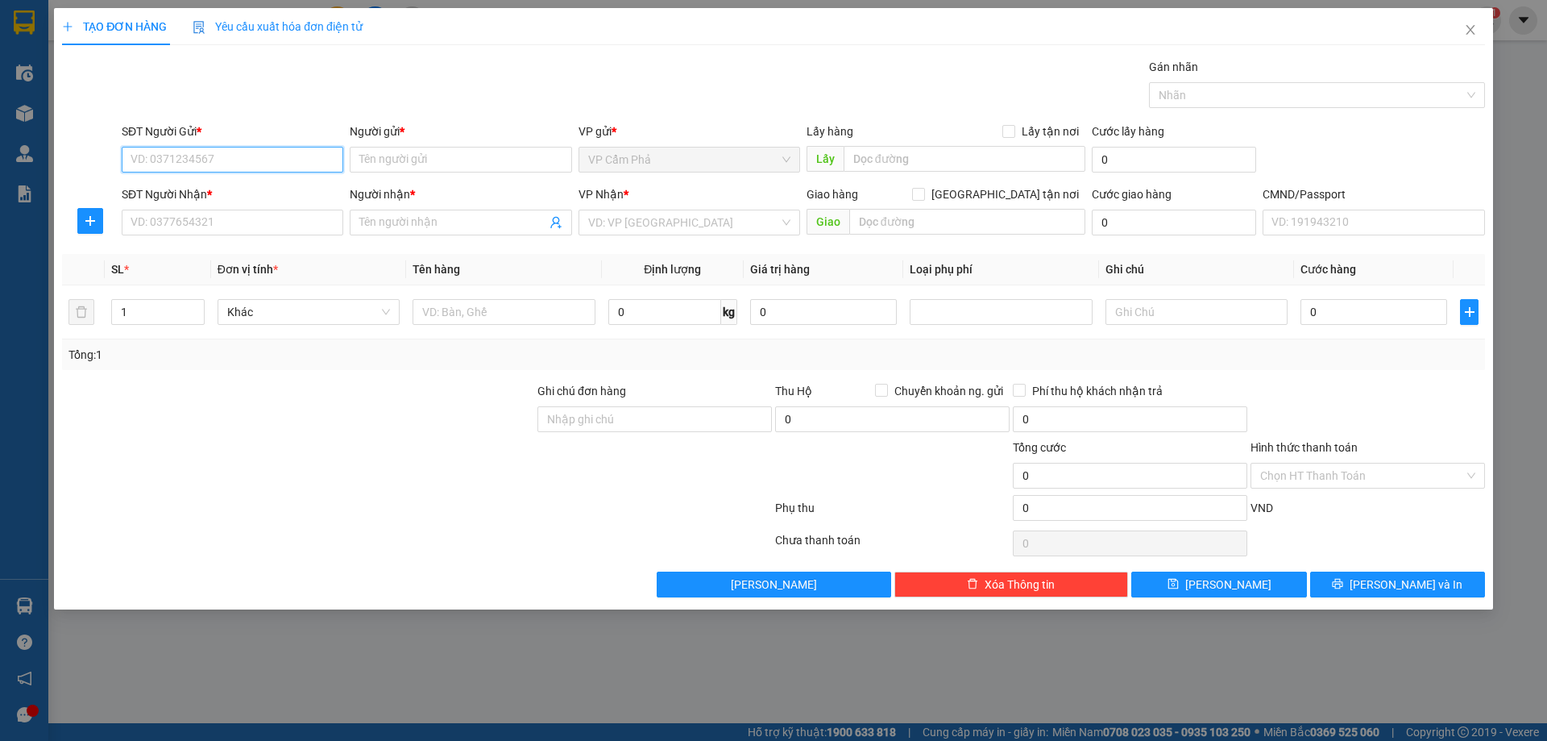
click at [276, 163] on input "SĐT Người Gửi *" at bounding box center [233, 160] width 222 height 26
type input "0971098999"
click at [257, 193] on div "0971098999 - RĂNG HN" at bounding box center [232, 192] width 202 height 18
type input "RĂNG HN"
type input "0971098999"
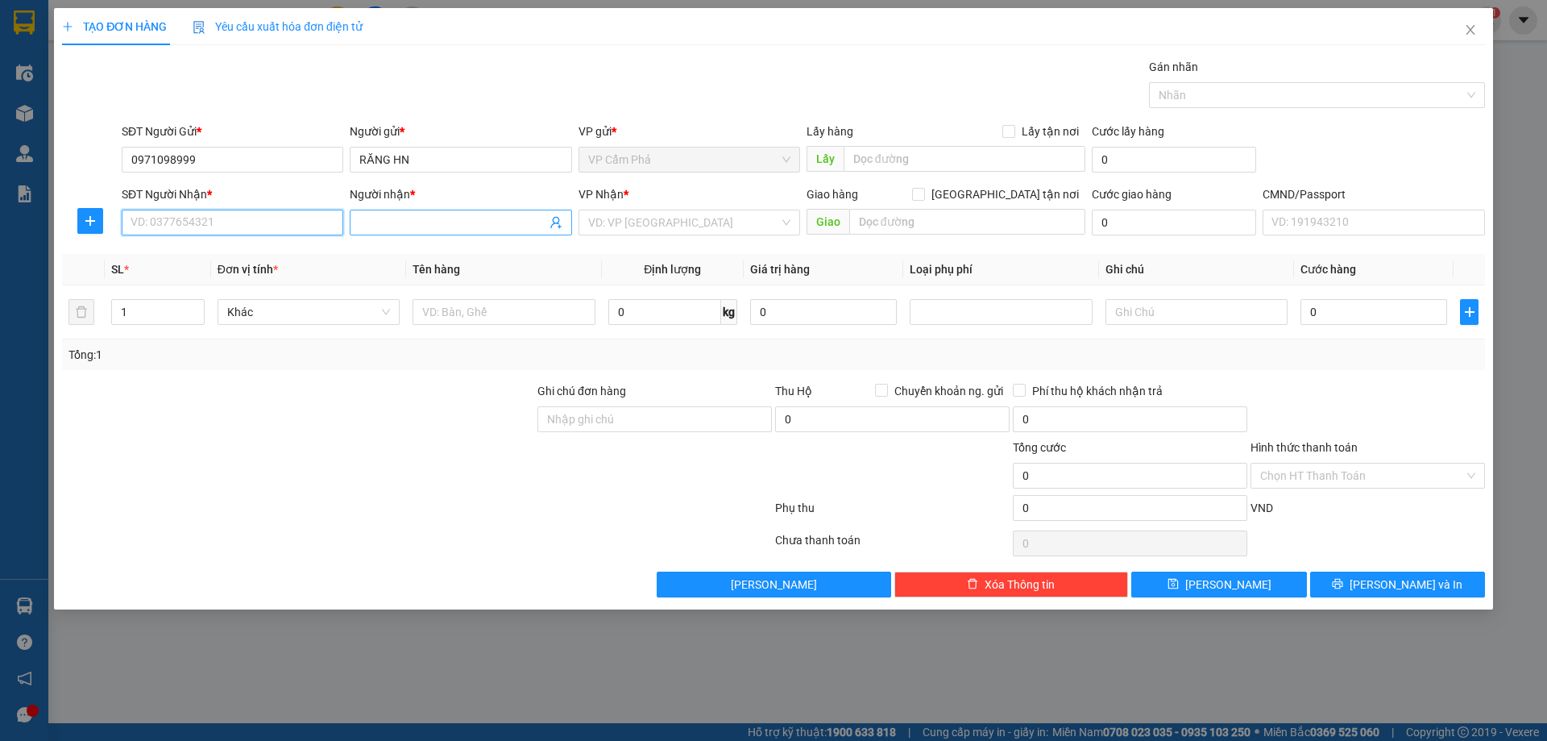
drag, startPoint x: 197, startPoint y: 223, endPoint x: 396, endPoint y: 224, distance: 199.8
click at [202, 224] on input "SĐT Người Nhận *" at bounding box center [233, 223] width 222 height 26
click at [288, 247] on div "0372950999 - LABO VITA3D" at bounding box center [232, 255] width 202 height 18
type input "0372950999"
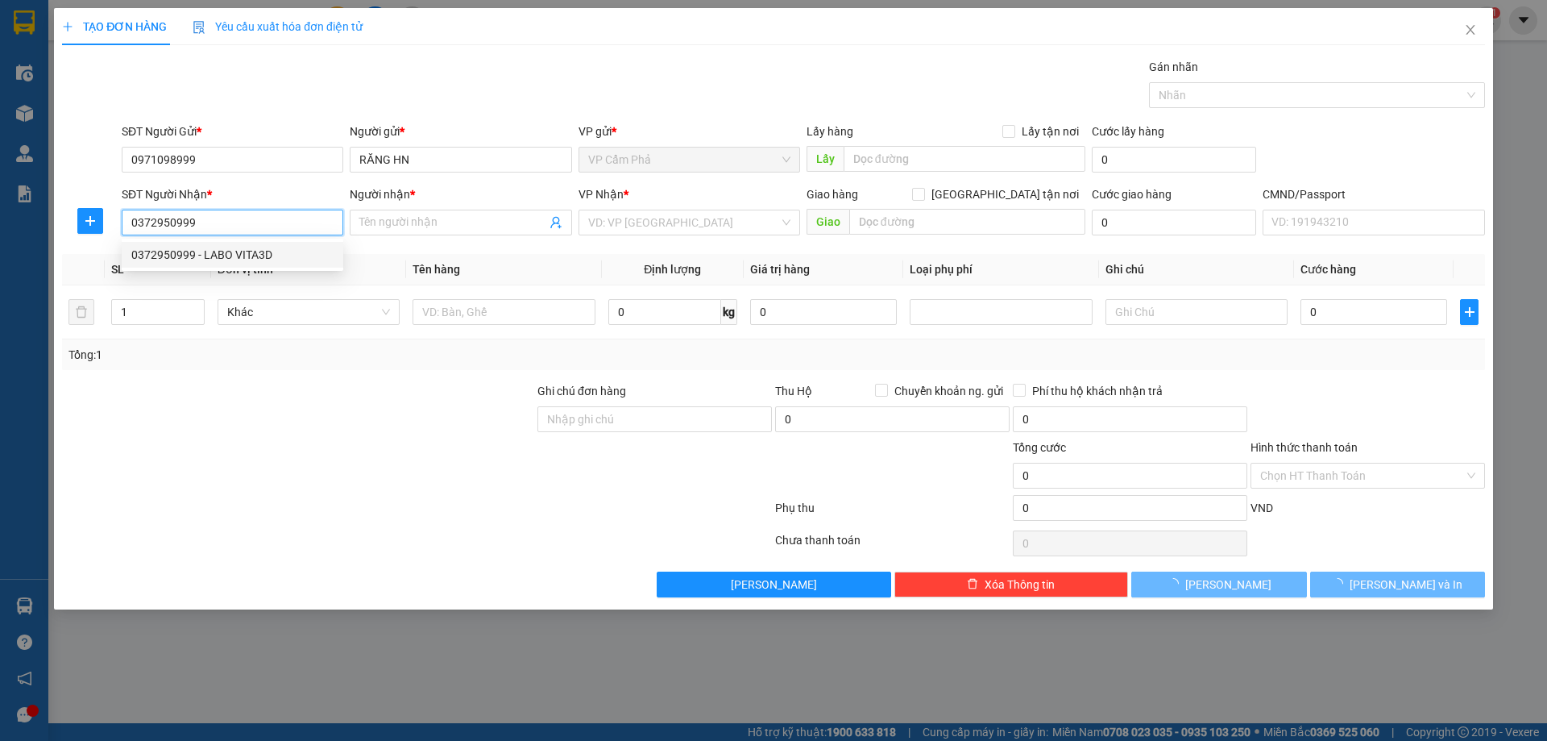
type input "LABO VITA3D"
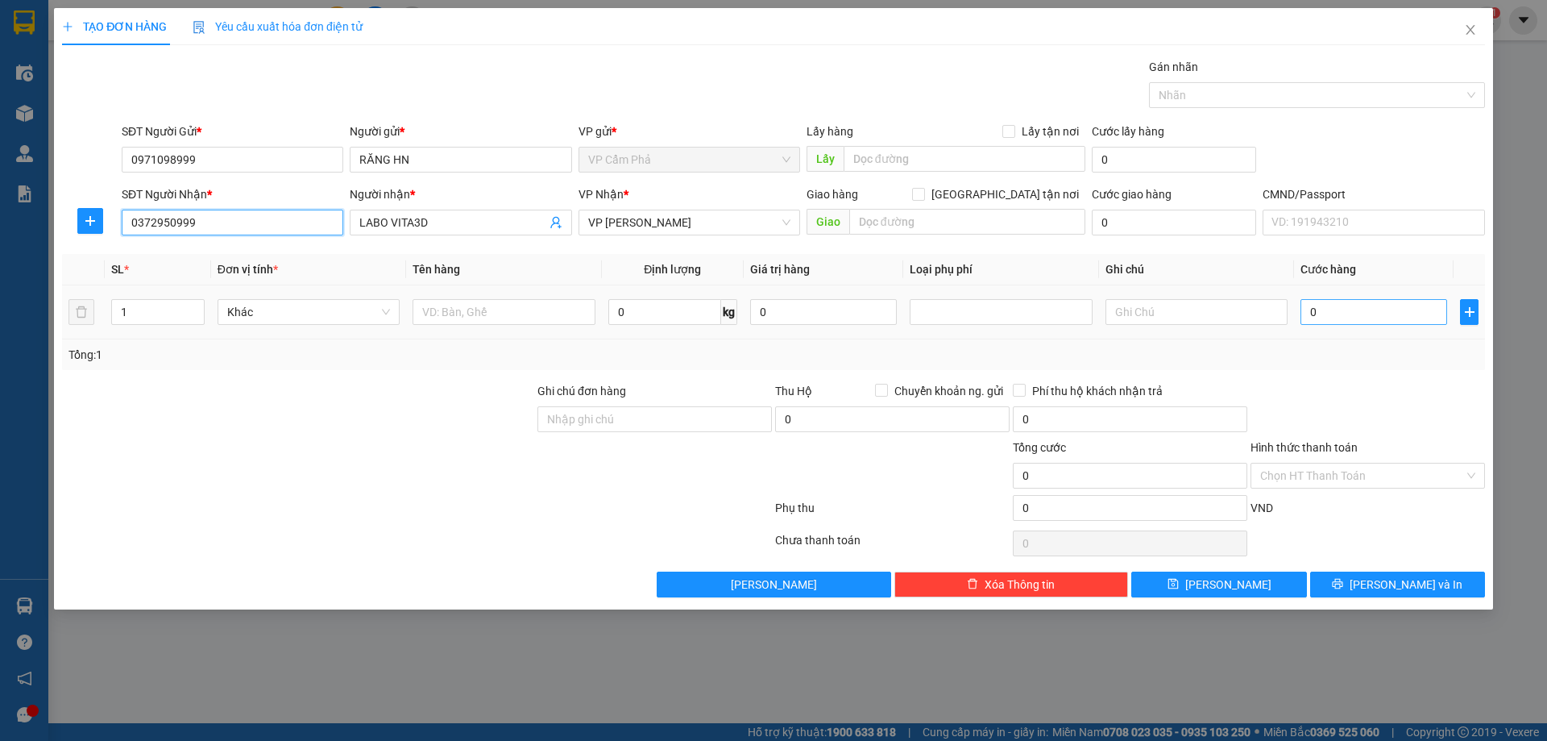
type input "0372950999"
click at [1356, 319] on input "0" at bounding box center [1374, 312] width 147 height 26
type input "5"
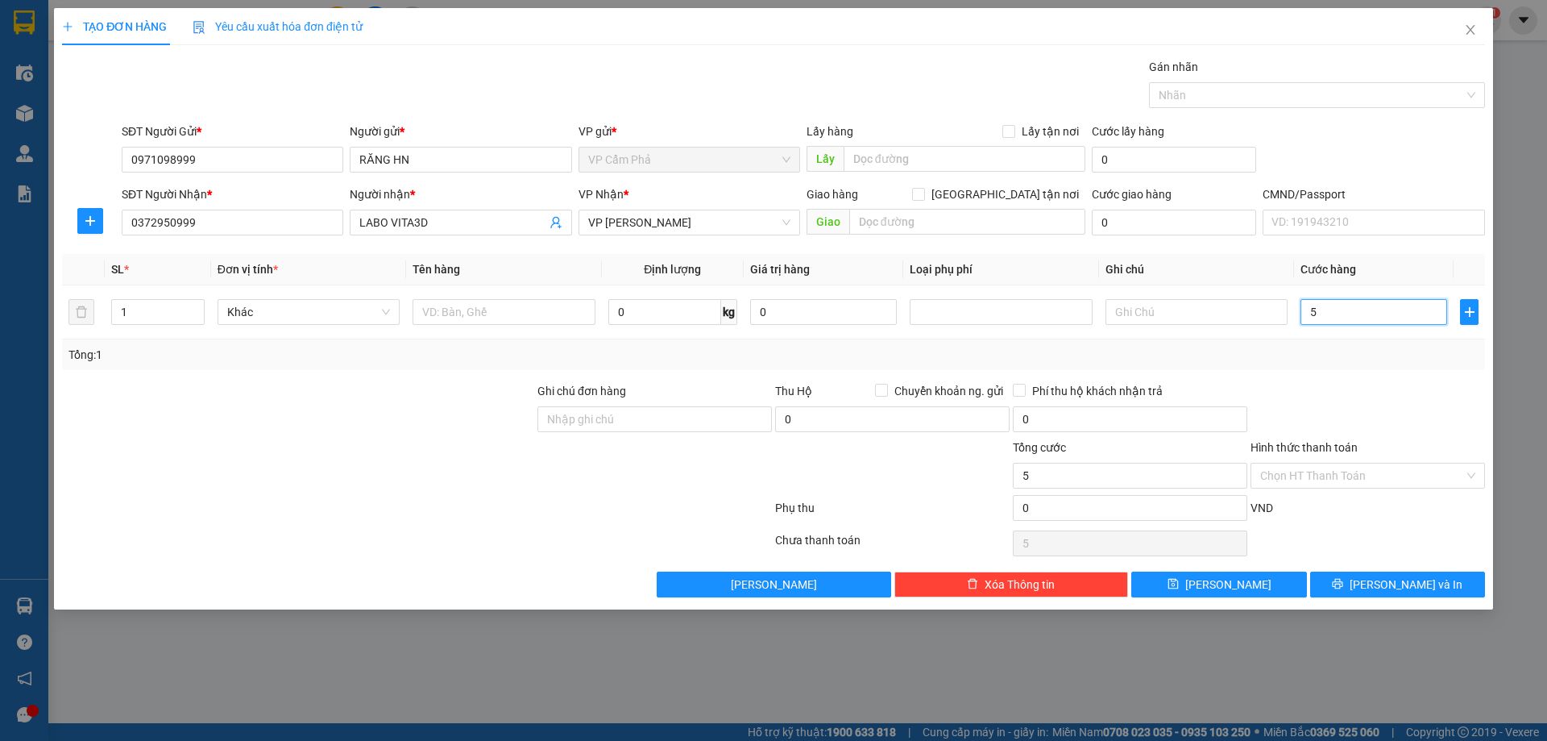
type input "50"
type input "500"
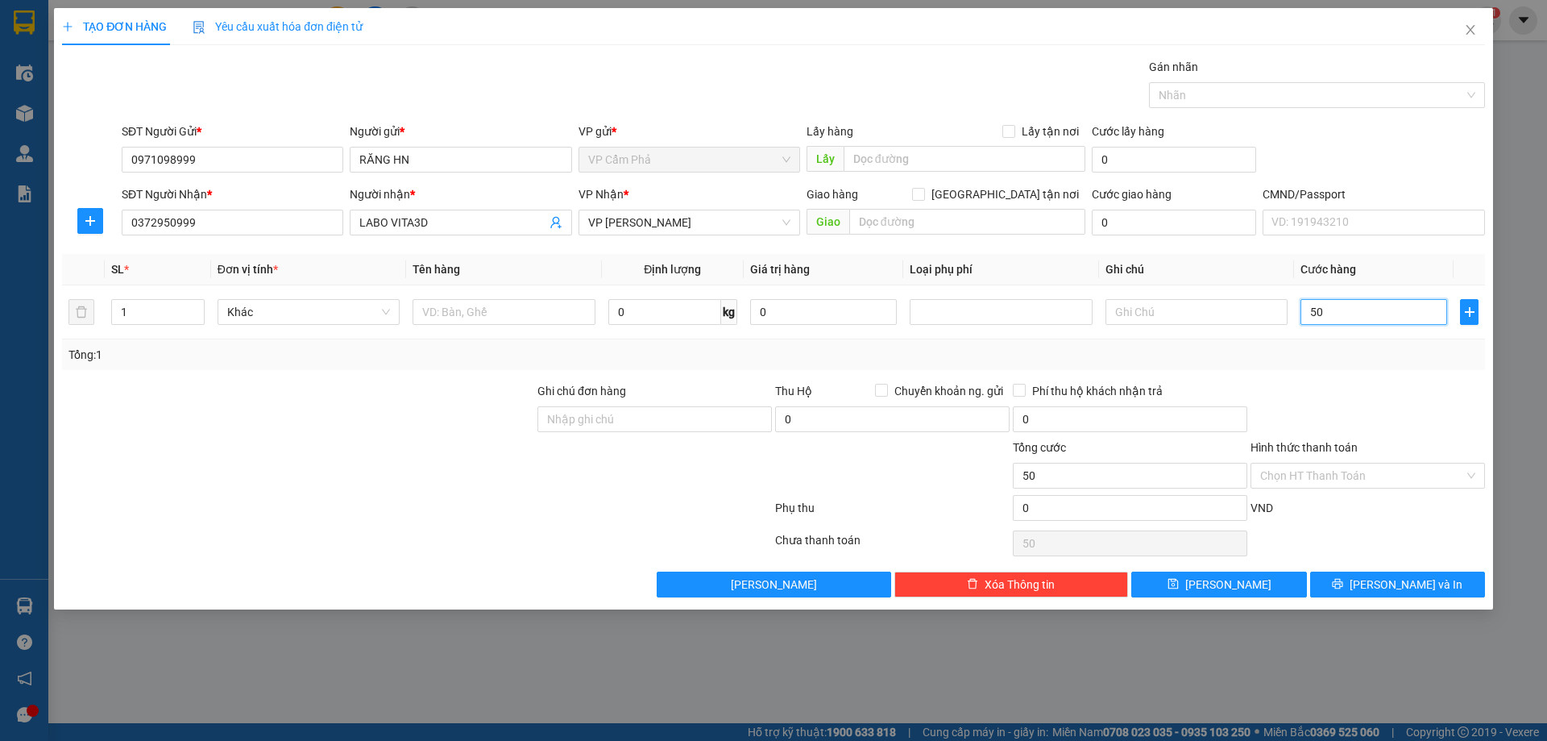
type input "500"
type input "5.000"
type input "50.000"
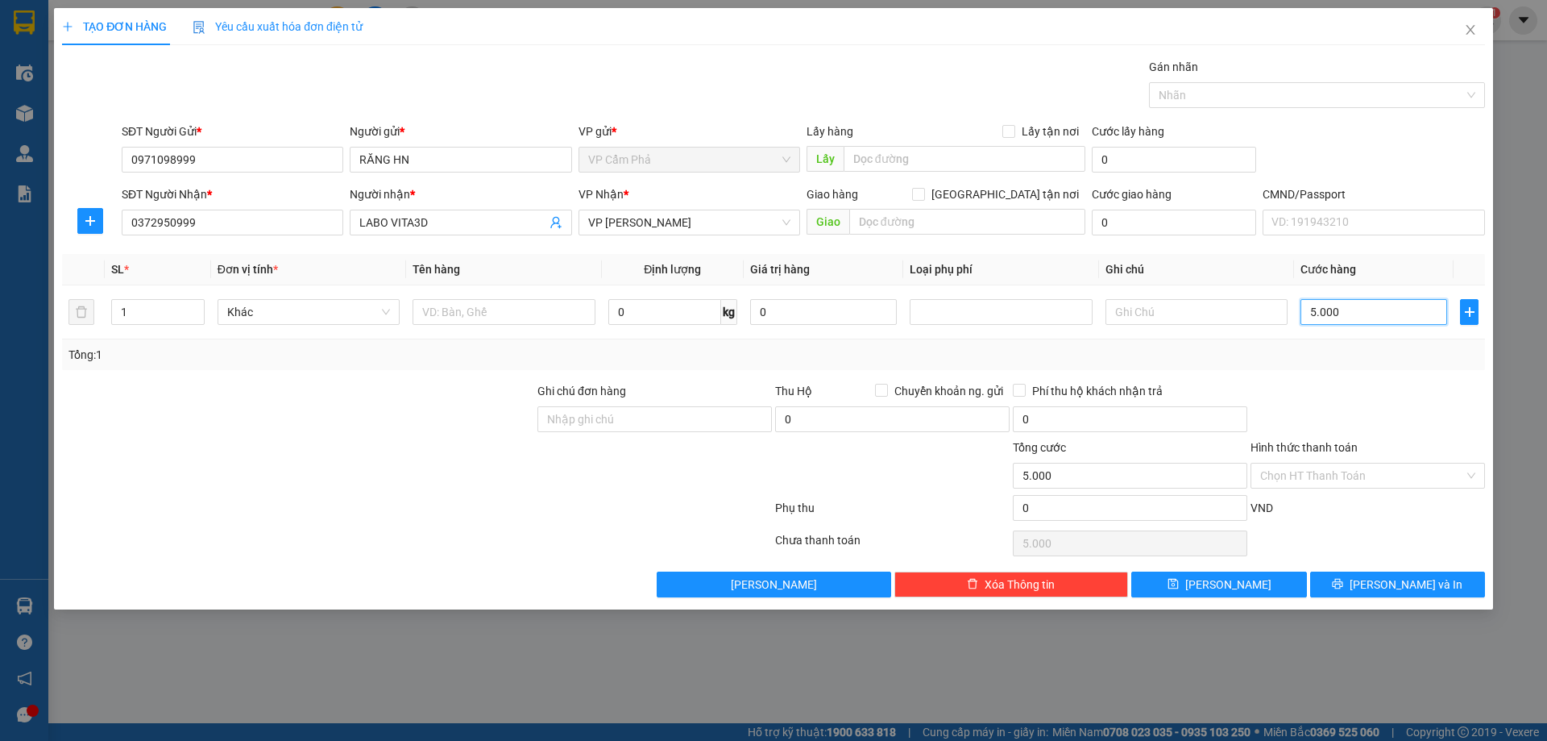
type input "50.000"
click at [472, 313] on input "text" at bounding box center [504, 312] width 182 height 26
type input "h"
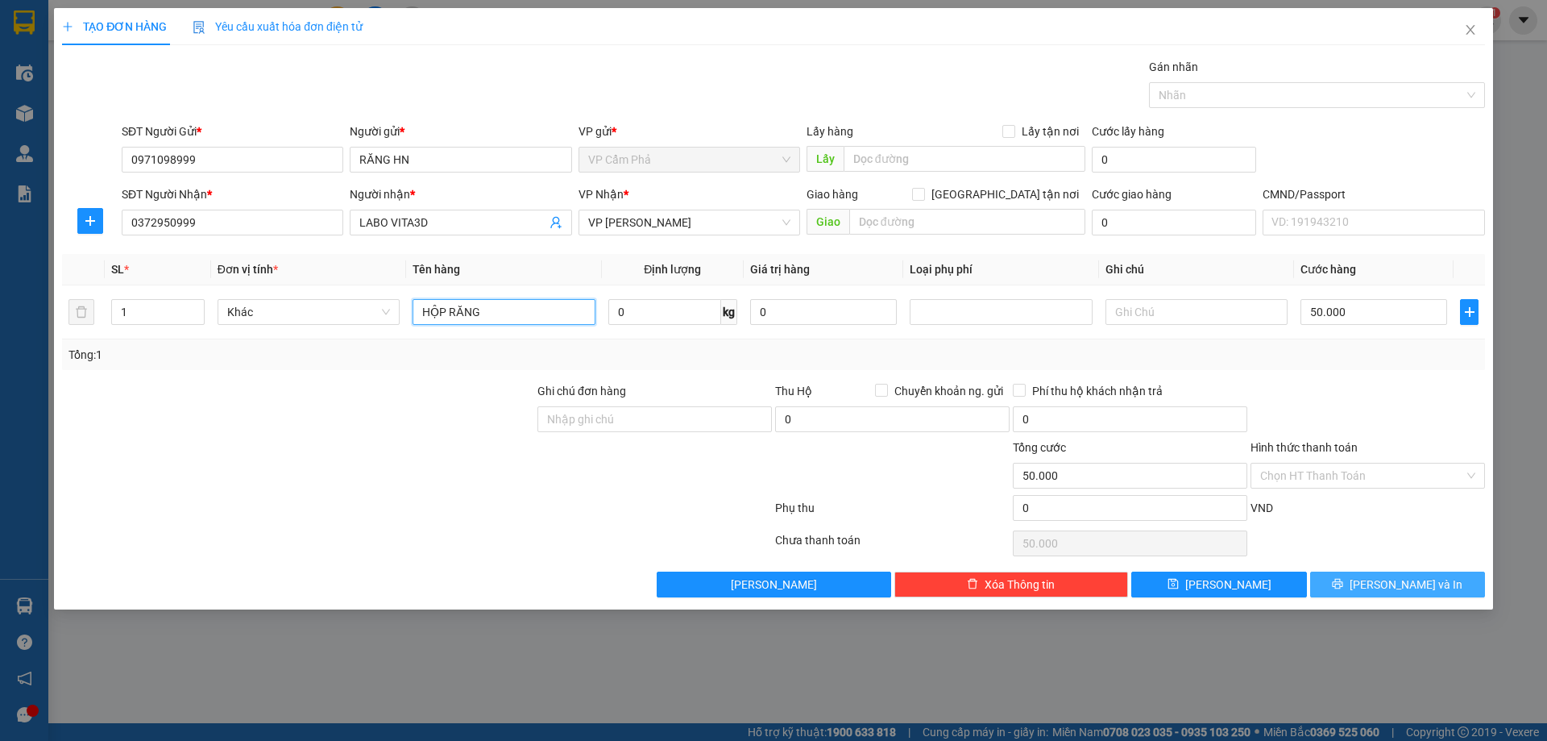
type input "HỘP RĂNG"
click at [1357, 583] on button "Lưu và In" at bounding box center [1397, 584] width 175 height 26
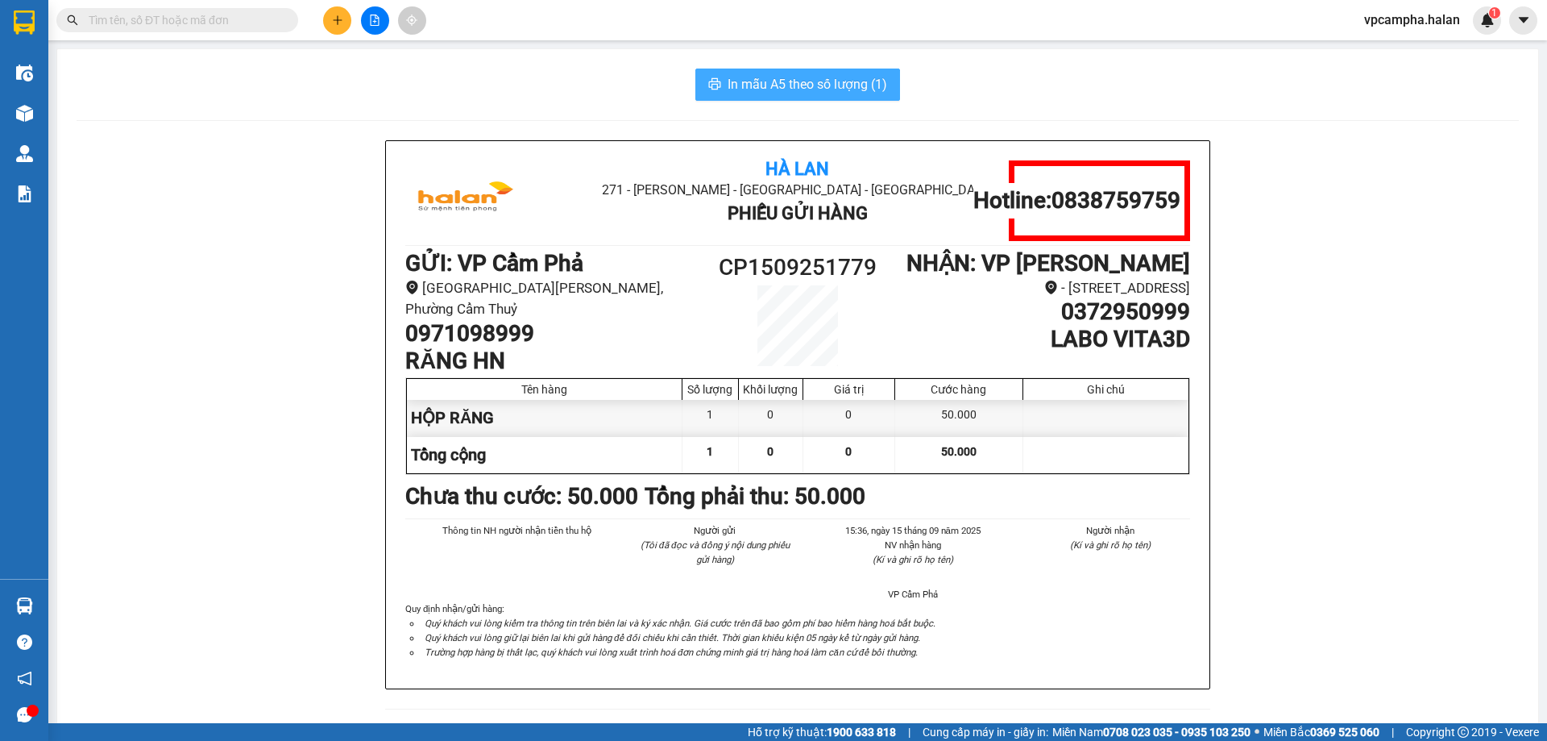
click at [766, 81] on span "In mẫu A5 theo số lượng (1)" at bounding box center [808, 84] width 160 height 20
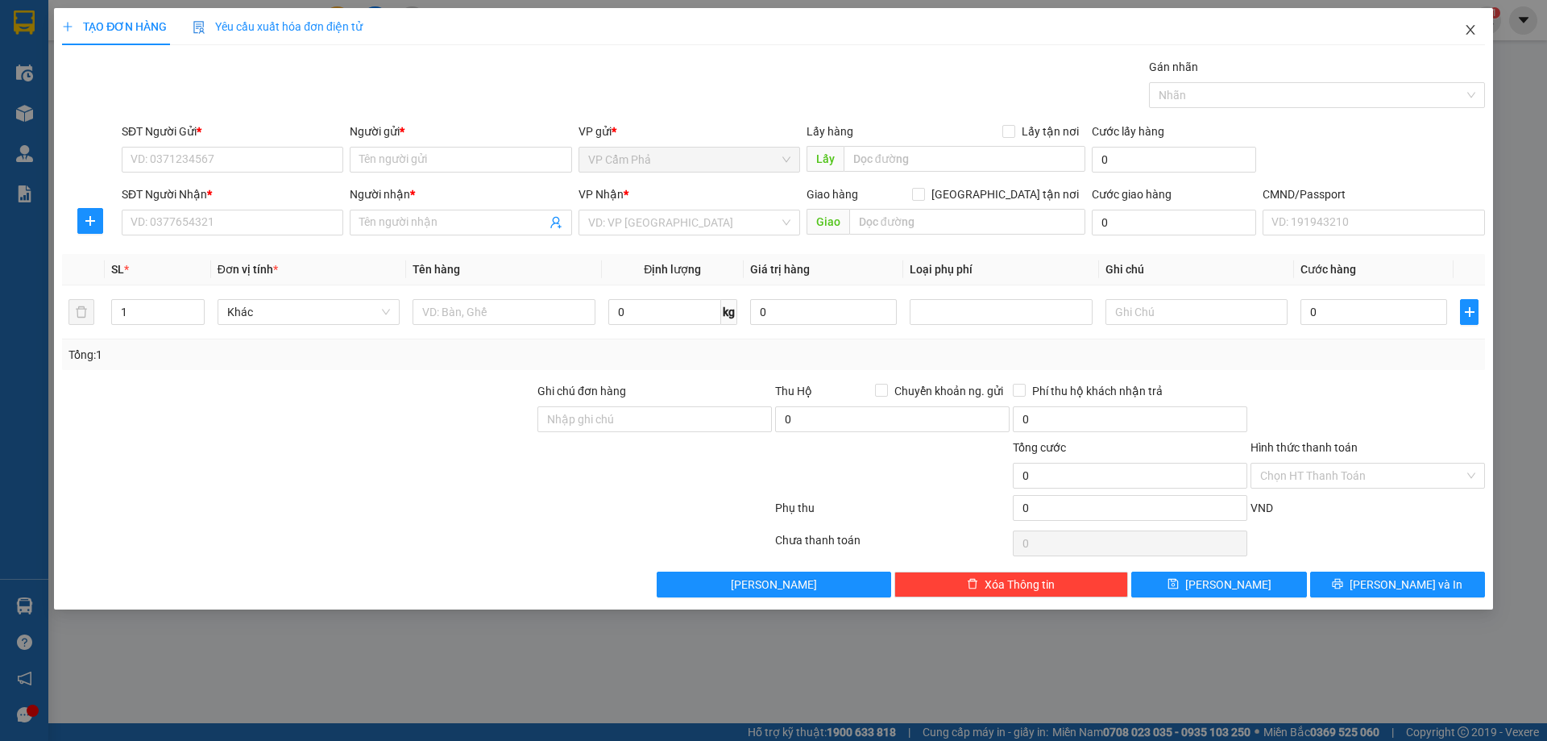
click at [1463, 22] on span "Close" at bounding box center [1470, 30] width 45 height 45
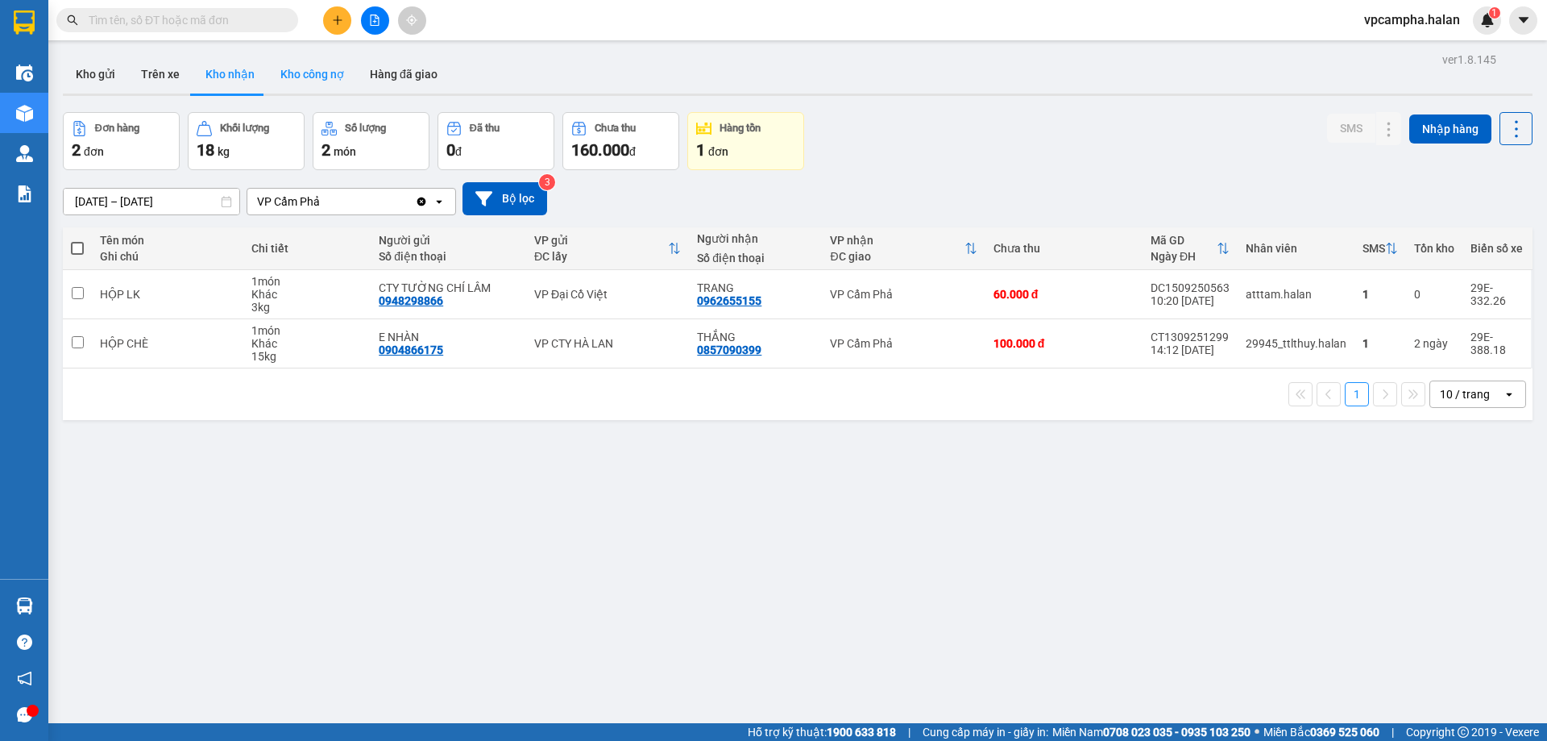
click at [309, 75] on button "Kho công nợ" at bounding box center [312, 74] width 89 height 39
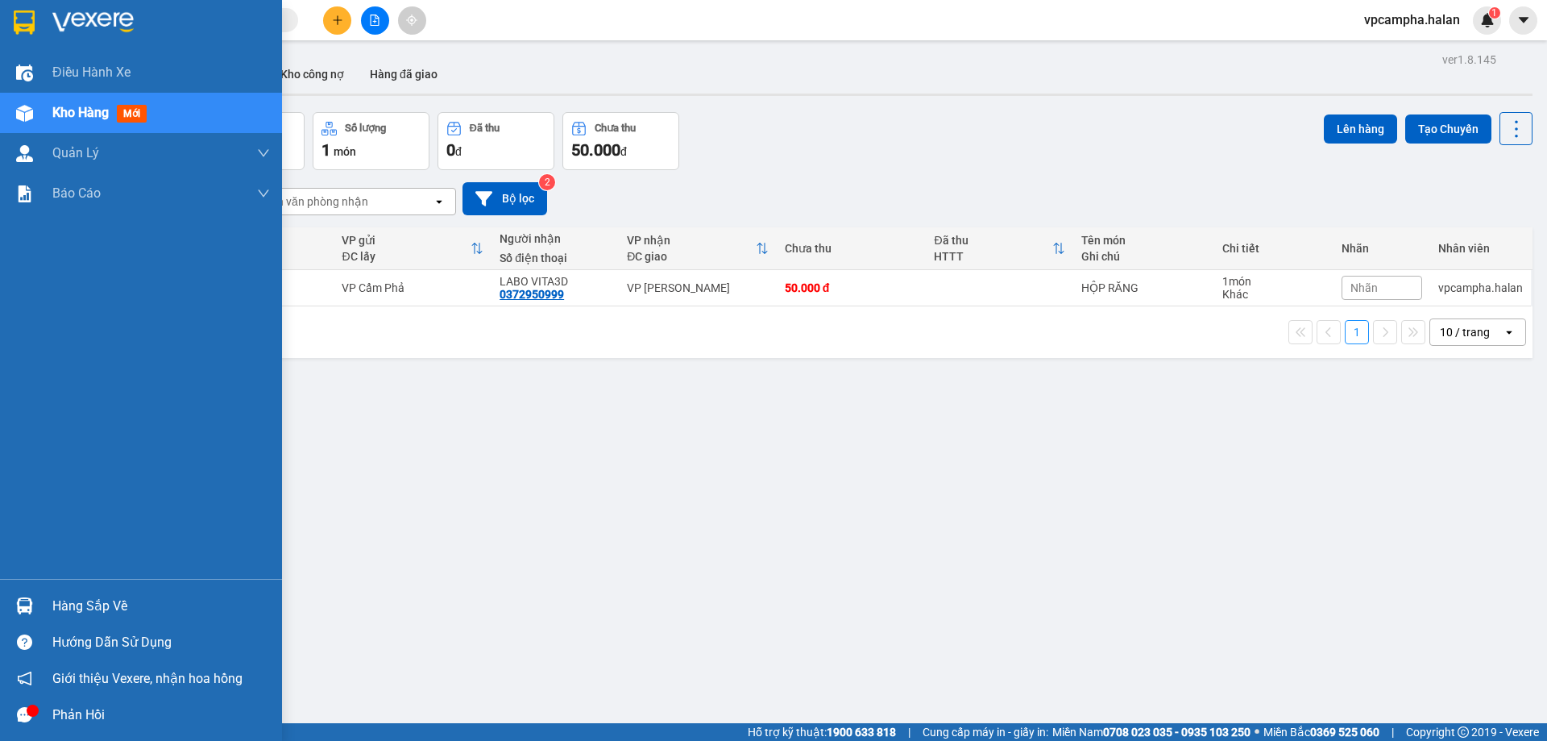
click at [106, 608] on div "Hàng sắp về" at bounding box center [161, 606] width 218 height 24
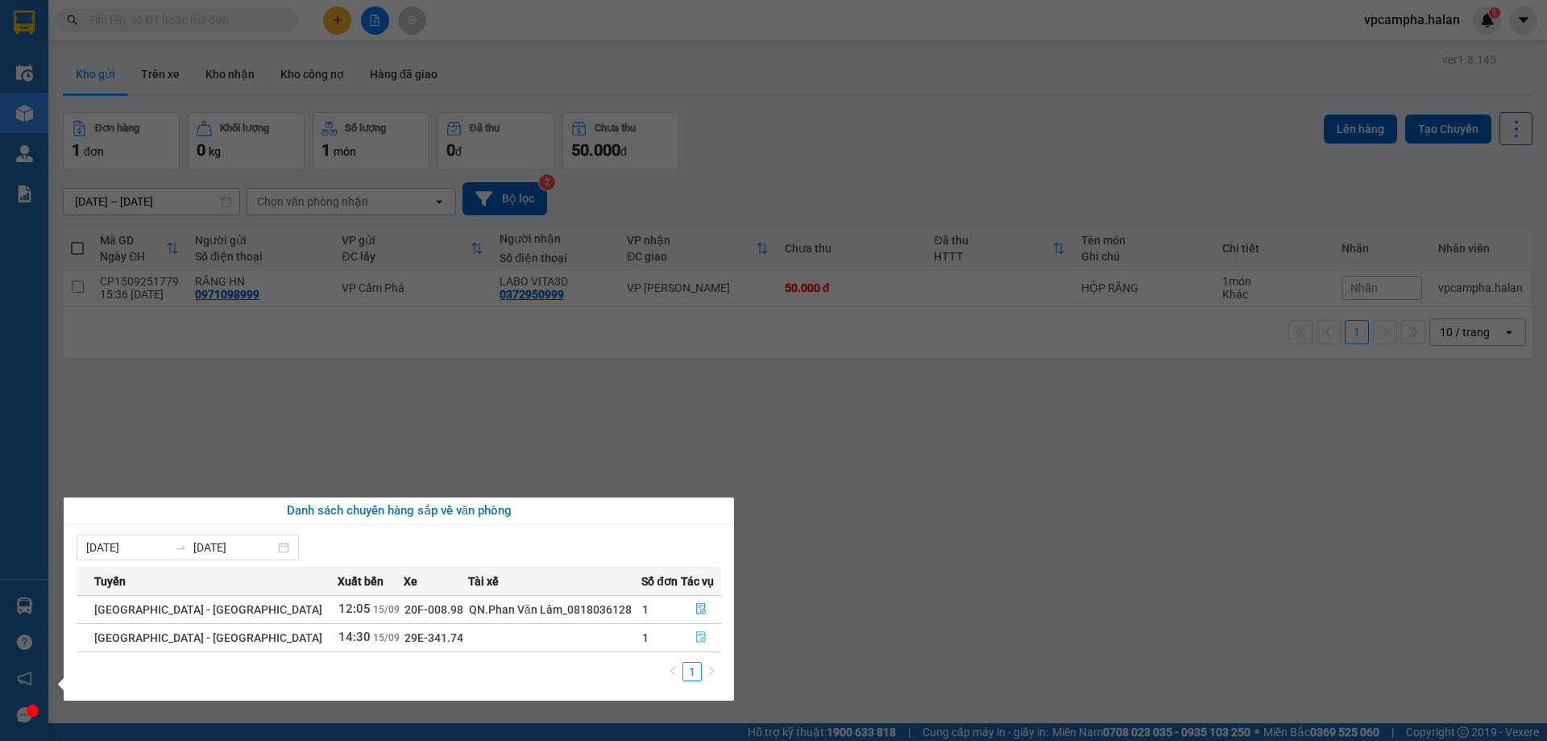
click at [699, 638] on icon "file-done" at bounding box center [701, 637] width 10 height 11
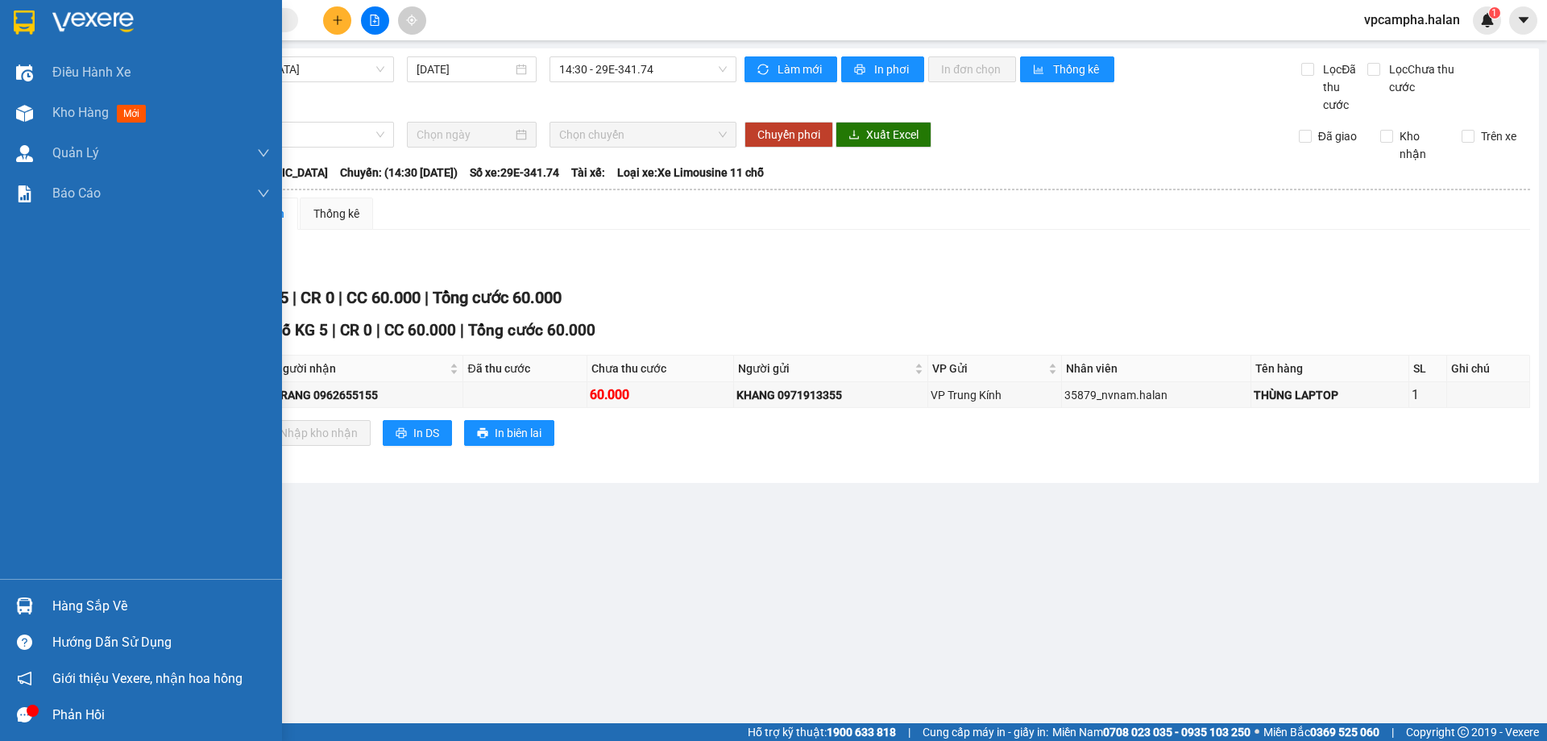
click at [116, 614] on div "Hàng sắp về" at bounding box center [161, 606] width 218 height 24
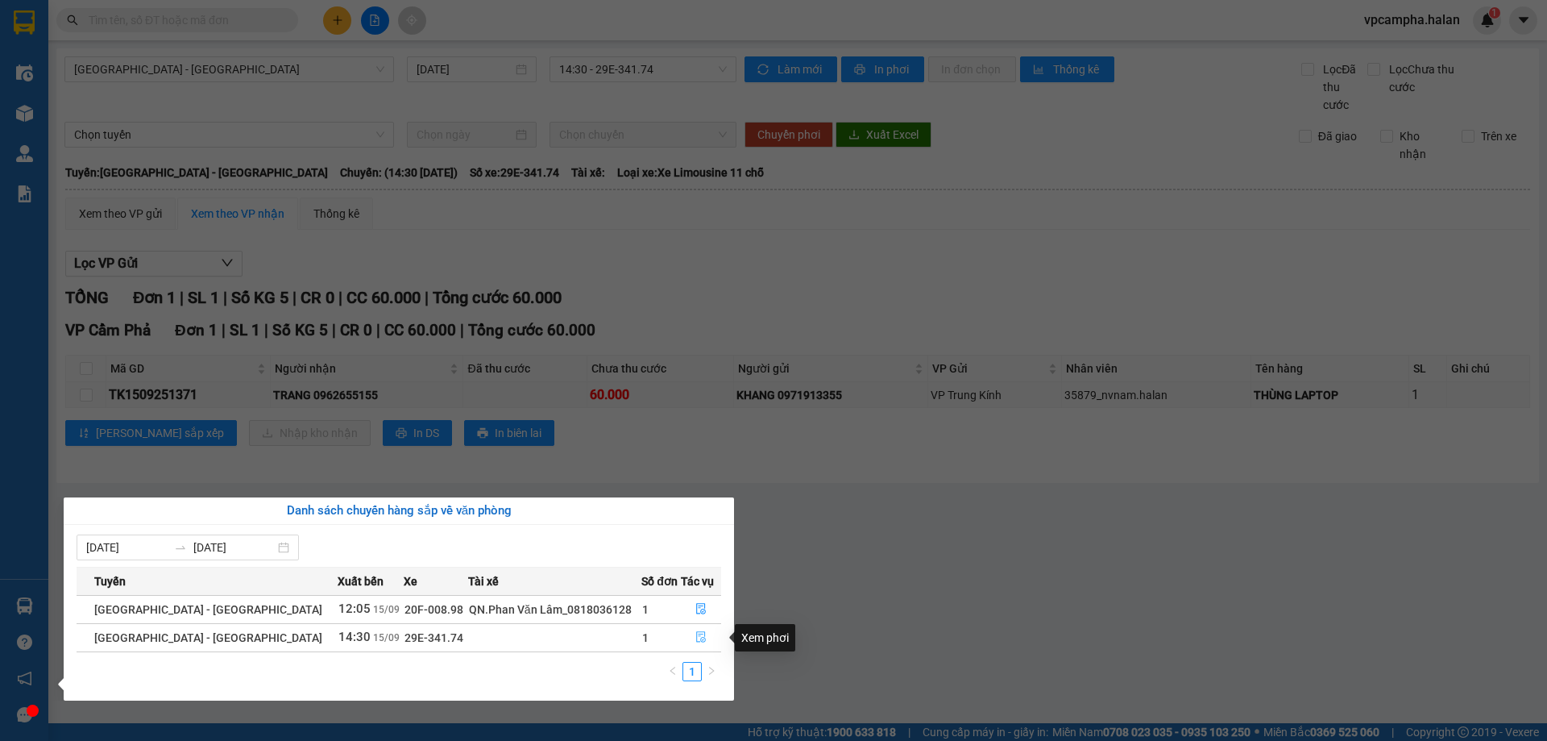
click at [696, 638] on icon "file-done" at bounding box center [701, 637] width 10 height 11
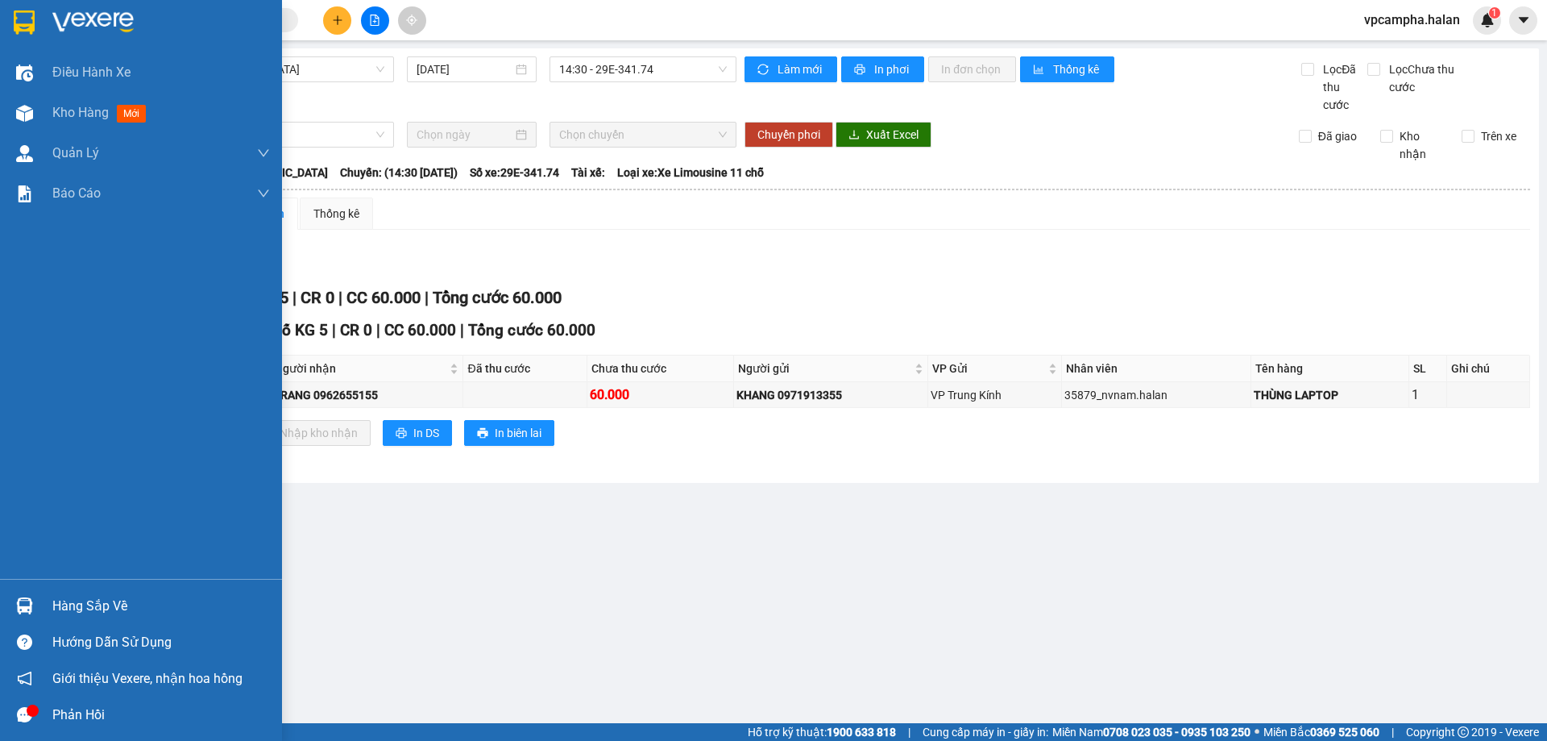
click at [90, 607] on div "Hàng sắp về" at bounding box center [161, 606] width 218 height 24
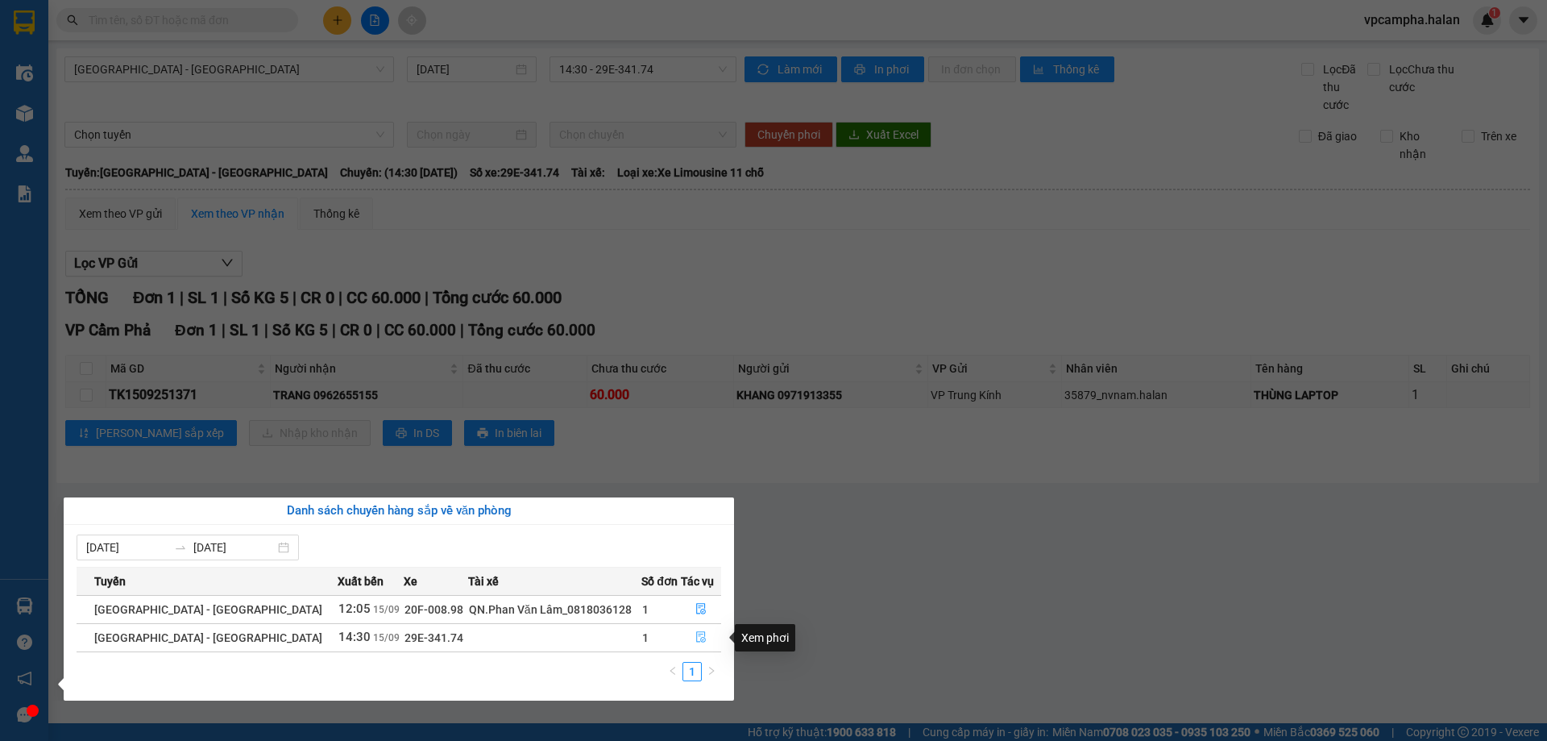
click at [699, 637] on icon "file-done" at bounding box center [701, 637] width 10 height 11
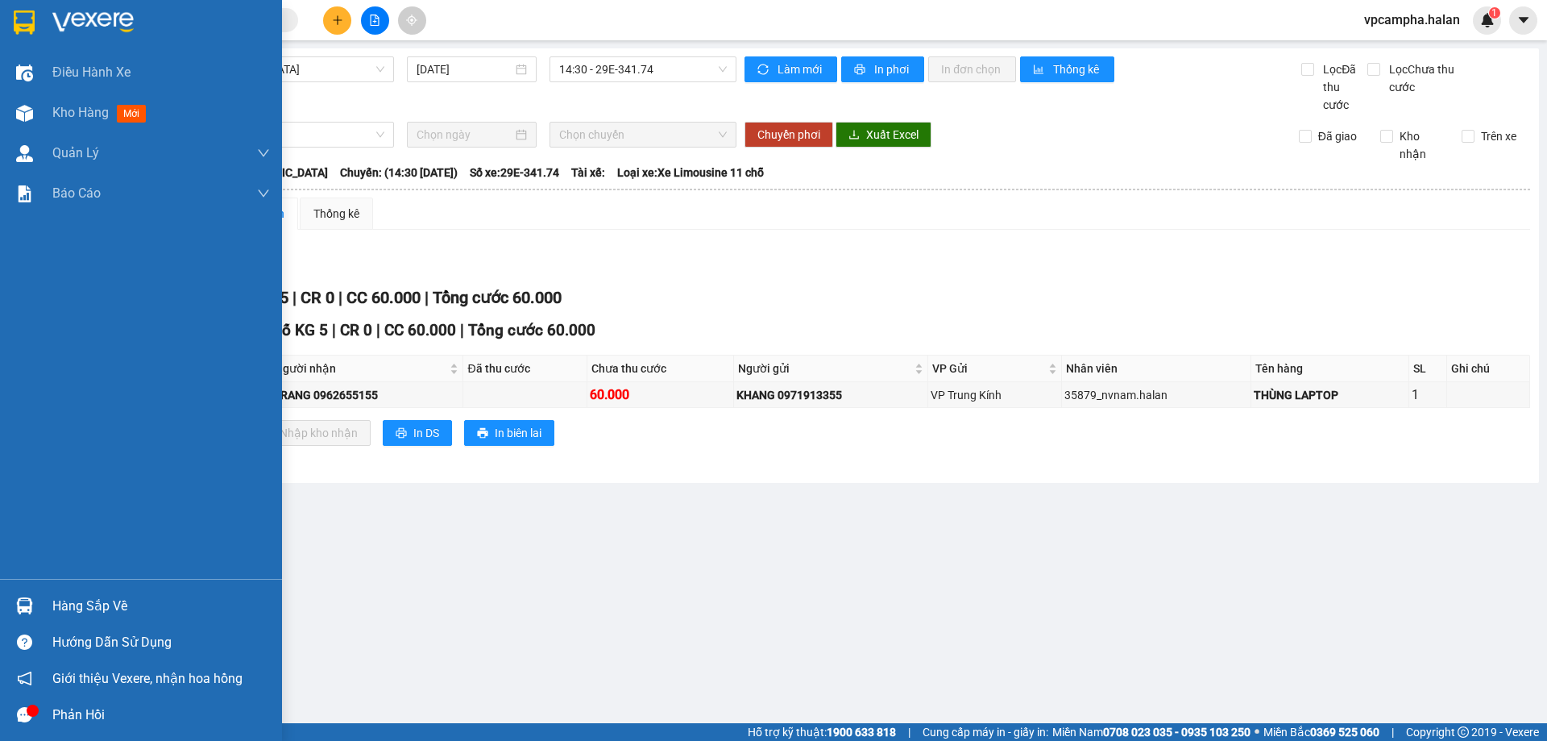
click at [103, 601] on div "Hàng sắp về" at bounding box center [161, 606] width 218 height 24
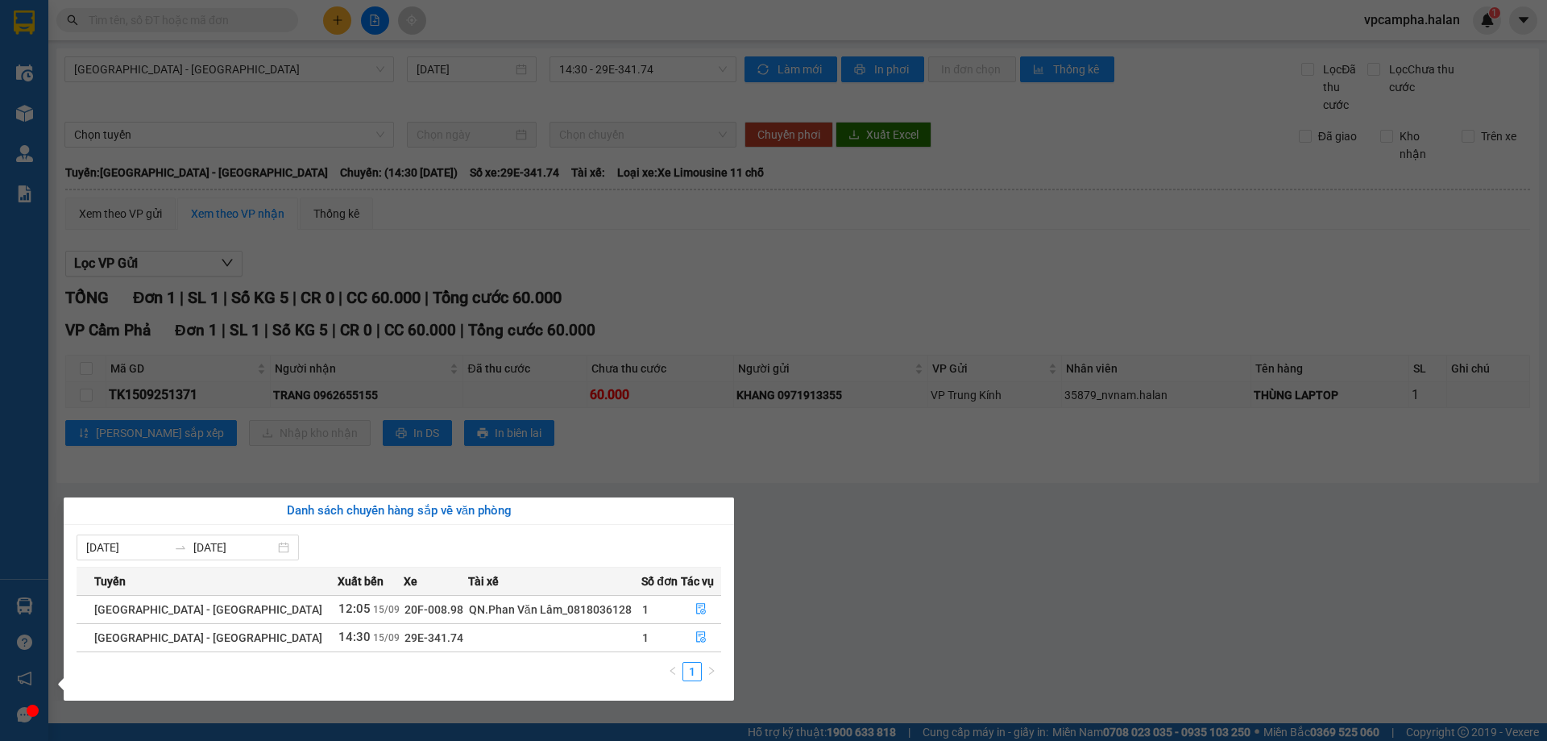
click at [1011, 556] on section "Kết quả tìm kiếm ( 0 ) Bộ lọc No Data vpcampha.halan 1 Điều hành xe Kho hàng mớ…" at bounding box center [773, 370] width 1547 height 741
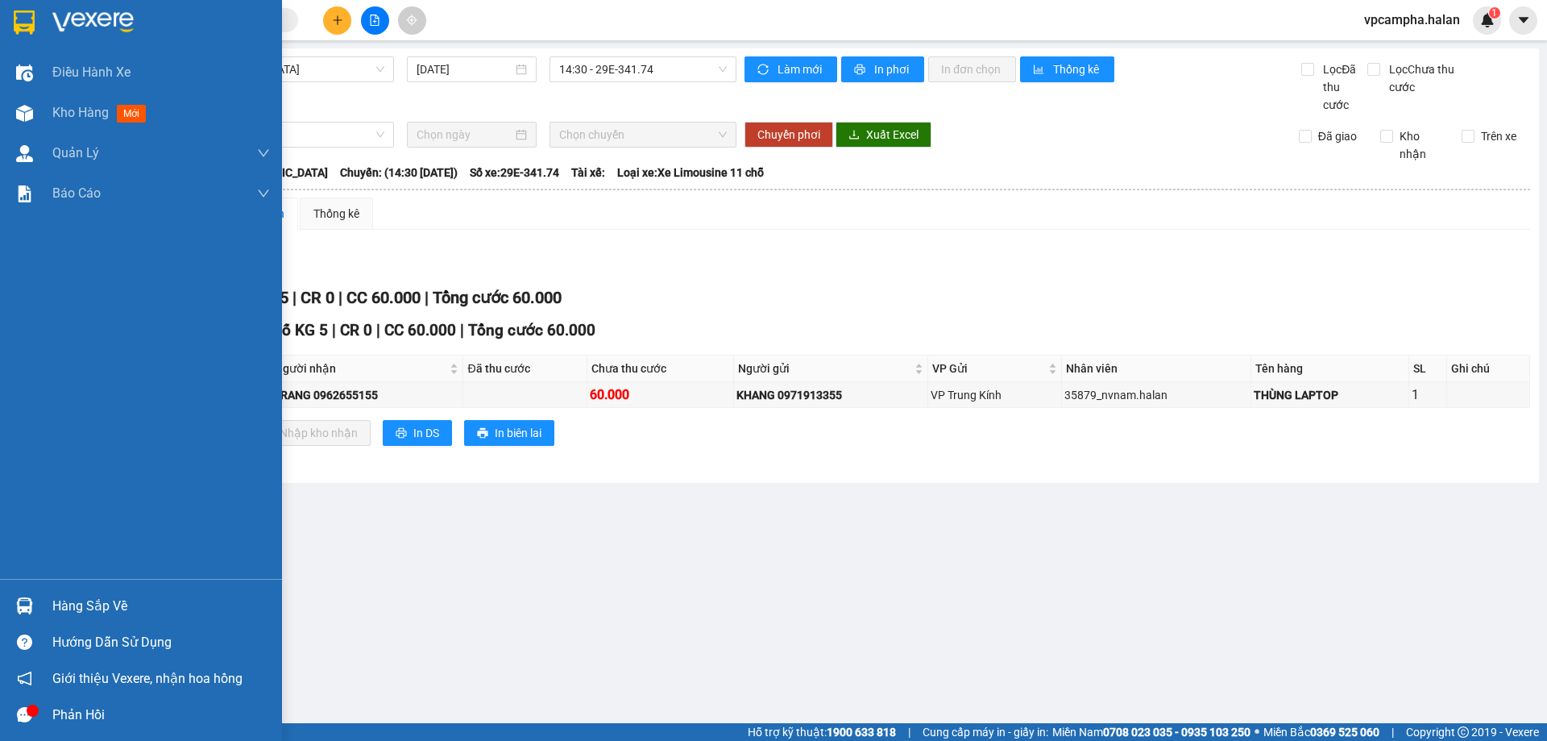
click at [126, 609] on div "Hàng sắp về" at bounding box center [161, 606] width 218 height 24
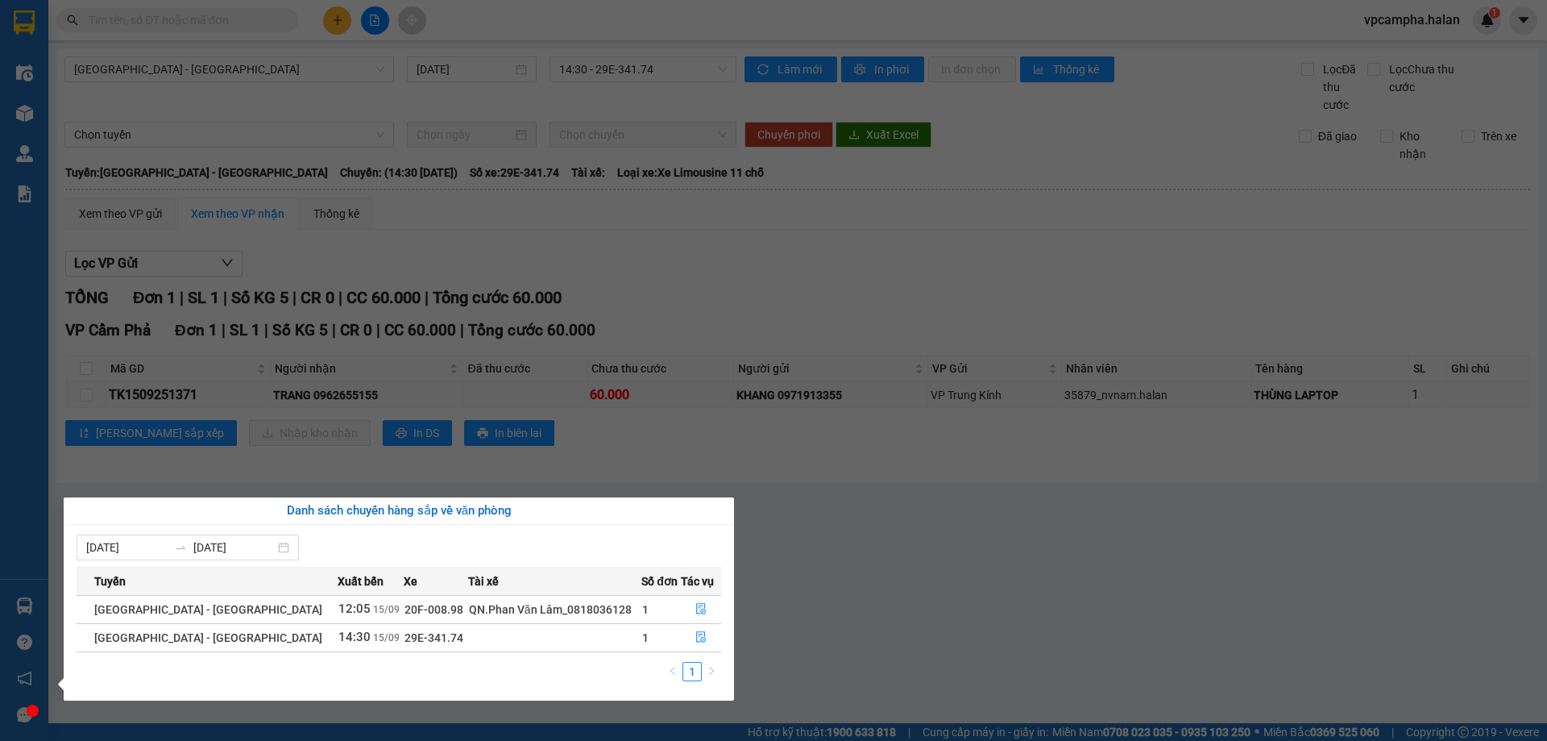
click at [893, 593] on section "Kết quả tìm kiếm ( 0 ) Bộ lọc No Data vpcampha.halan 1 Điều hành xe Kho hàng mớ…" at bounding box center [773, 370] width 1547 height 741
